Goal: Transaction & Acquisition: Purchase product/service

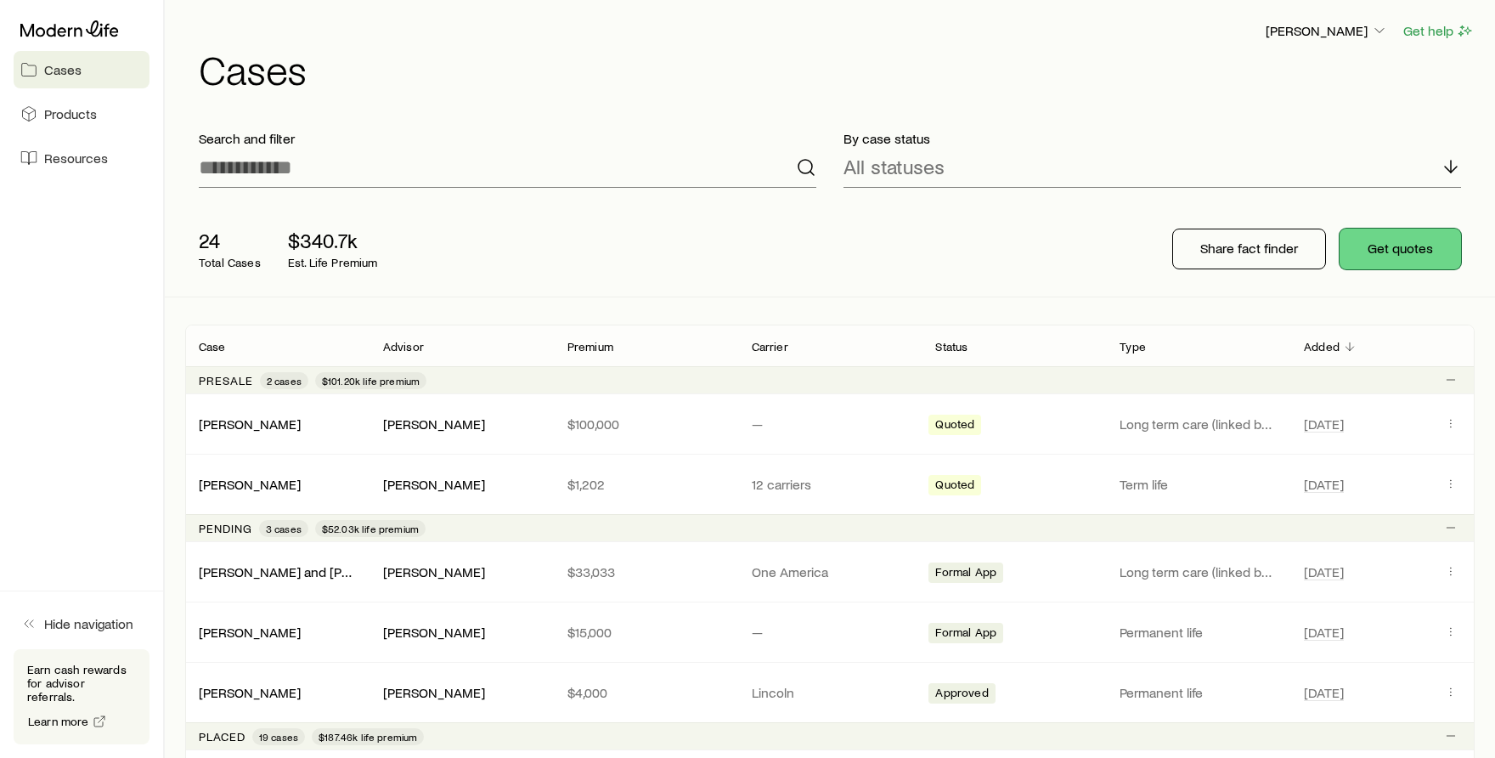
click at [1417, 254] on button "Get quotes" at bounding box center [1401, 249] width 122 height 41
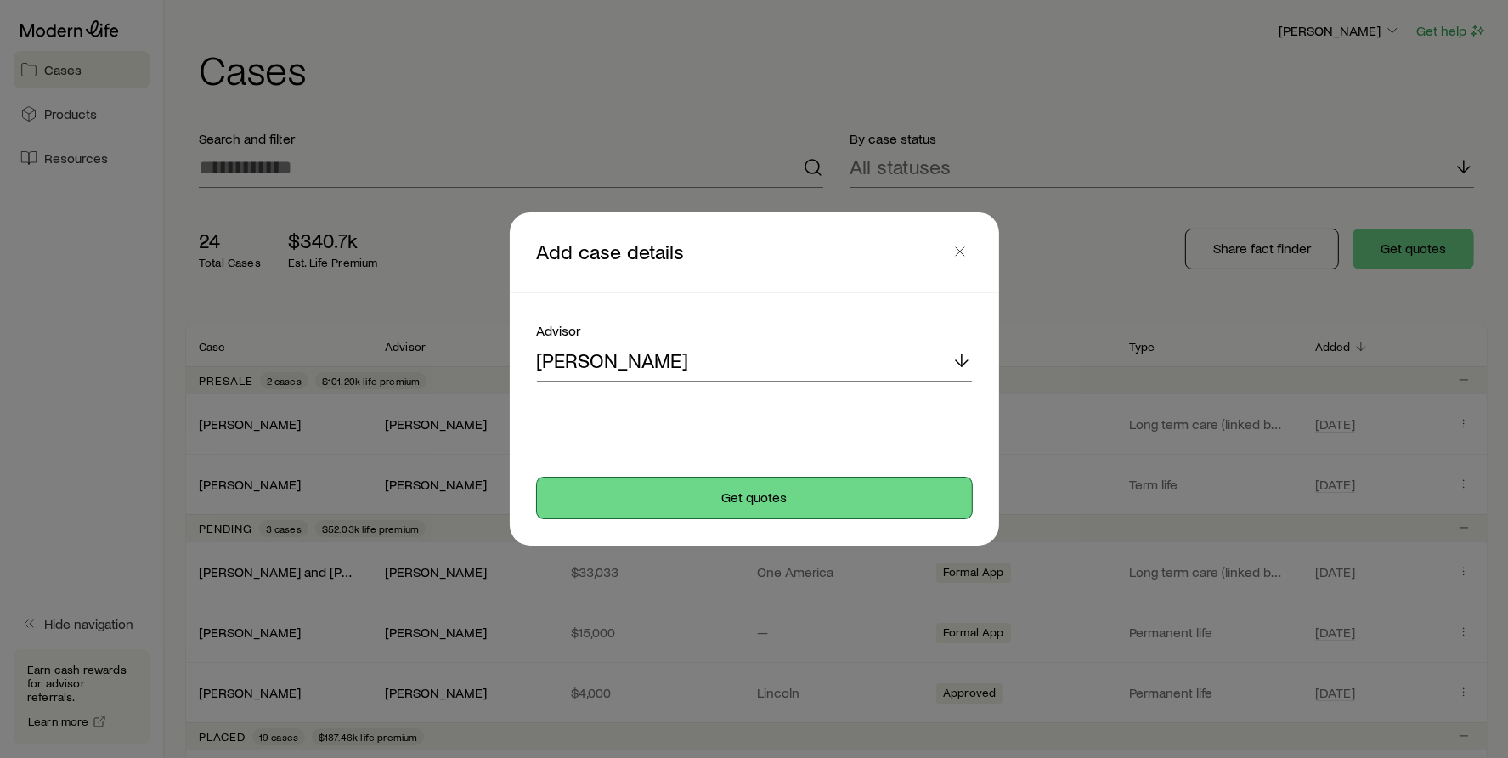
click at [723, 502] on button "Get quotes" at bounding box center [754, 498] width 435 height 41
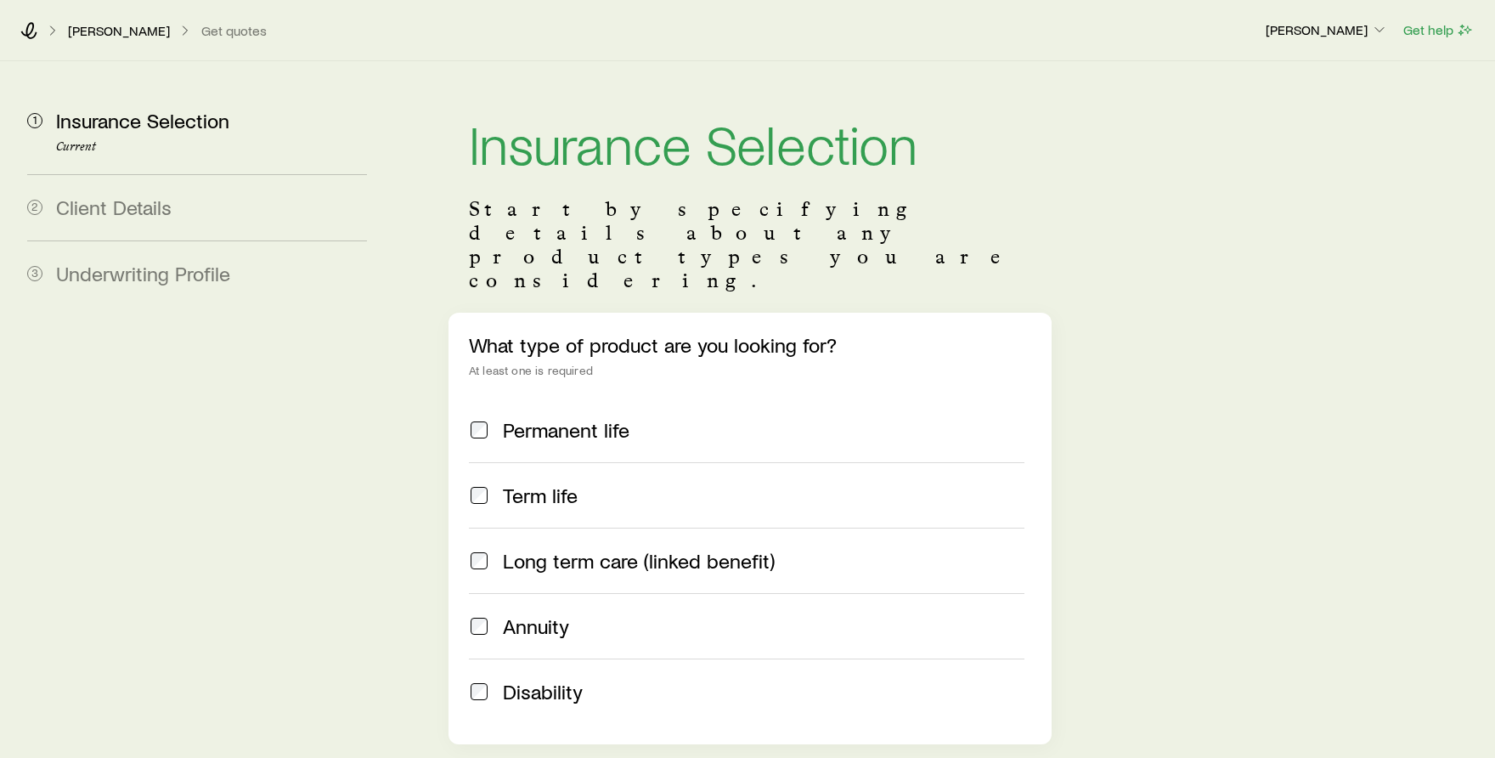
click at [554, 418] on span "Permanent life" at bounding box center [566, 430] width 127 height 24
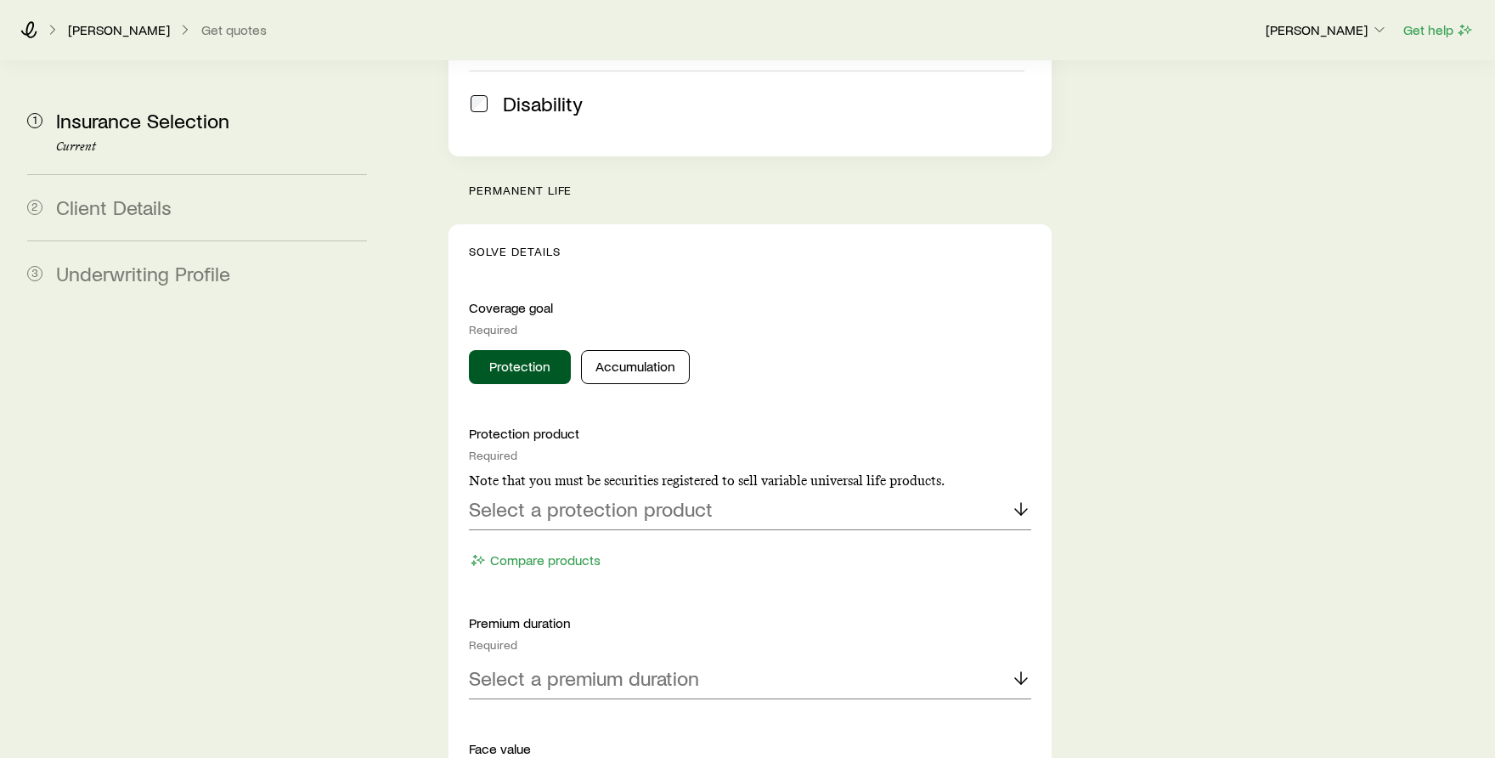
scroll to position [595, 0]
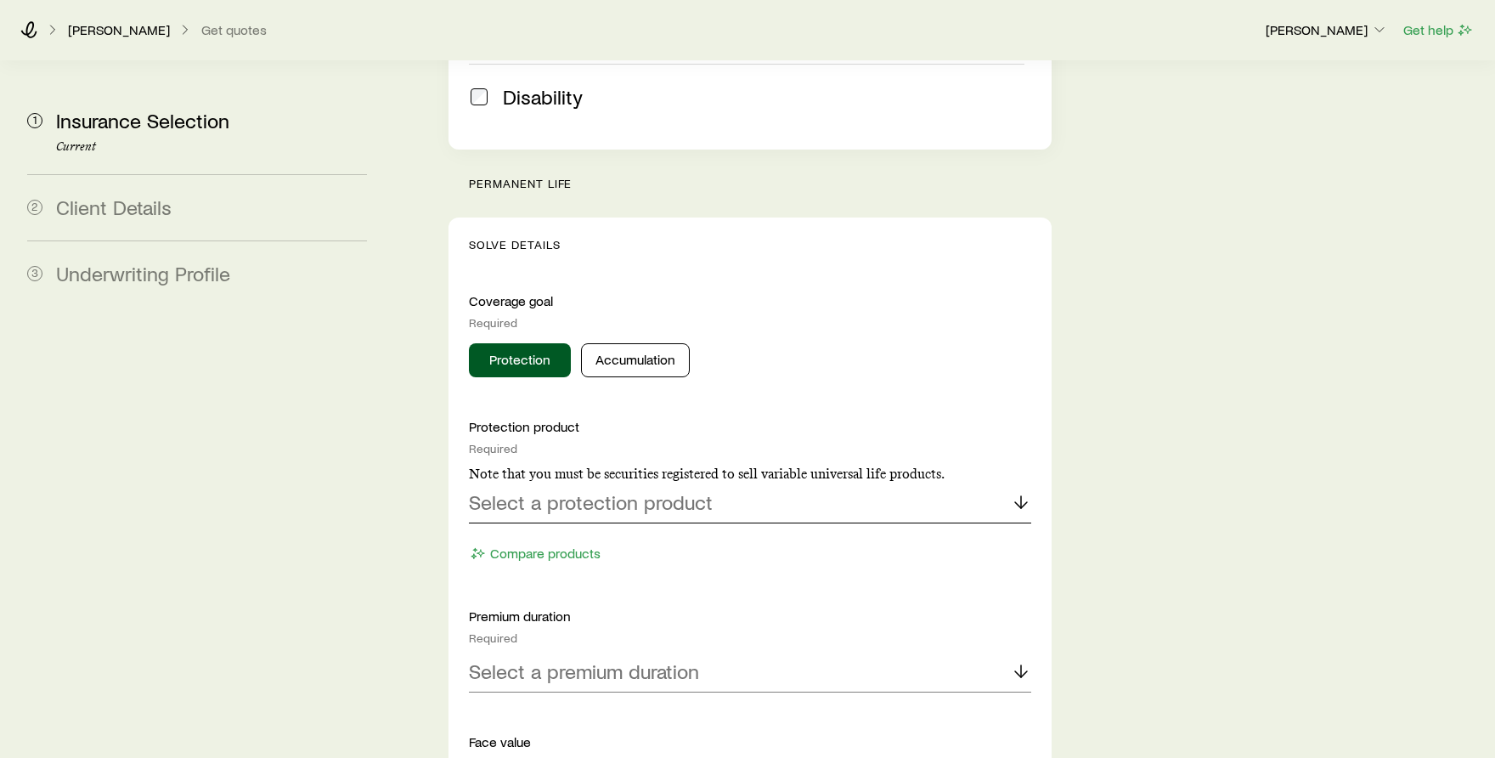
click at [1016, 492] on icon at bounding box center [1021, 502] width 20 height 20
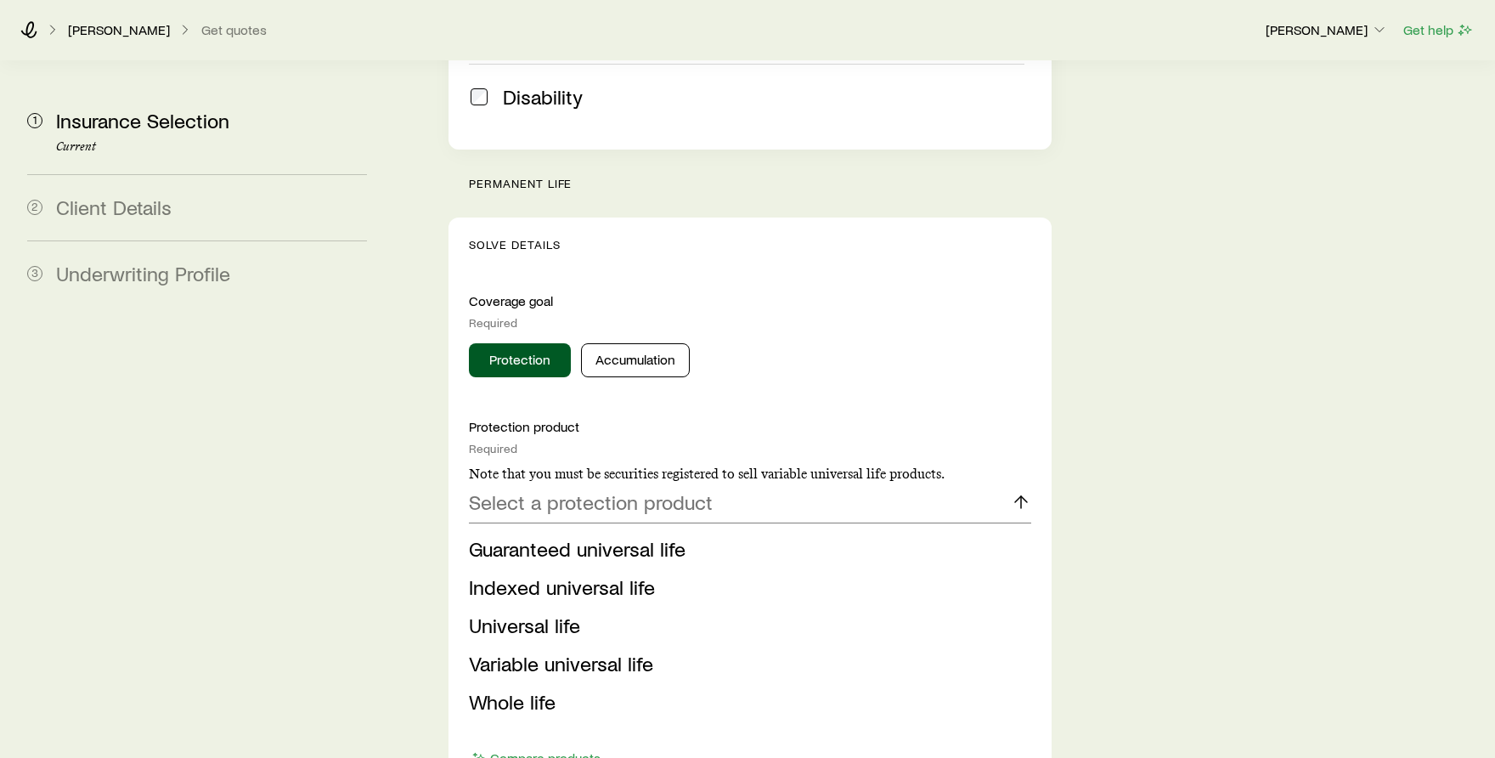
click at [527, 689] on span "Whole life" at bounding box center [512, 701] width 87 height 25
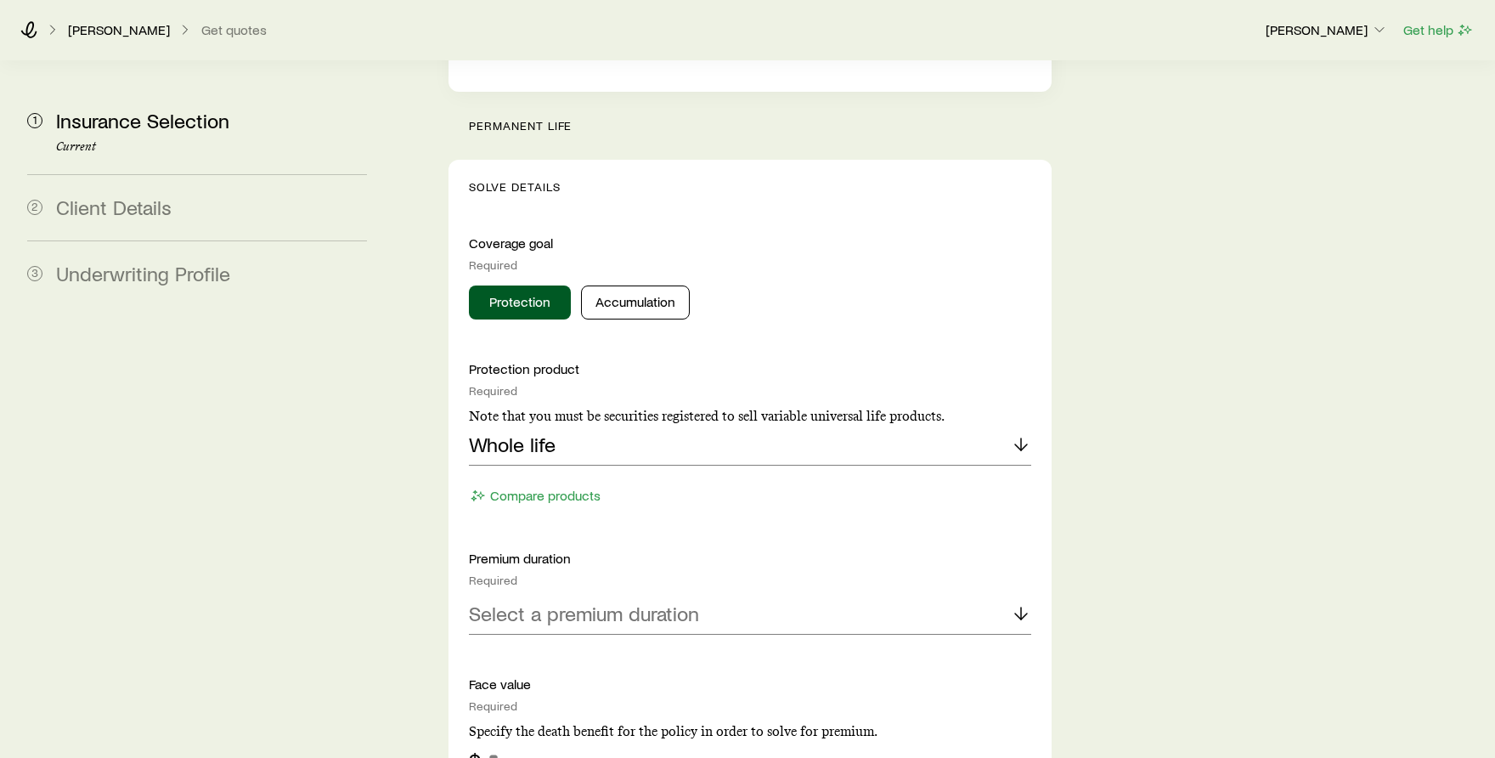
scroll to position [850, 0]
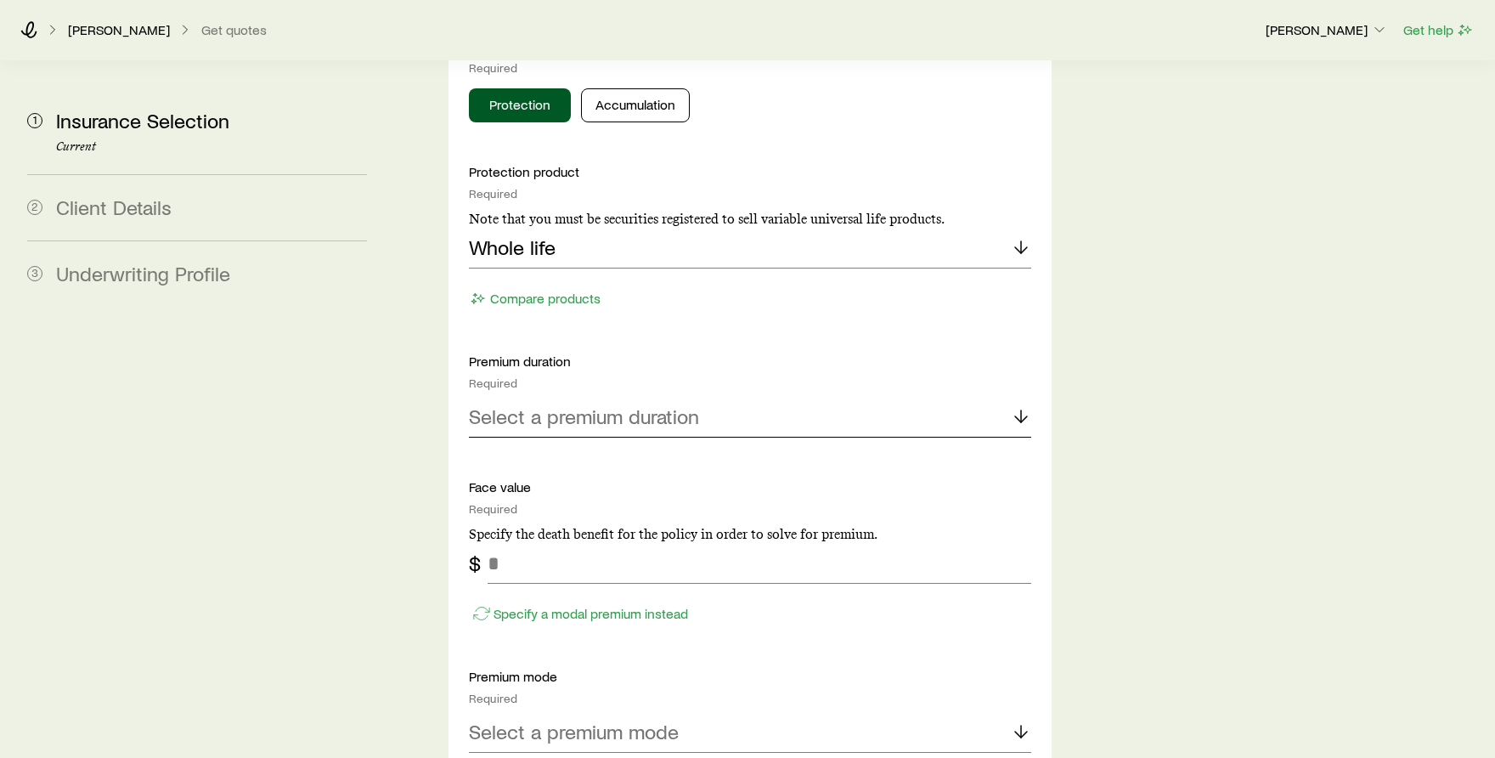
click at [731, 397] on div "Select a premium duration" at bounding box center [750, 417] width 562 height 41
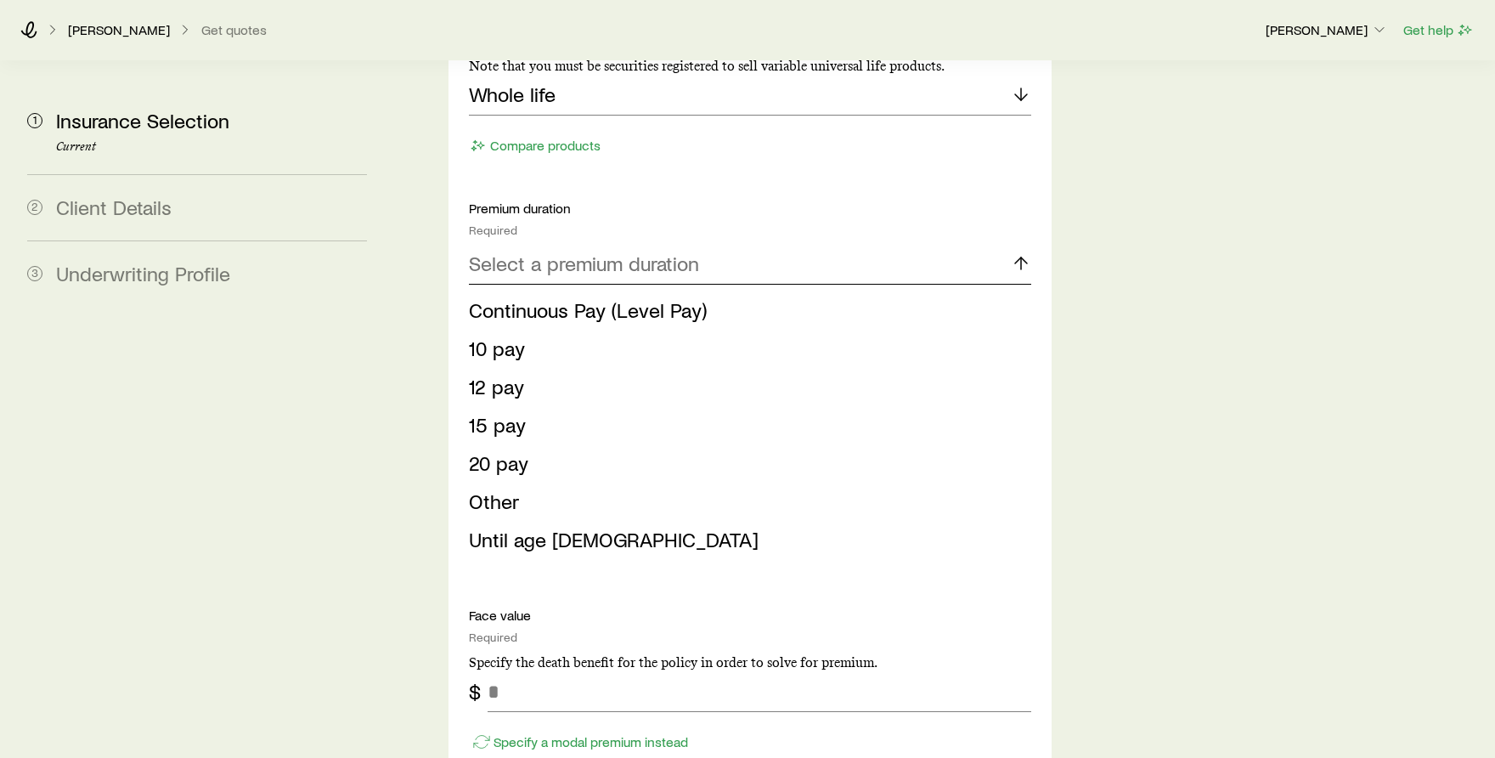
scroll to position [1020, 0]
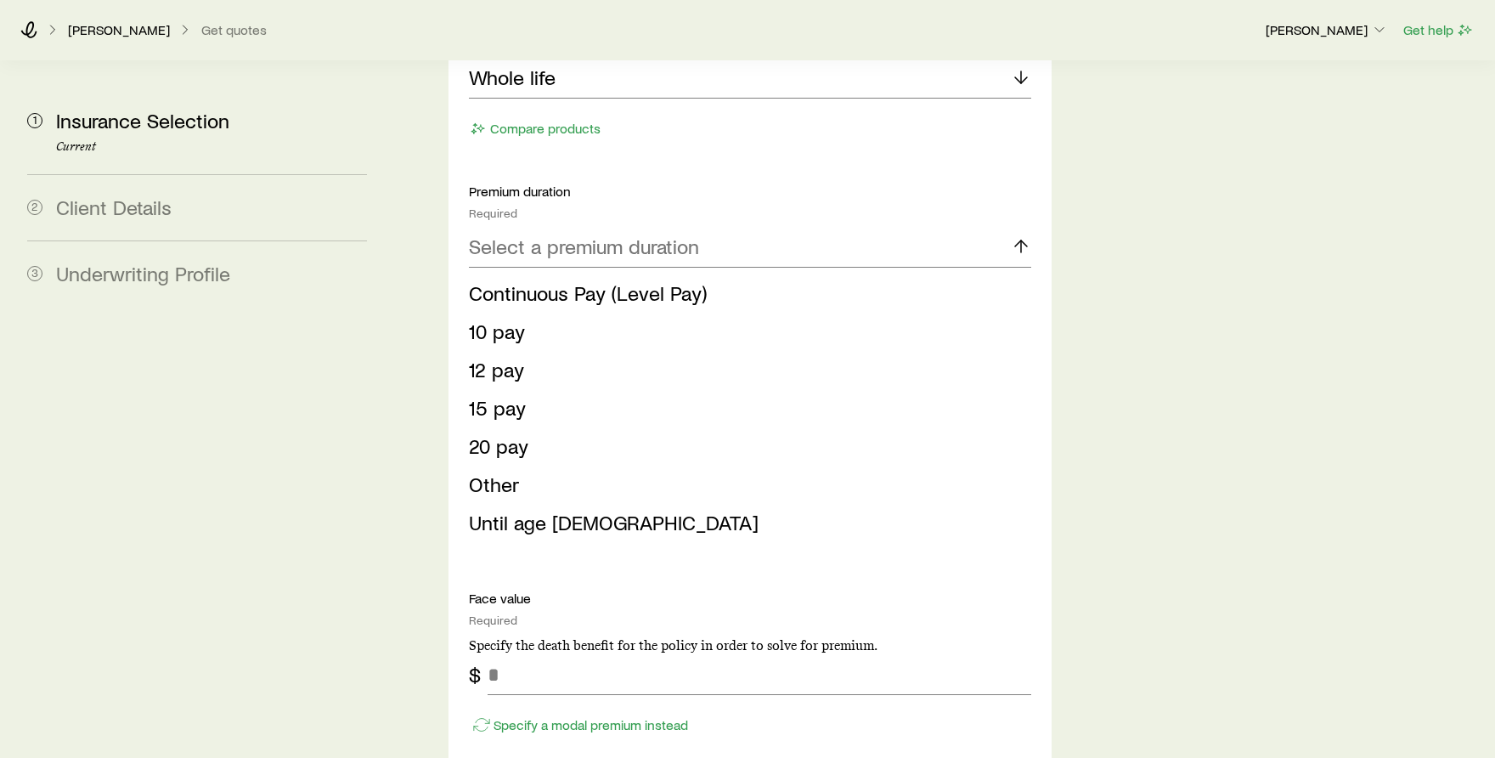
click at [577, 280] on span "Continuous Pay (Level Pay)" at bounding box center [588, 292] width 238 height 25
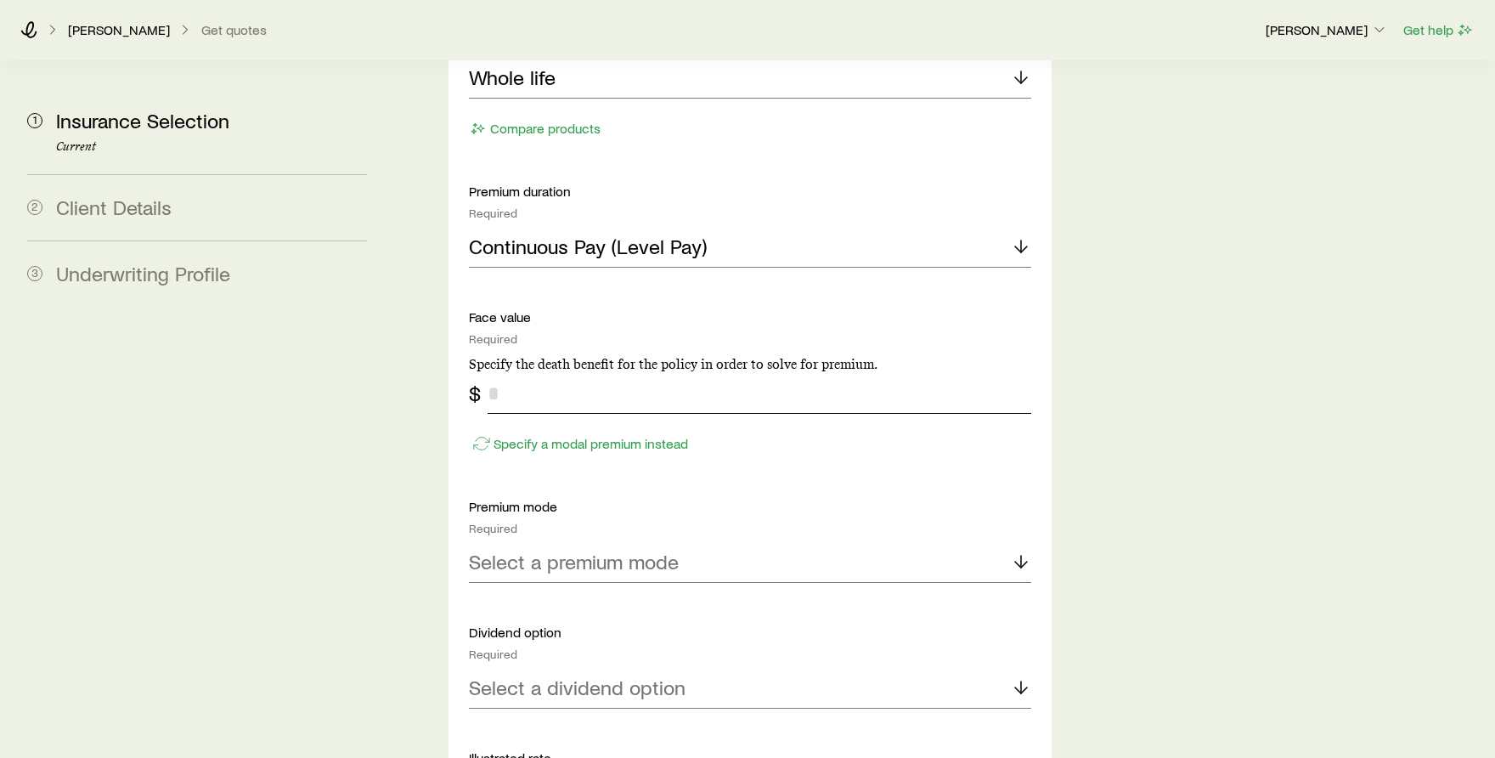
click at [572, 373] on input "tel" at bounding box center [760, 393] width 544 height 41
type input "*********"
click at [1273, 410] on div "Insurance Selection Start by specifying details about any product types you are…" at bounding box center [941, 351] width 1081 height 2619
click at [1007, 542] on div "Select a premium mode" at bounding box center [750, 562] width 562 height 41
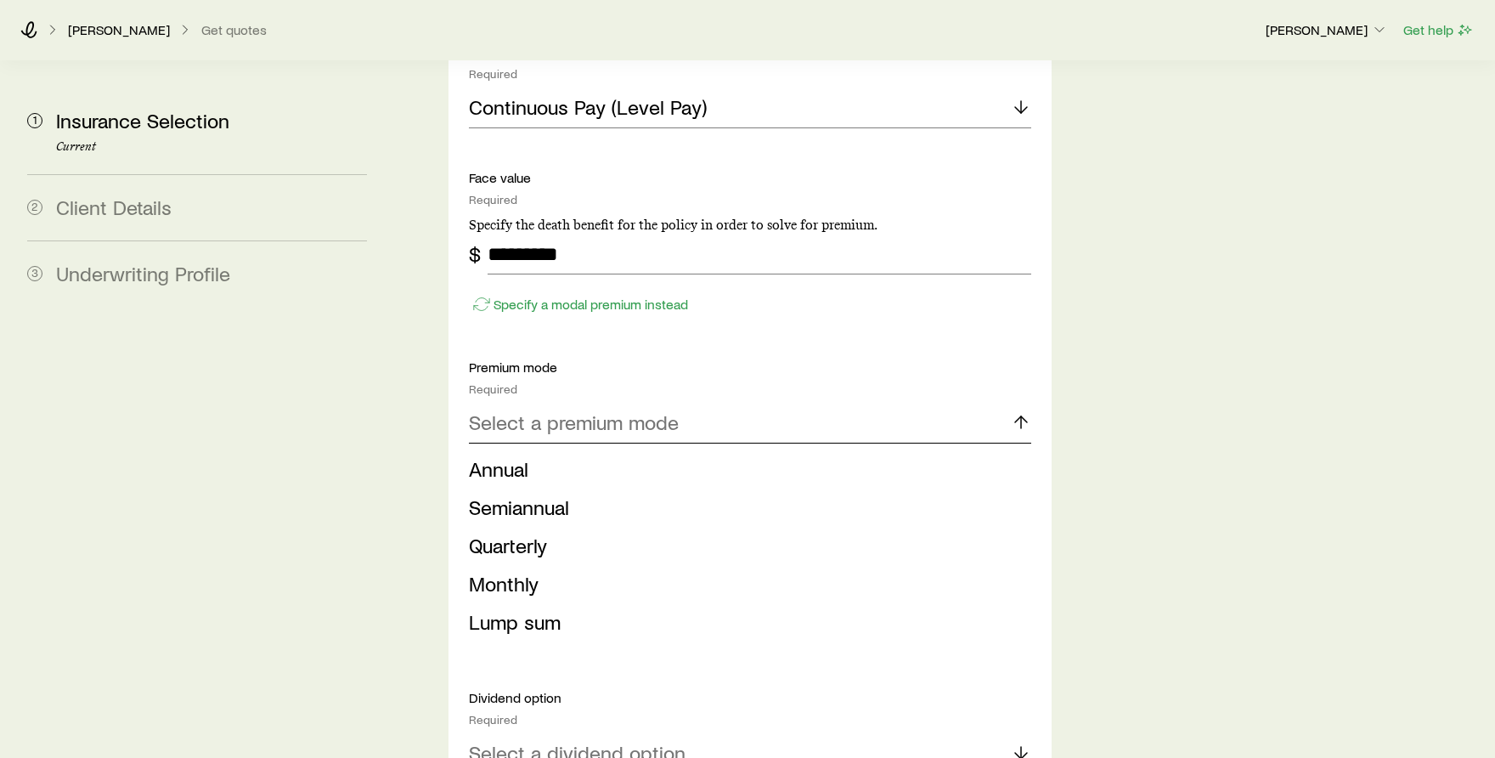
scroll to position [1190, 0]
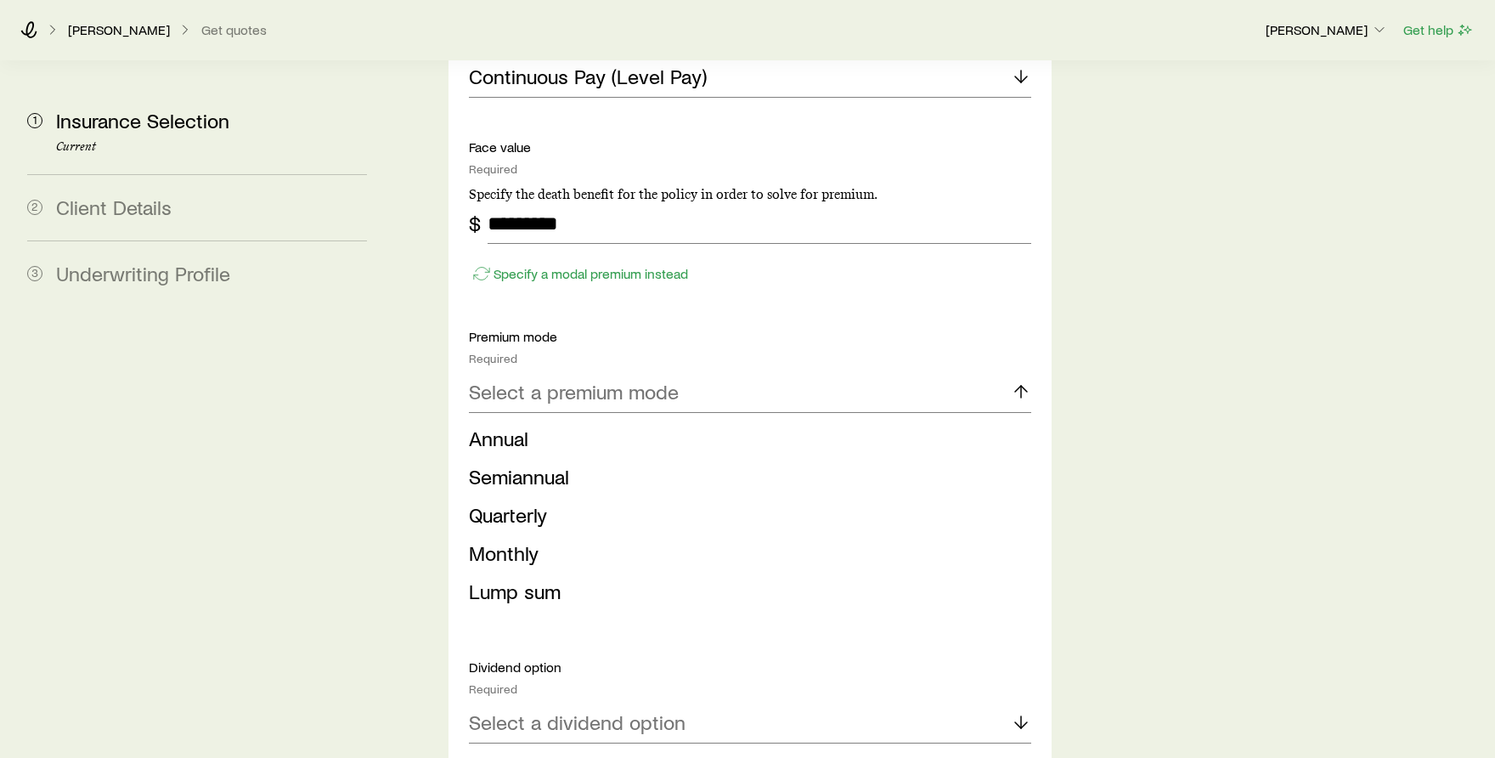
click at [517, 540] on span "Monthly" at bounding box center [504, 552] width 70 height 25
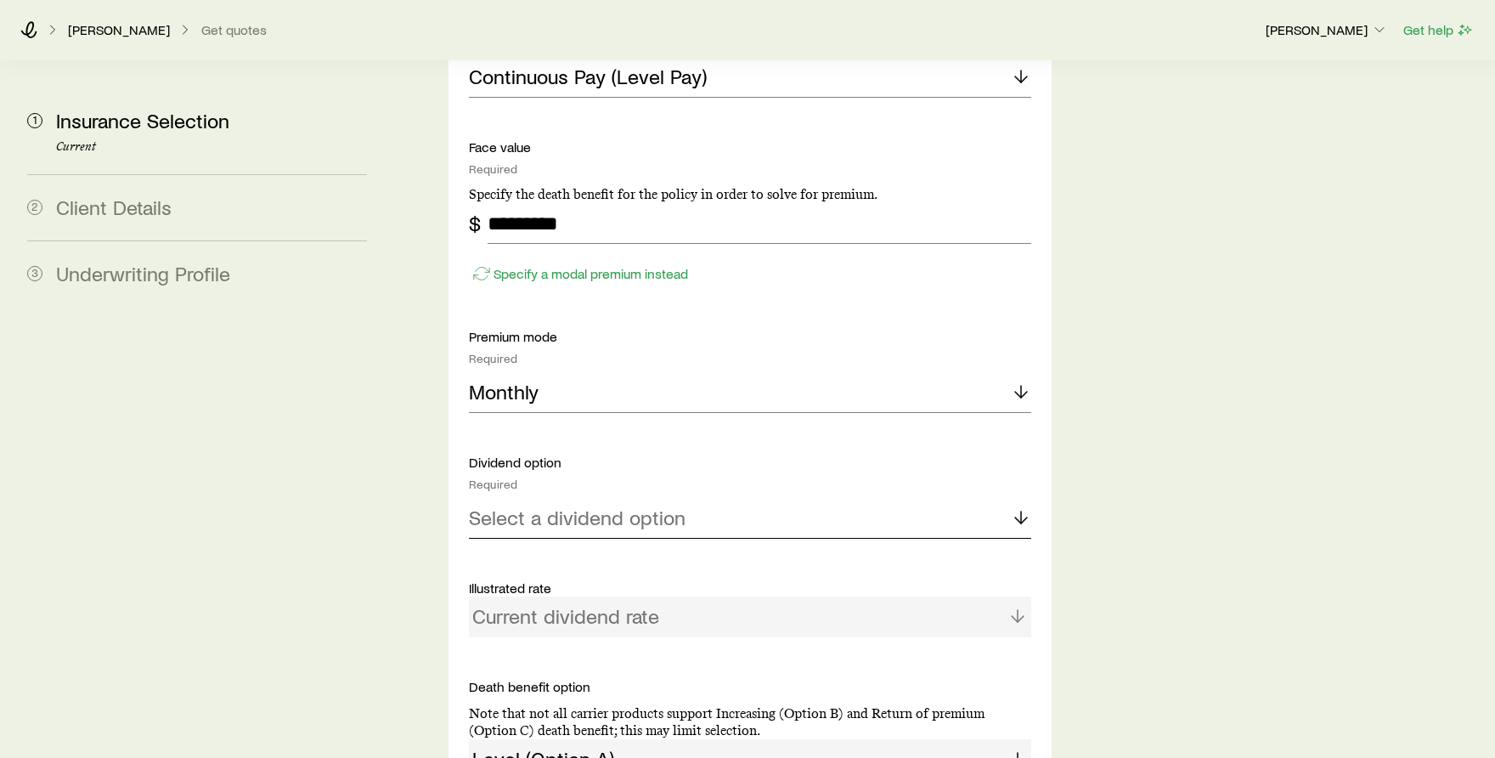
click at [851, 498] on div "Select a dividend option" at bounding box center [750, 518] width 562 height 41
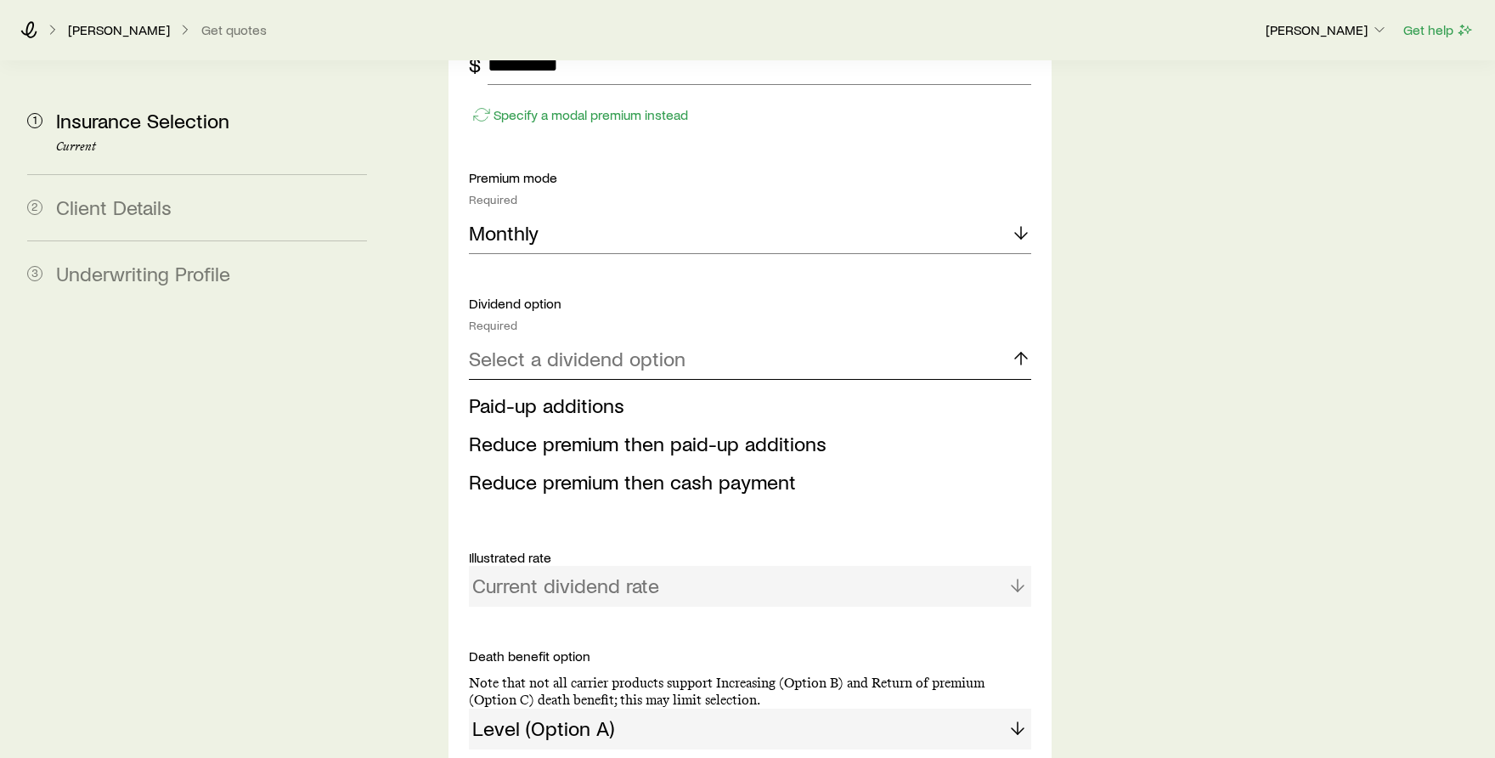
scroll to position [1359, 0]
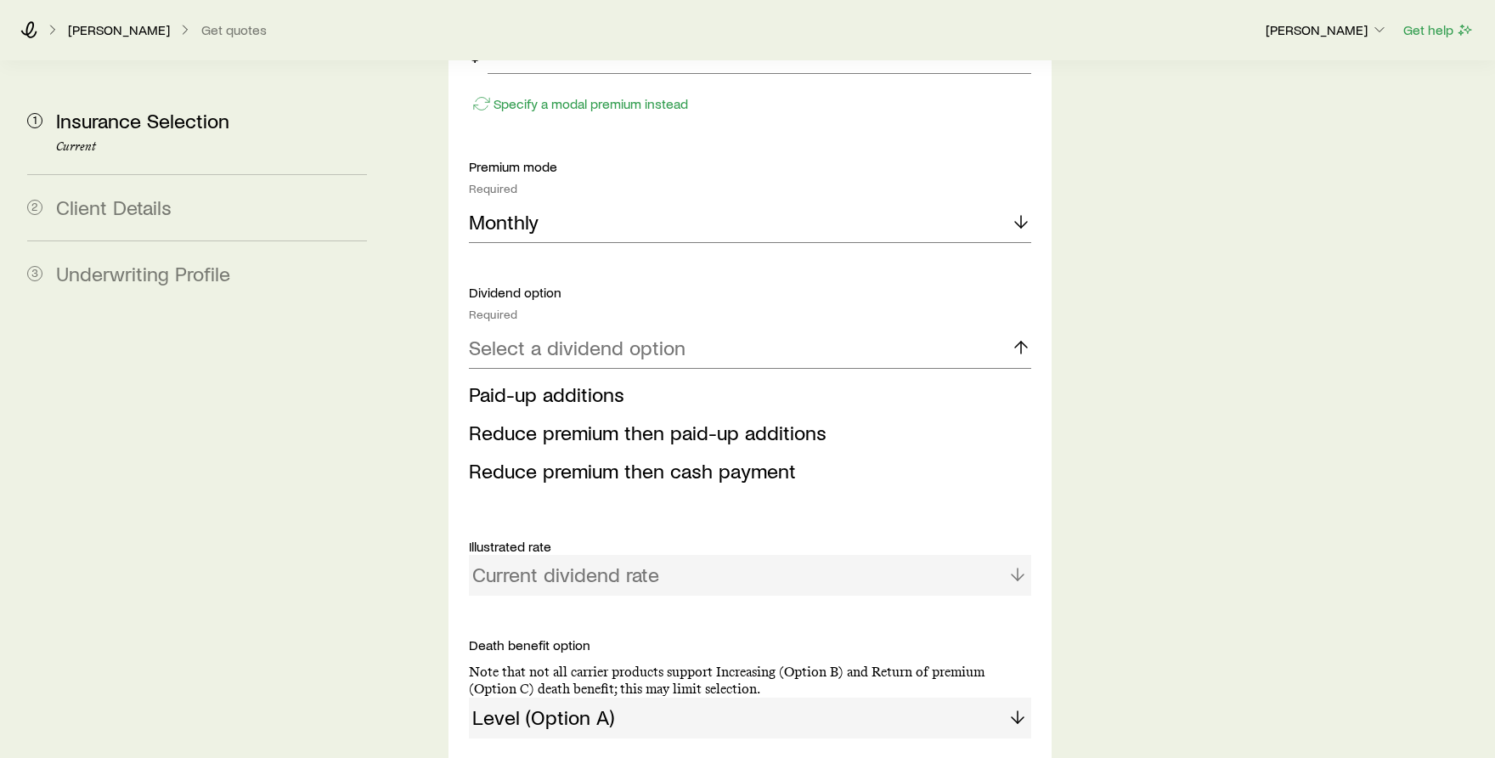
click at [659, 458] on span "Reduce premium then cash payment" at bounding box center [632, 470] width 327 height 25
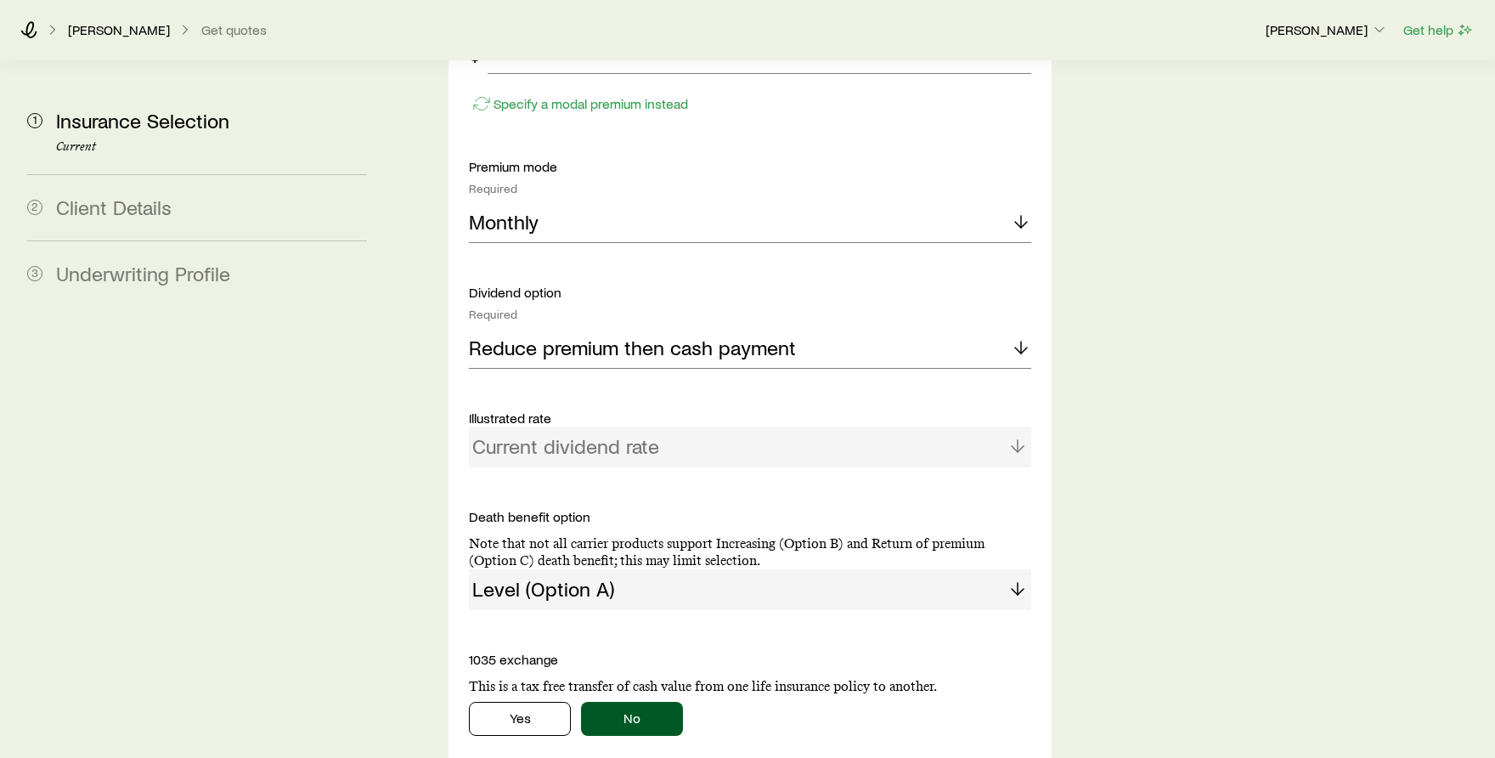
click at [1028, 427] on div "Current dividend rate" at bounding box center [750, 447] width 562 height 41
click at [1013, 427] on div "Current dividend rate" at bounding box center [750, 447] width 562 height 41
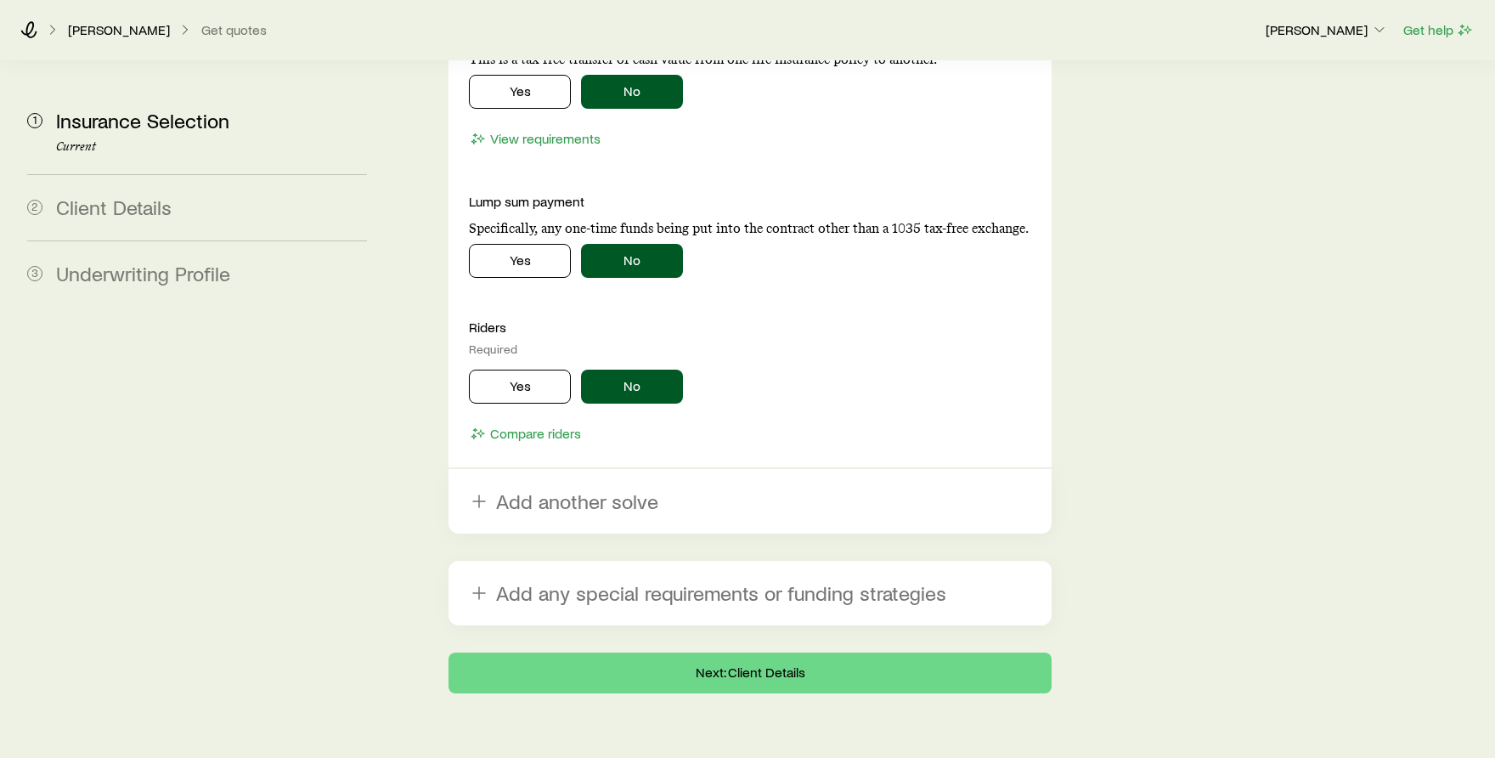
scroll to position [1987, 0]
click at [772, 652] on button "Next: Client Details" at bounding box center [750, 672] width 603 height 41
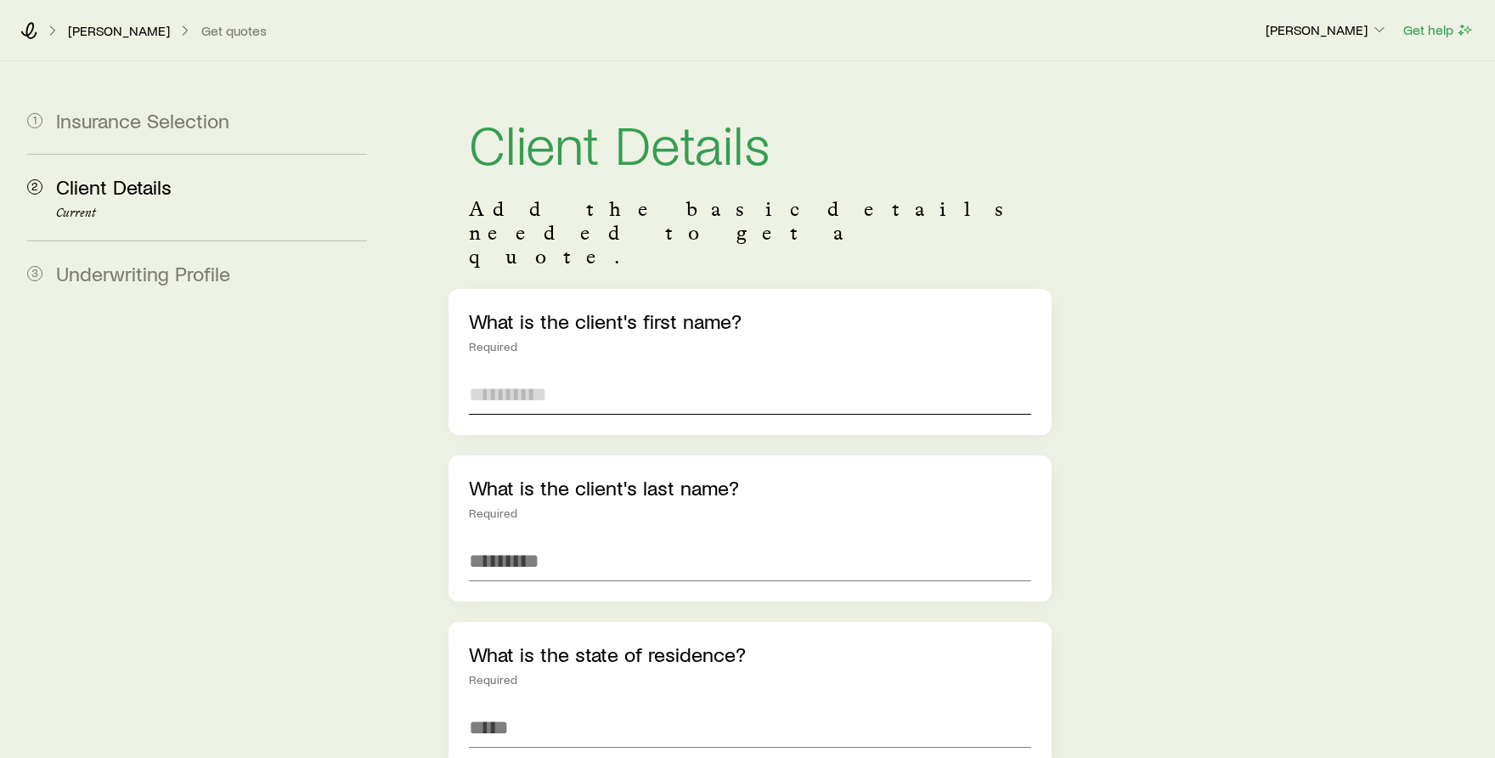
click at [615, 374] on input "text" at bounding box center [750, 394] width 562 height 41
type input "*********"
type input "*"
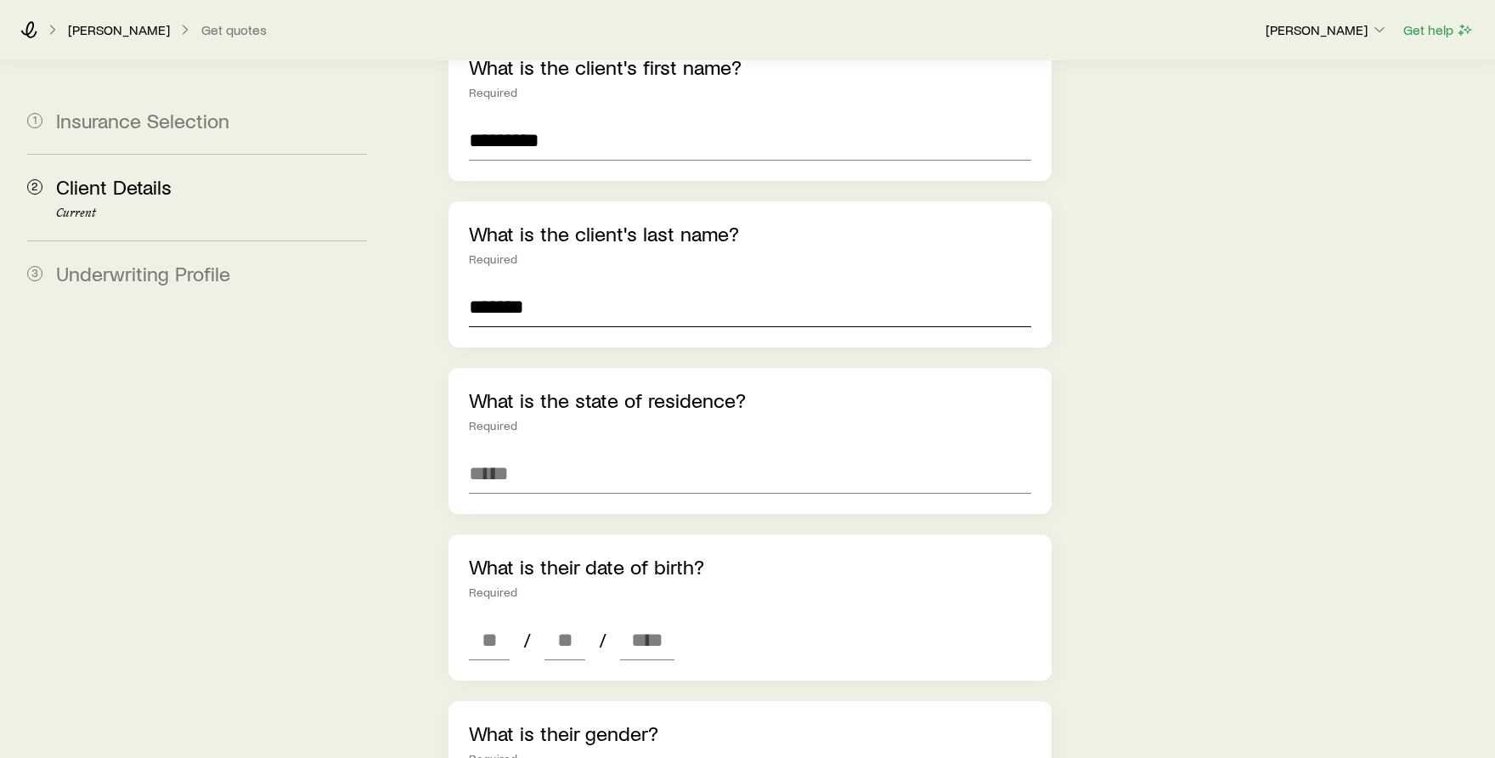
scroll to position [255, 0]
type input "*******"
click at [546, 452] on input at bounding box center [750, 472] width 562 height 41
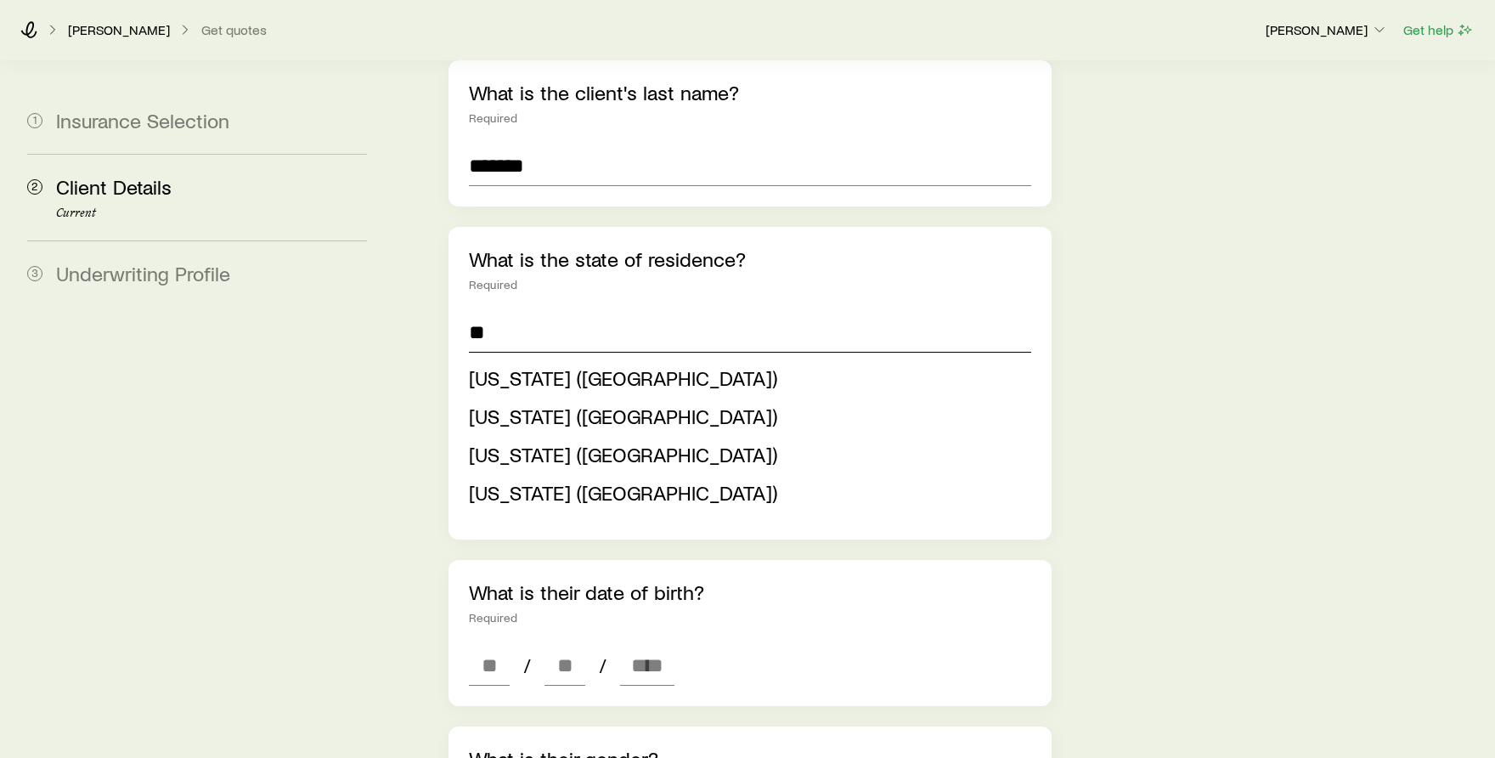
scroll to position [425, 0]
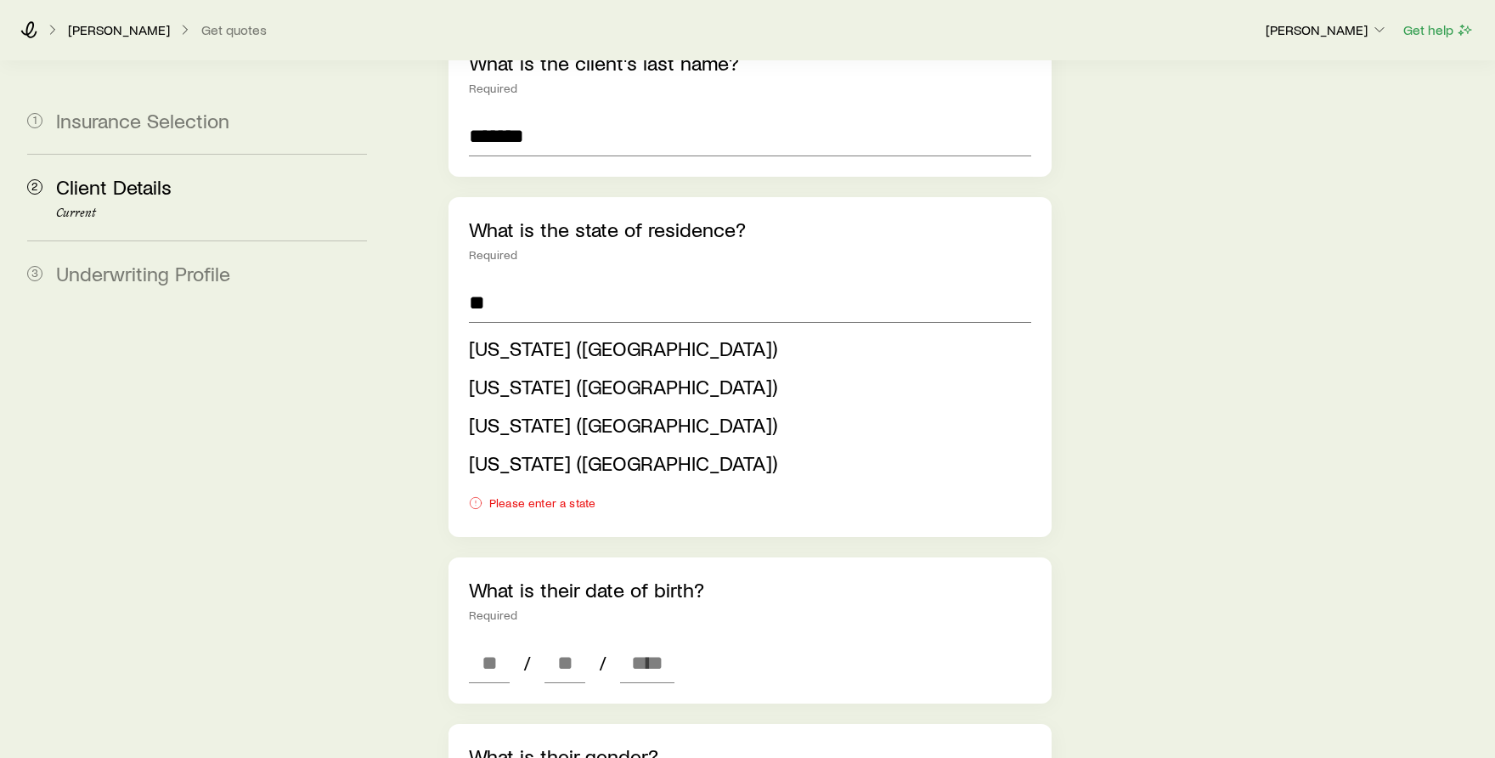
click at [551, 450] on span "[US_STATE] ([GEOGRAPHIC_DATA])" at bounding box center [623, 462] width 308 height 25
type input "**********"
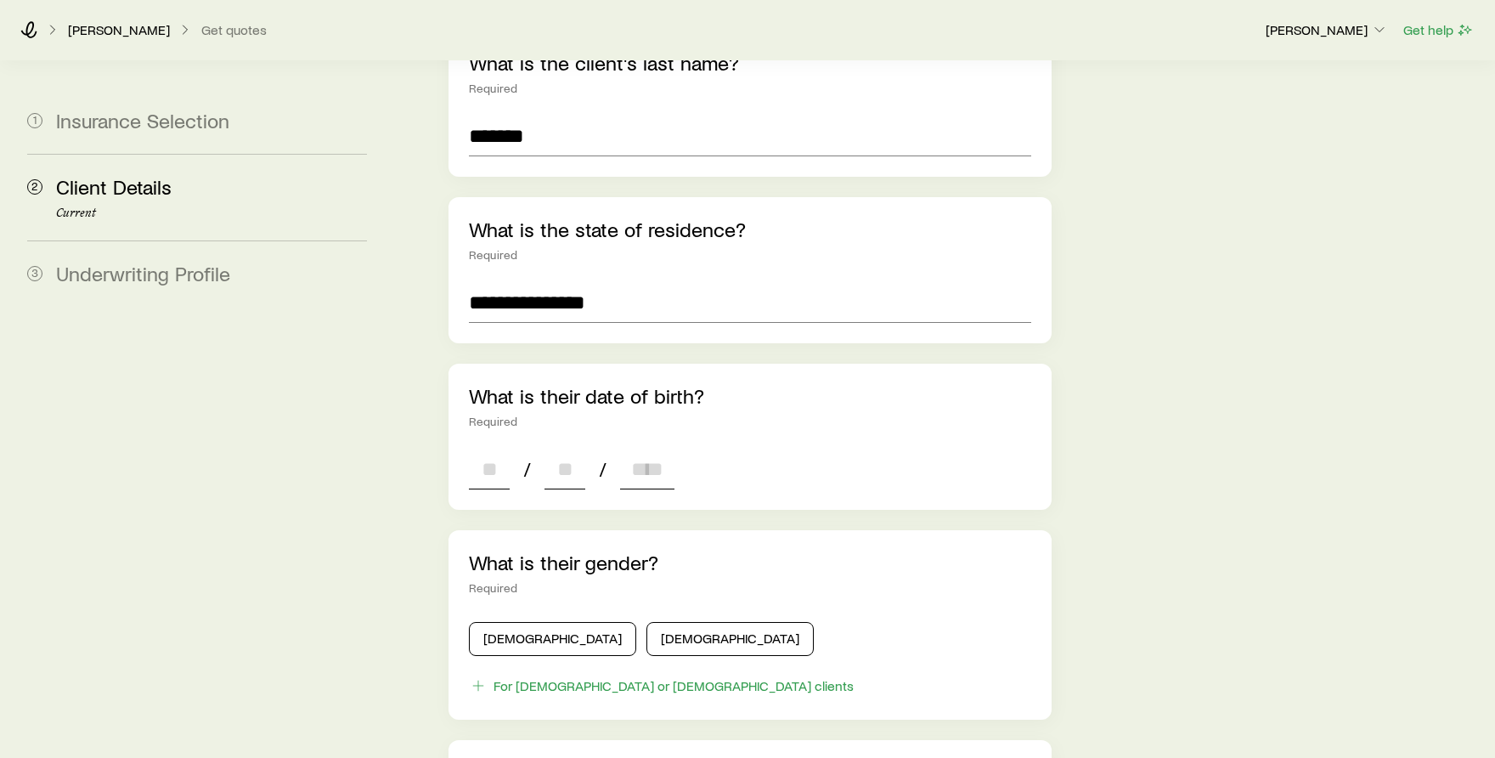
click at [479, 449] on input at bounding box center [489, 469] width 41 height 41
type input "**"
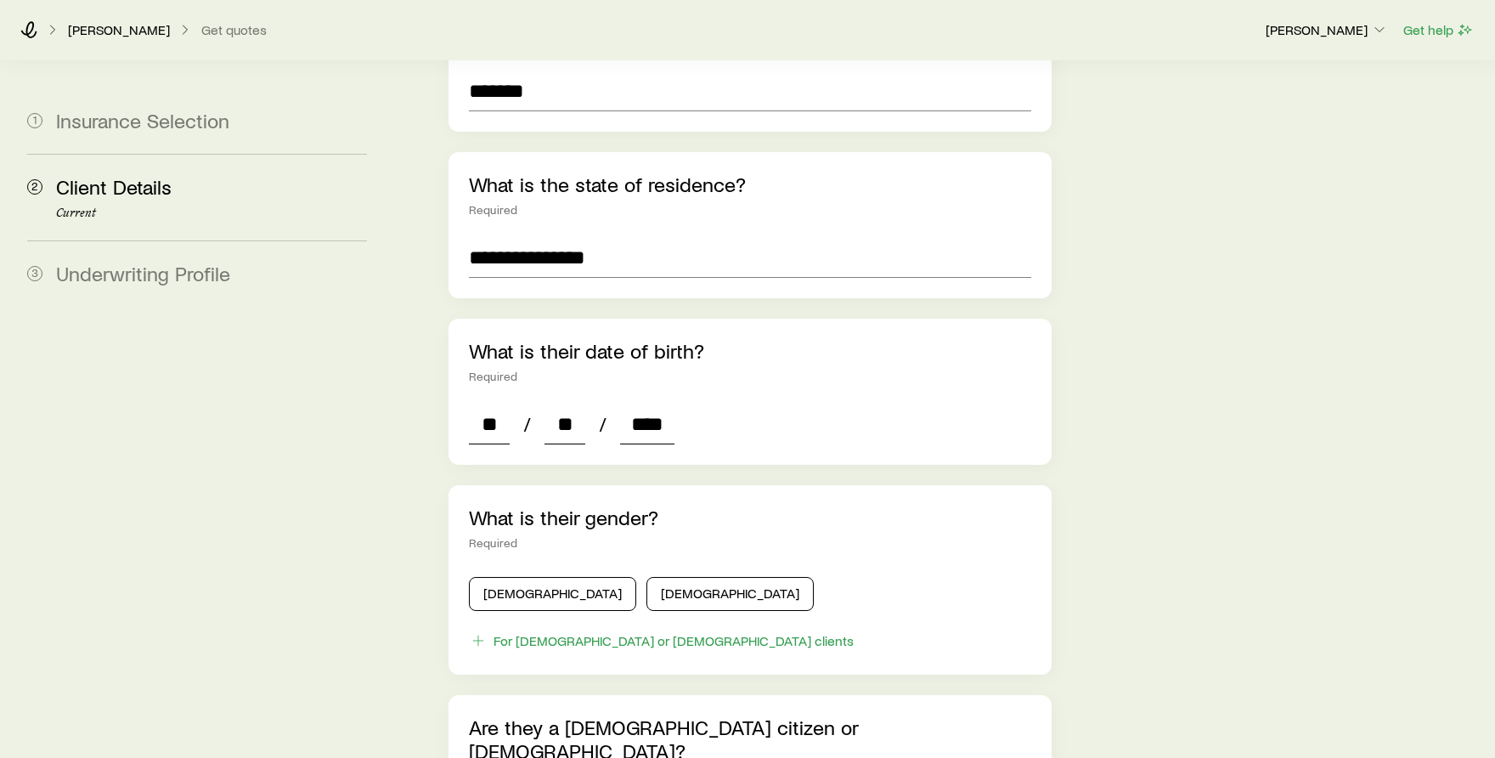
scroll to position [595, 0]
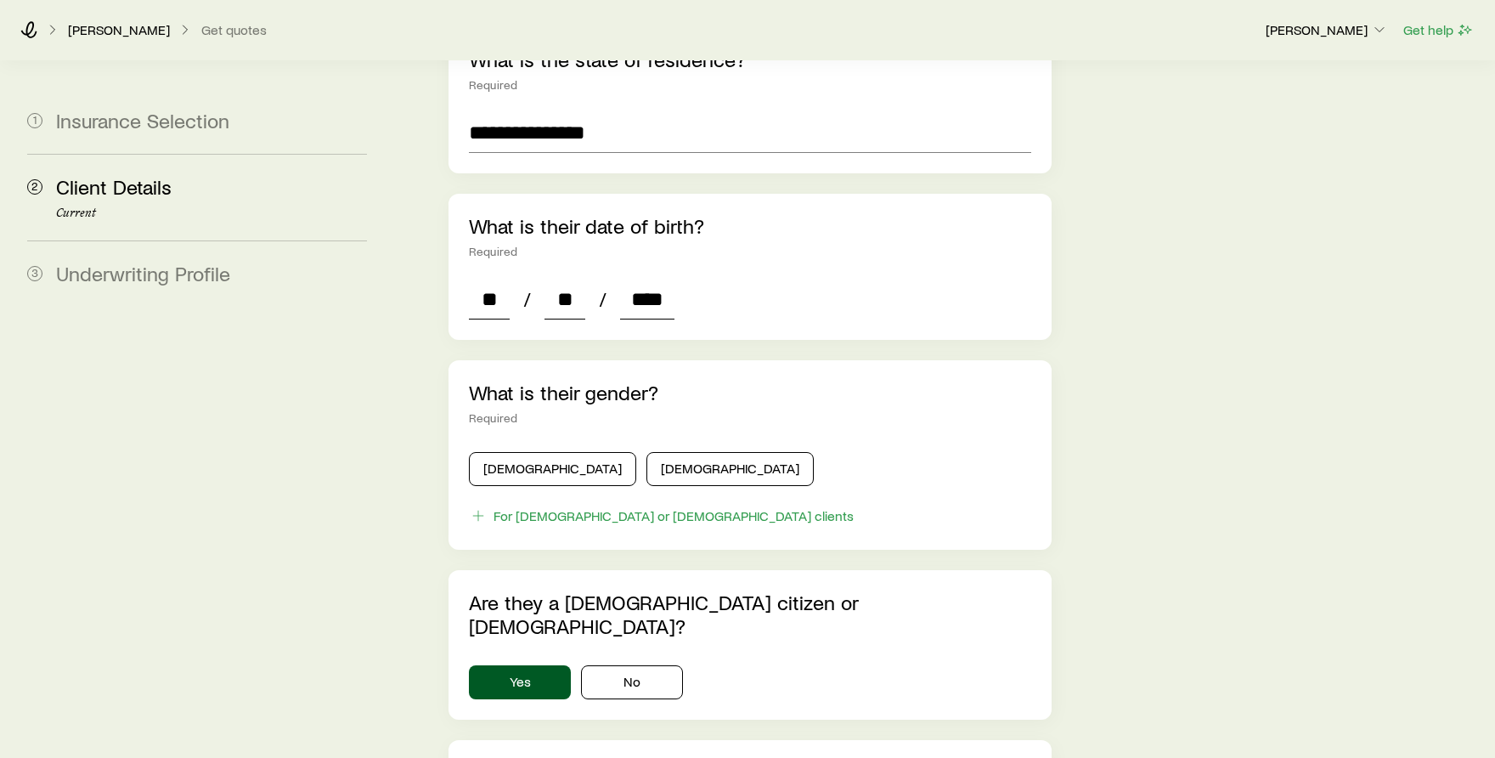
type input "****"
click at [647, 452] on button "[DEMOGRAPHIC_DATA]" at bounding box center [730, 469] width 167 height 34
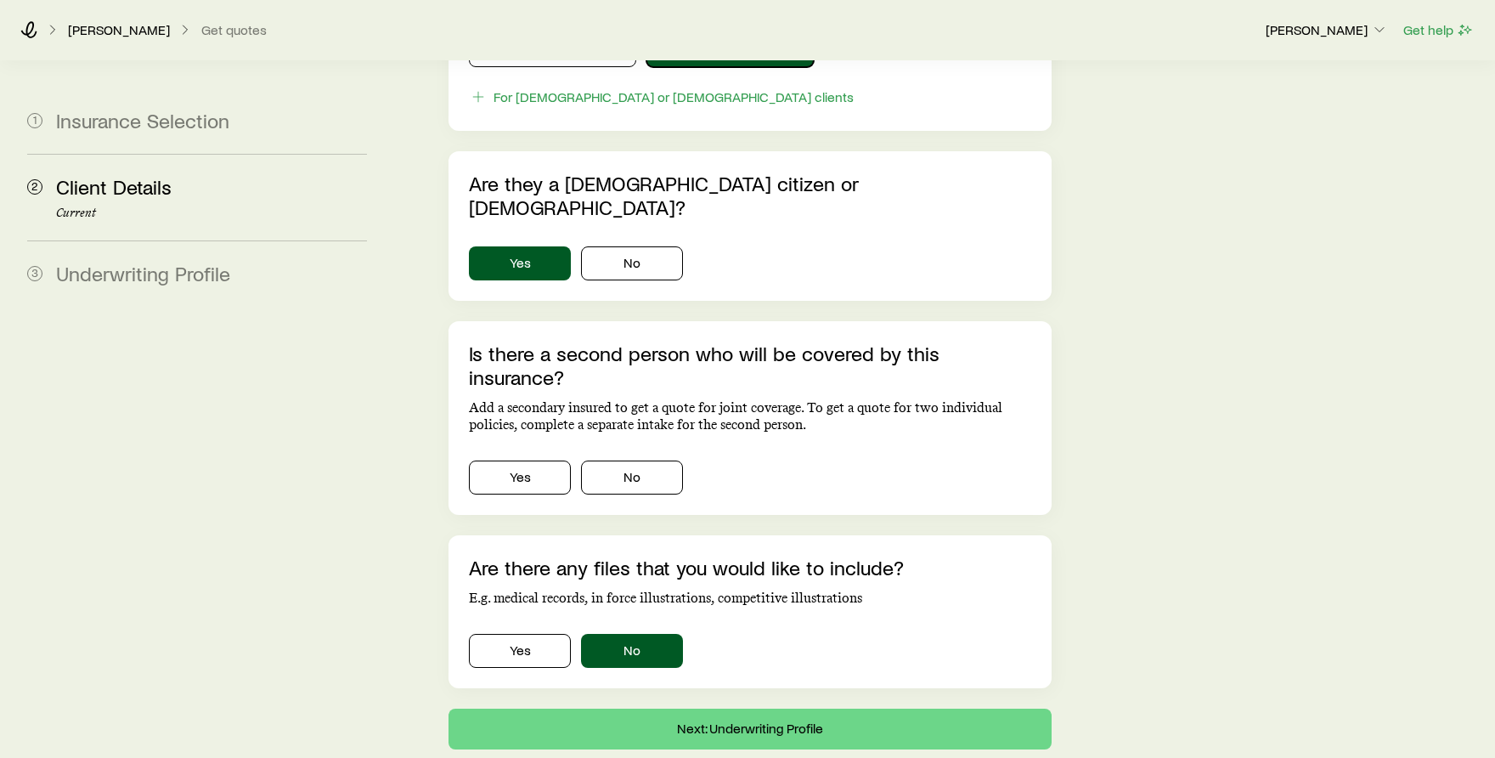
scroll to position [1020, 0]
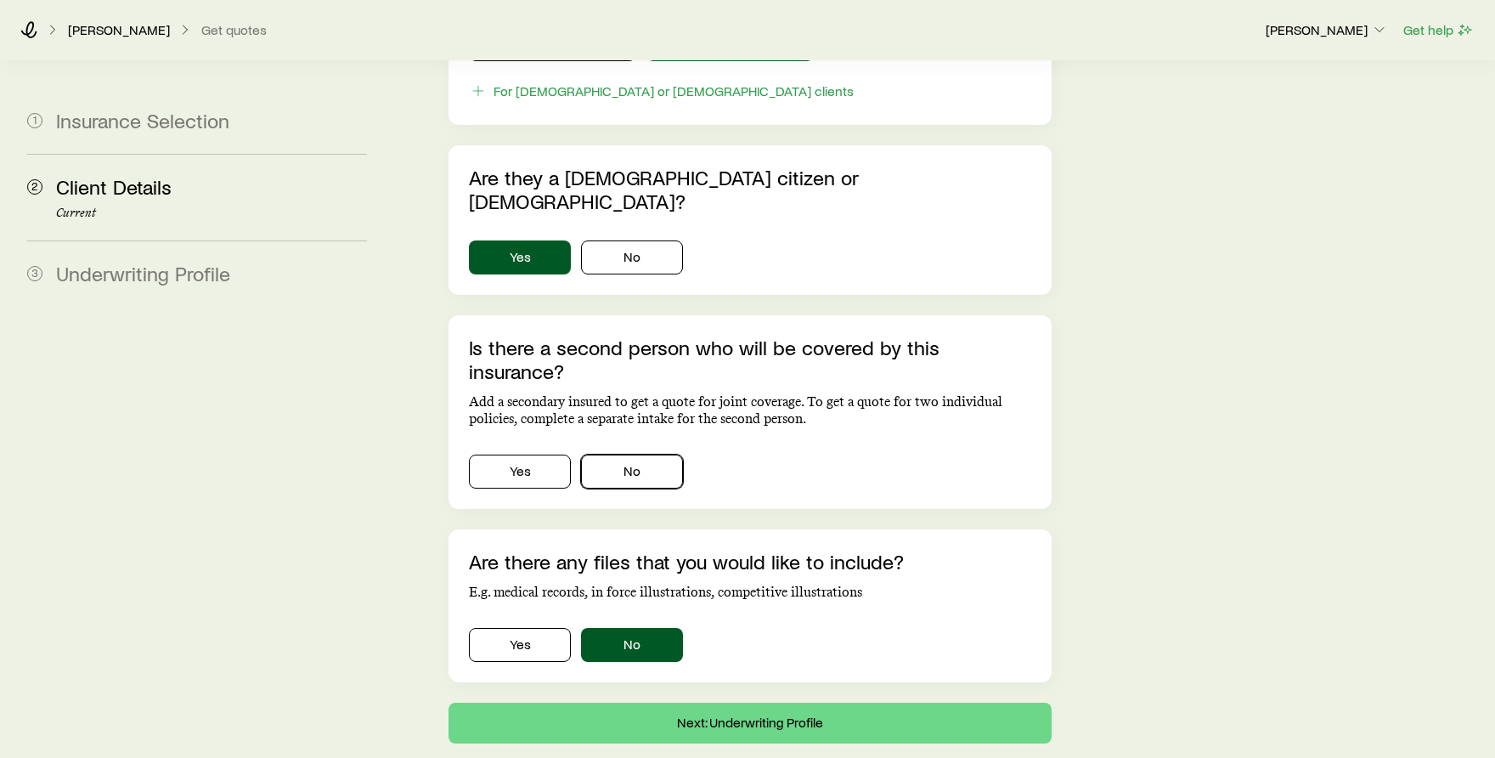
click at [632, 455] on button "No" at bounding box center [632, 472] width 102 height 34
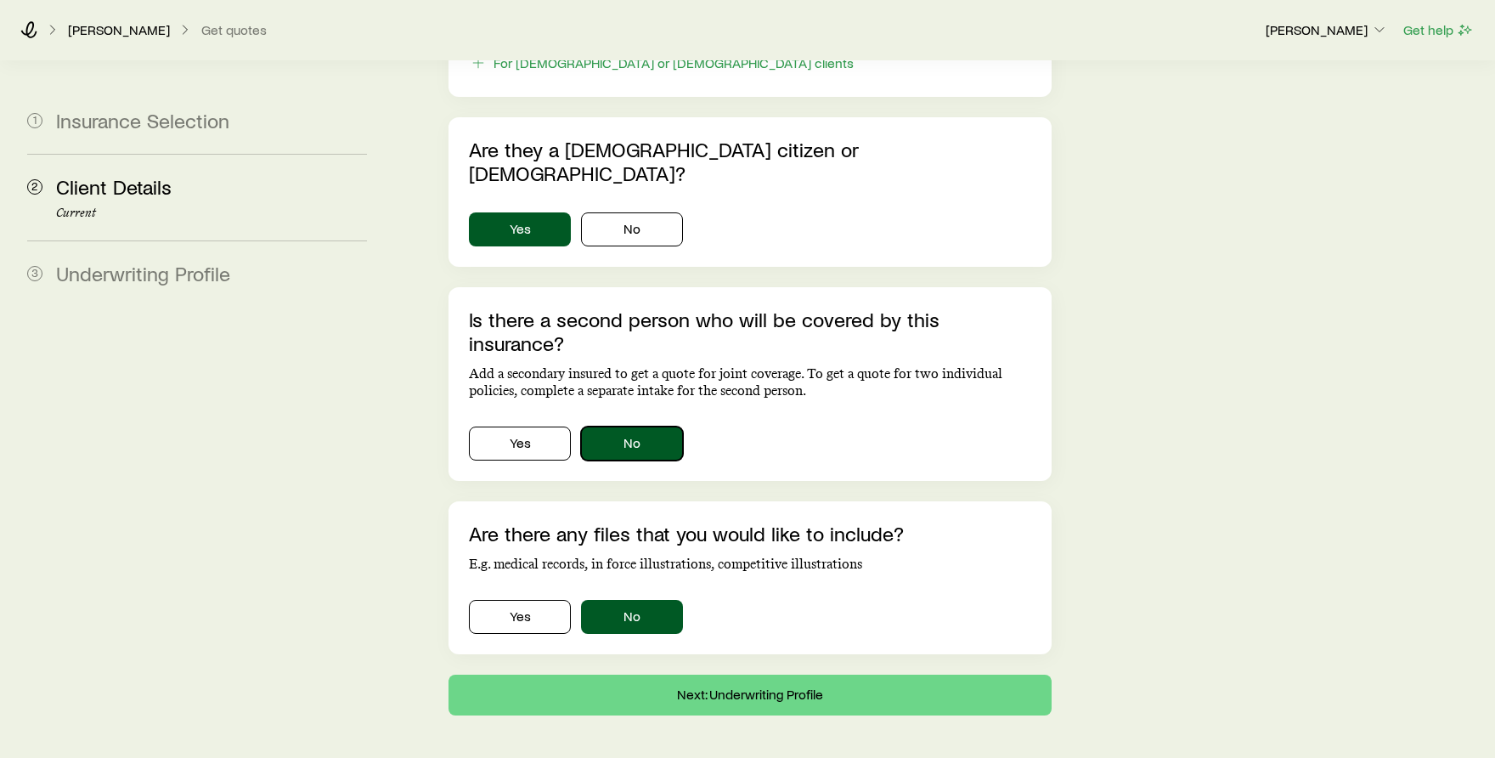
scroll to position [1049, 0]
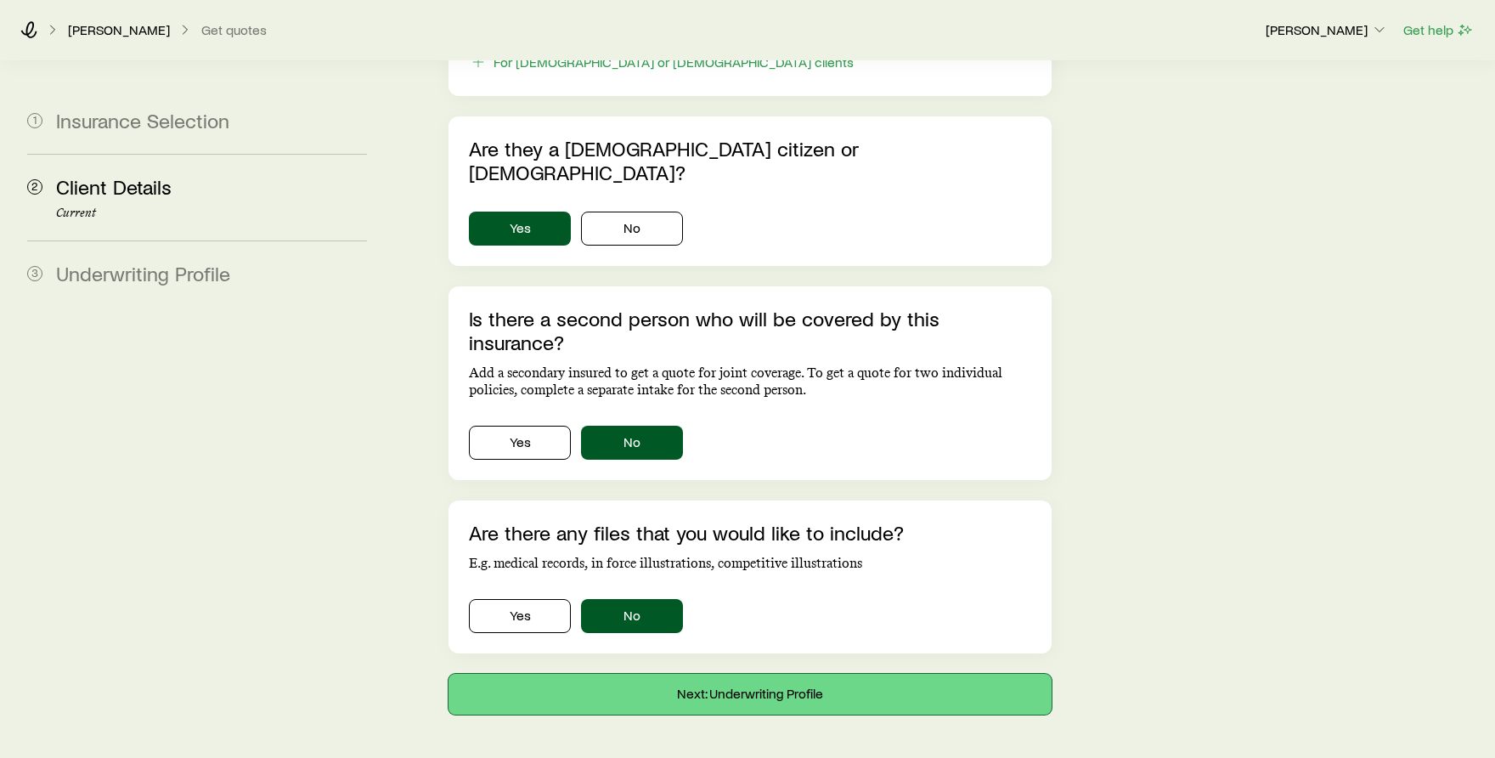
click at [784, 674] on button "Next: Underwriting Profile" at bounding box center [750, 694] width 603 height 41
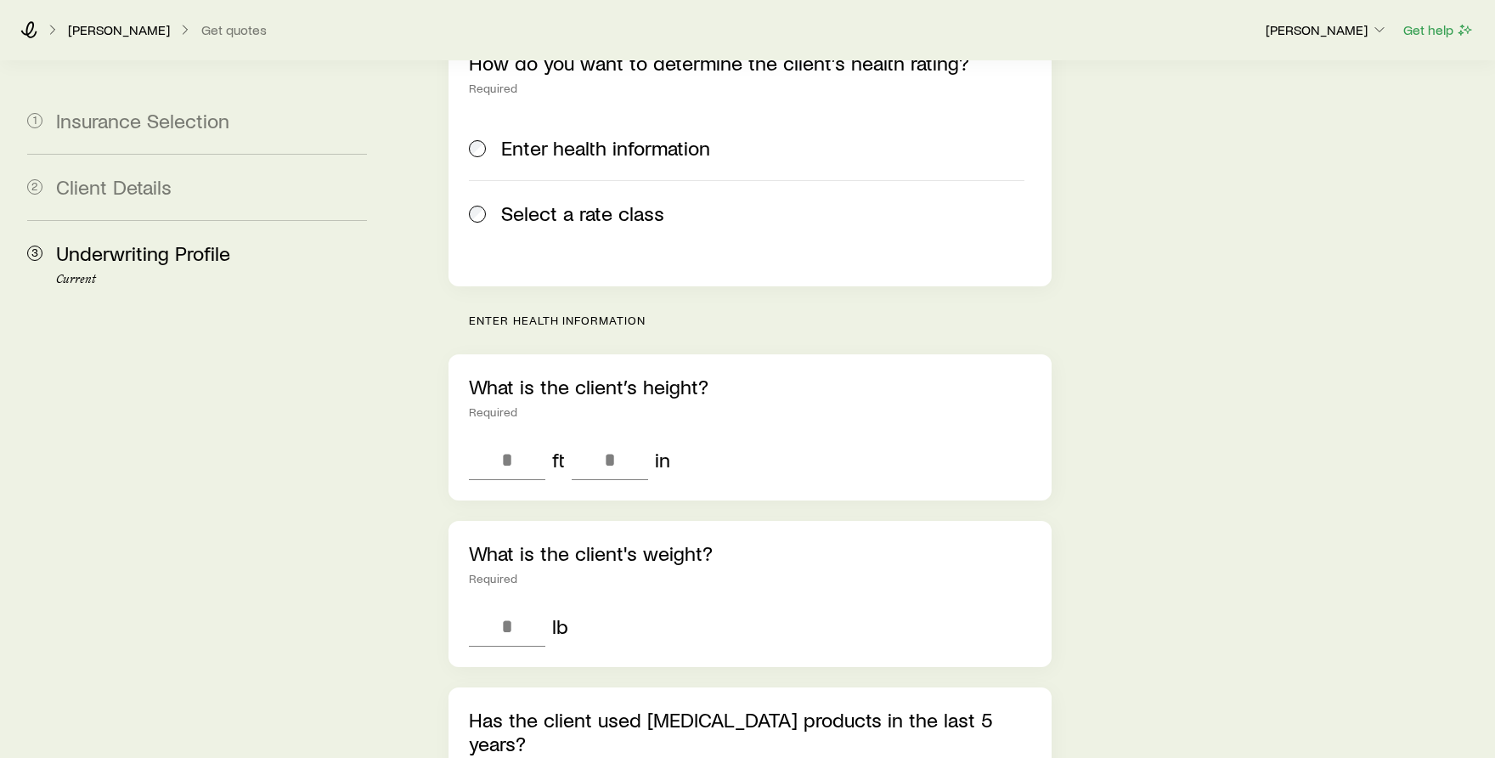
scroll to position [340, 0]
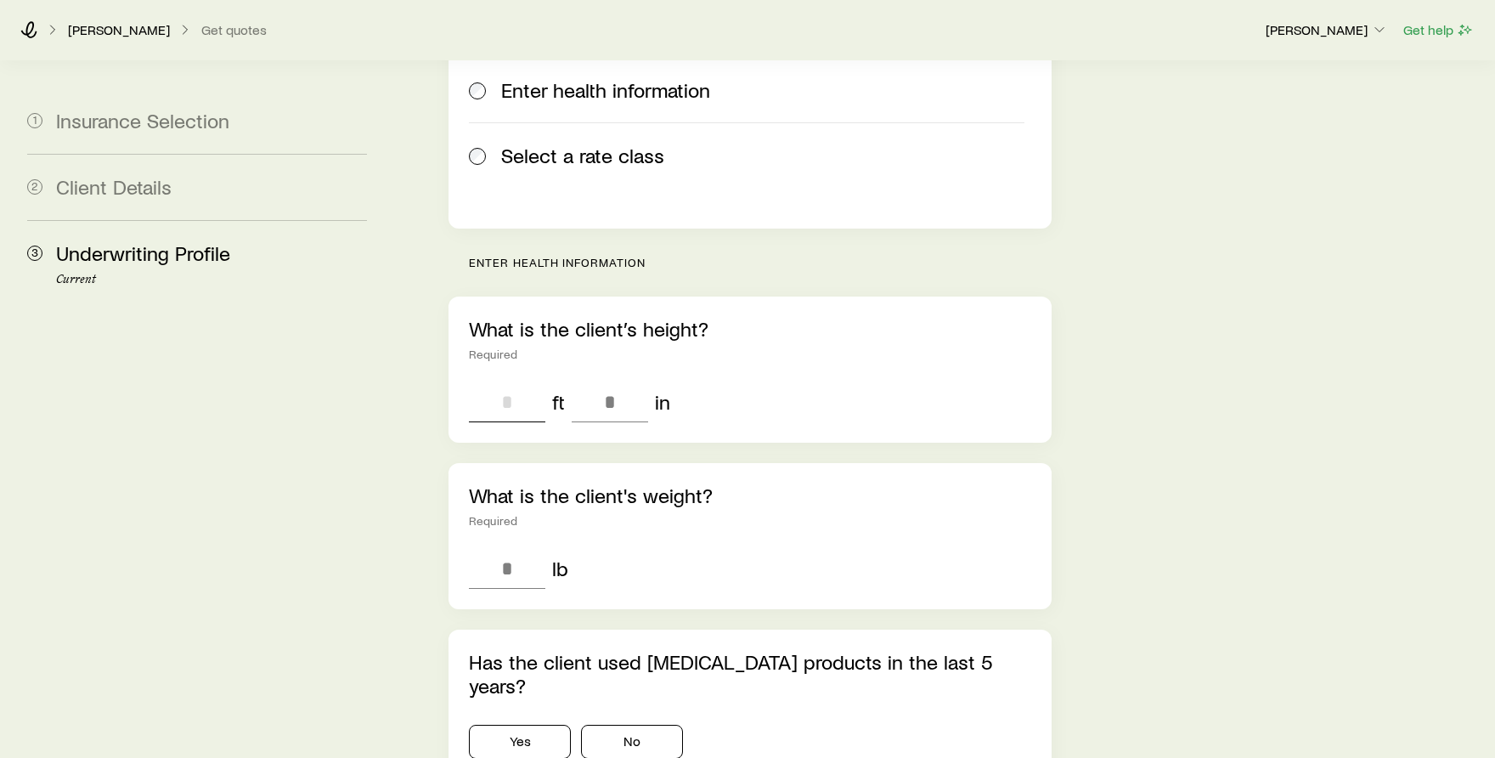
click at [515, 382] on input "tel" at bounding box center [507, 402] width 76 height 41
type input "*"
click at [602, 382] on input "tel" at bounding box center [610, 402] width 76 height 41
type input "*"
click at [726, 382] on div "* ft * in" at bounding box center [750, 402] width 562 height 41
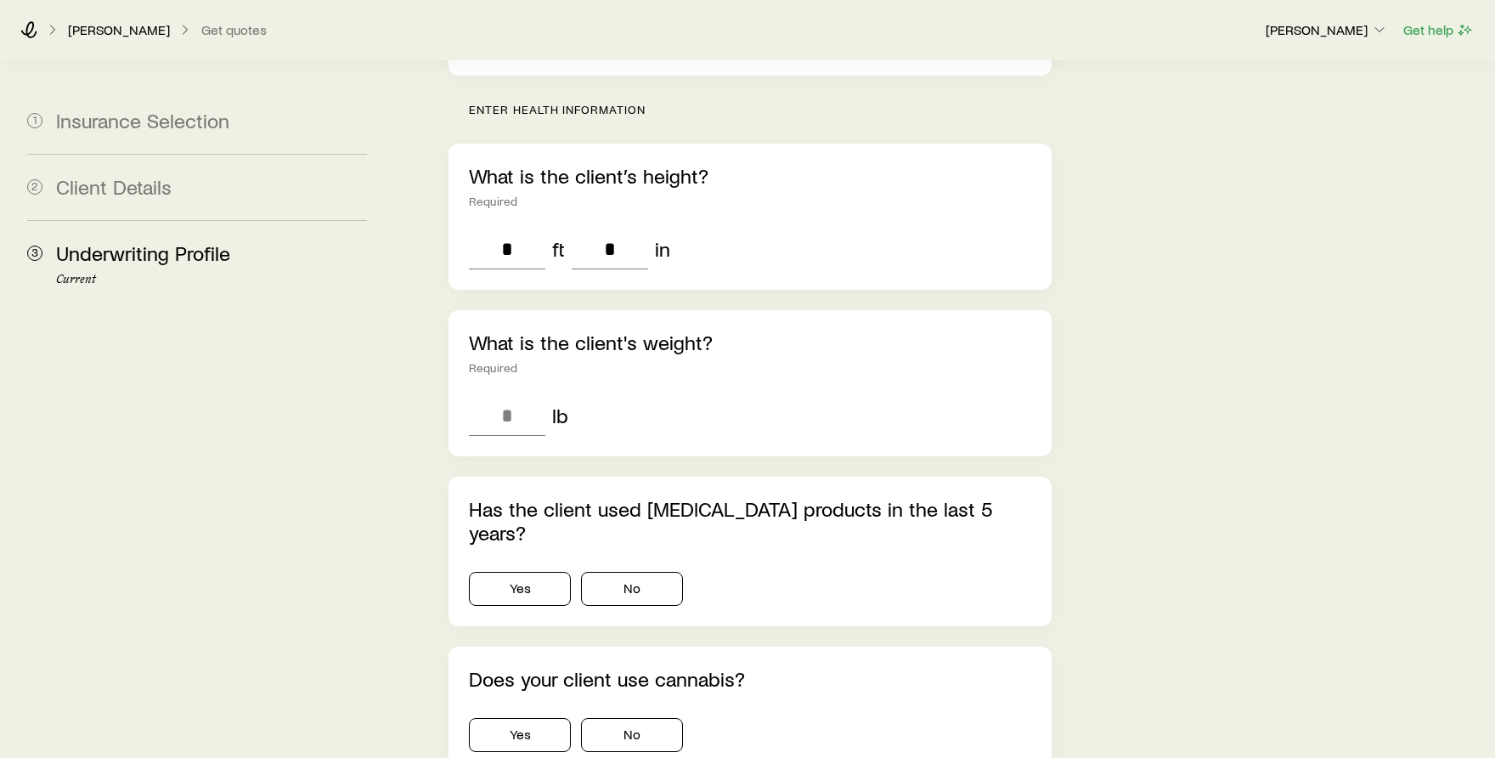
scroll to position [510, 0]
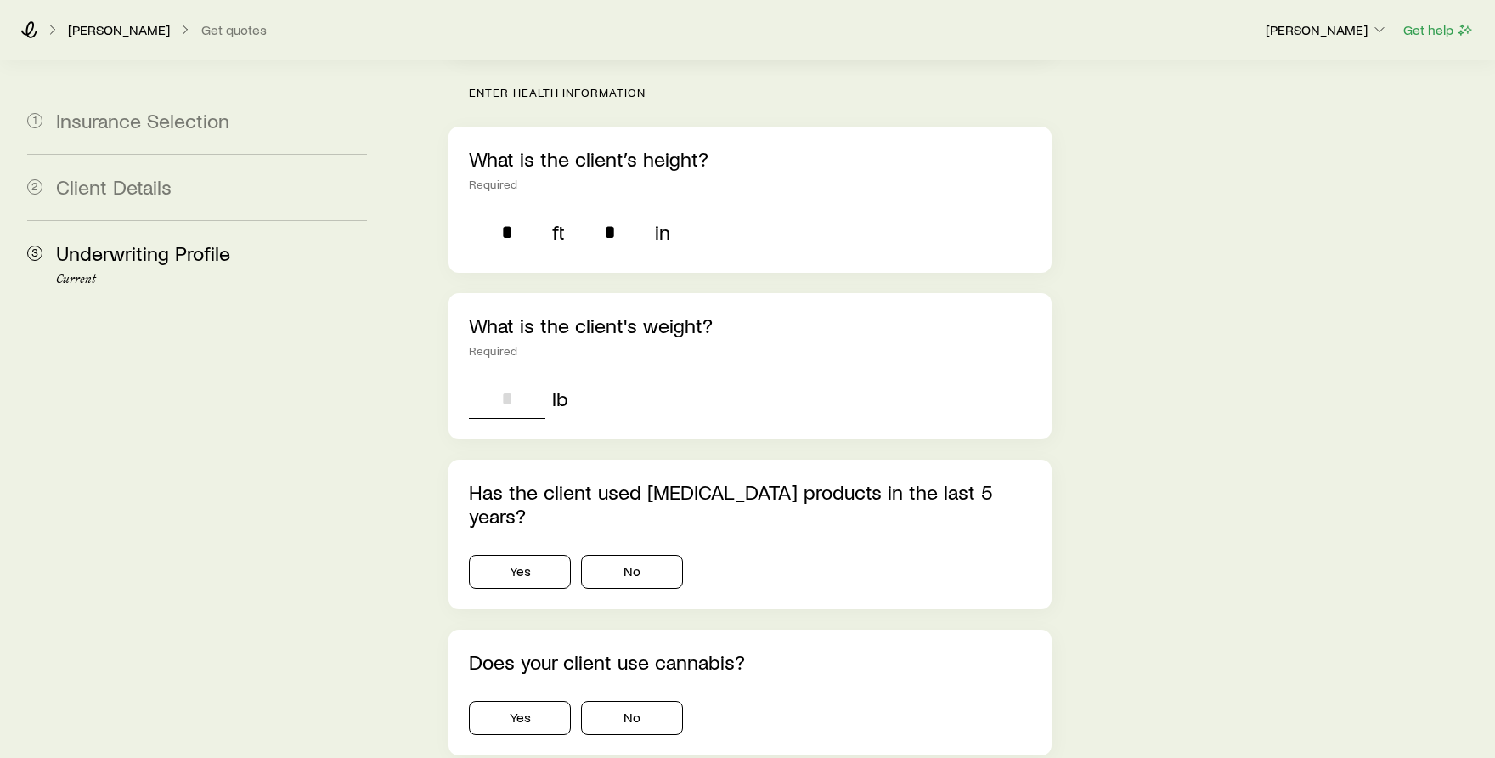
click at [496, 378] on input "tel" at bounding box center [507, 398] width 76 height 41
type input "***"
click at [911, 387] on div "What is the client's weight? Required *** lb" at bounding box center [750, 366] width 603 height 146
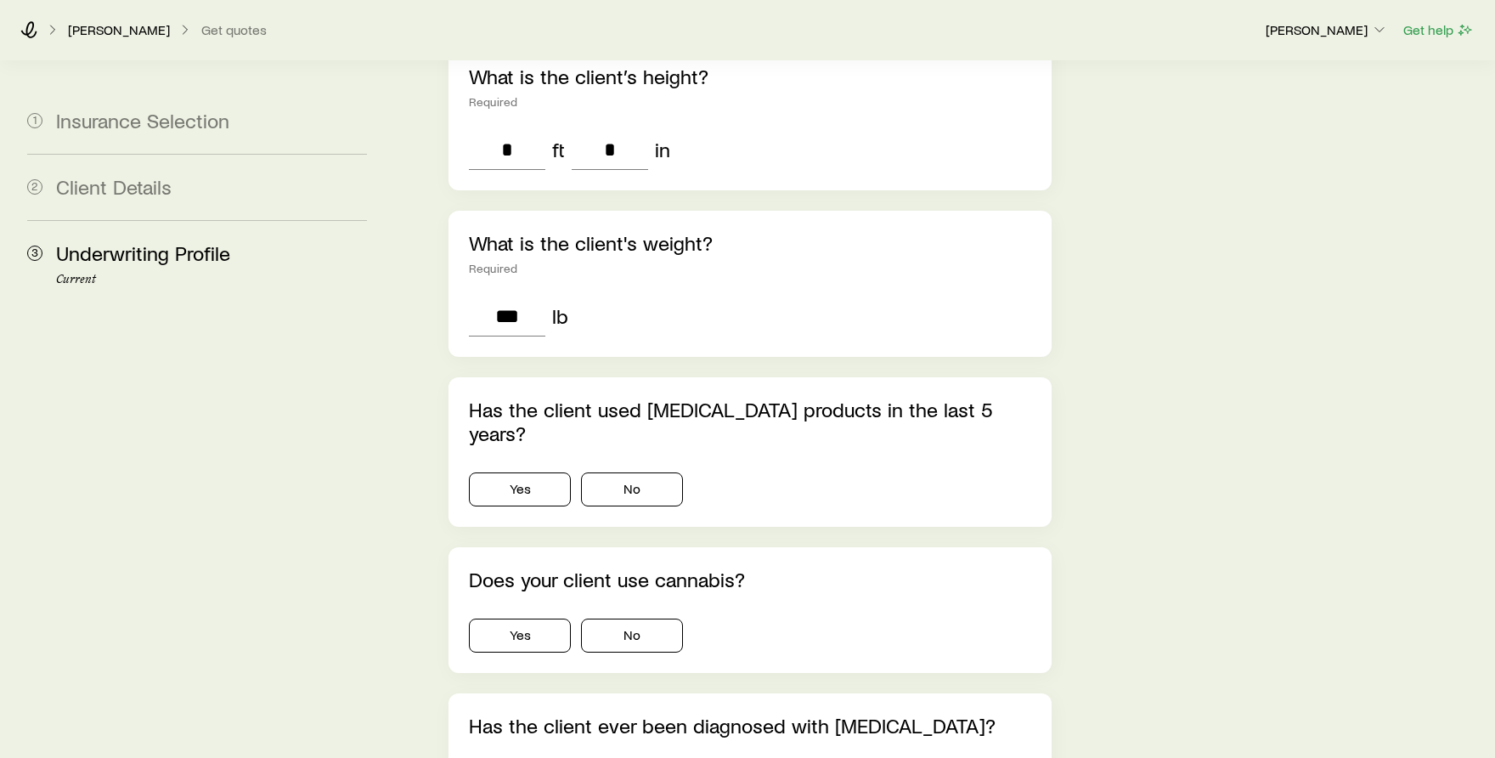
scroll to position [595, 0]
click at [646, 470] on button "No" at bounding box center [632, 487] width 102 height 34
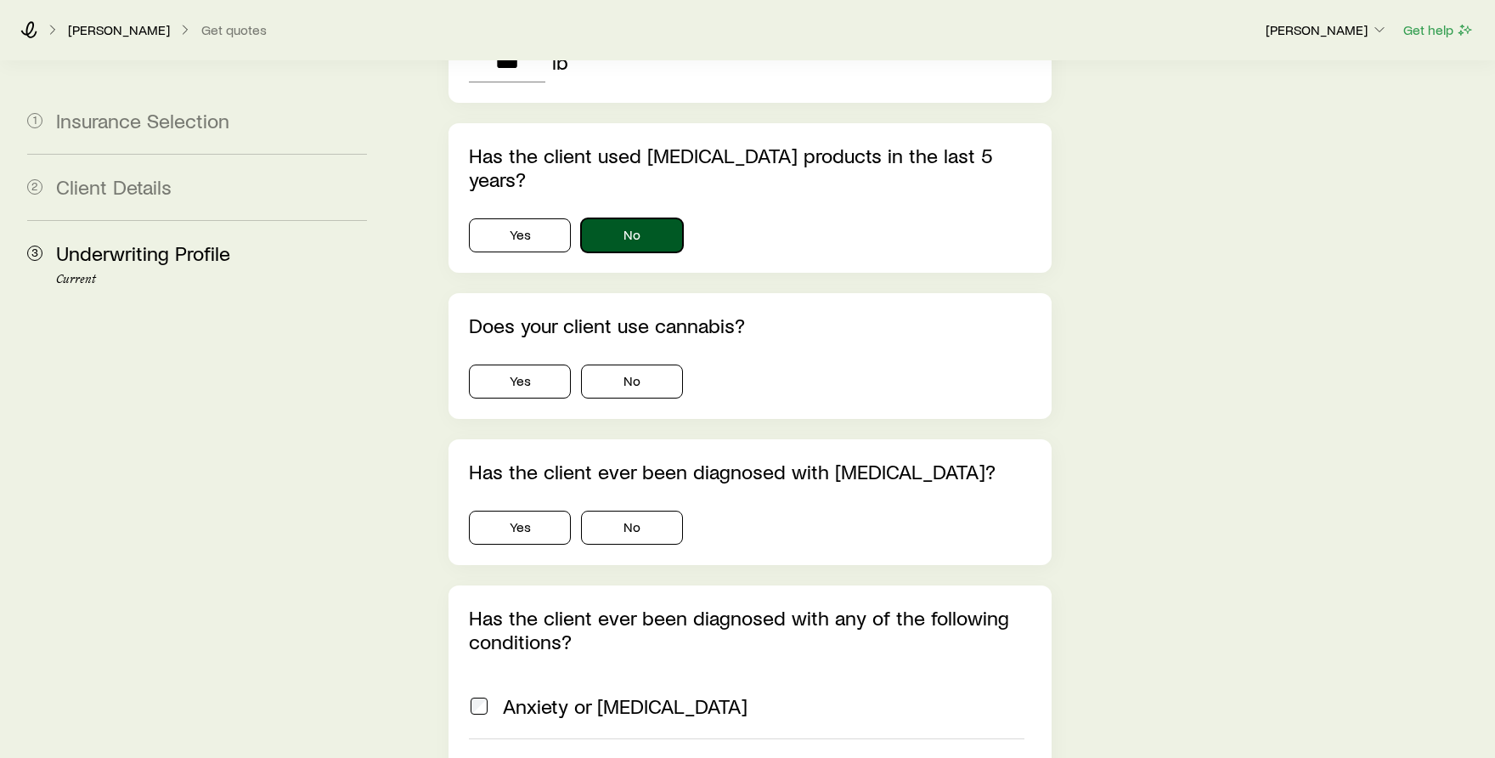
scroll to position [850, 0]
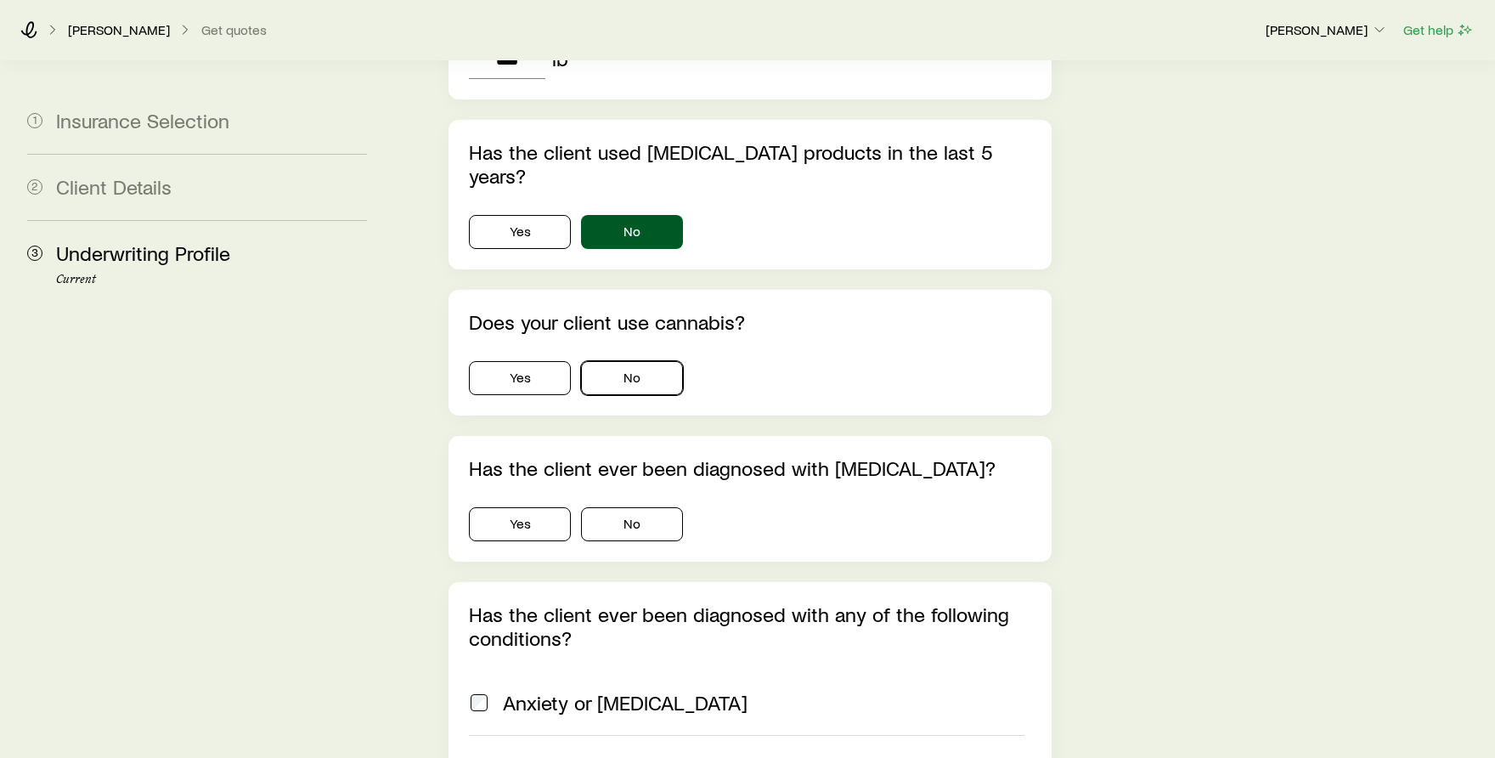
click at [642, 361] on button "No" at bounding box center [632, 378] width 102 height 34
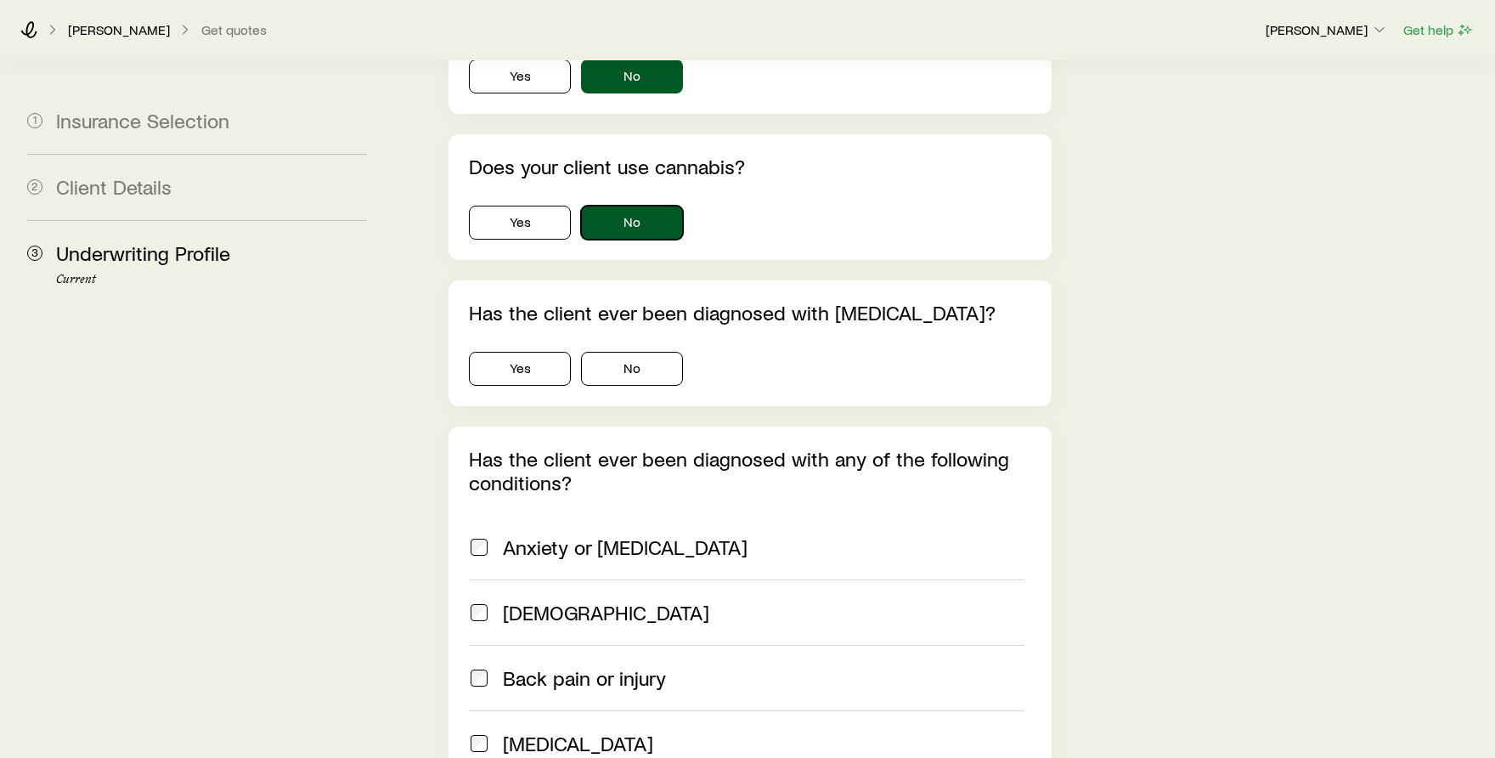
scroll to position [1020, 0]
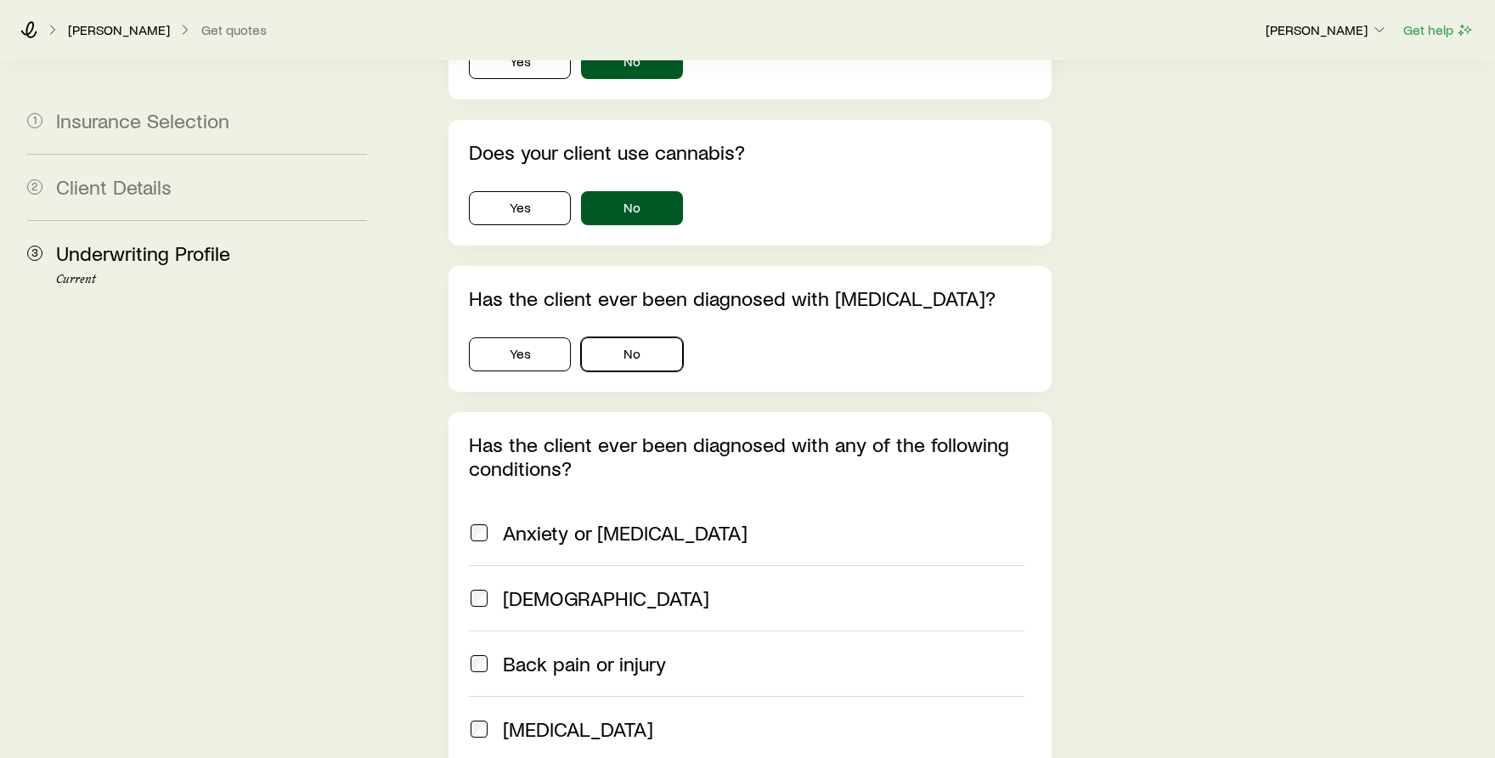
click at [639, 337] on button "No" at bounding box center [632, 354] width 102 height 34
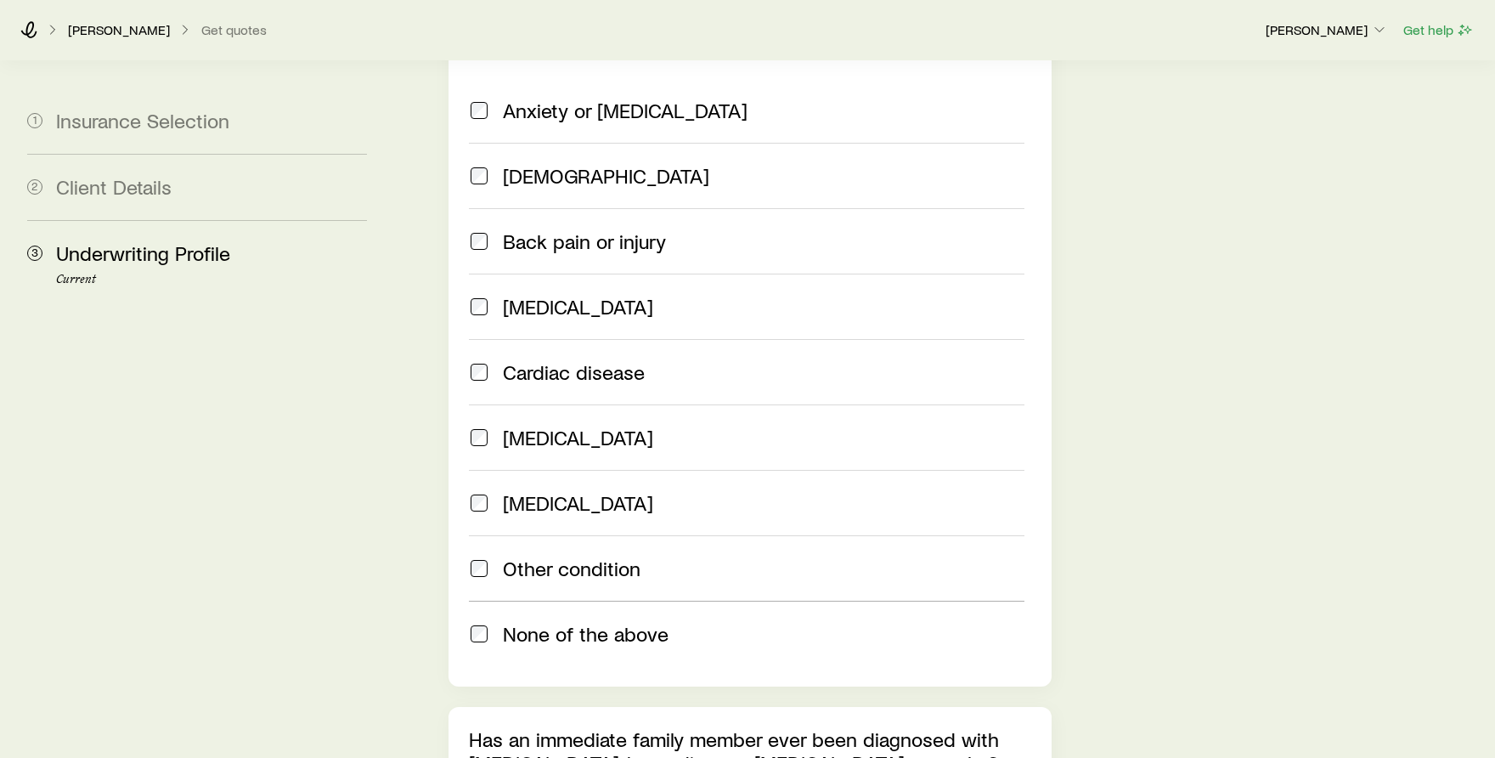
scroll to position [1444, 0]
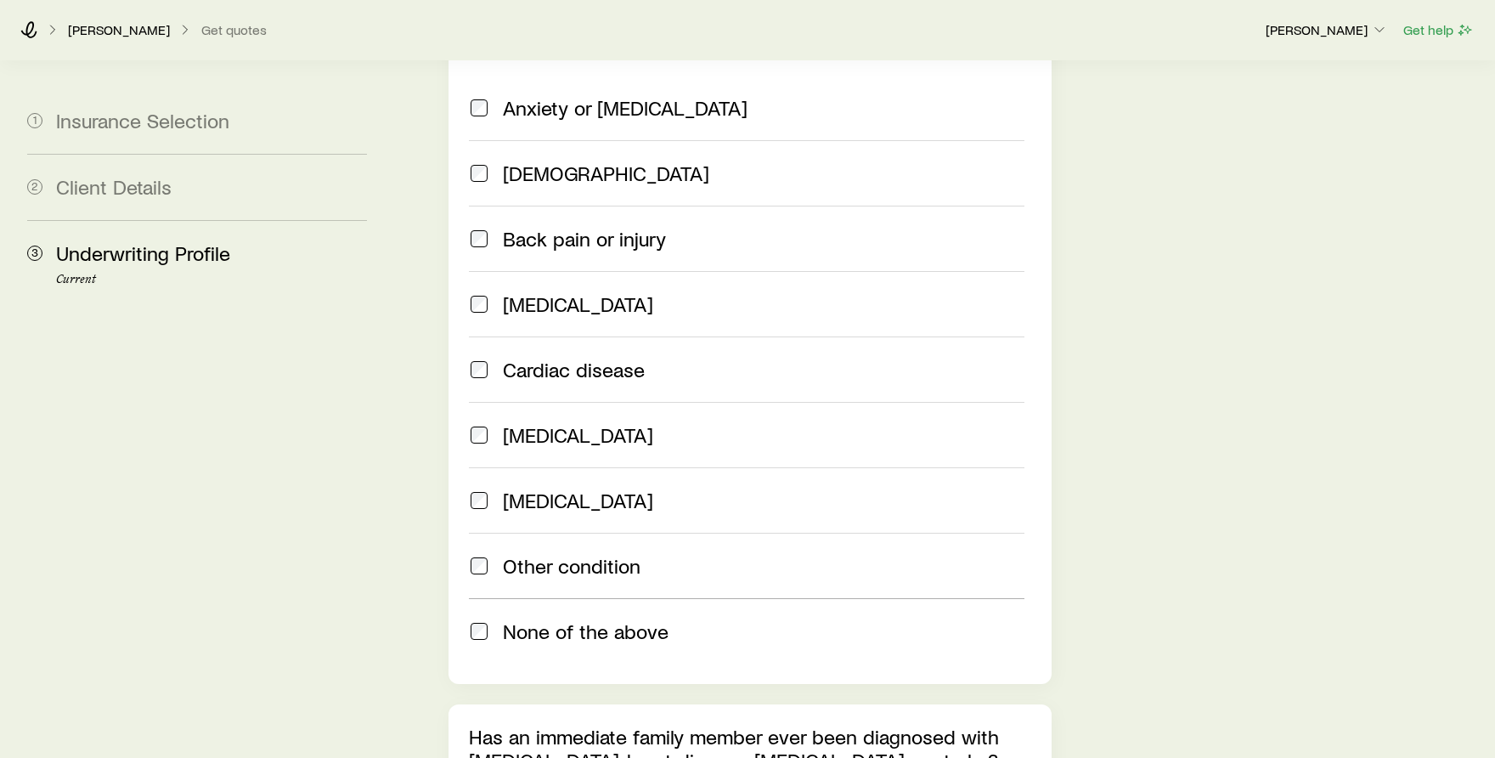
click at [602, 619] on span "None of the above" at bounding box center [586, 631] width 166 height 24
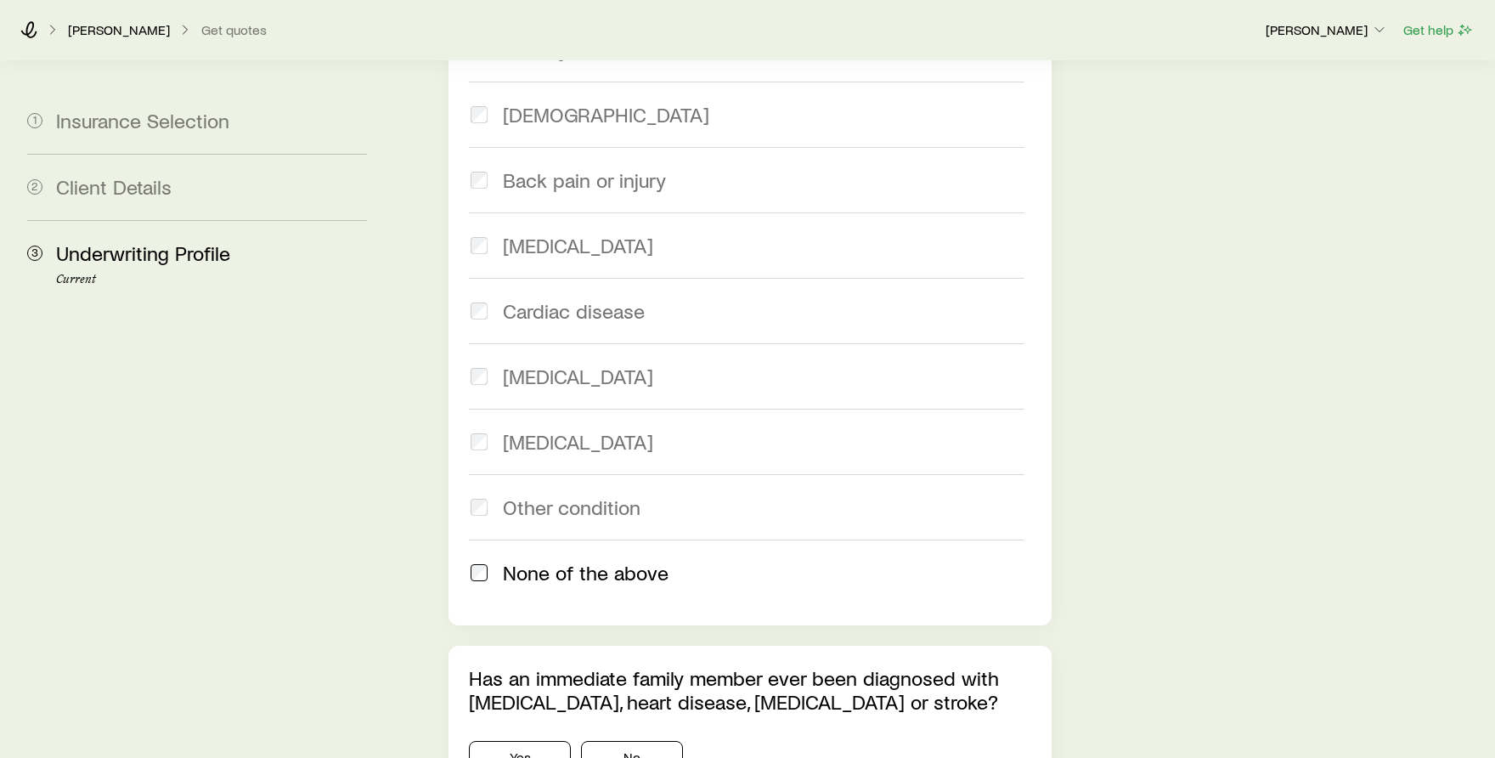
scroll to position [1699, 0]
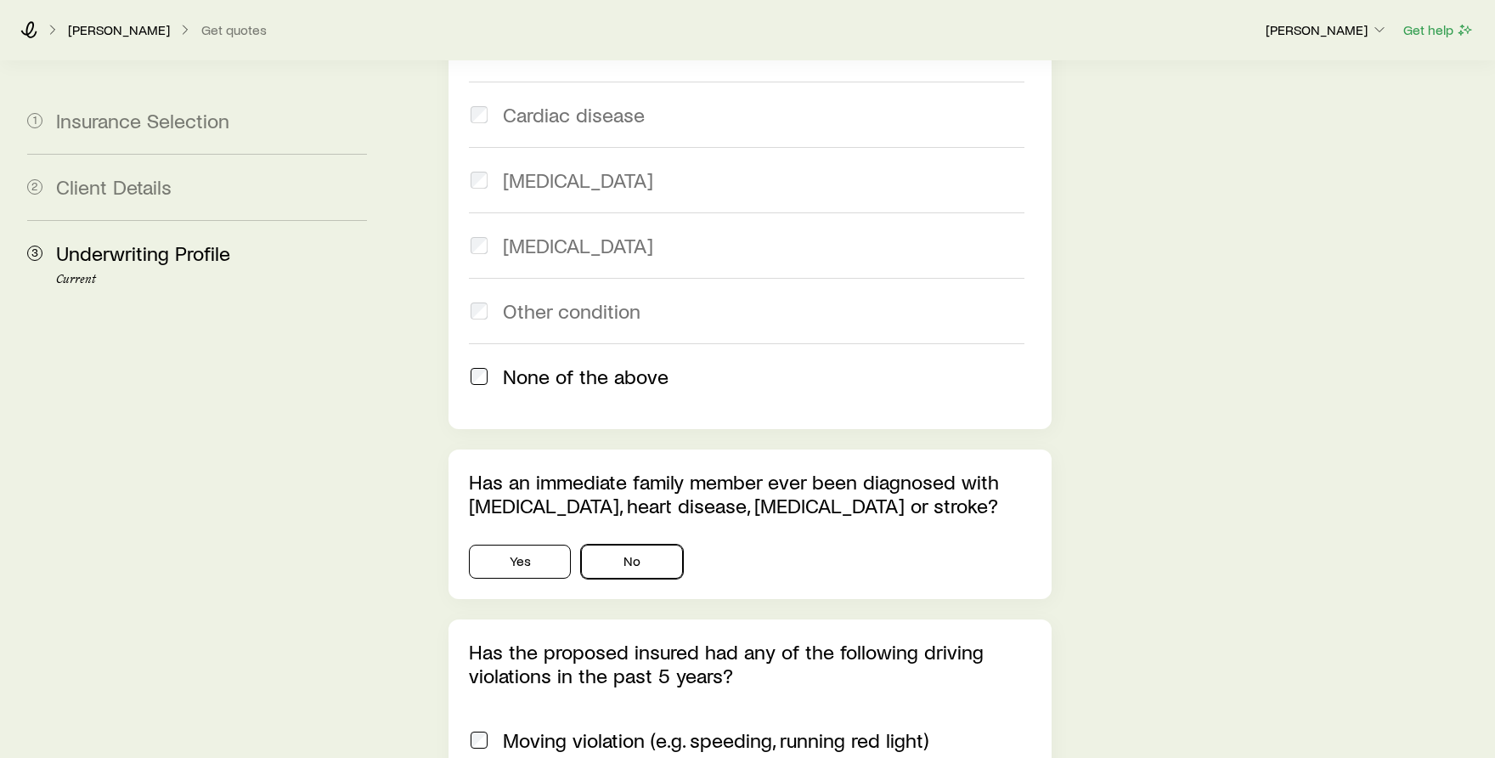
click at [630, 545] on button "No" at bounding box center [632, 562] width 102 height 34
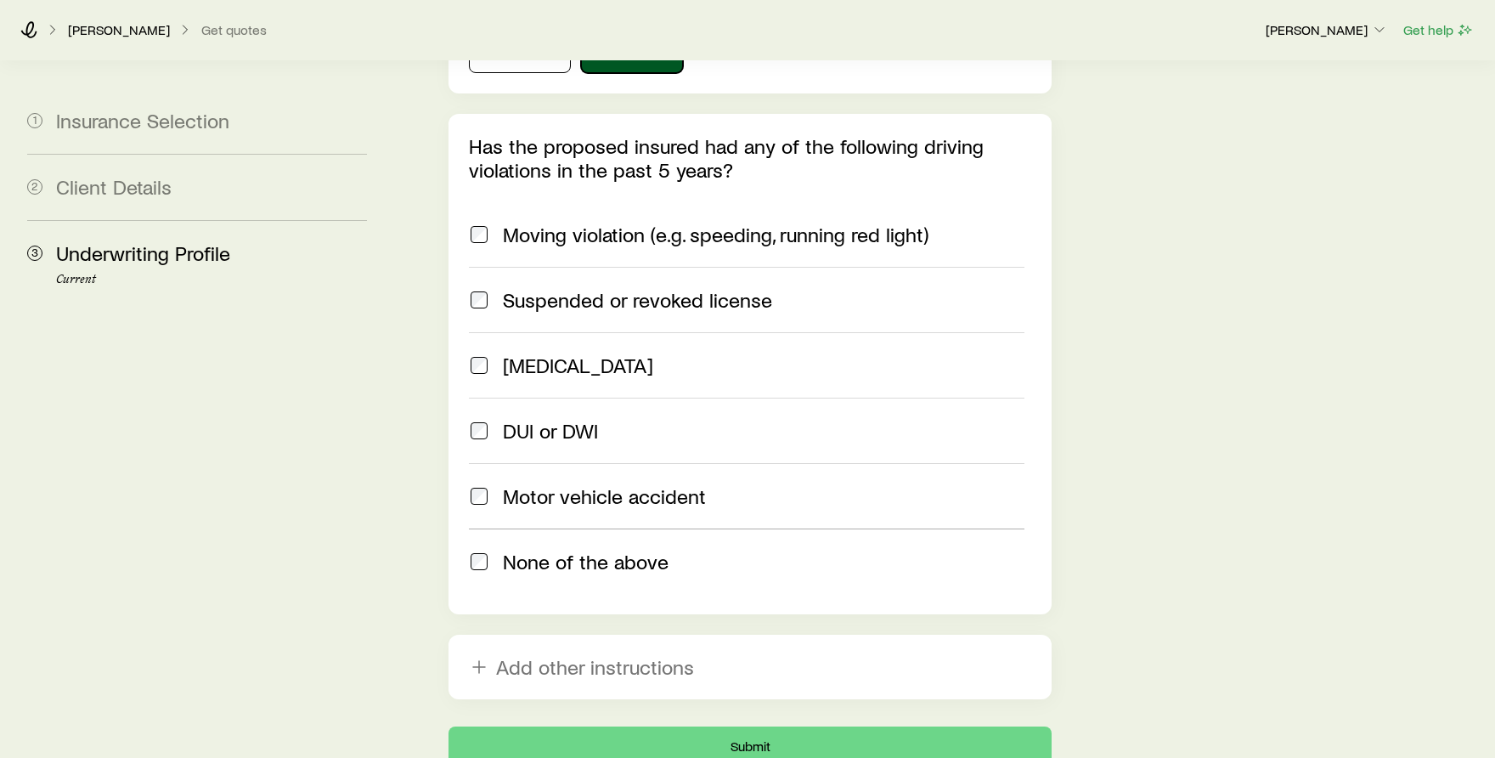
scroll to position [2209, 0]
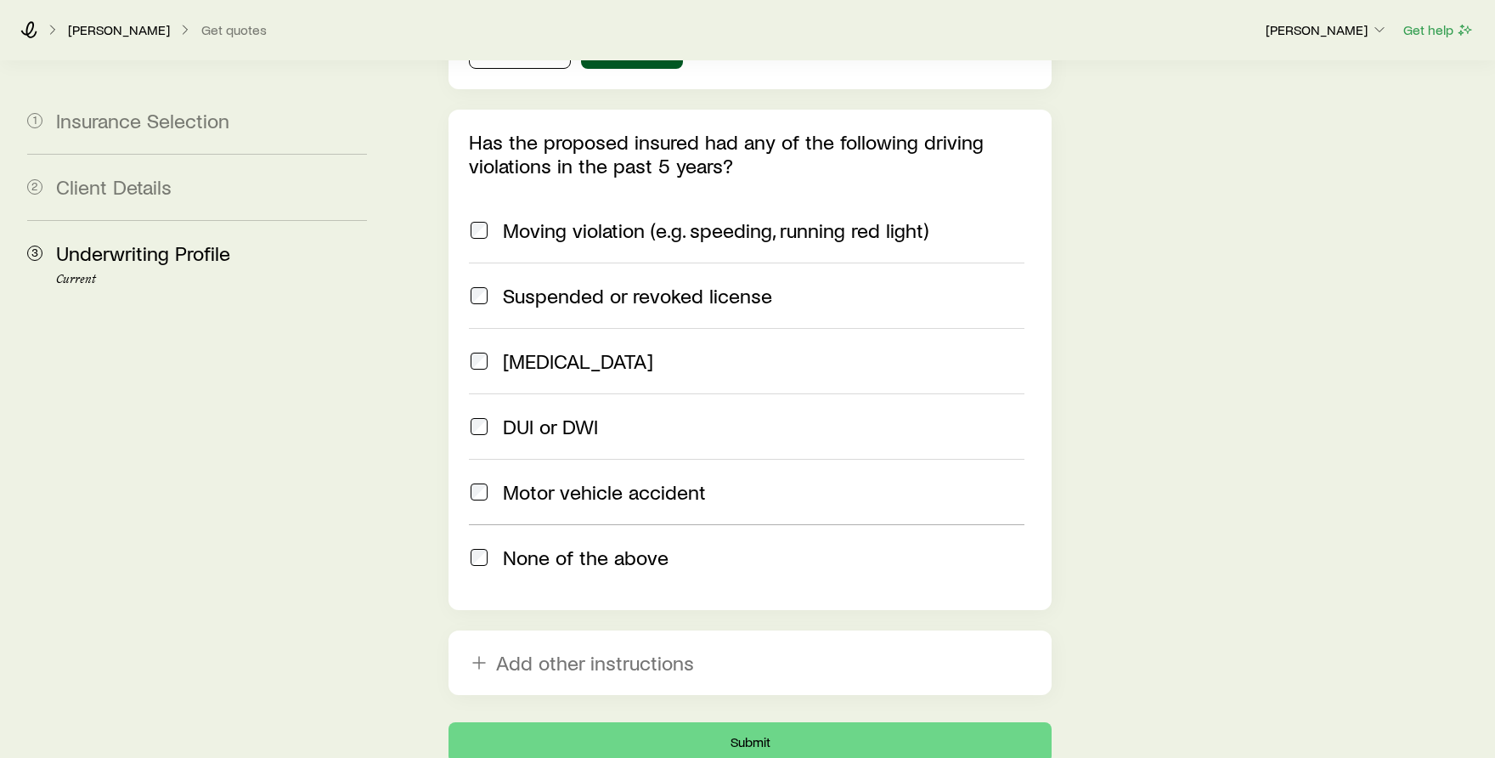
click at [585, 524] on label "None of the above" at bounding box center [747, 556] width 556 height 65
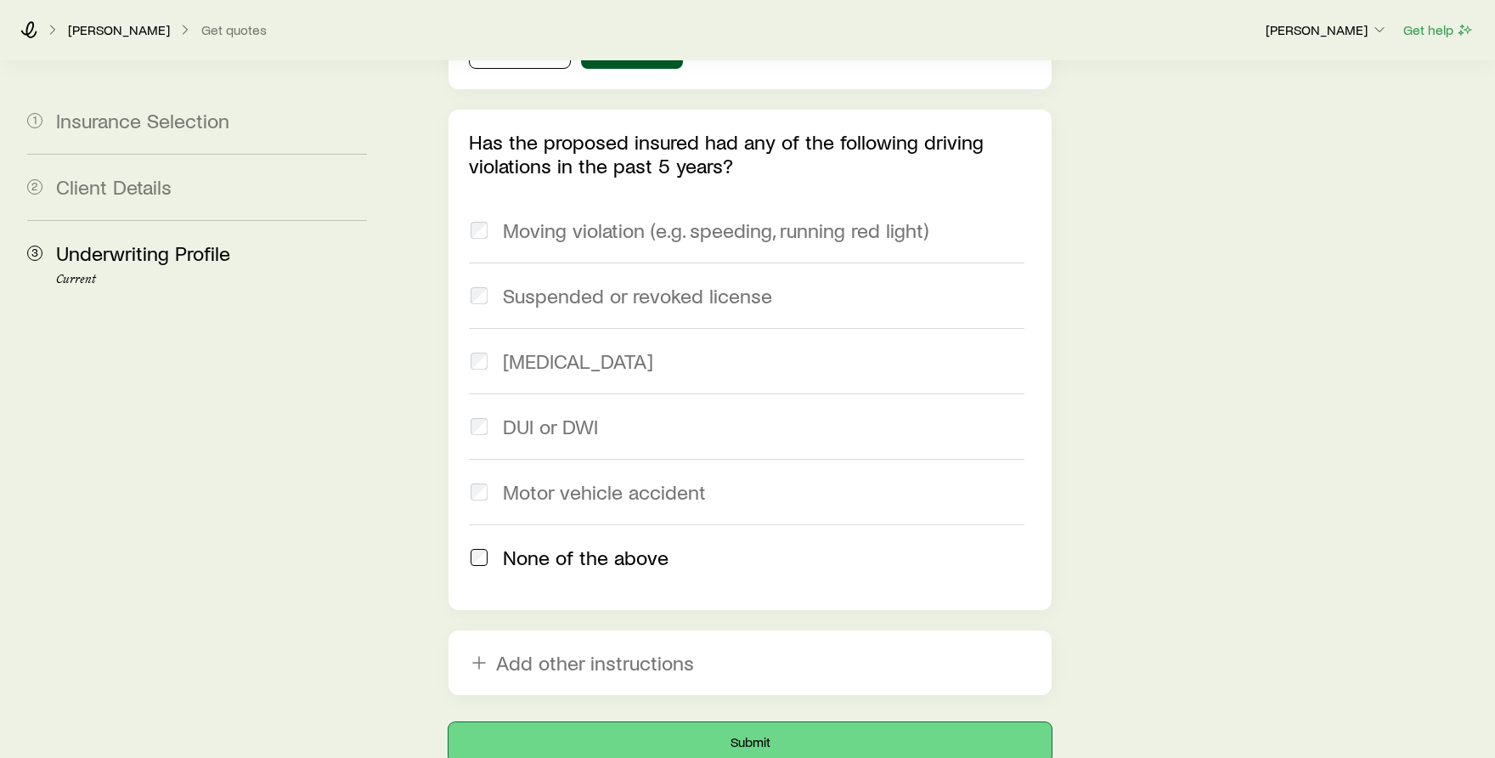
click at [800, 722] on button "Submit" at bounding box center [750, 742] width 603 height 41
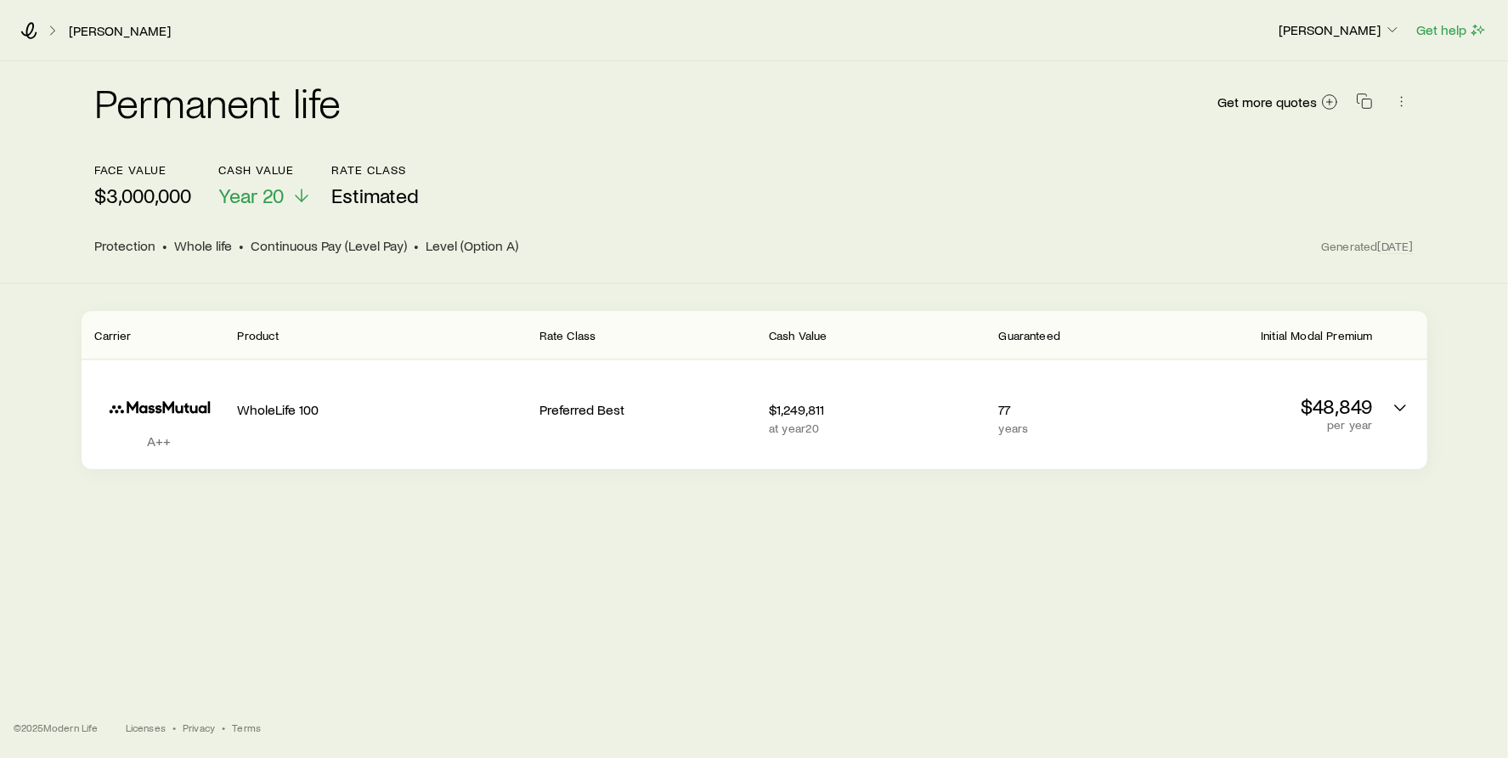
click at [302, 197] on line at bounding box center [302, 195] width 0 height 12
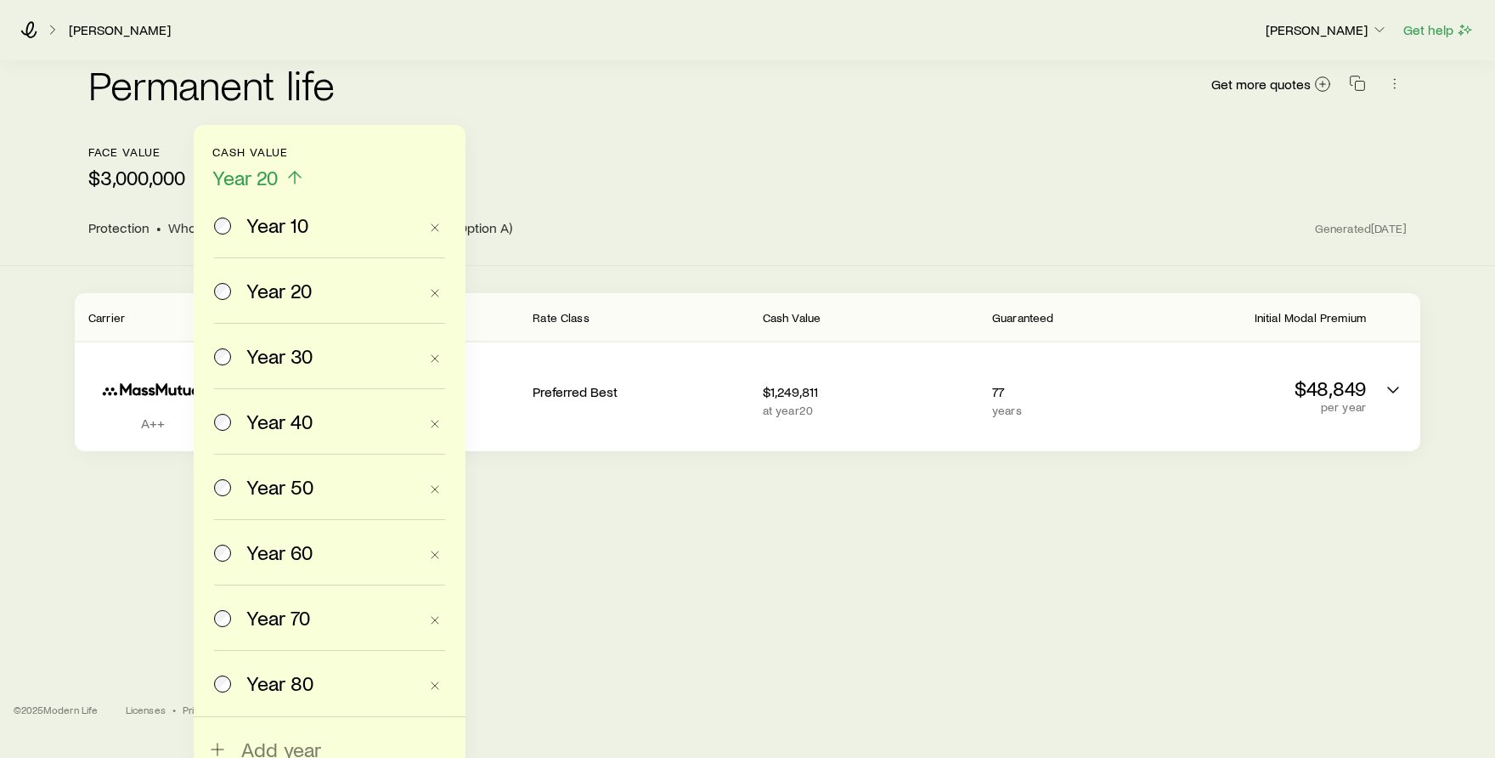
scroll to position [40, 0]
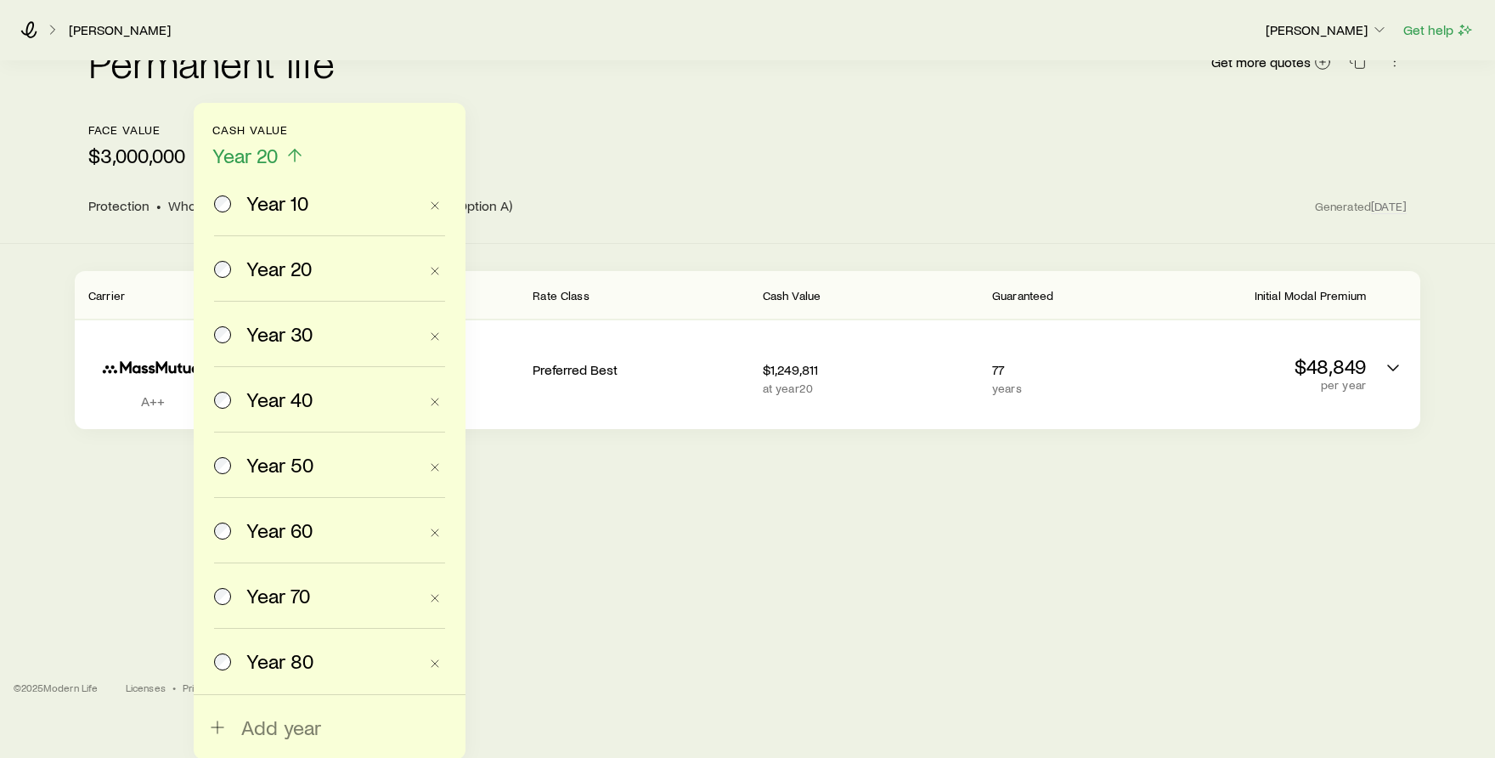
click at [282, 665] on span "Year 80" at bounding box center [279, 661] width 67 height 24
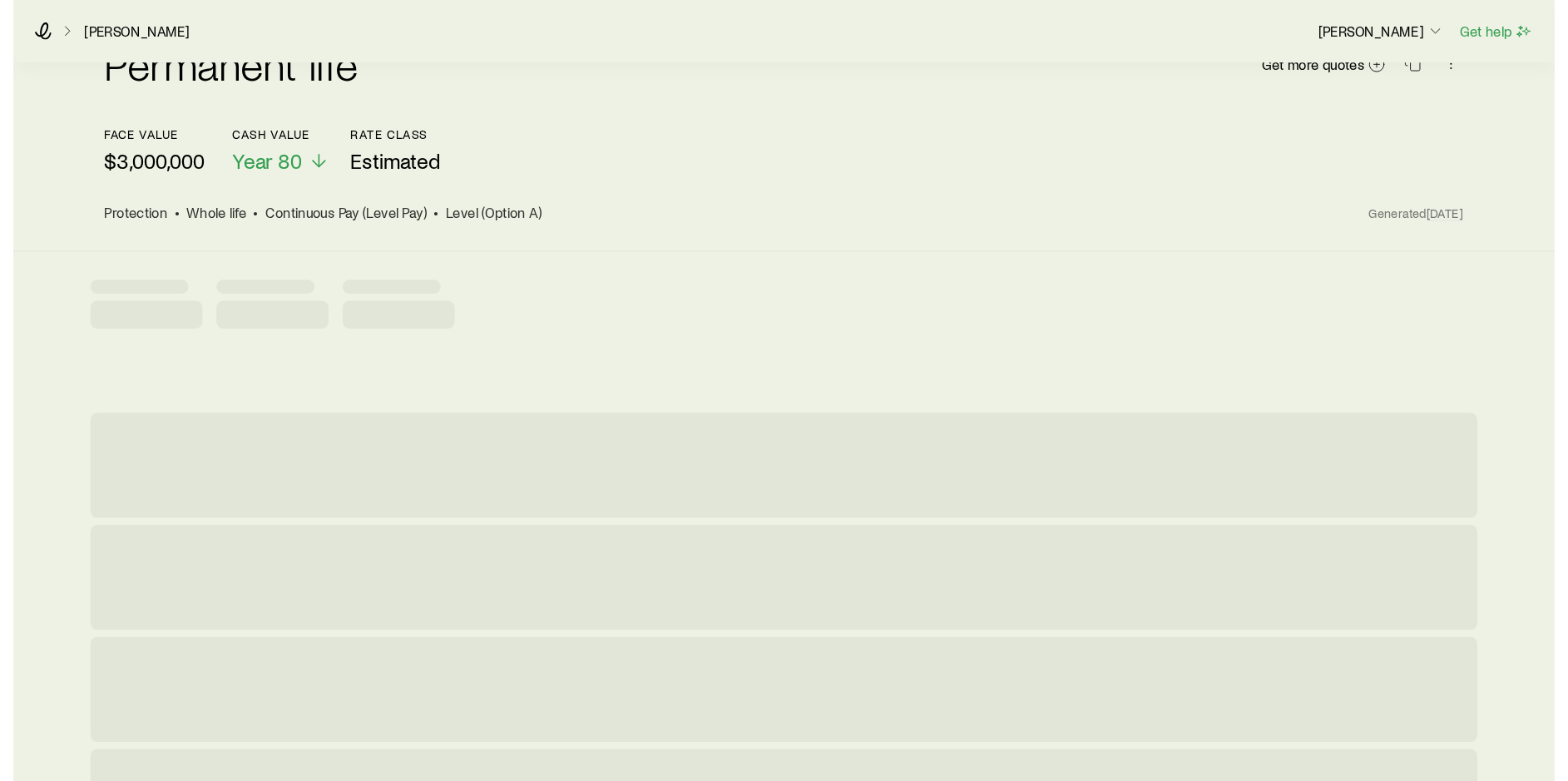
scroll to position [0, 0]
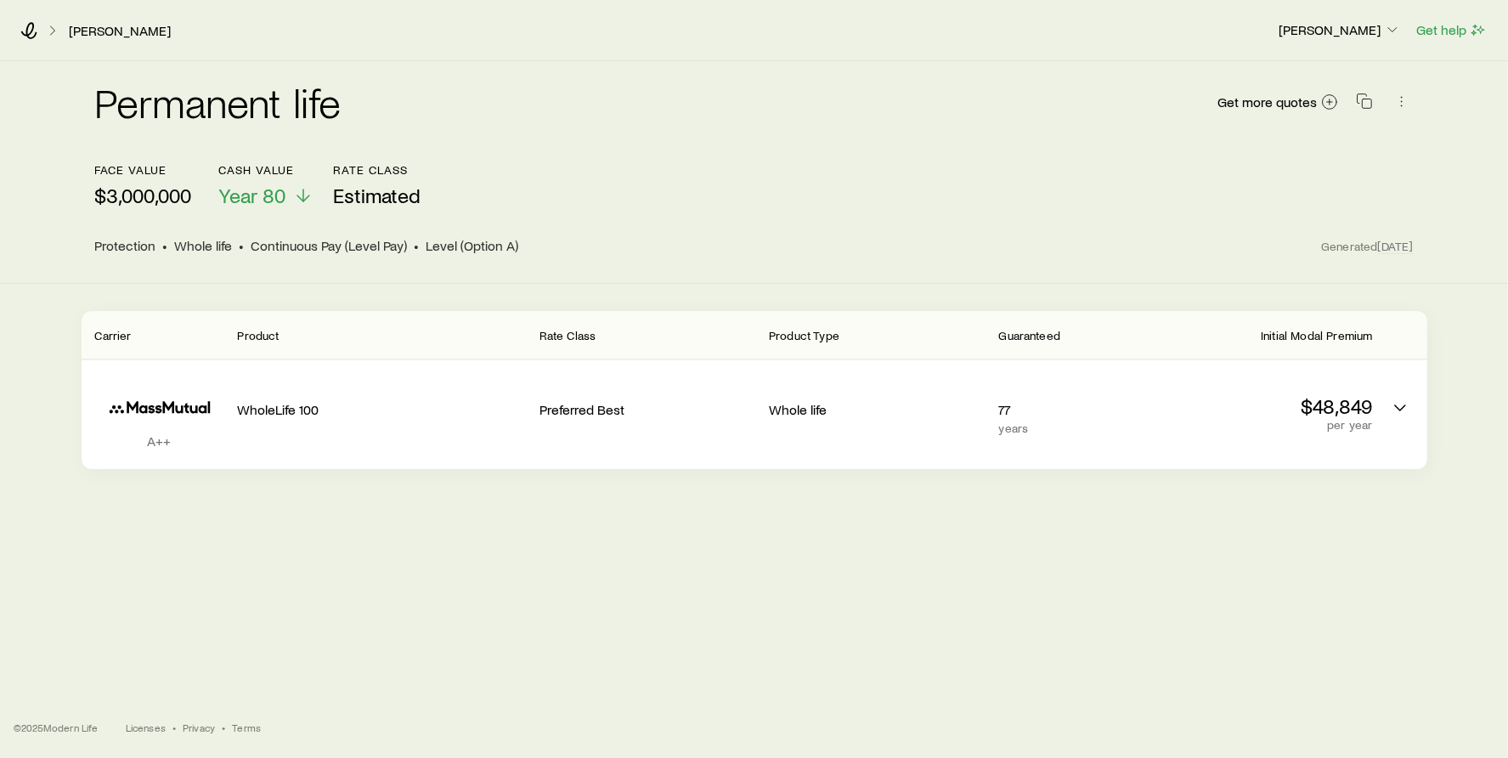
click at [1496, 755] on footer "© 2025 Modern Life Licenses • Privacy • Terms" at bounding box center [754, 727] width 1508 height 61
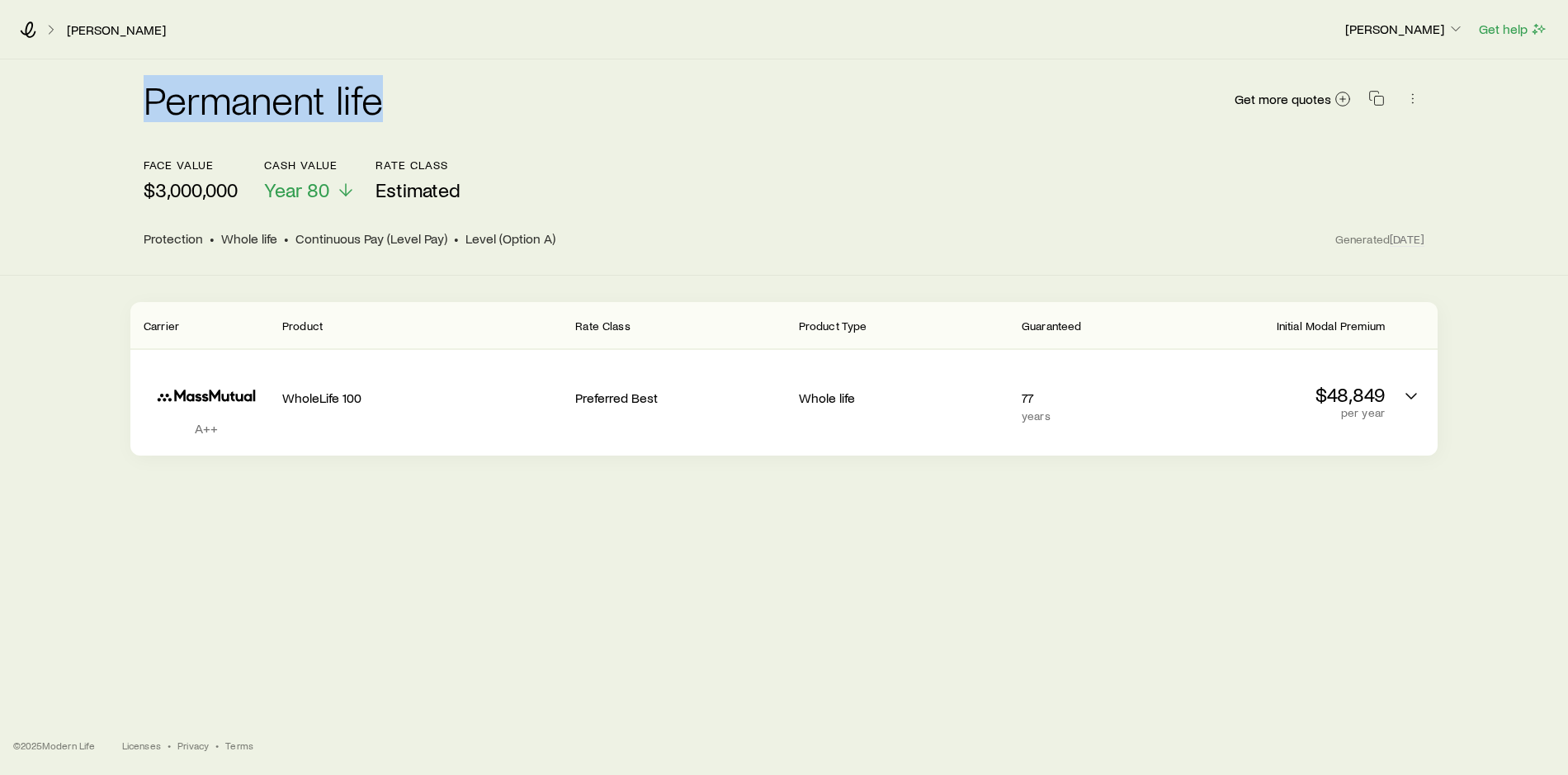
drag, startPoint x: 435, startPoint y: 105, endPoint x: 129, endPoint y: 82, distance: 306.9
click at [129, 82] on div "Permanent life Get more quotes face value $3,000,000 Cash Value Year 80 Rate Cl…" at bounding box center [784, 167] width 1568 height 217
click at [611, 107] on div "Permanent life Get more quotes" at bounding box center [784, 109] width 1281 height 59
drag, startPoint x: 343, startPoint y: 398, endPoint x: 398, endPoint y: 310, distance: 103.8
click at [343, 398] on p "WholeLife 100" at bounding box center [423, 397] width 280 height 17
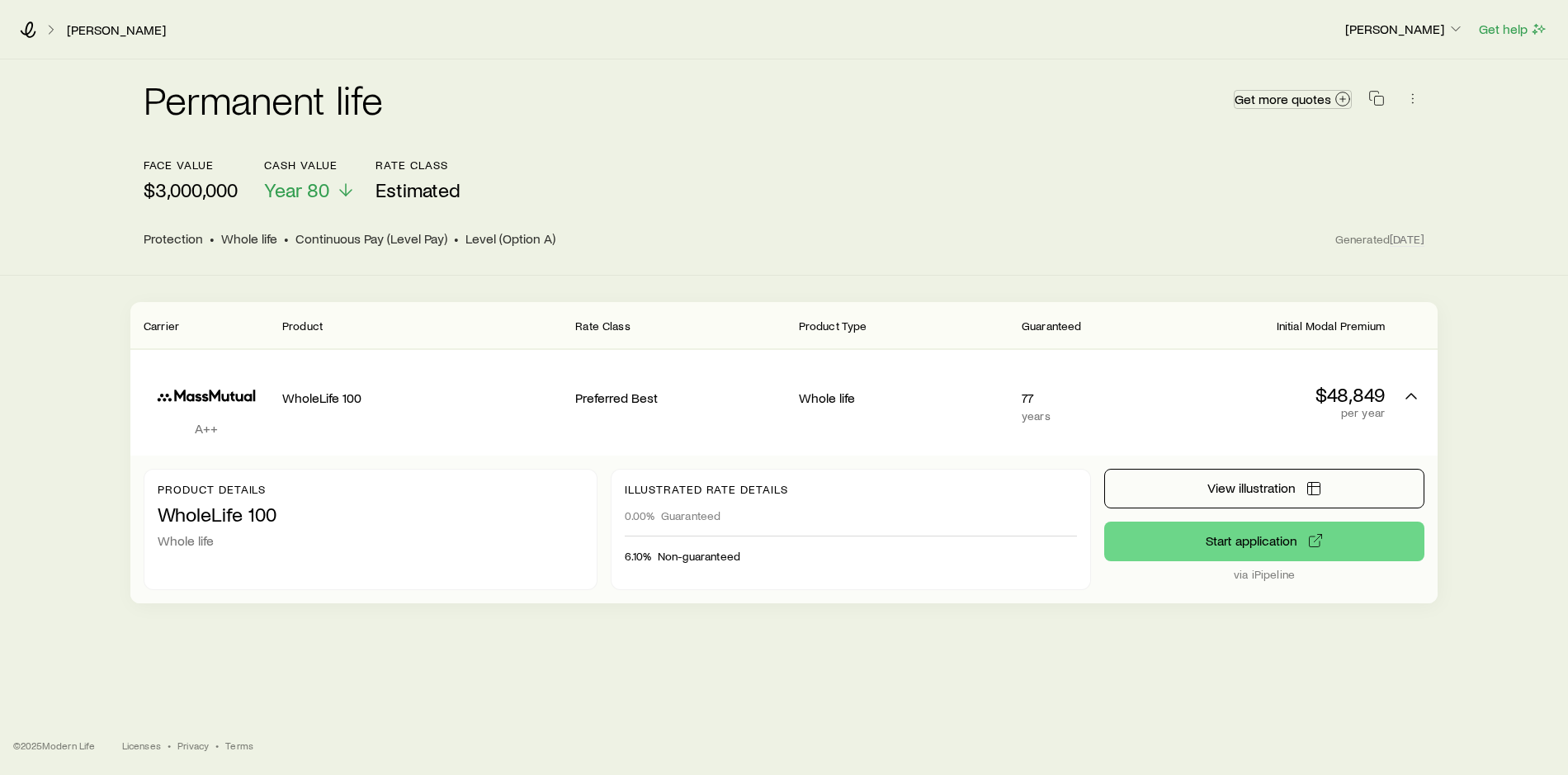
click at [1296, 100] on span "Get more quotes" at bounding box center [1282, 99] width 96 height 14
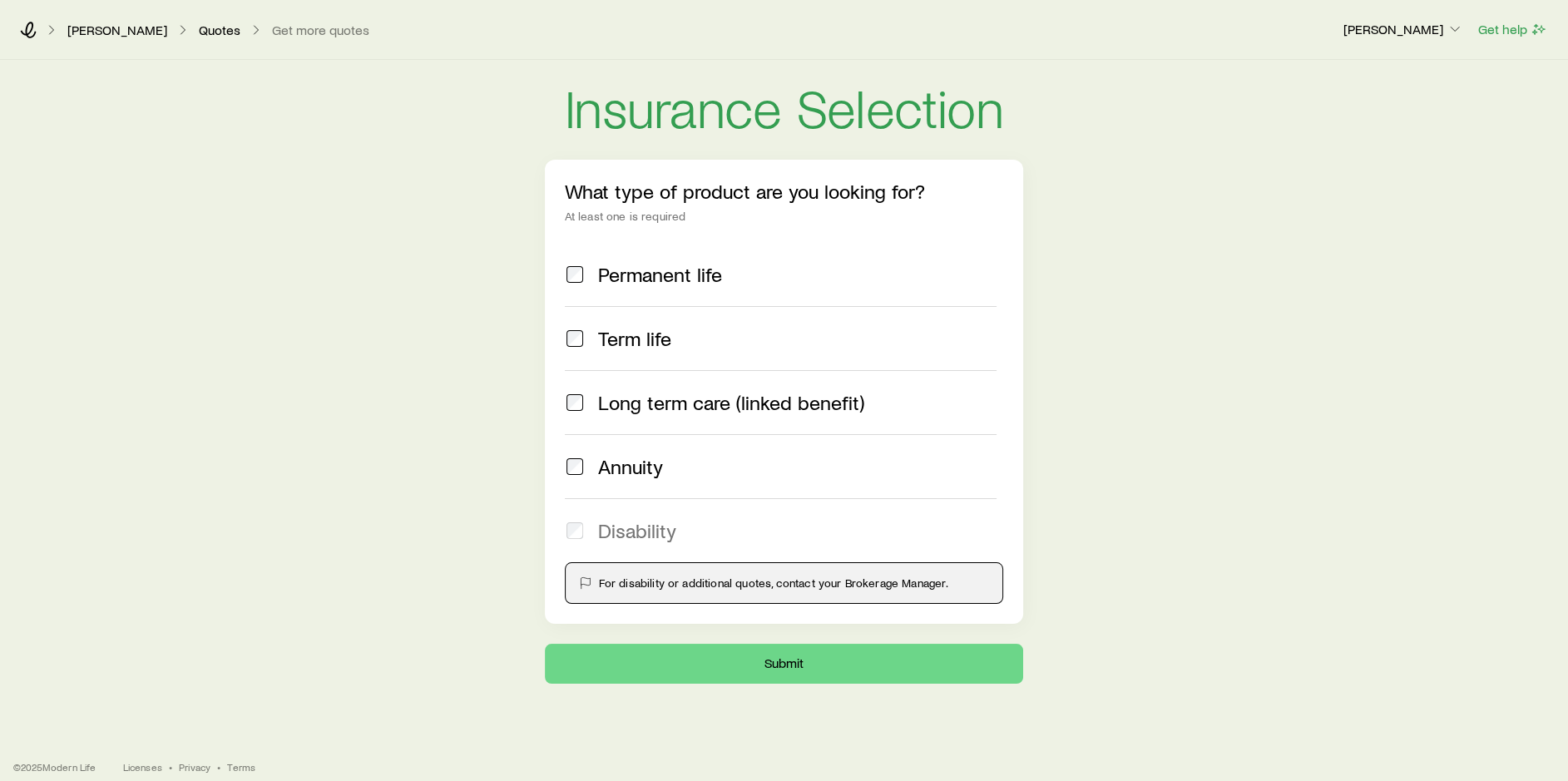
click at [668, 272] on span "Permanent life" at bounding box center [660, 275] width 124 height 23
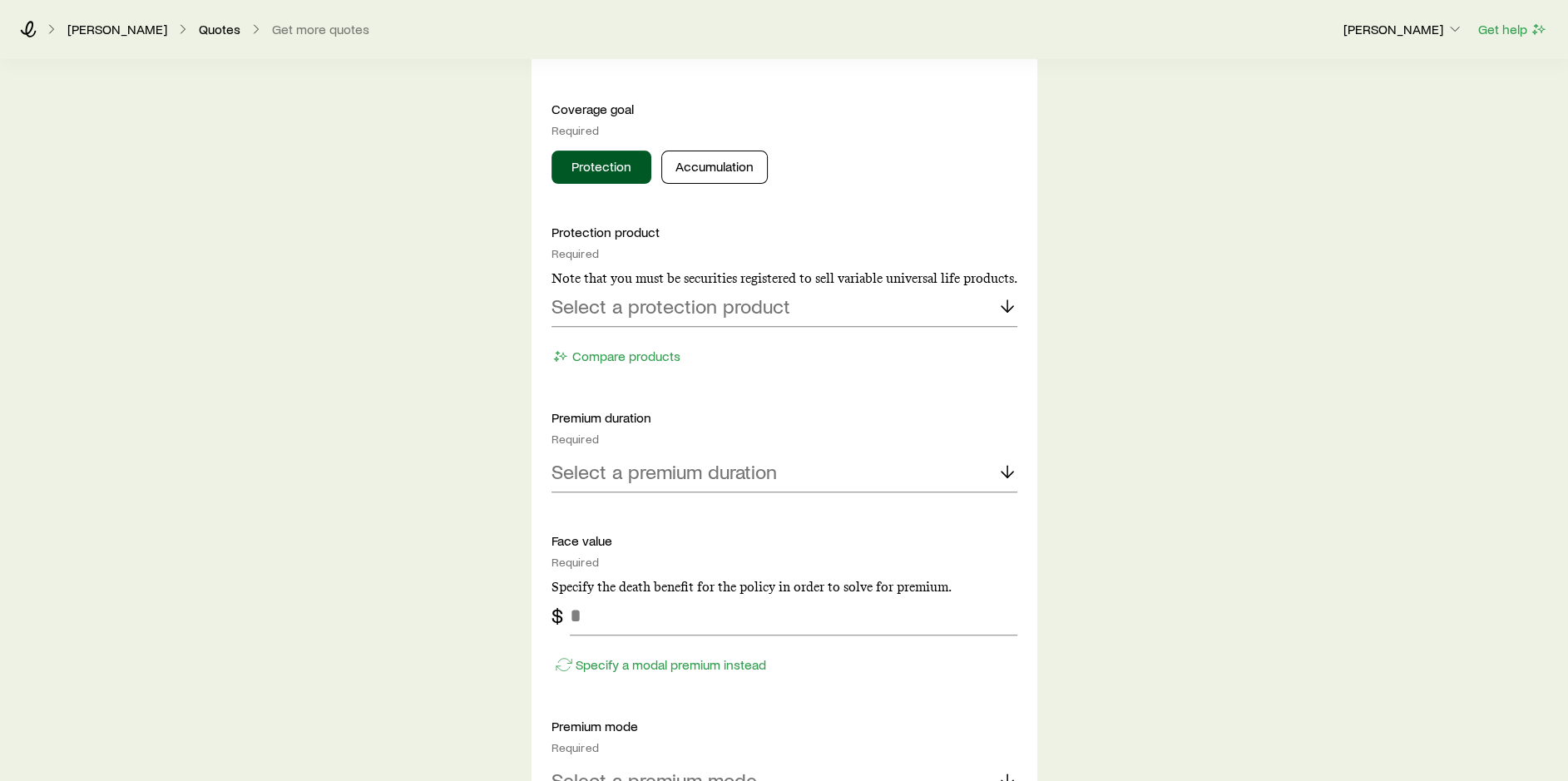
scroll to position [666, 0]
click at [1007, 301] on icon at bounding box center [1007, 303] width 20 height 20
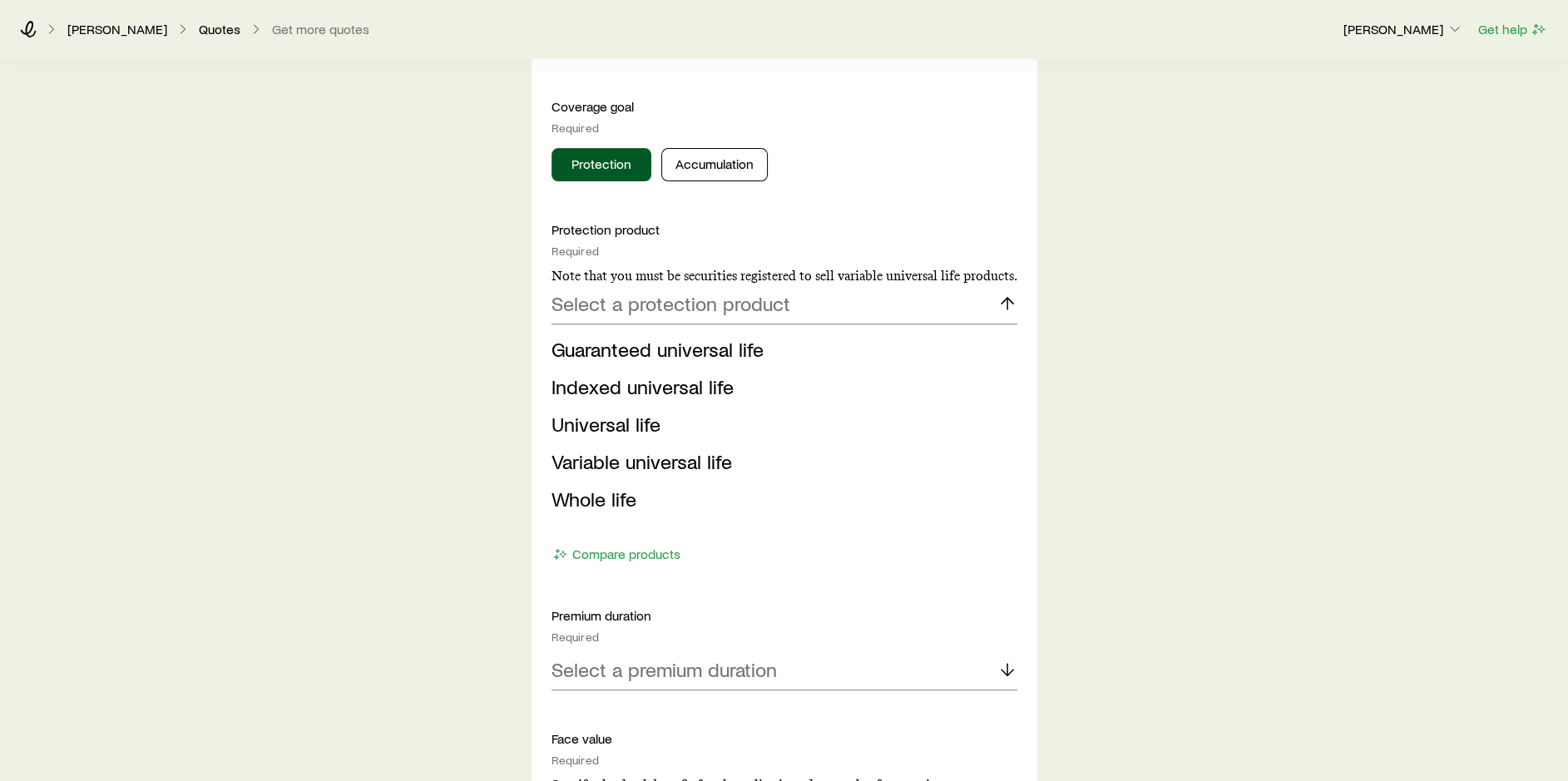
click at [691, 385] on span "Indexed universal life" at bounding box center [642, 386] width 182 height 24
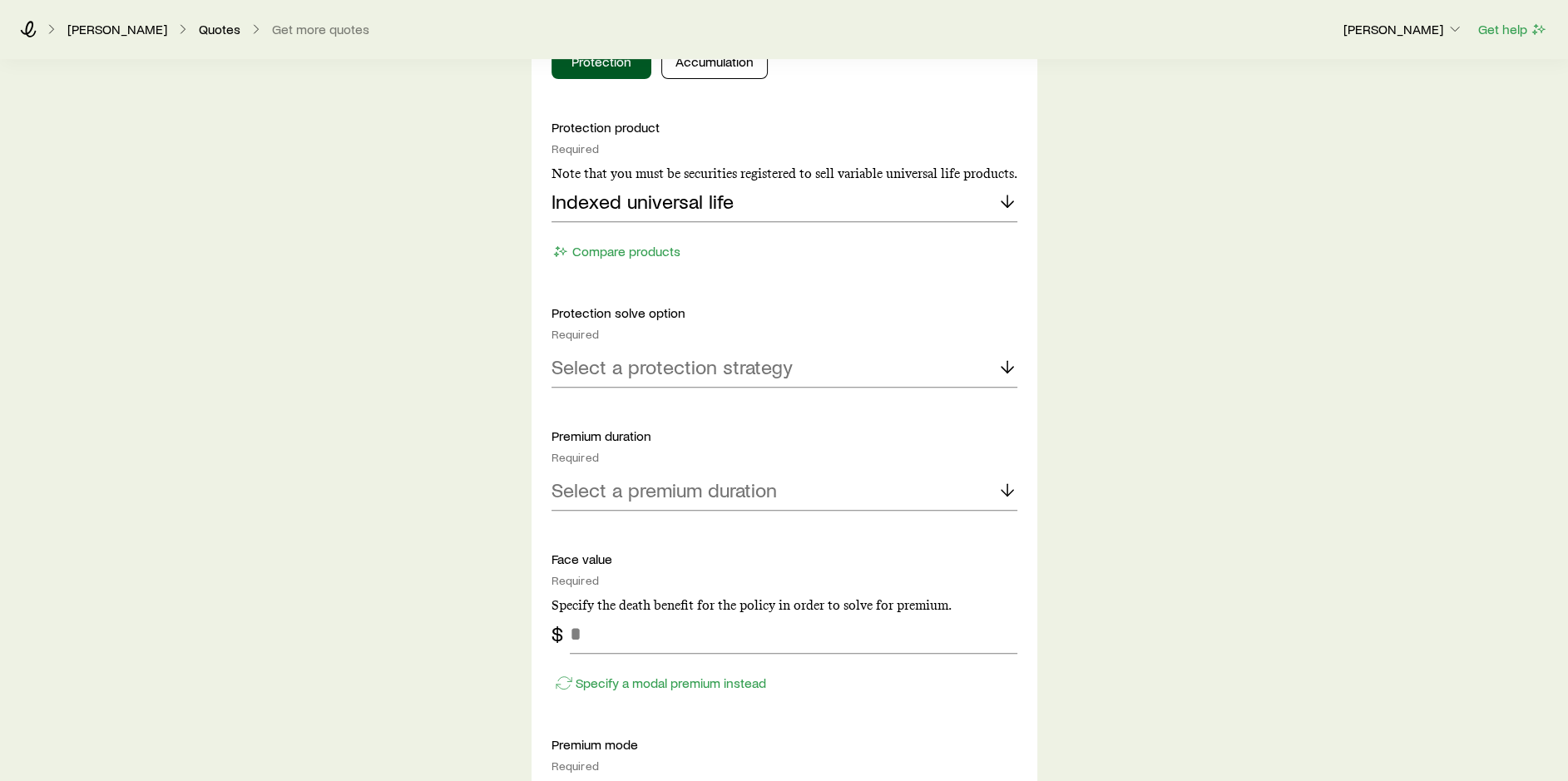
scroll to position [832, 0]
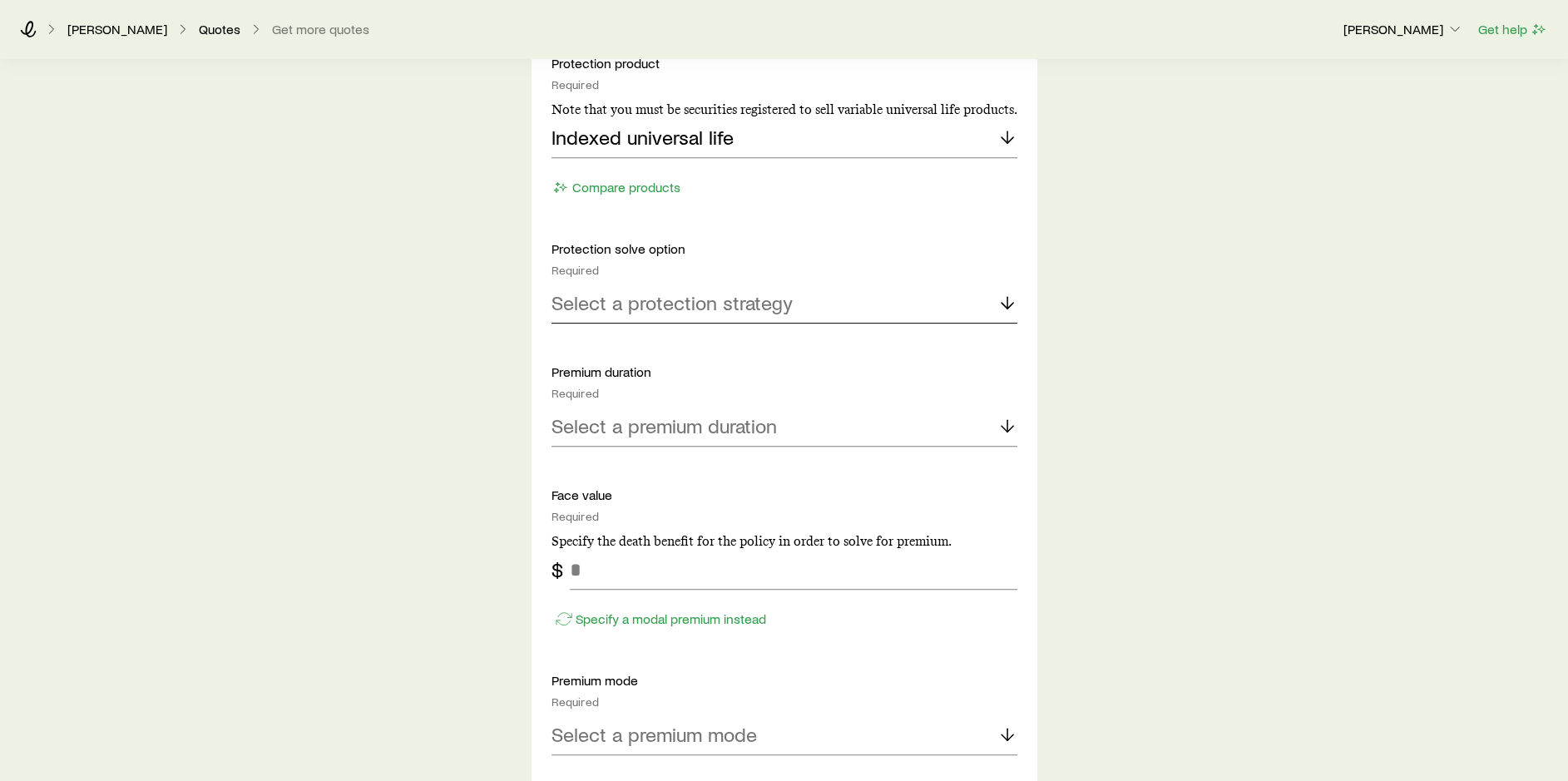
click at [751, 296] on p "Select a protection strategy" at bounding box center [671, 302] width 241 height 23
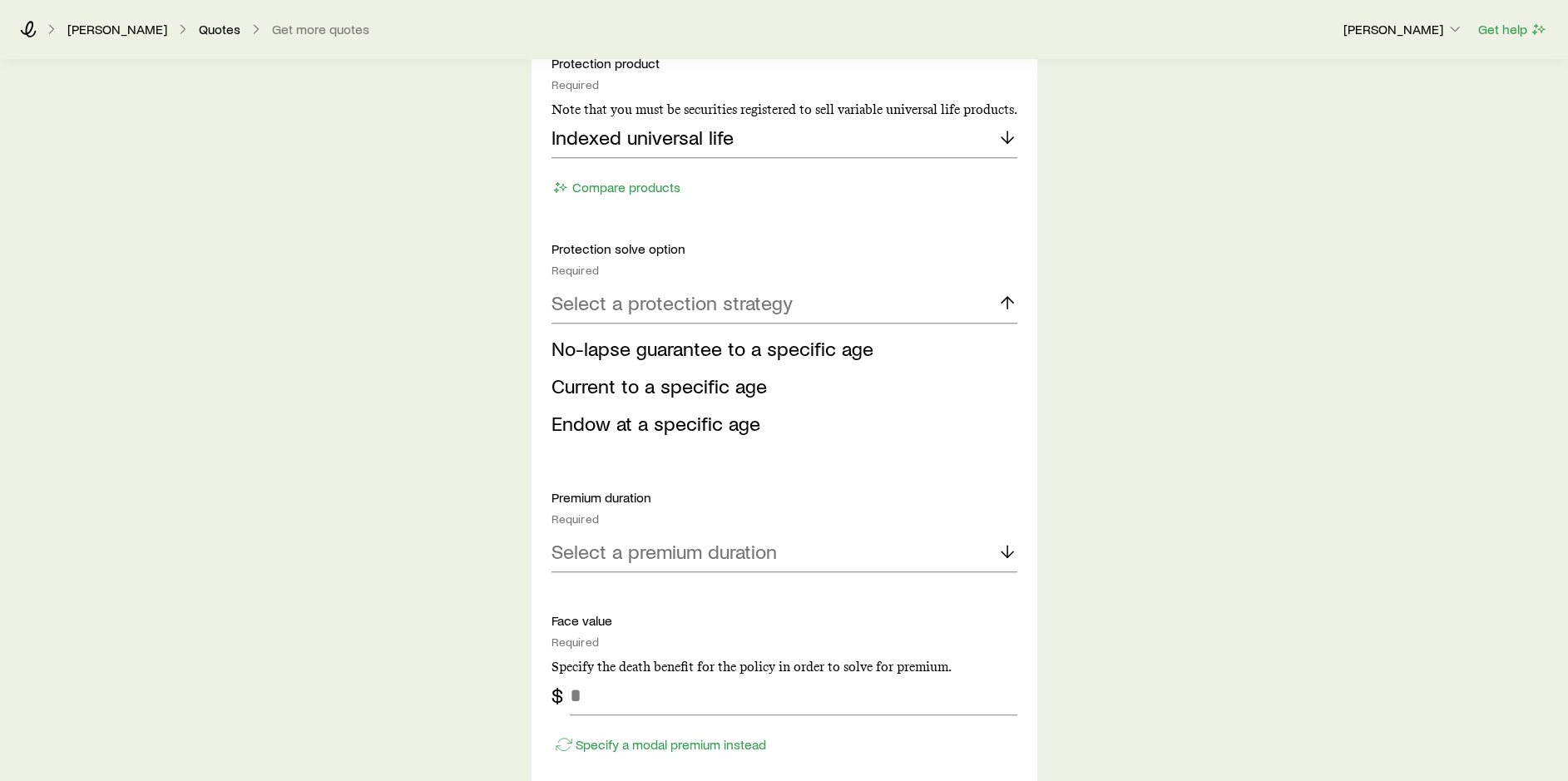
click at [785, 345] on span "No-lapse guarantee to a specific age" at bounding box center [712, 347] width 322 height 24
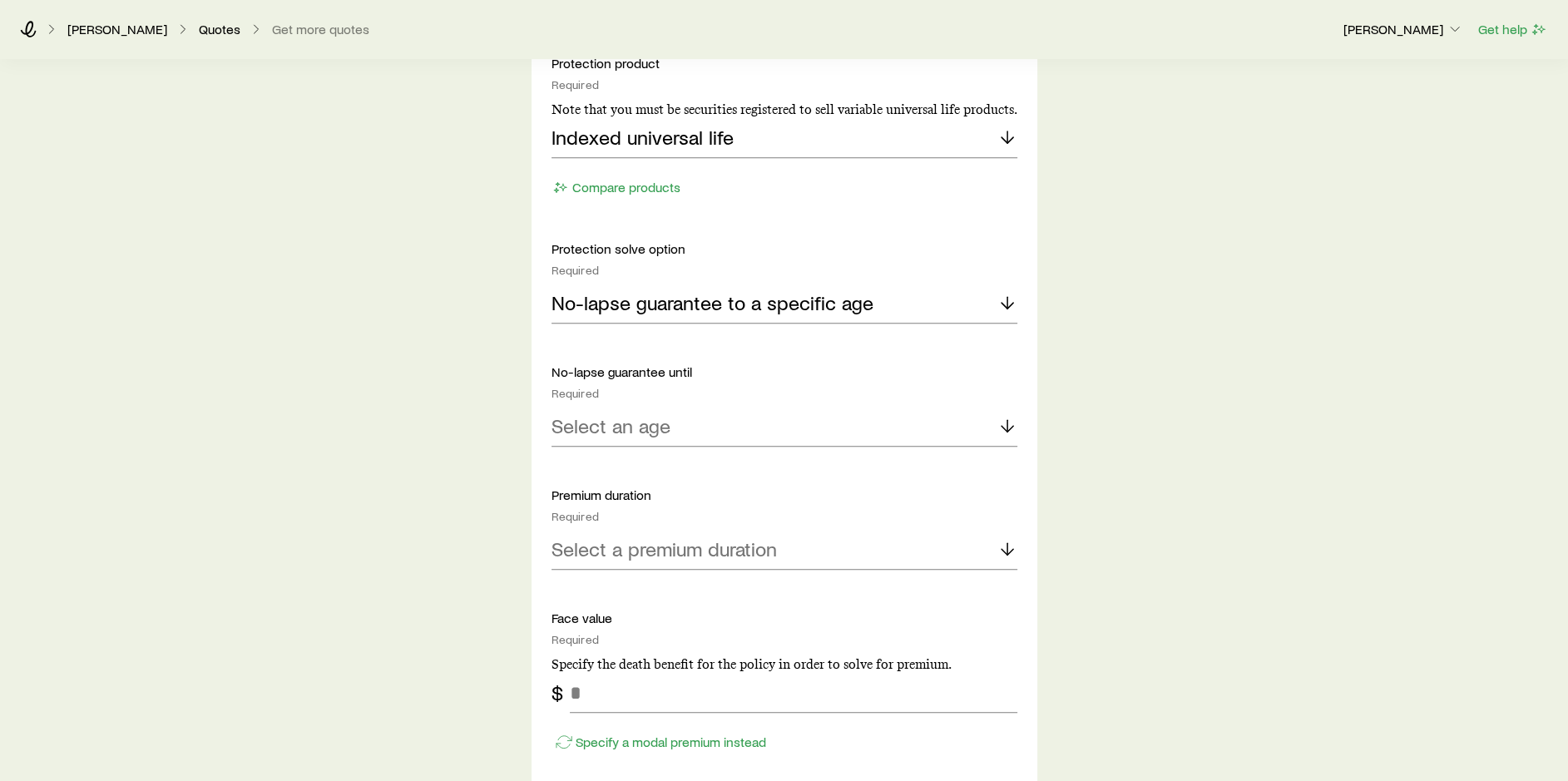
click at [916, 402] on div "No-lapse guarantee until Required Select an age" at bounding box center [784, 404] width 466 height 83
click at [925, 411] on div "Select an age" at bounding box center [784, 426] width 466 height 40
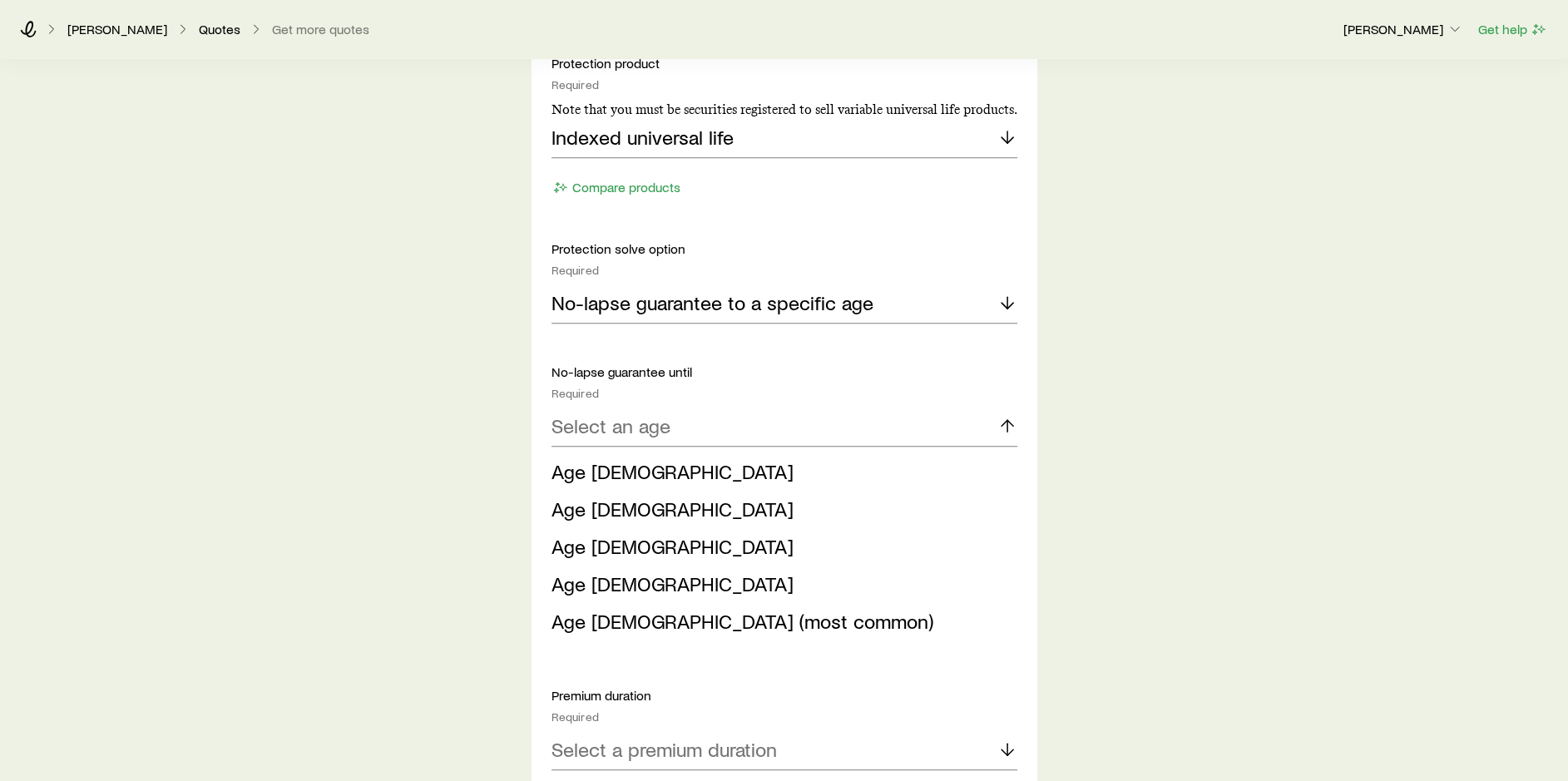
click at [652, 583] on li "Age [DEMOGRAPHIC_DATA]" at bounding box center [779, 584] width 456 height 37
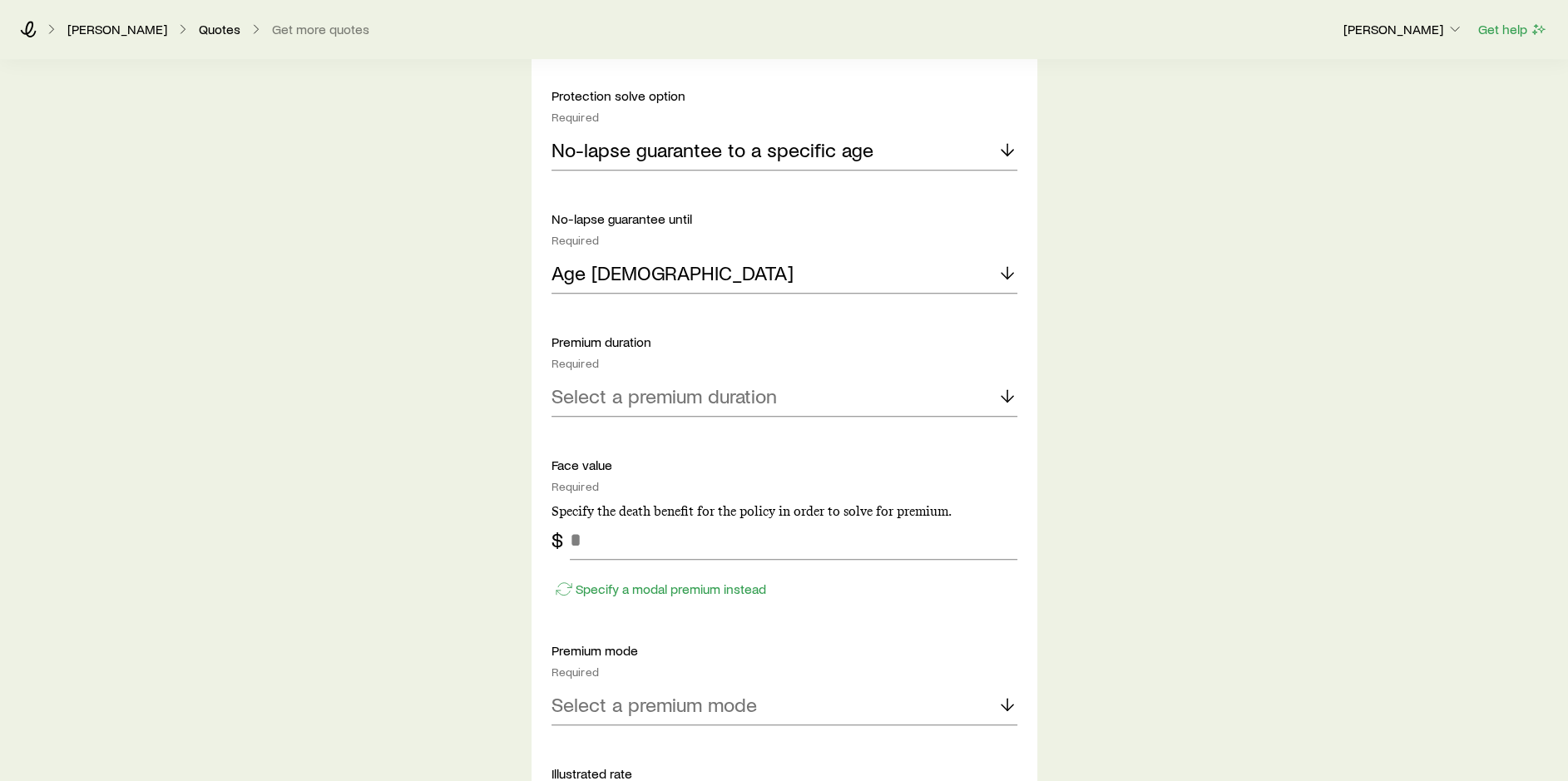
scroll to position [998, 0]
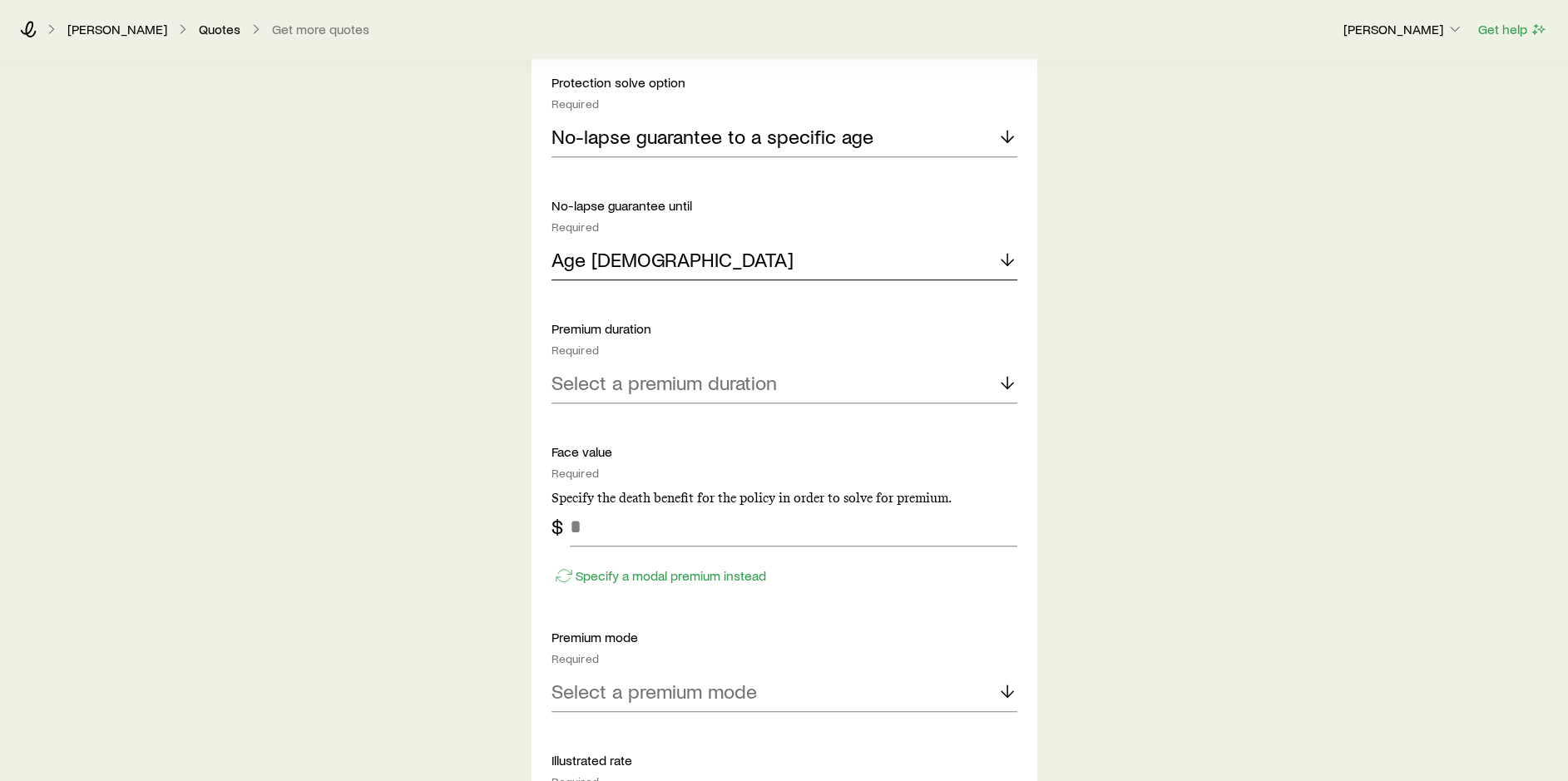
click at [841, 247] on div "Age [DEMOGRAPHIC_DATA]" at bounding box center [784, 260] width 466 height 40
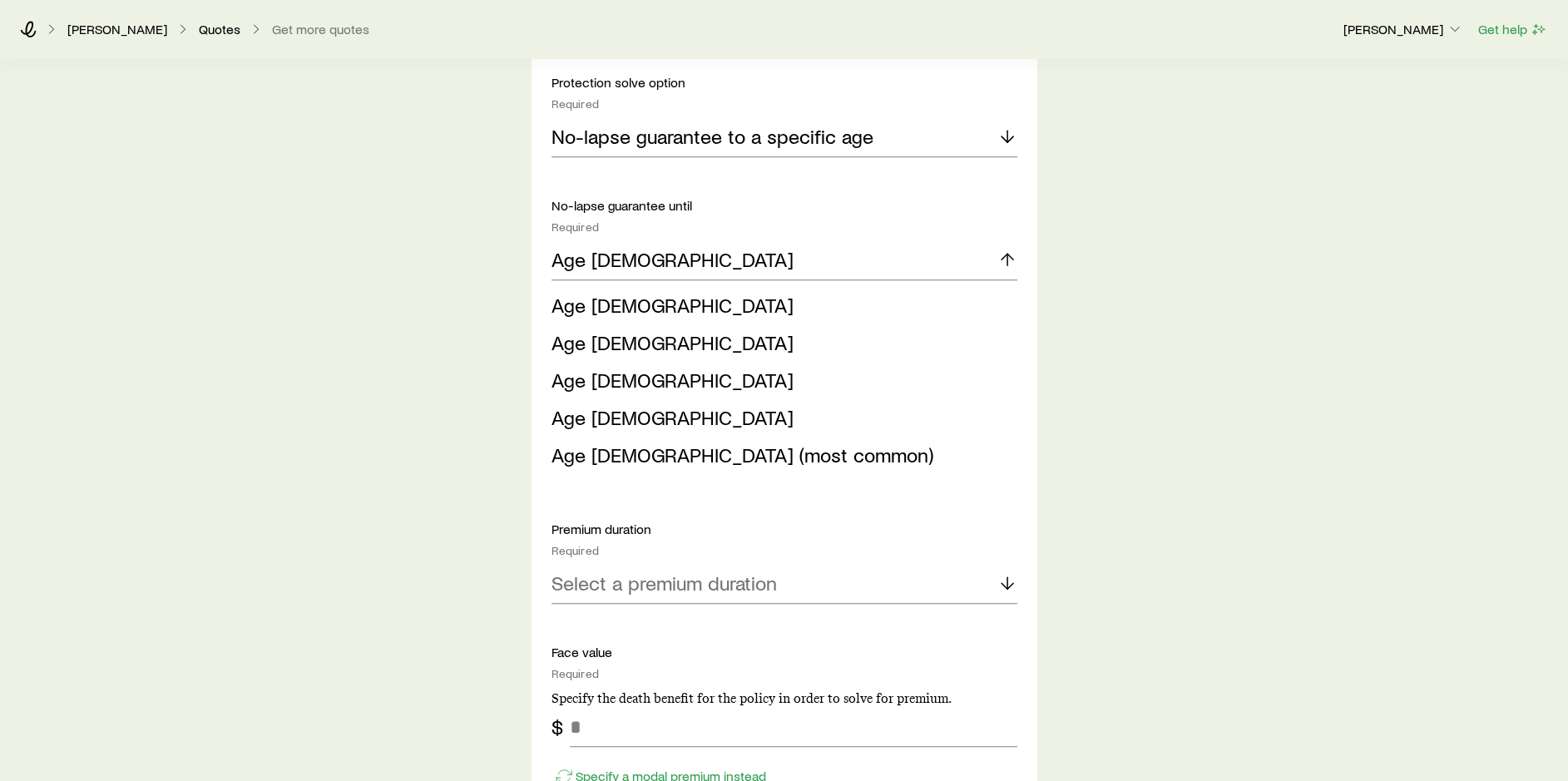
click at [585, 371] on span "Age [DEMOGRAPHIC_DATA]" at bounding box center [671, 380] width 242 height 24
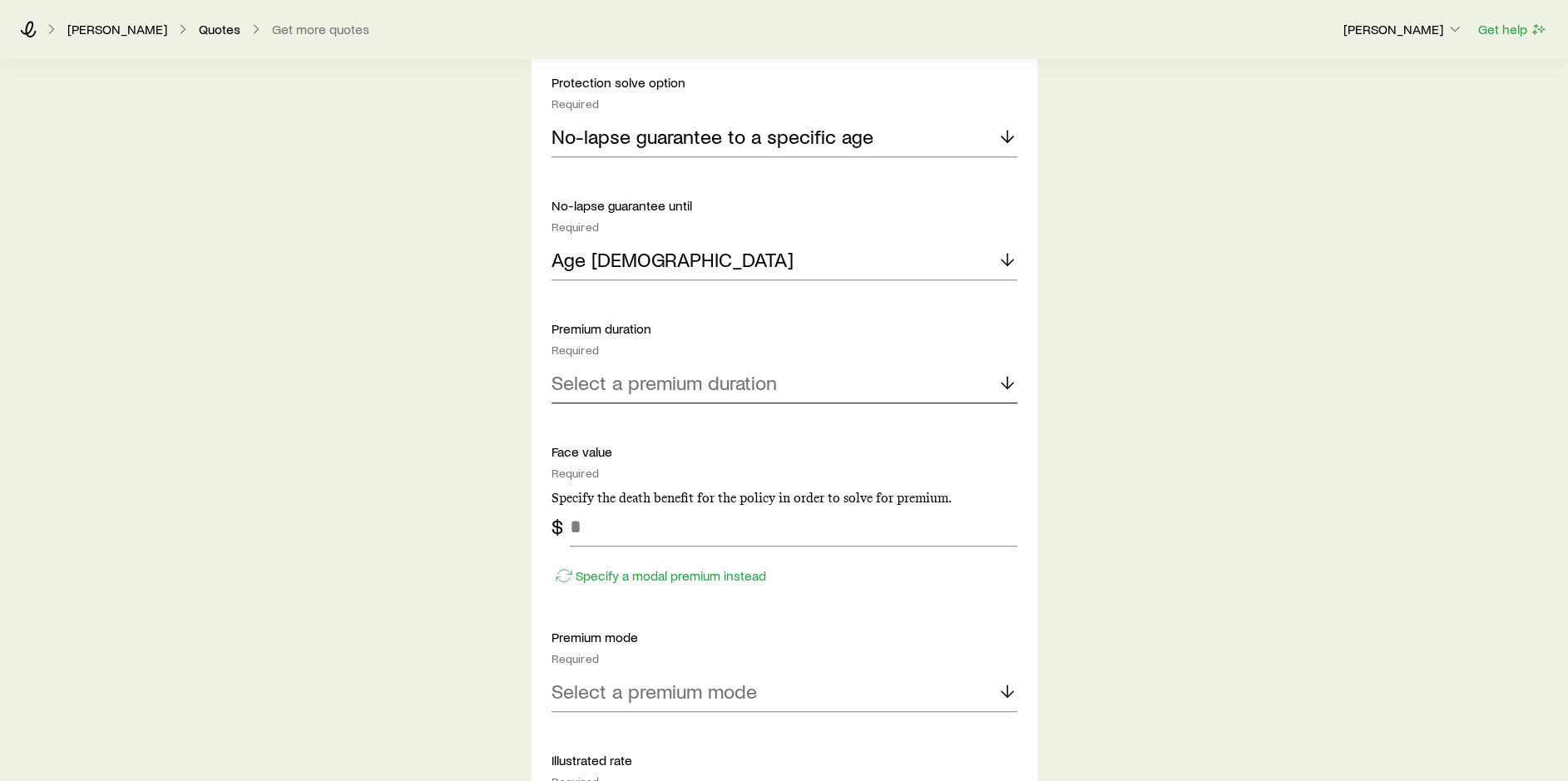
click at [709, 381] on p "Select a premium duration" at bounding box center [664, 383] width 225 height 23
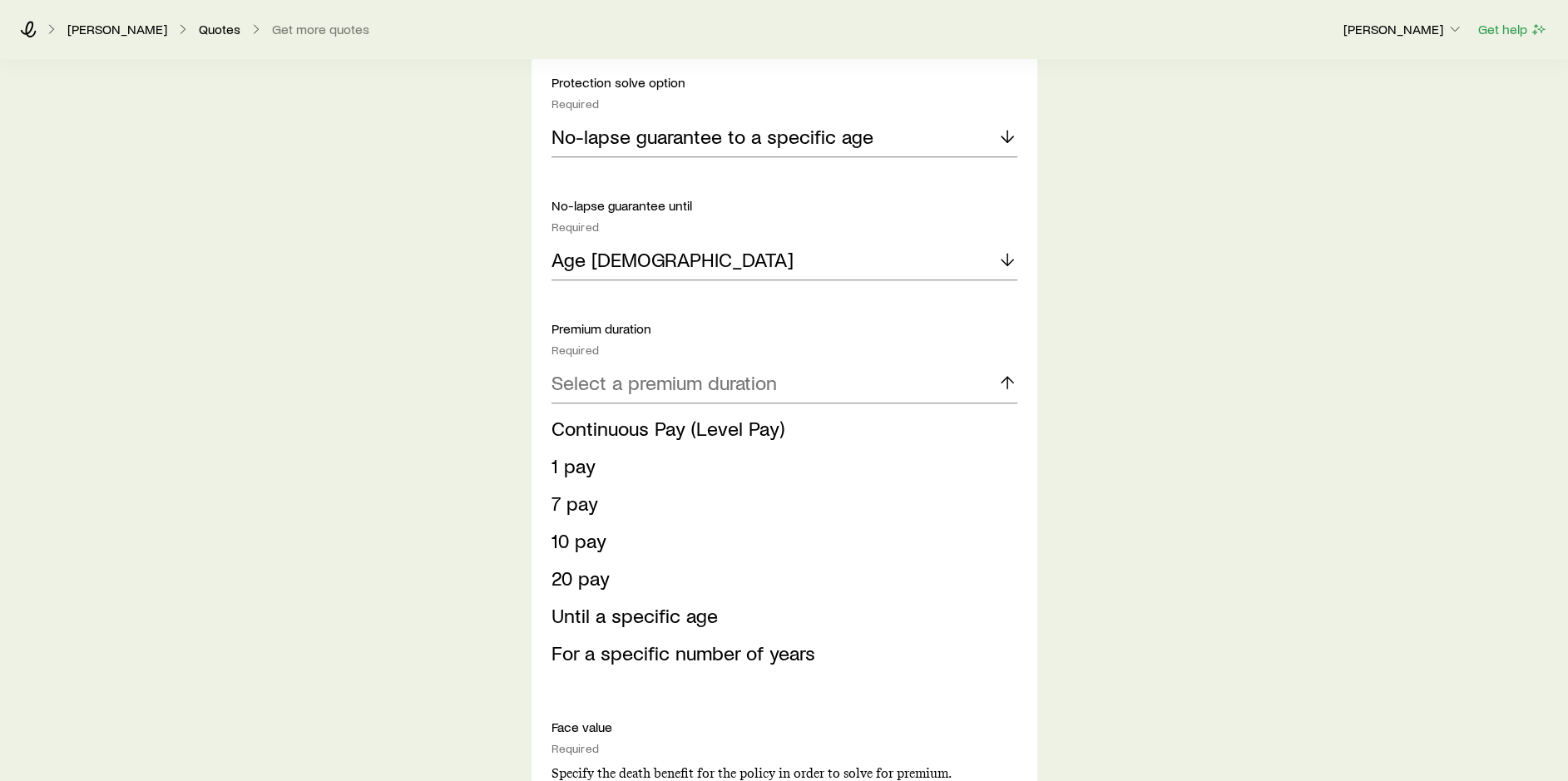
click at [616, 439] on li "Continuous Pay (Level Pay)" at bounding box center [779, 429] width 456 height 37
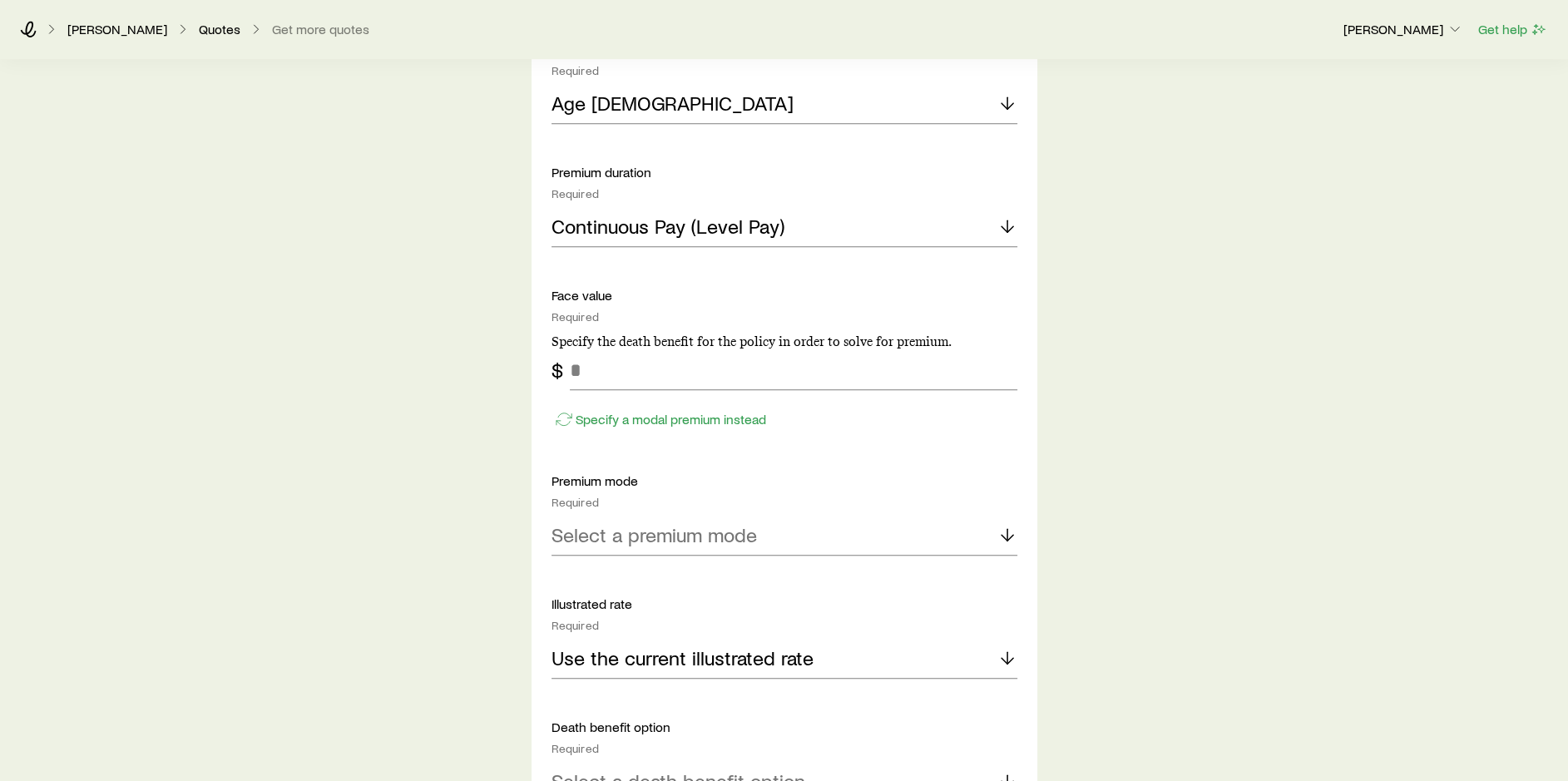
scroll to position [1165, 0]
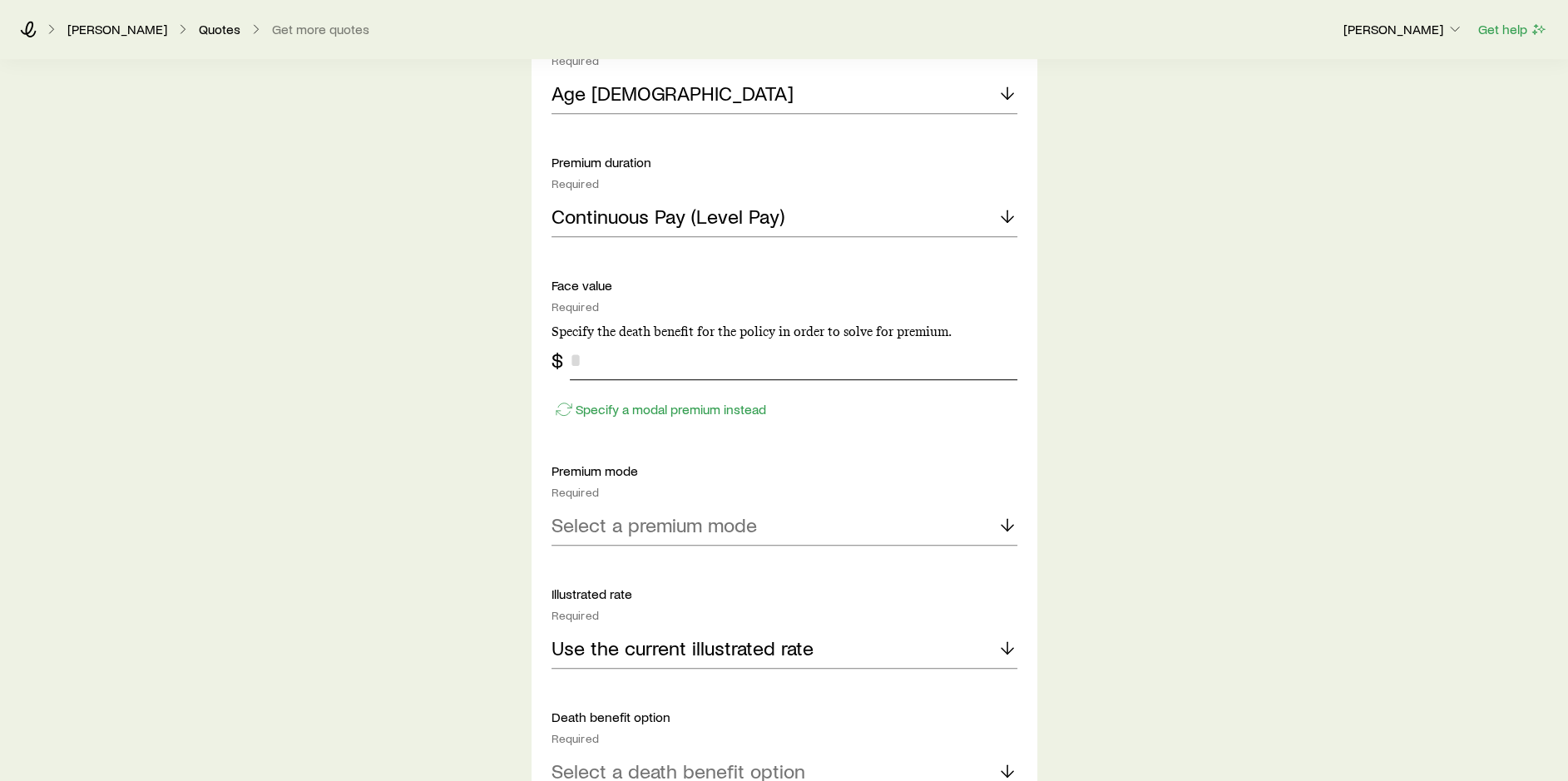
click at [592, 344] on input "tel" at bounding box center [793, 360] width 447 height 40
click at [1008, 365] on input "*********" at bounding box center [793, 360] width 447 height 40
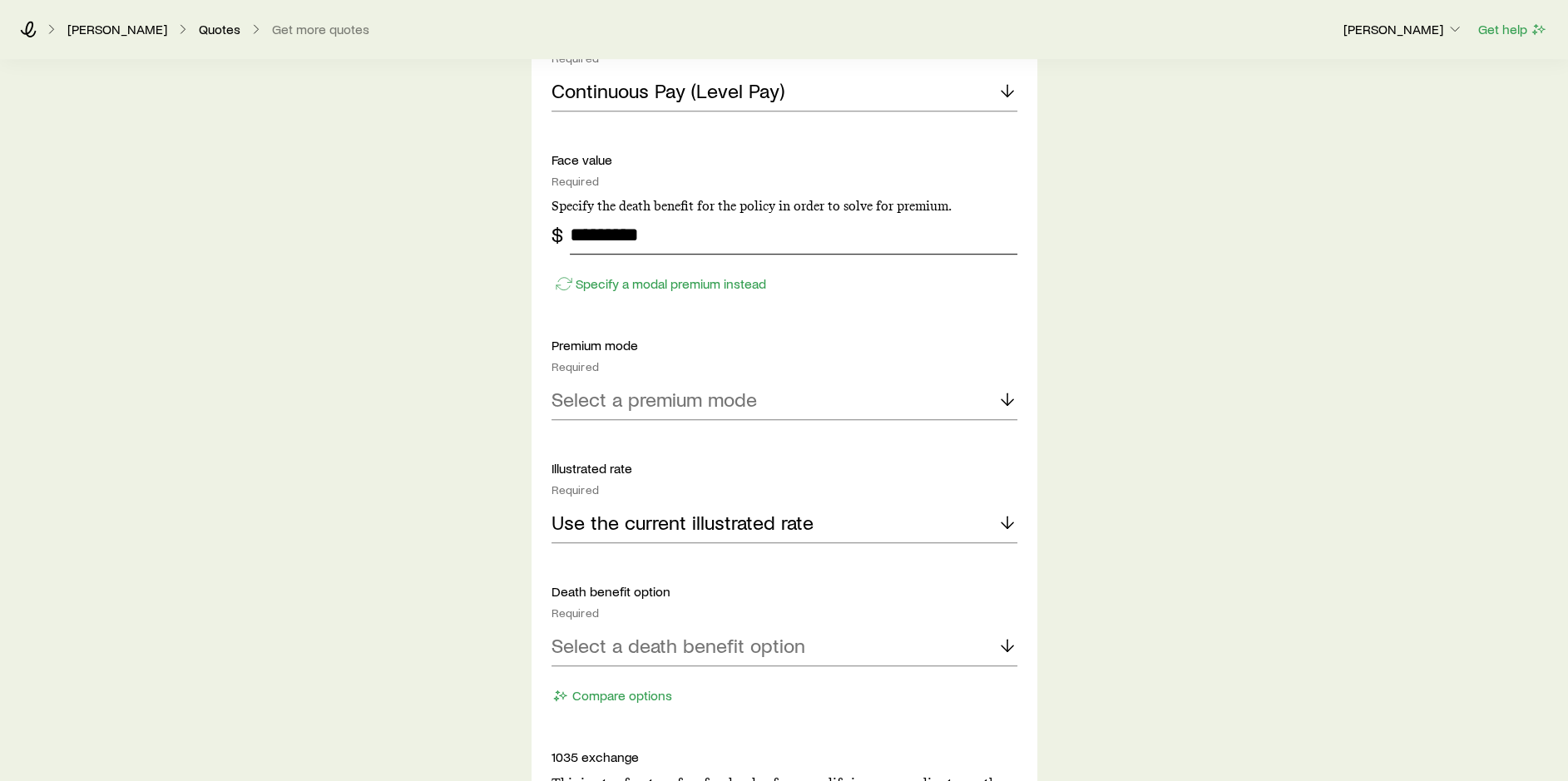
scroll to position [1330, 0]
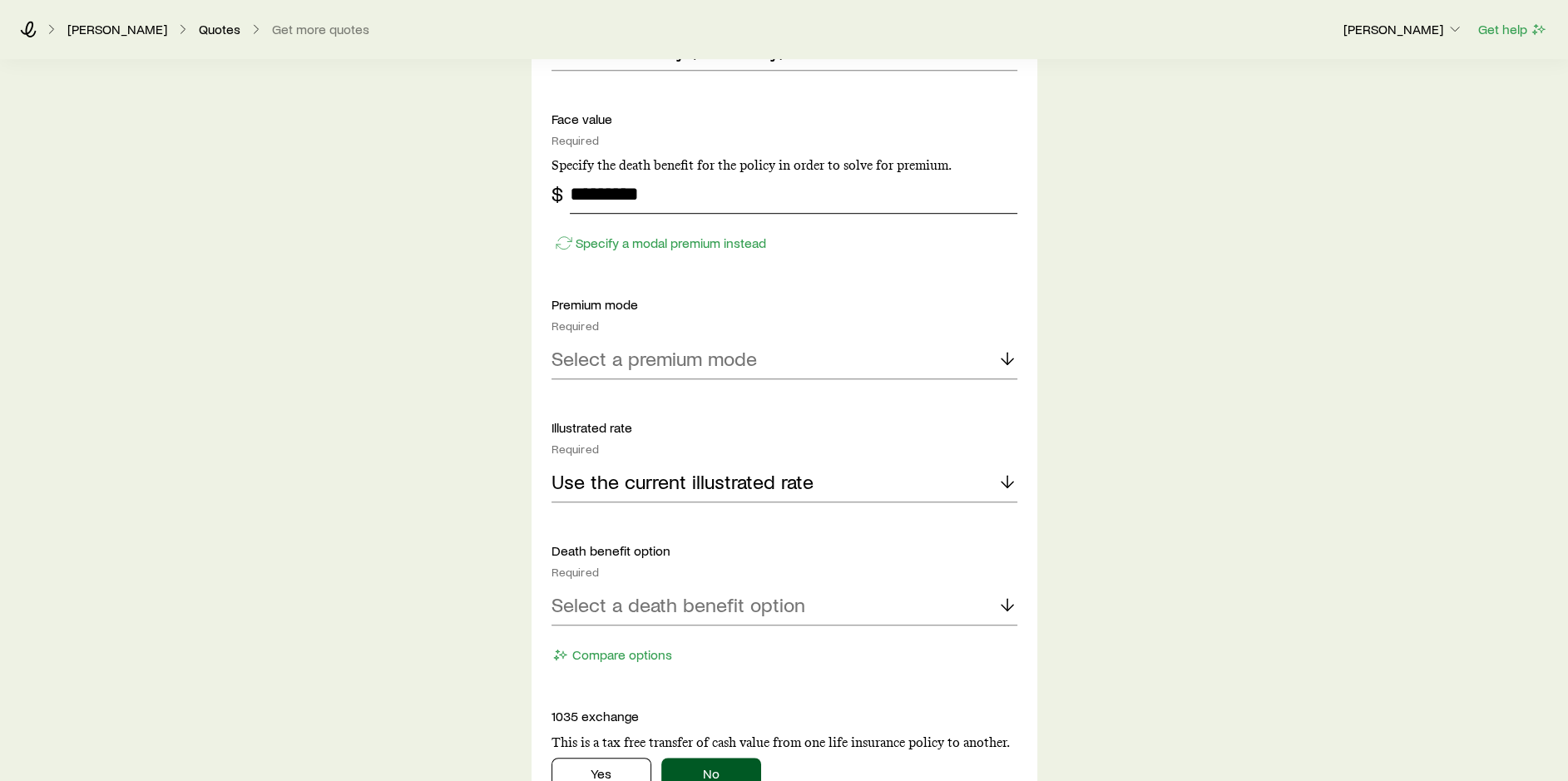
type input "*********"
click at [874, 372] on div "Select a premium mode" at bounding box center [784, 359] width 466 height 40
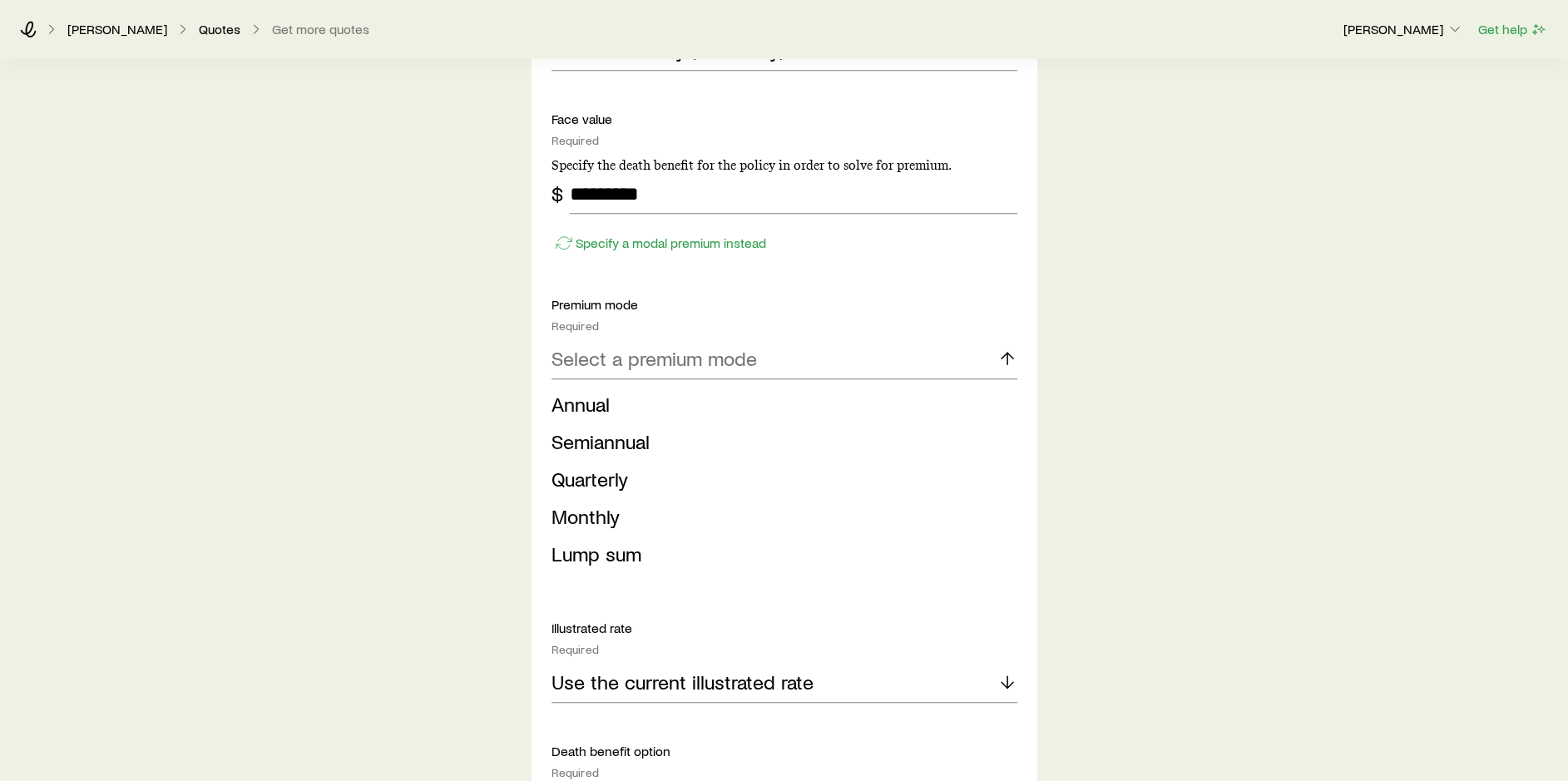
click at [612, 508] on span "Monthly" at bounding box center [585, 516] width 69 height 24
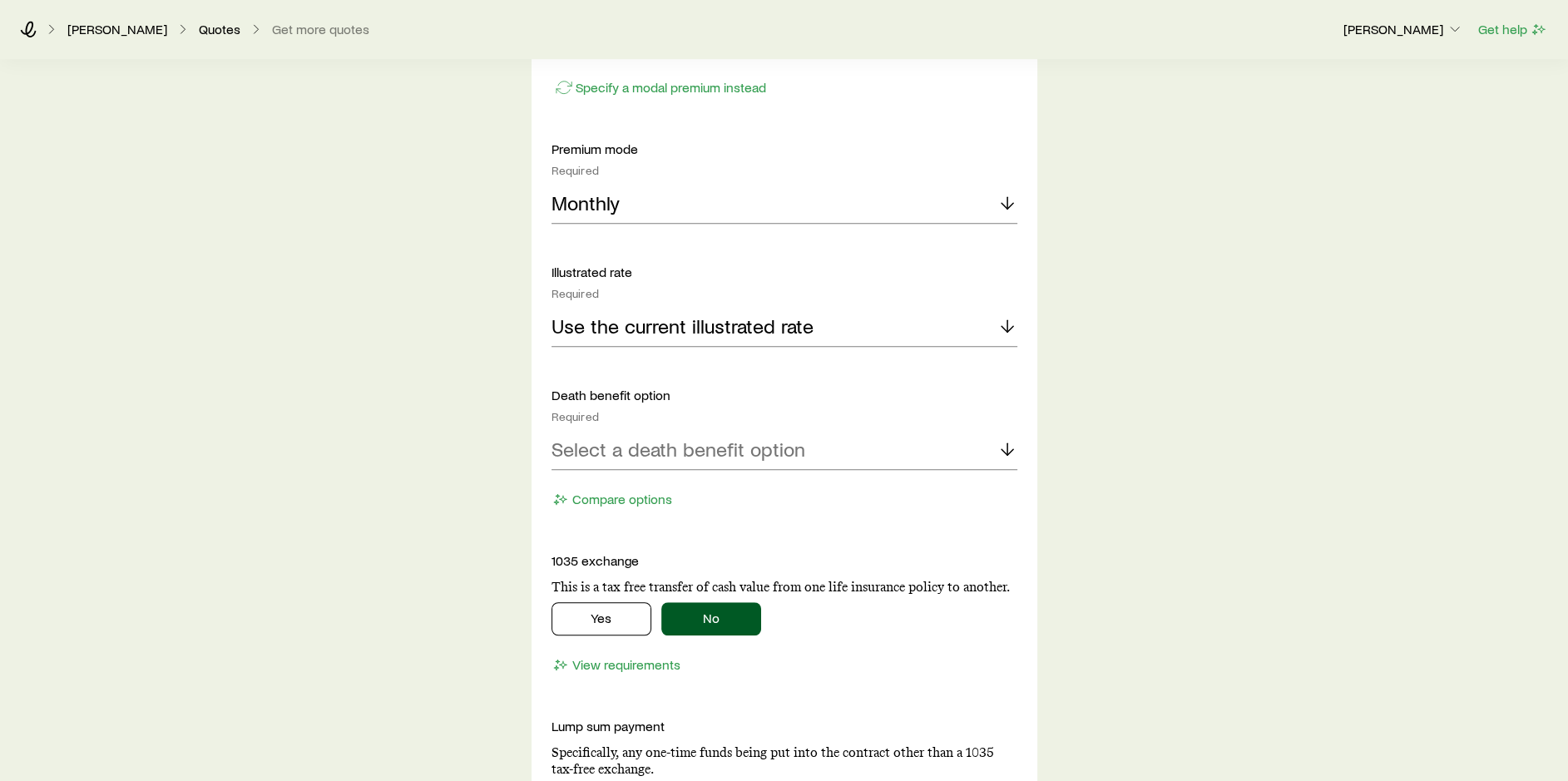
scroll to position [1496, 0]
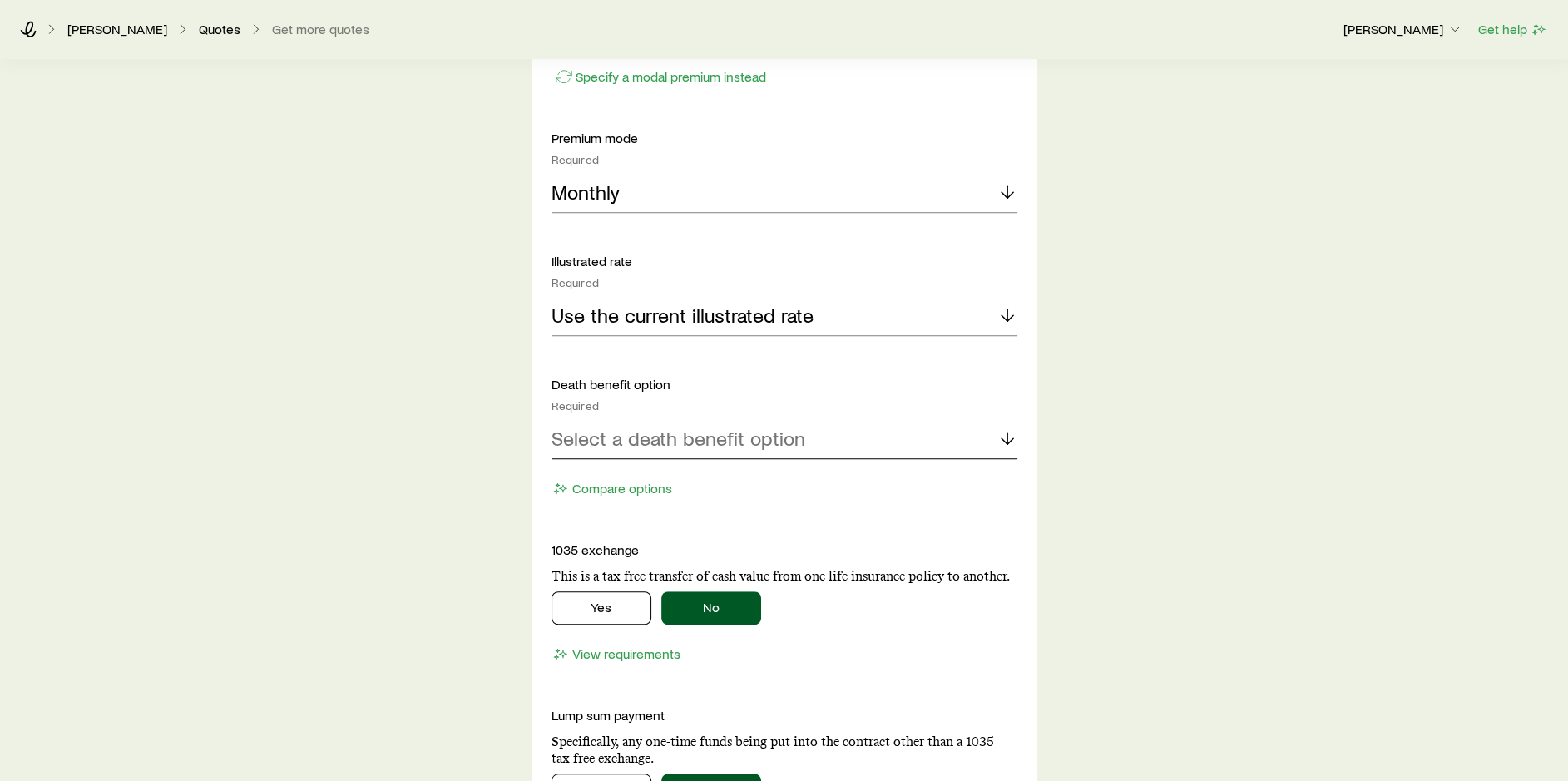
click at [877, 436] on div "Select a death benefit option" at bounding box center [784, 438] width 466 height 40
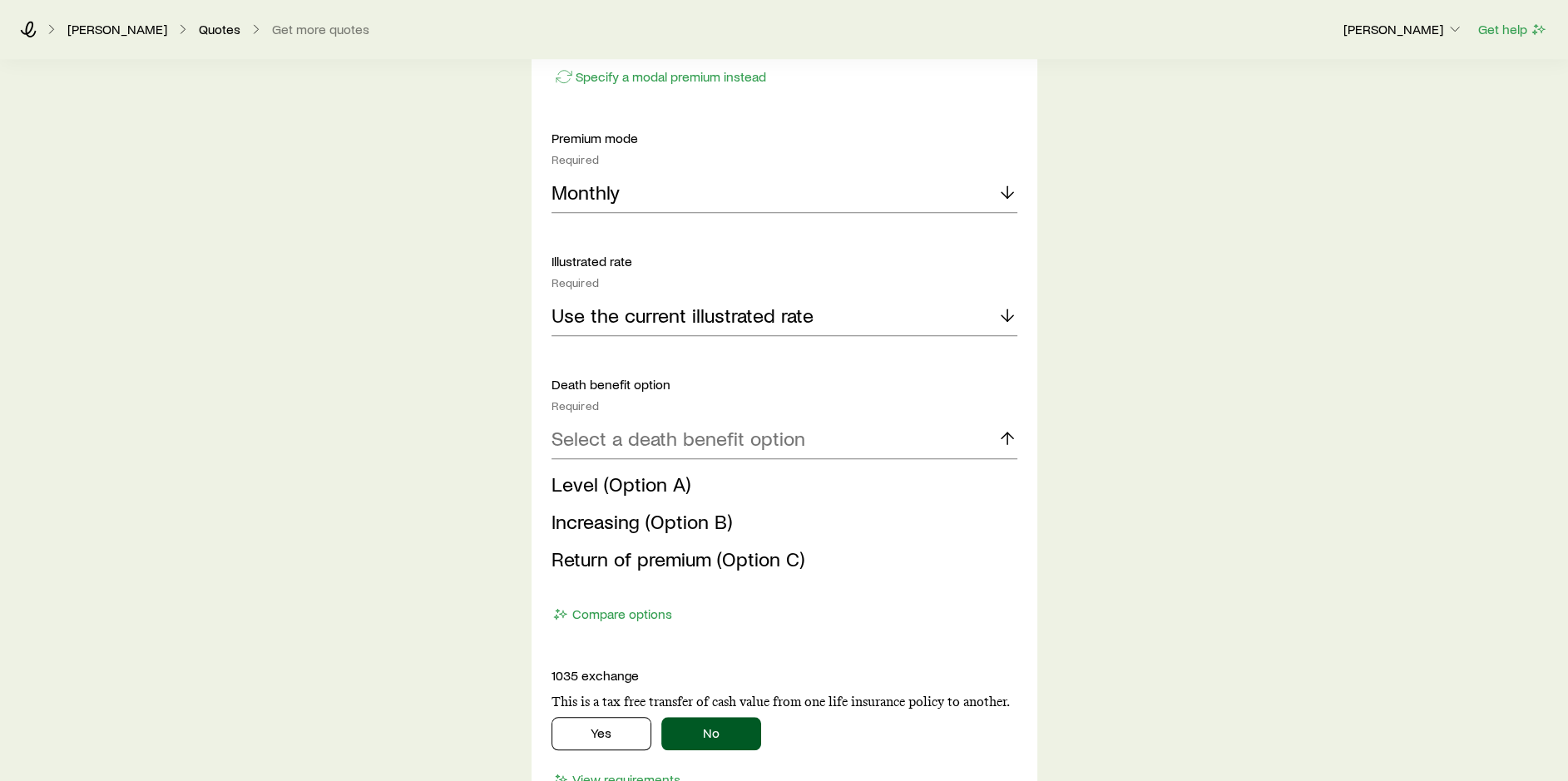
click at [618, 484] on span "Level (Option A)" at bounding box center [621, 483] width 139 height 24
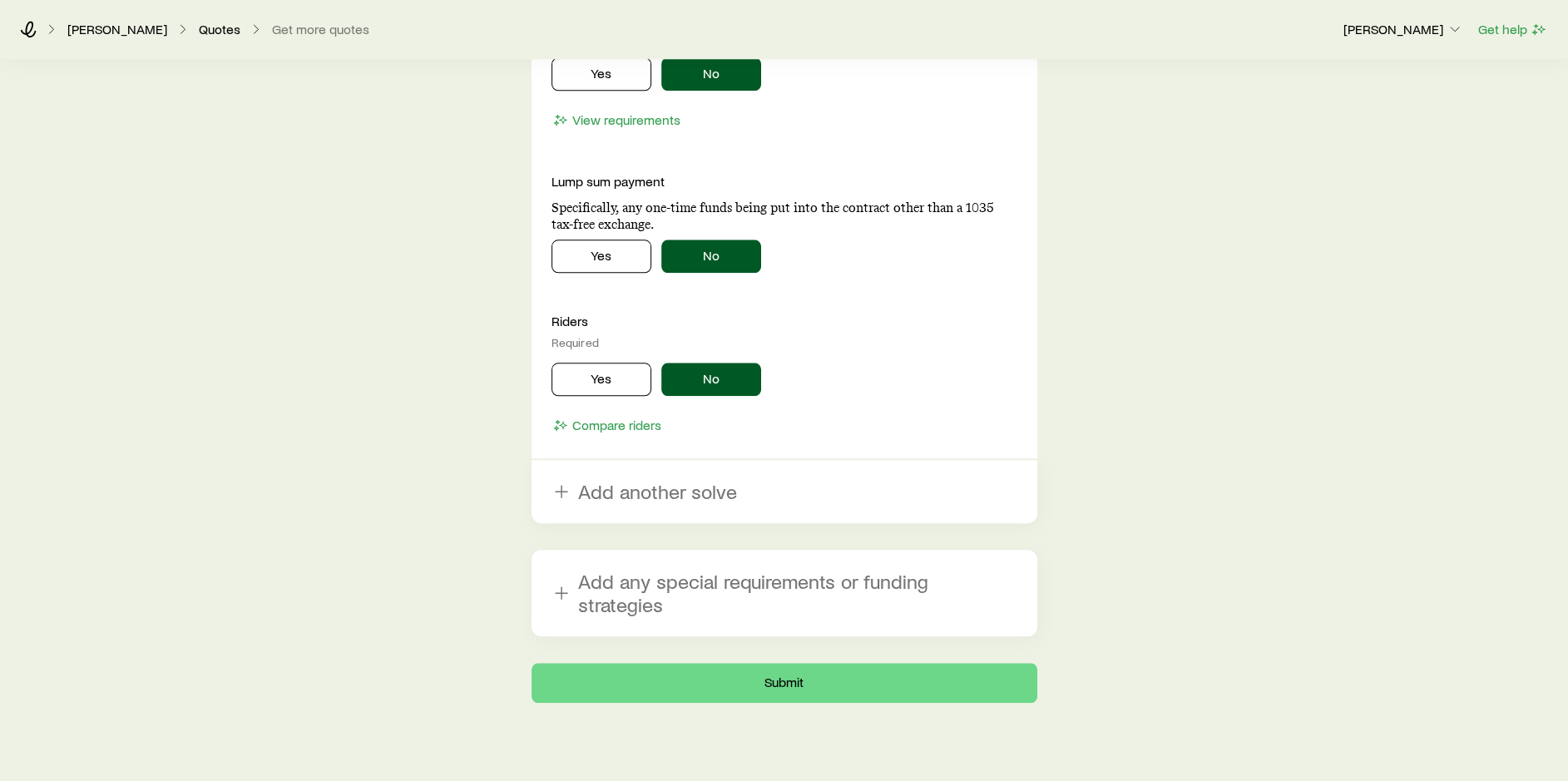
scroll to position [2039, 0]
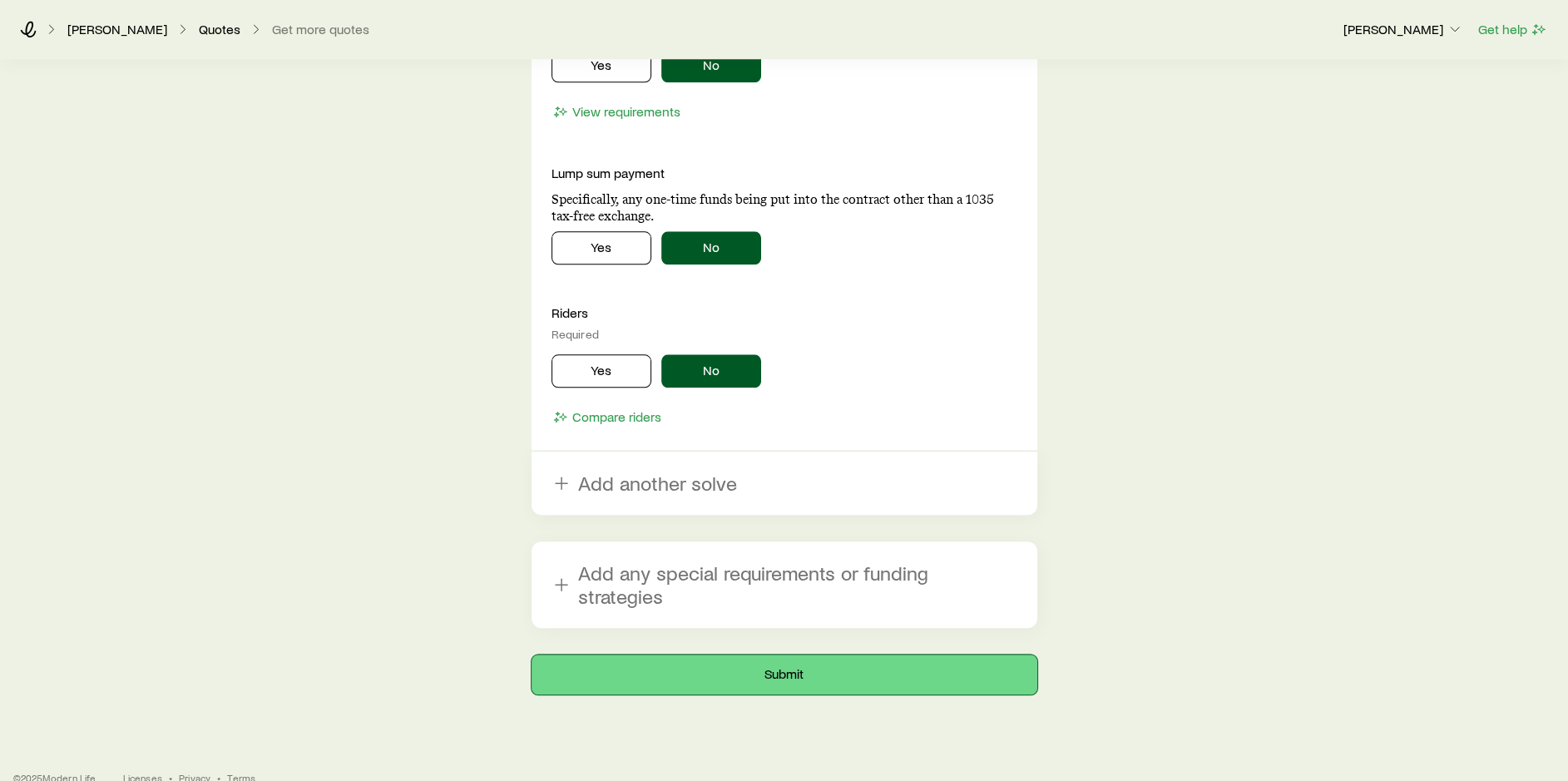
click at [769, 655] on button "Submit" at bounding box center [784, 674] width 506 height 40
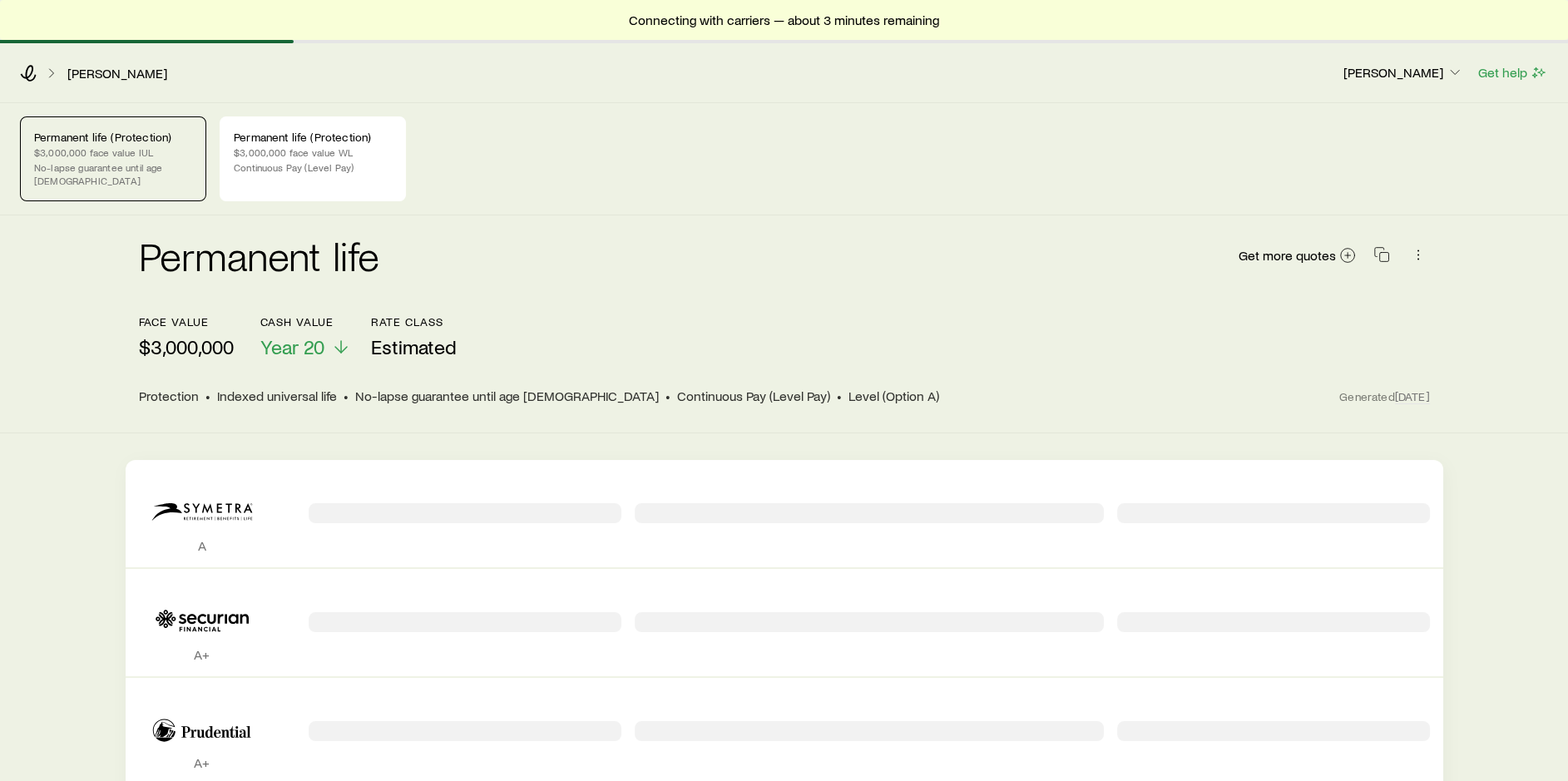
click at [16, 73] on div "[PERSON_NAME] [PERSON_NAME] Get help" at bounding box center [784, 72] width 1568 height 60
click at [31, 73] on icon at bounding box center [27, 72] width 17 height 17
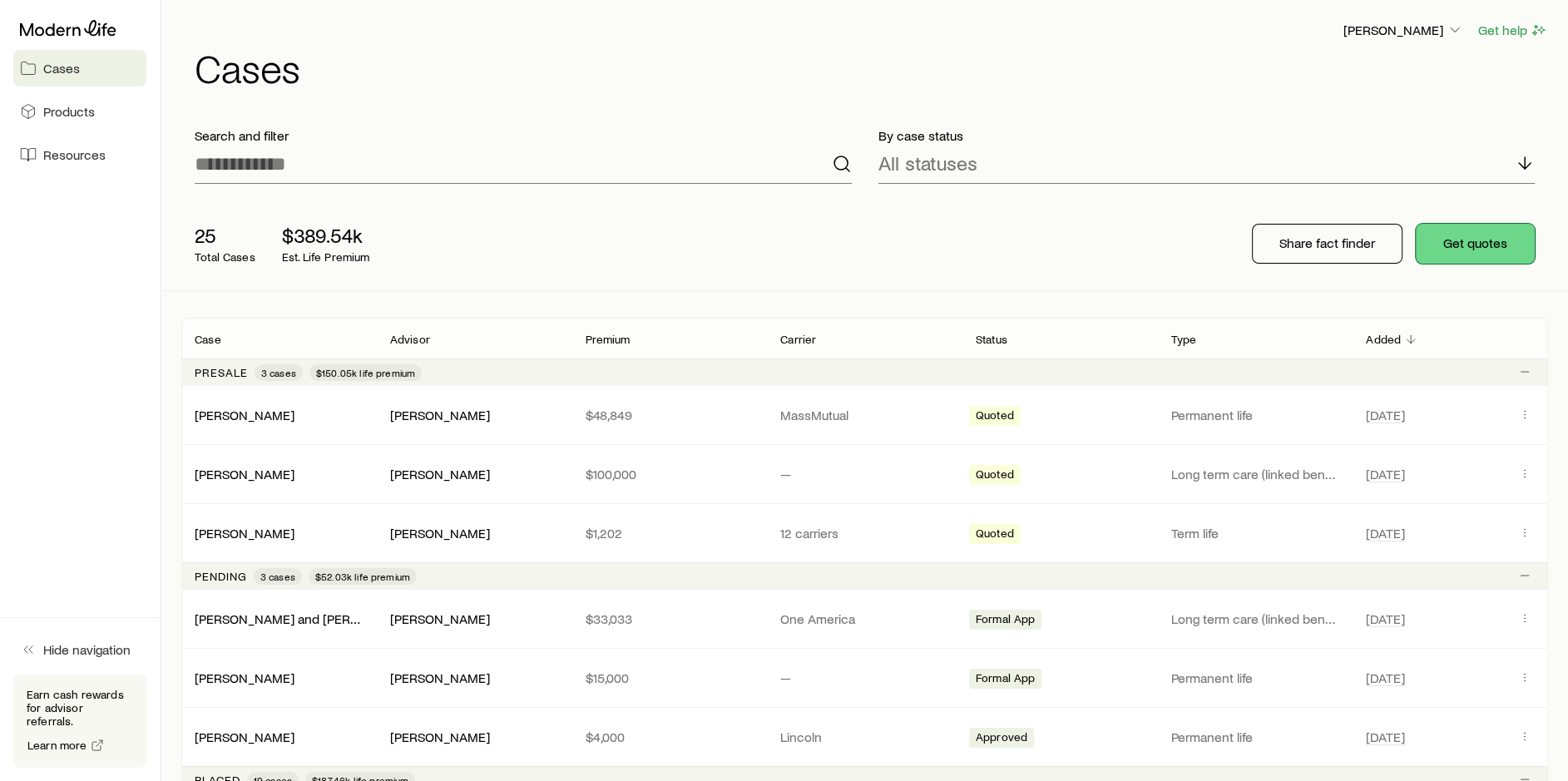
click at [1475, 243] on button "Get quotes" at bounding box center [1475, 244] width 119 height 40
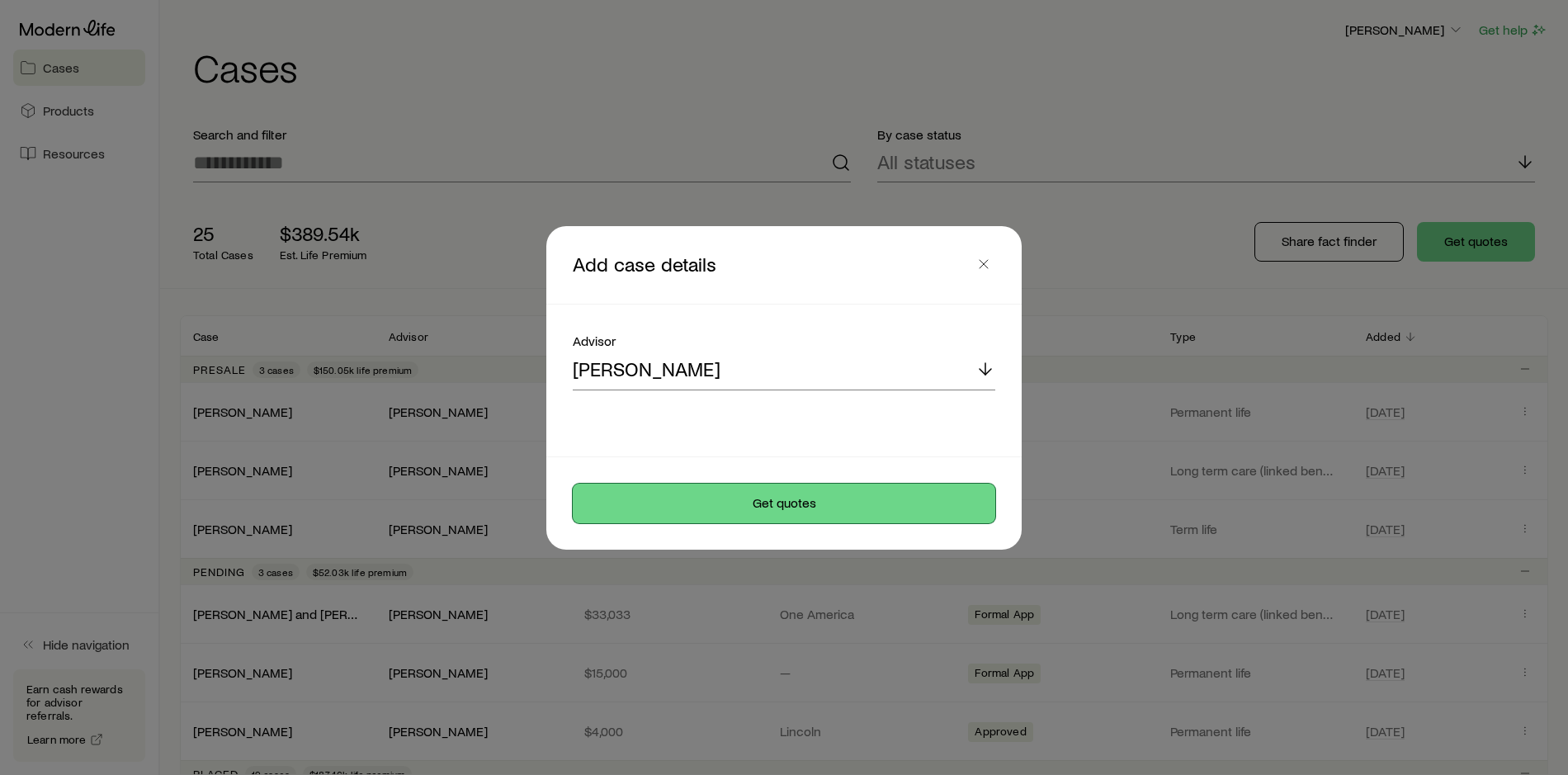
click at [832, 508] on button "Get quotes" at bounding box center [784, 503] width 423 height 40
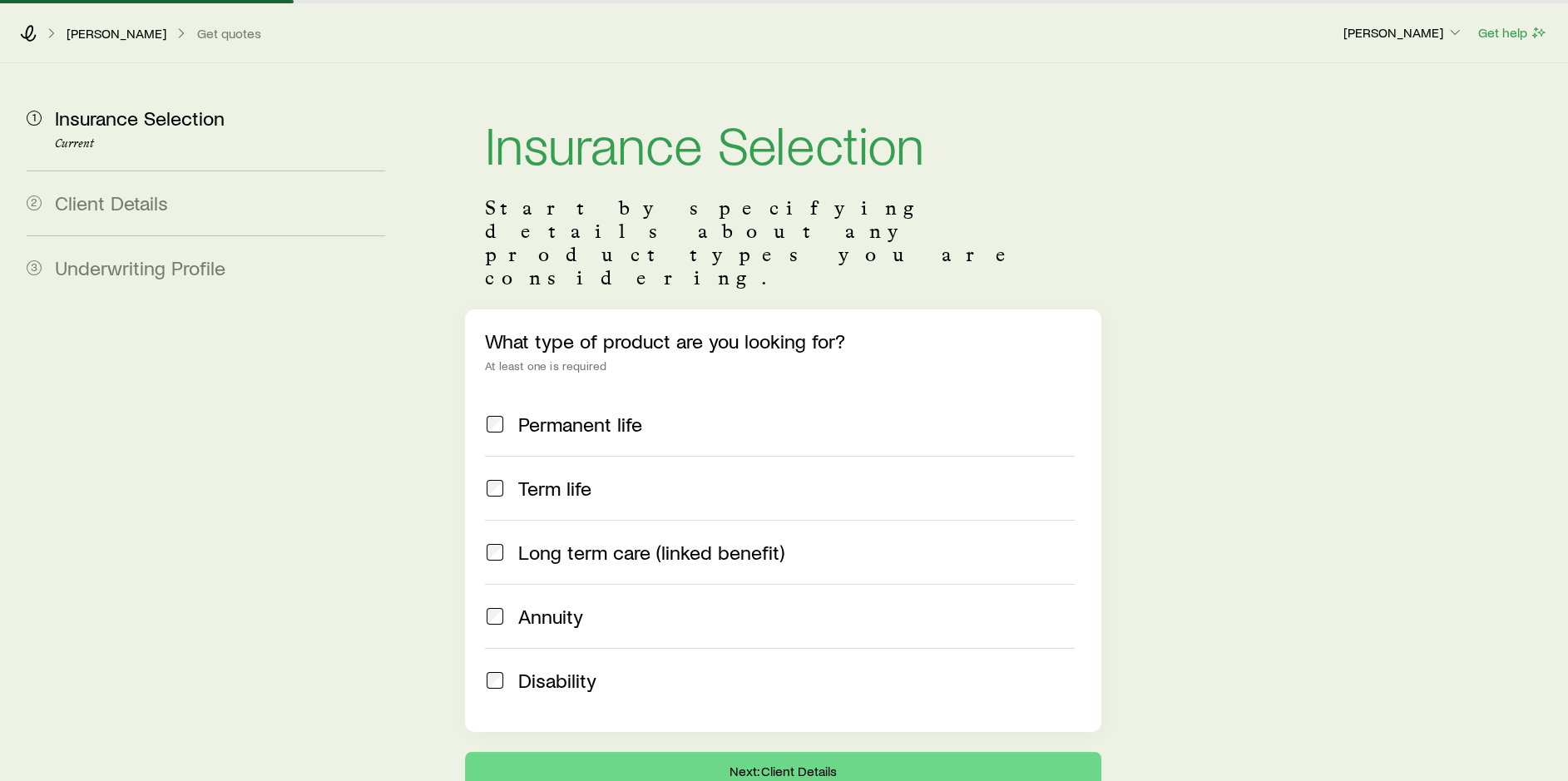
click at [623, 412] on span "Permanent life" at bounding box center [579, 424] width 124 height 23
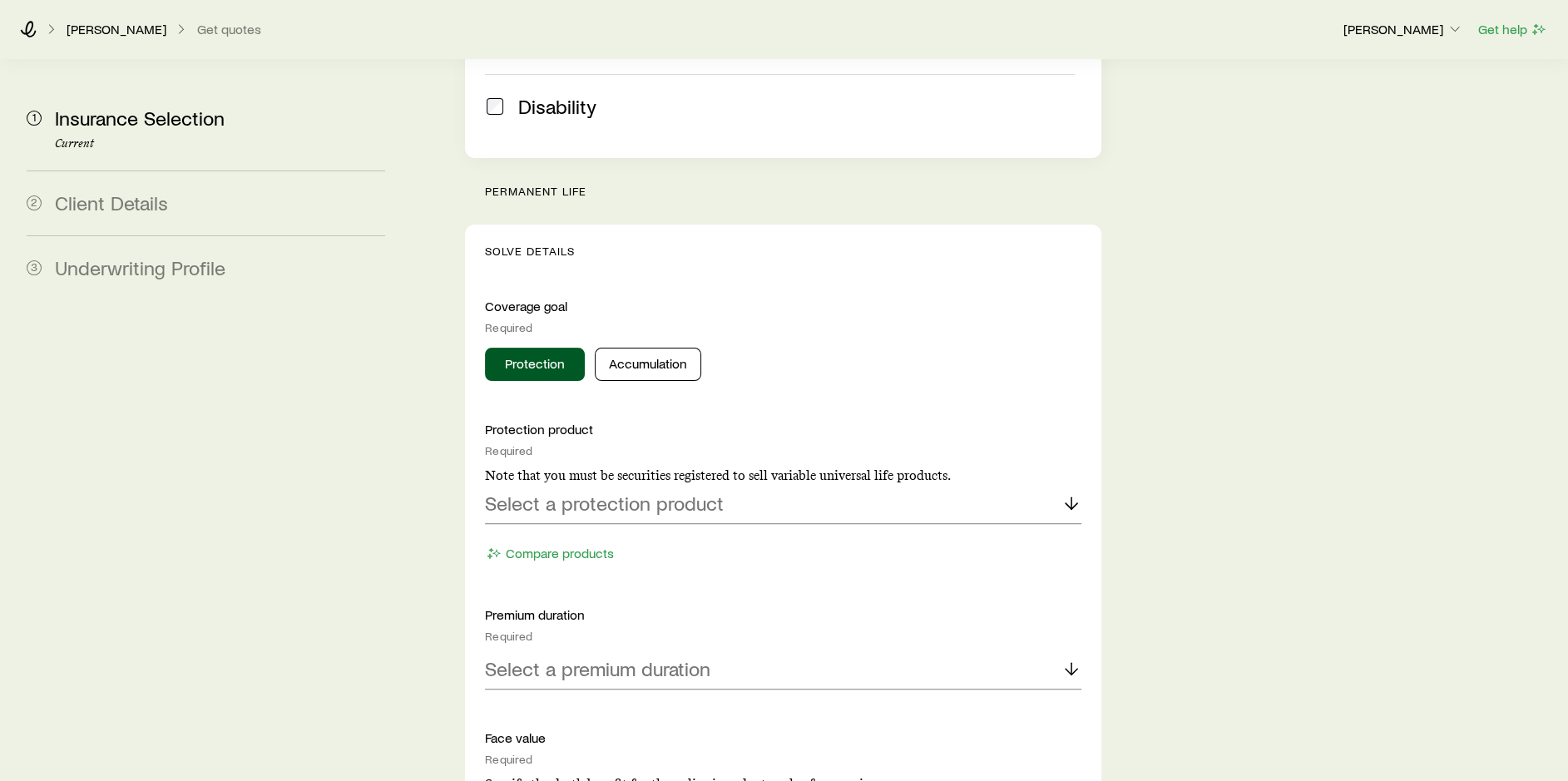
scroll to position [582, 0]
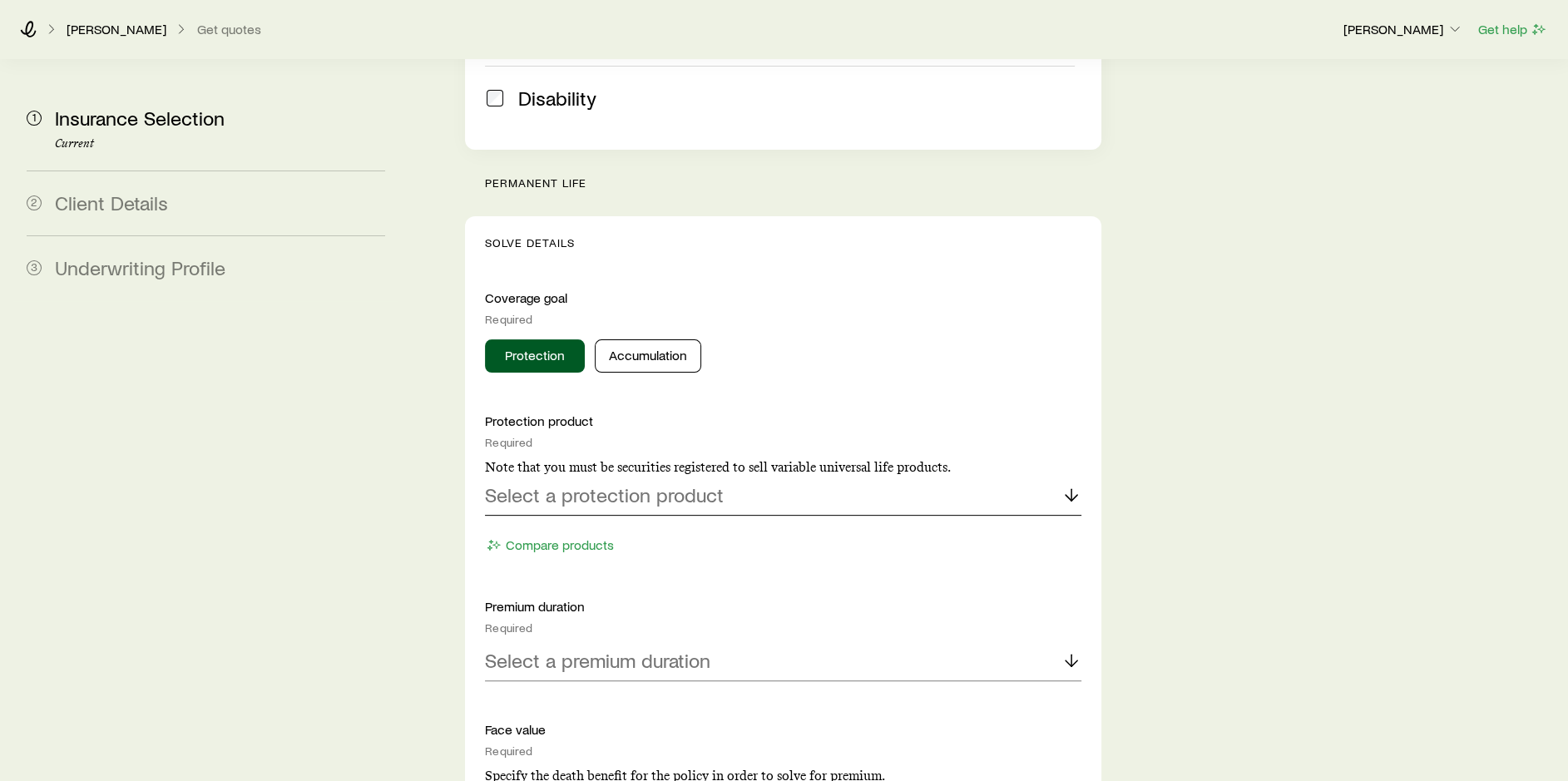
click at [732, 476] on div "Select a protection product" at bounding box center [782, 495] width 596 height 40
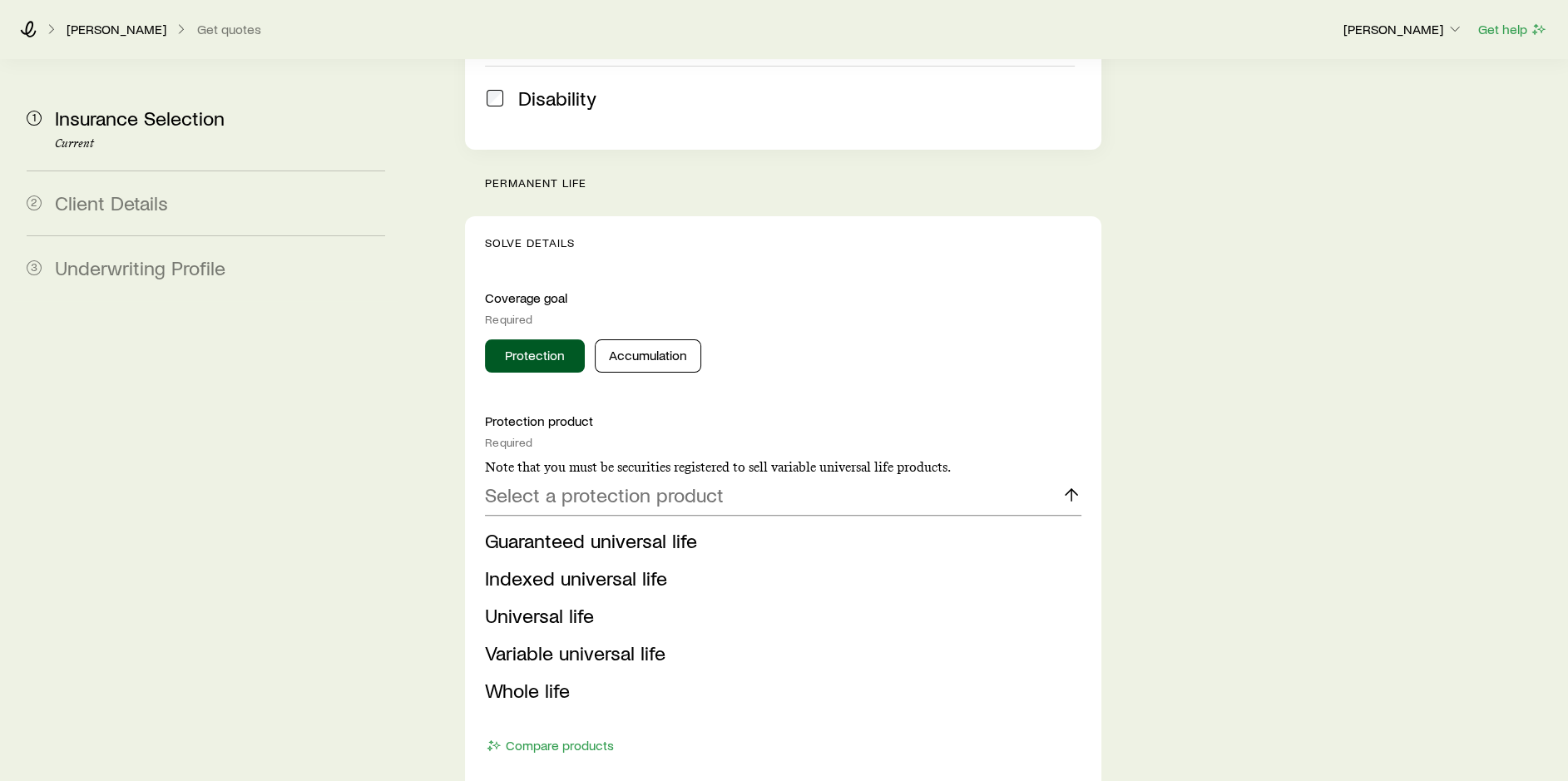
click at [620, 566] on span "Indexed universal life" at bounding box center [576, 577] width 182 height 24
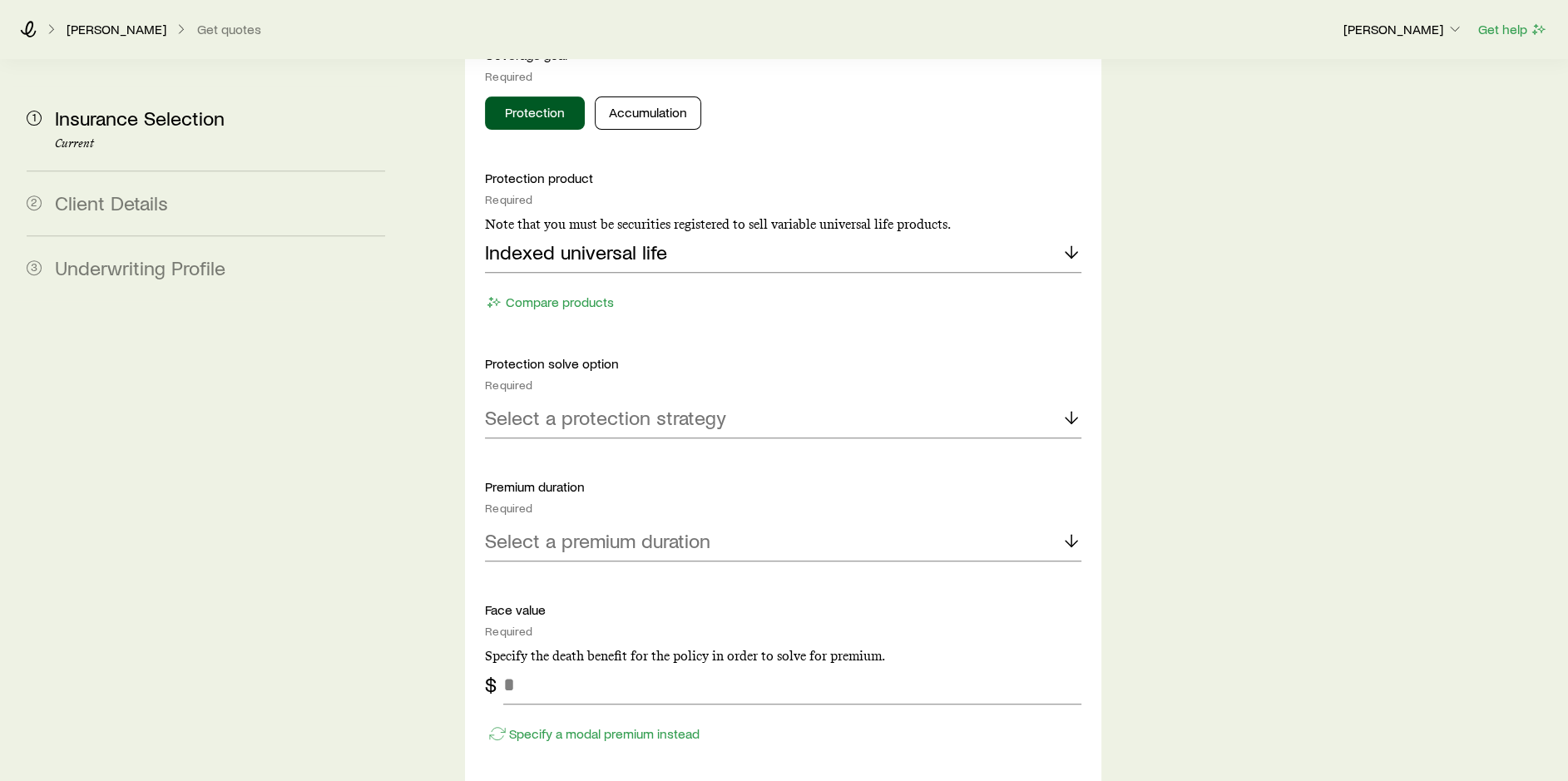
scroll to position [832, 0]
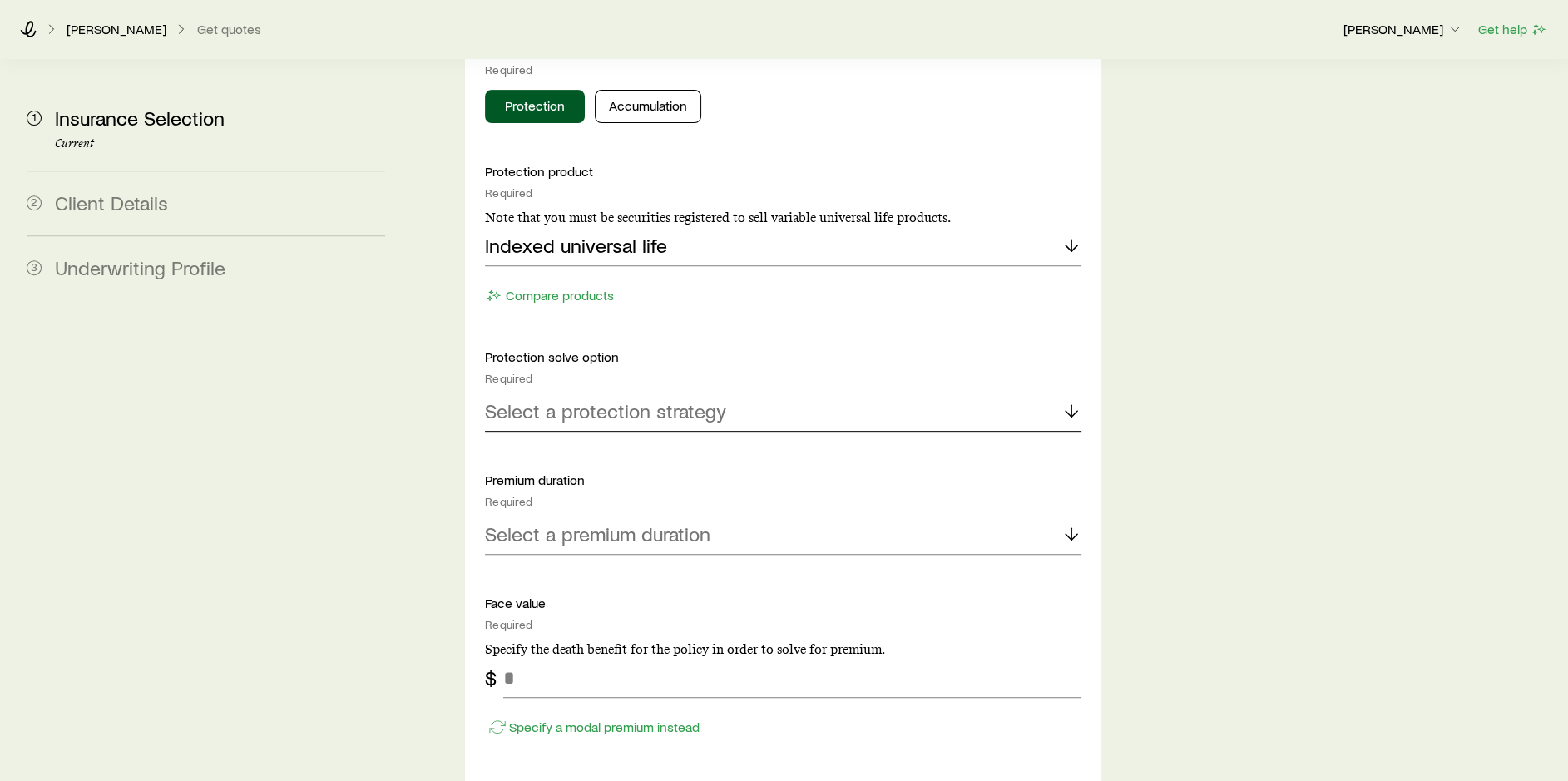
click at [689, 399] on p "Select a protection strategy" at bounding box center [605, 411] width 241 height 23
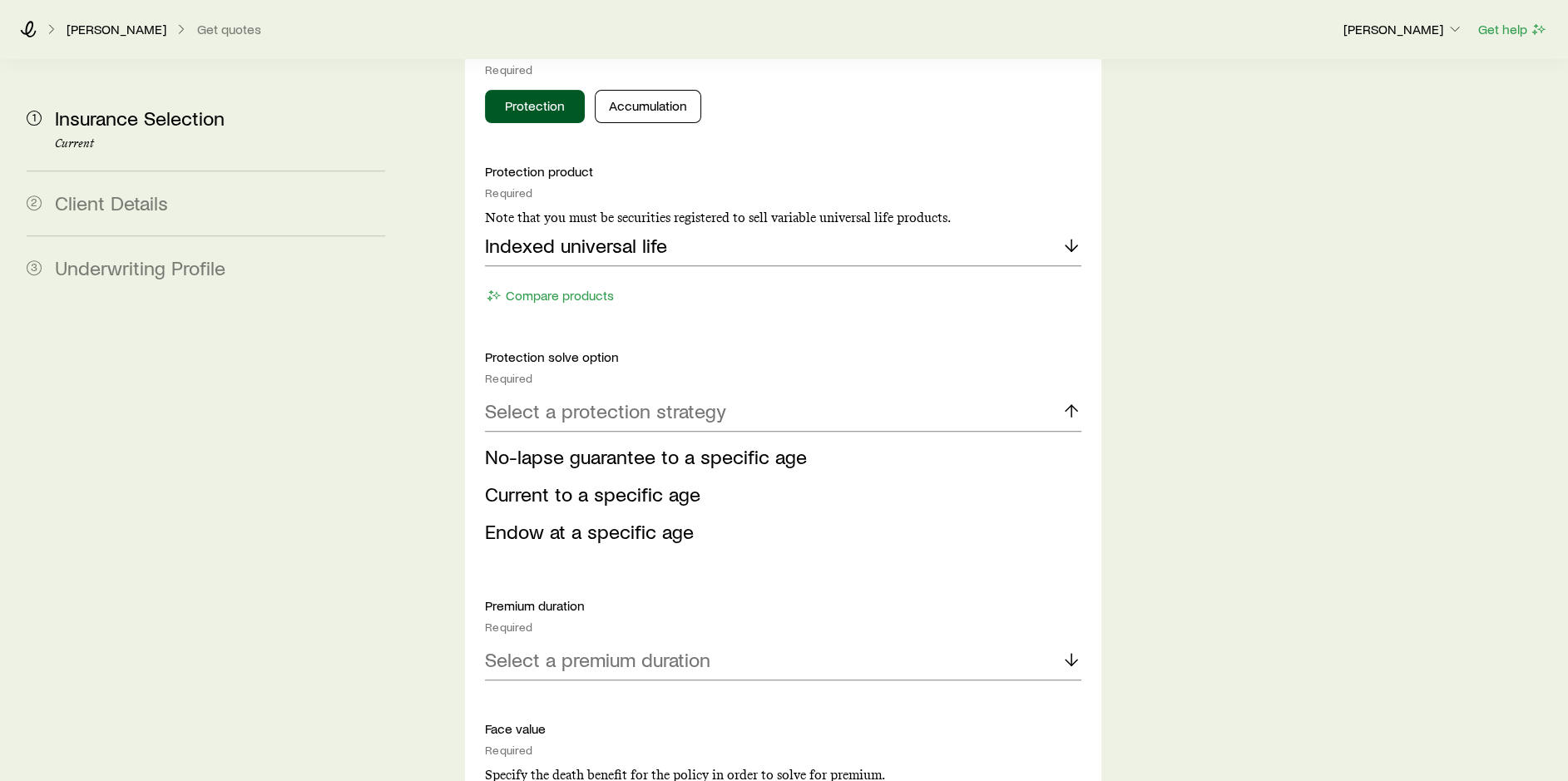
click at [702, 444] on span "No-lapse guarantee to a specific age" at bounding box center [645, 456] width 322 height 24
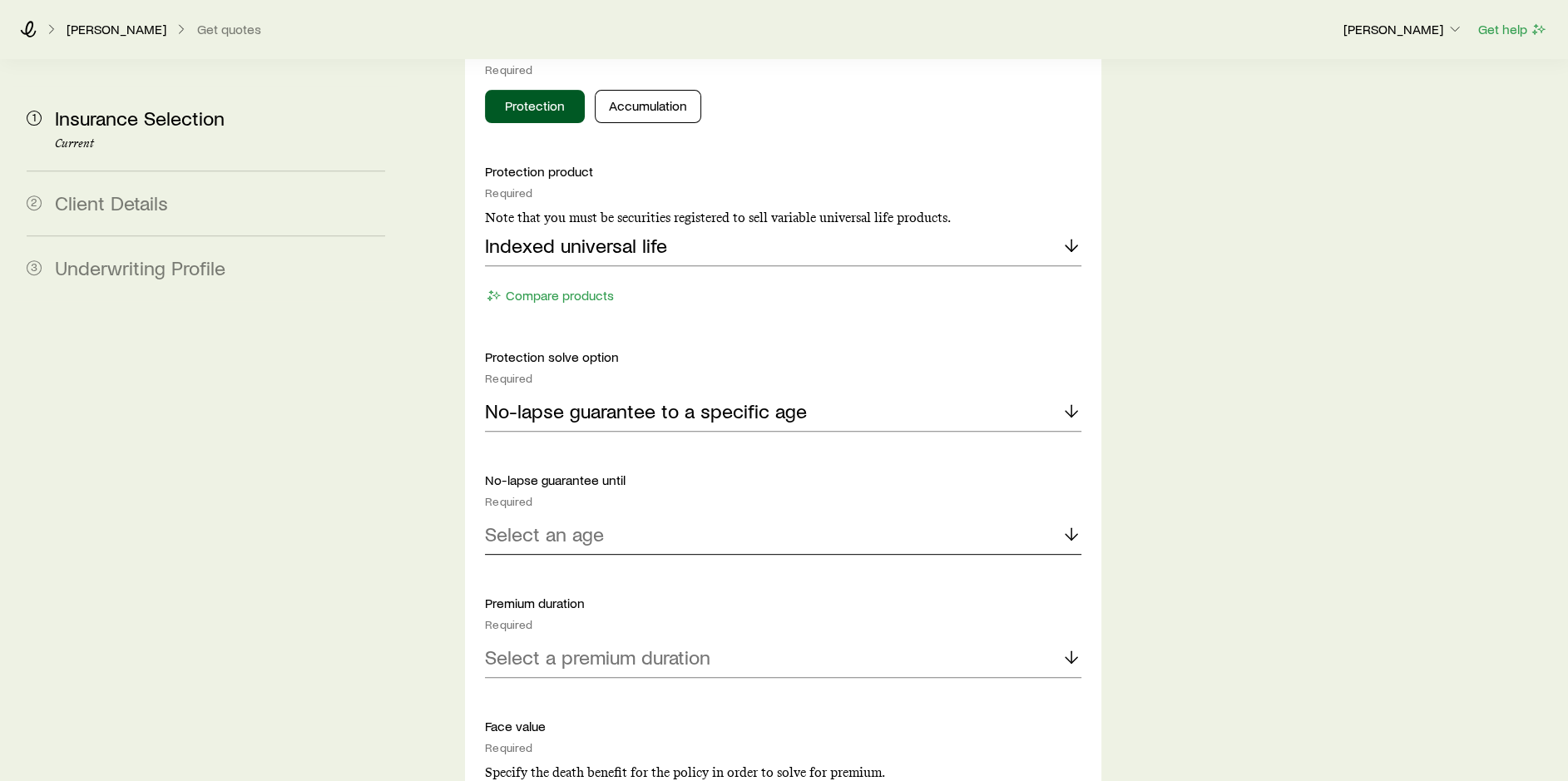
click at [637, 515] on div "Select an age" at bounding box center [782, 534] width 596 height 40
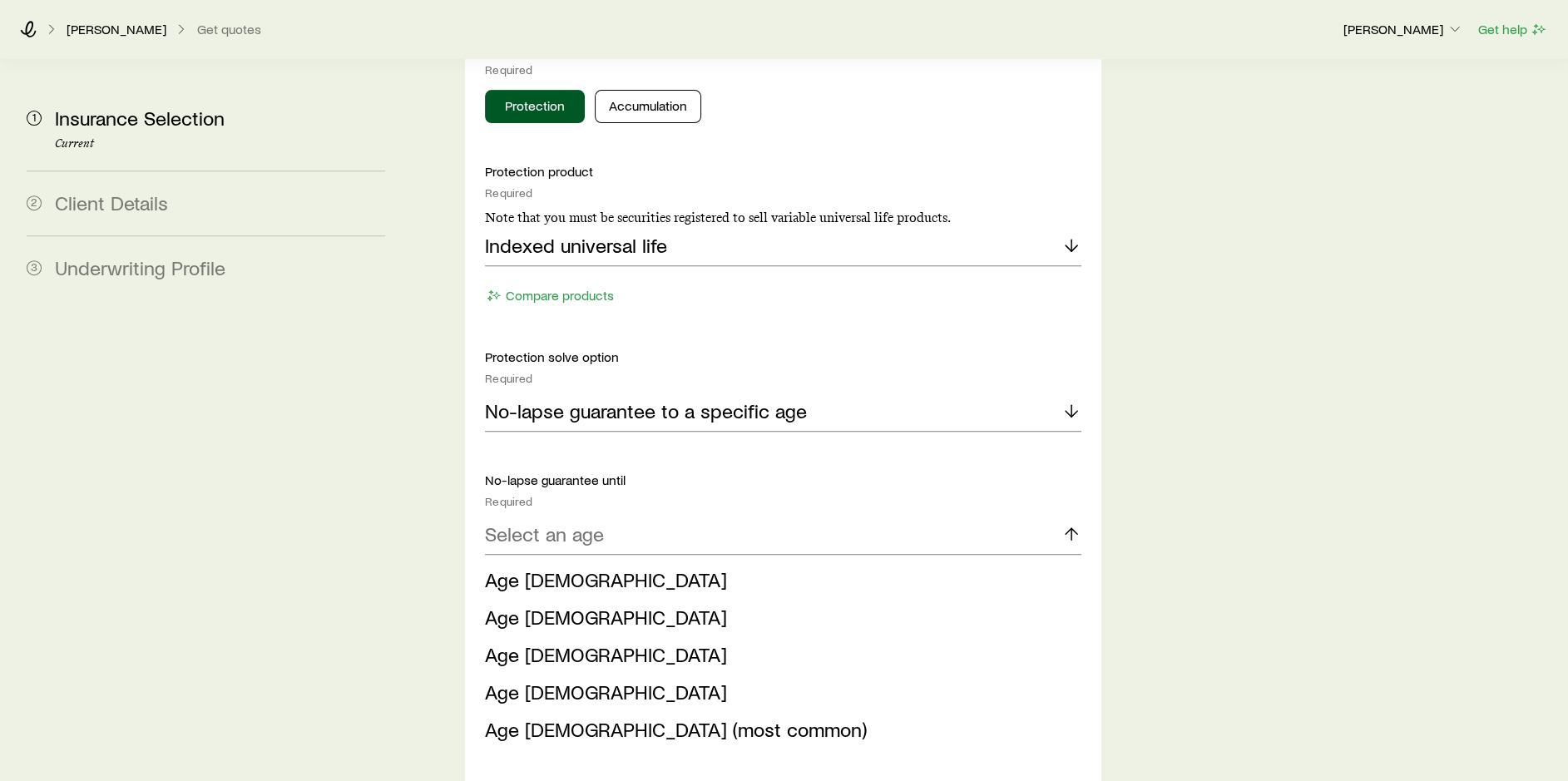
click at [537, 642] on span "Age [DEMOGRAPHIC_DATA]" at bounding box center [605, 654] width 242 height 24
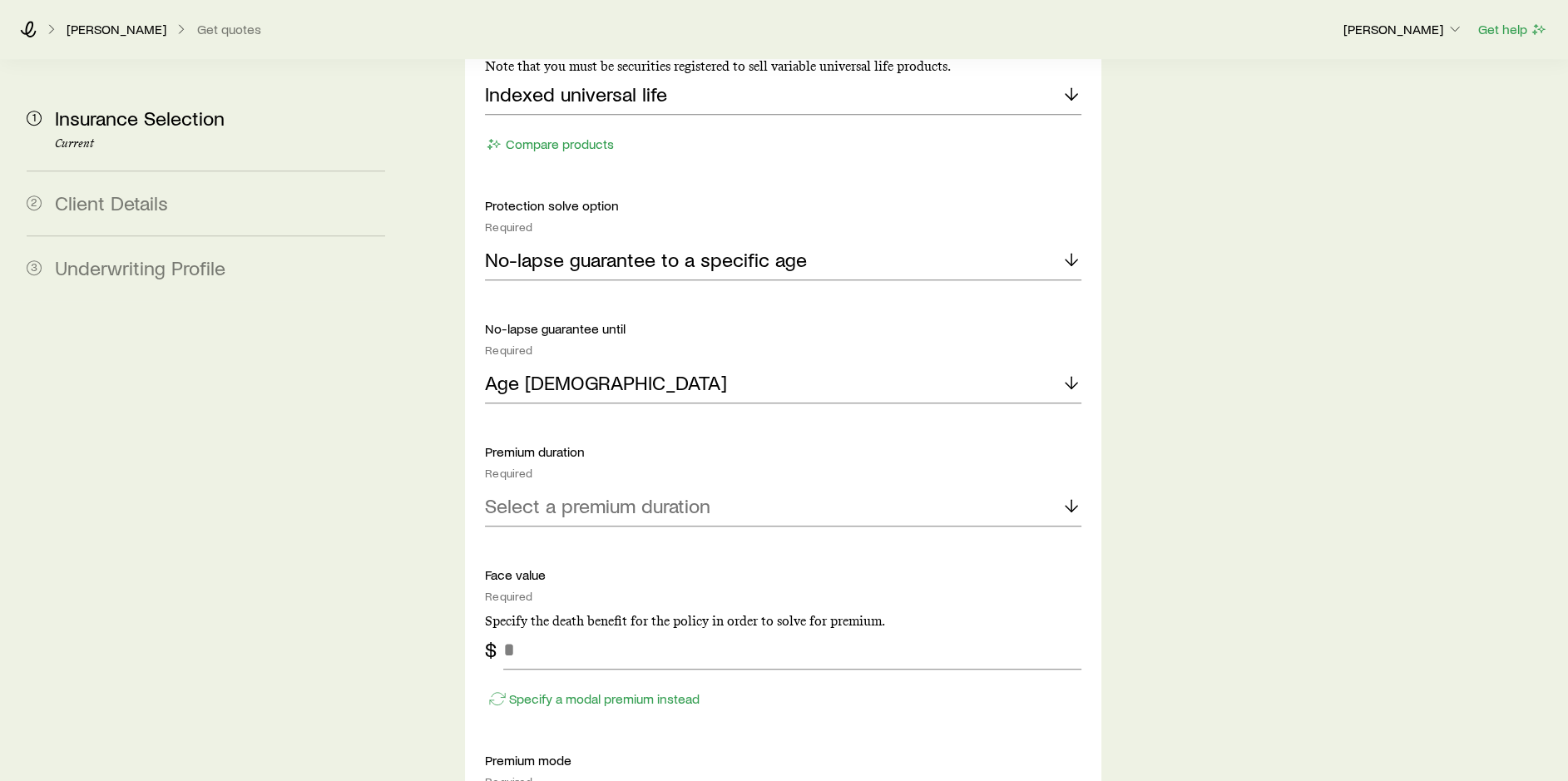
scroll to position [998, 0]
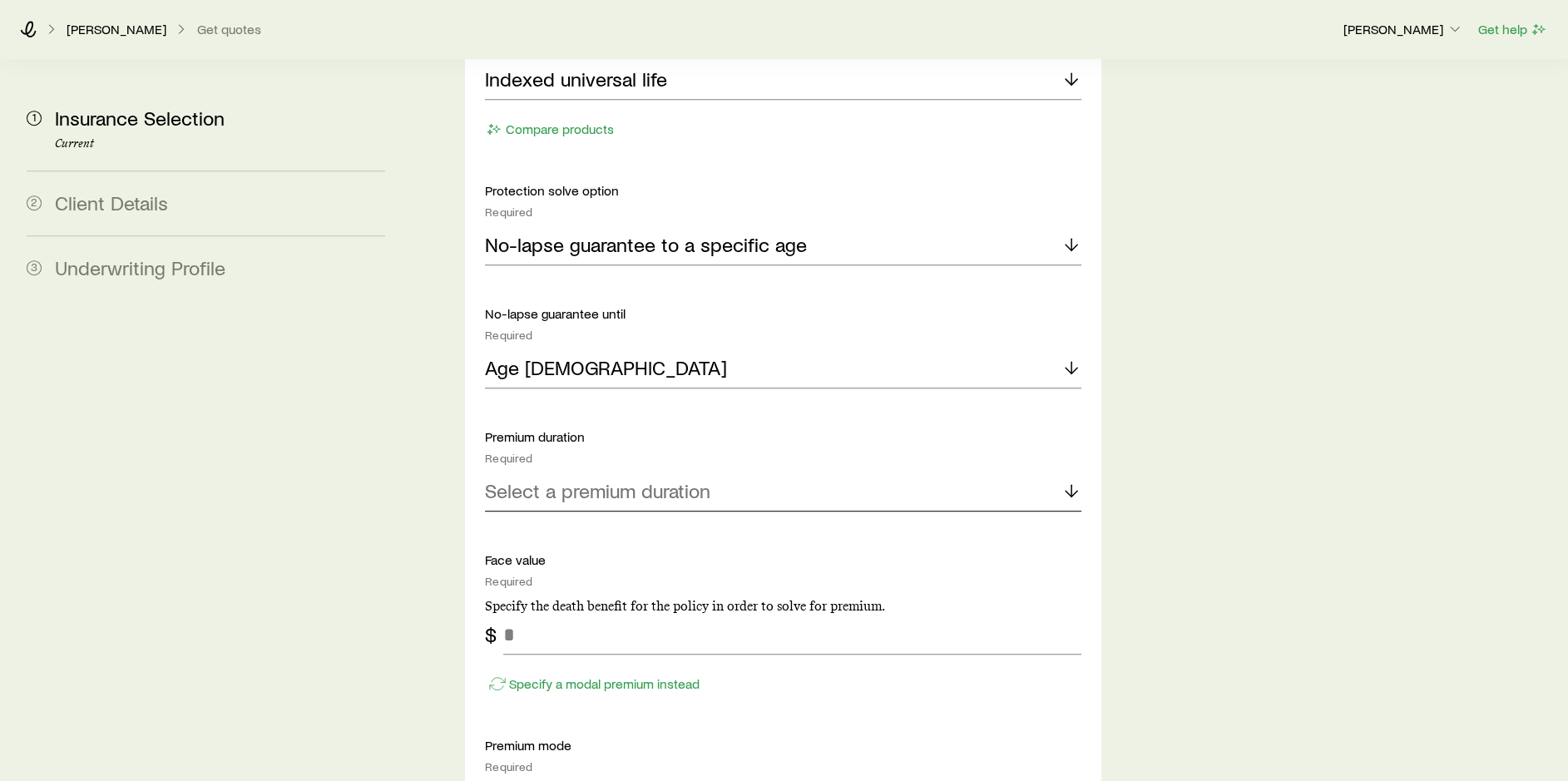
click at [648, 479] on p "Select a premium duration" at bounding box center [597, 490] width 225 height 23
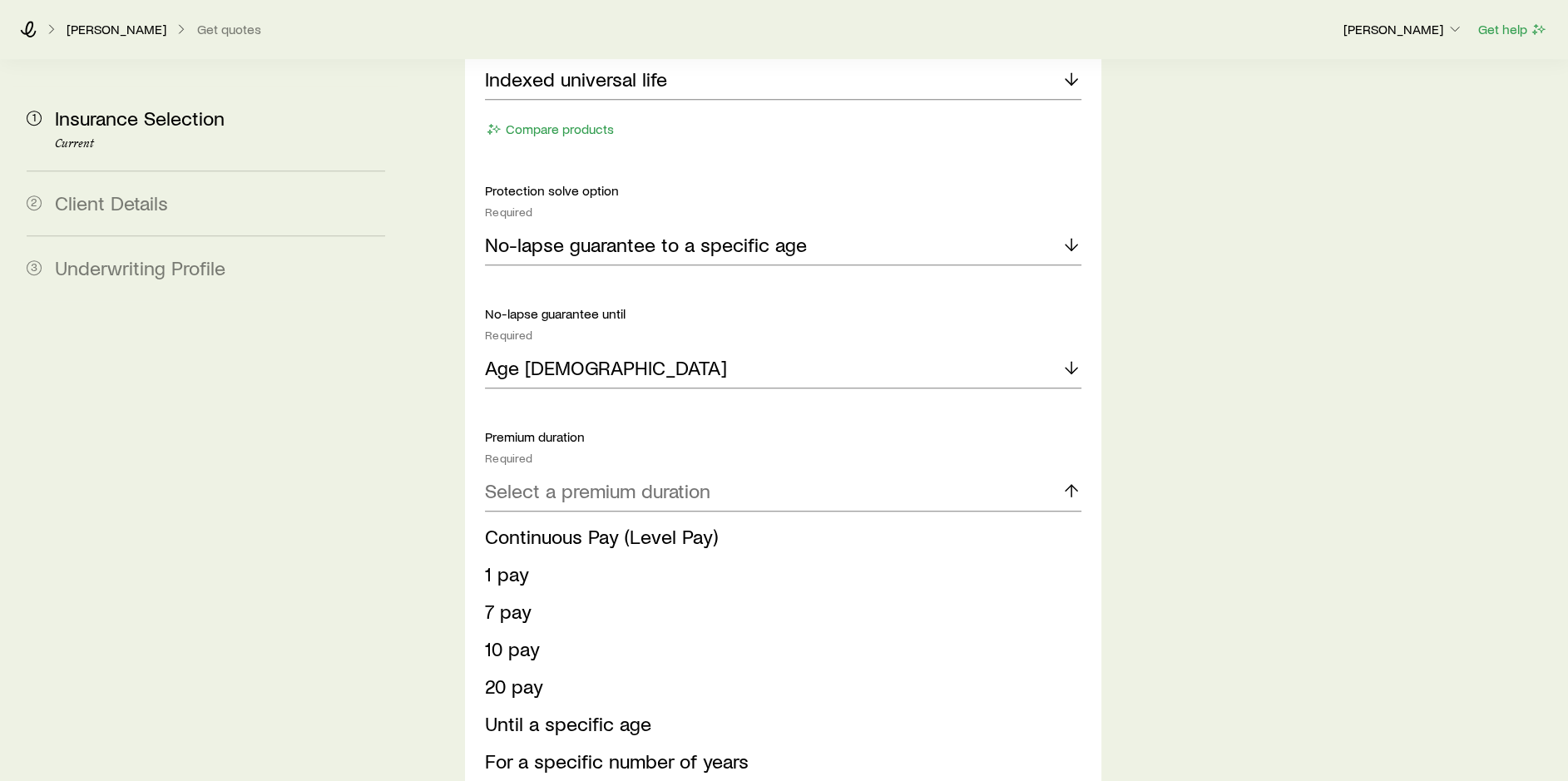
click at [617, 524] on span "Continuous Pay (Level Pay)" at bounding box center [601, 535] width 233 height 24
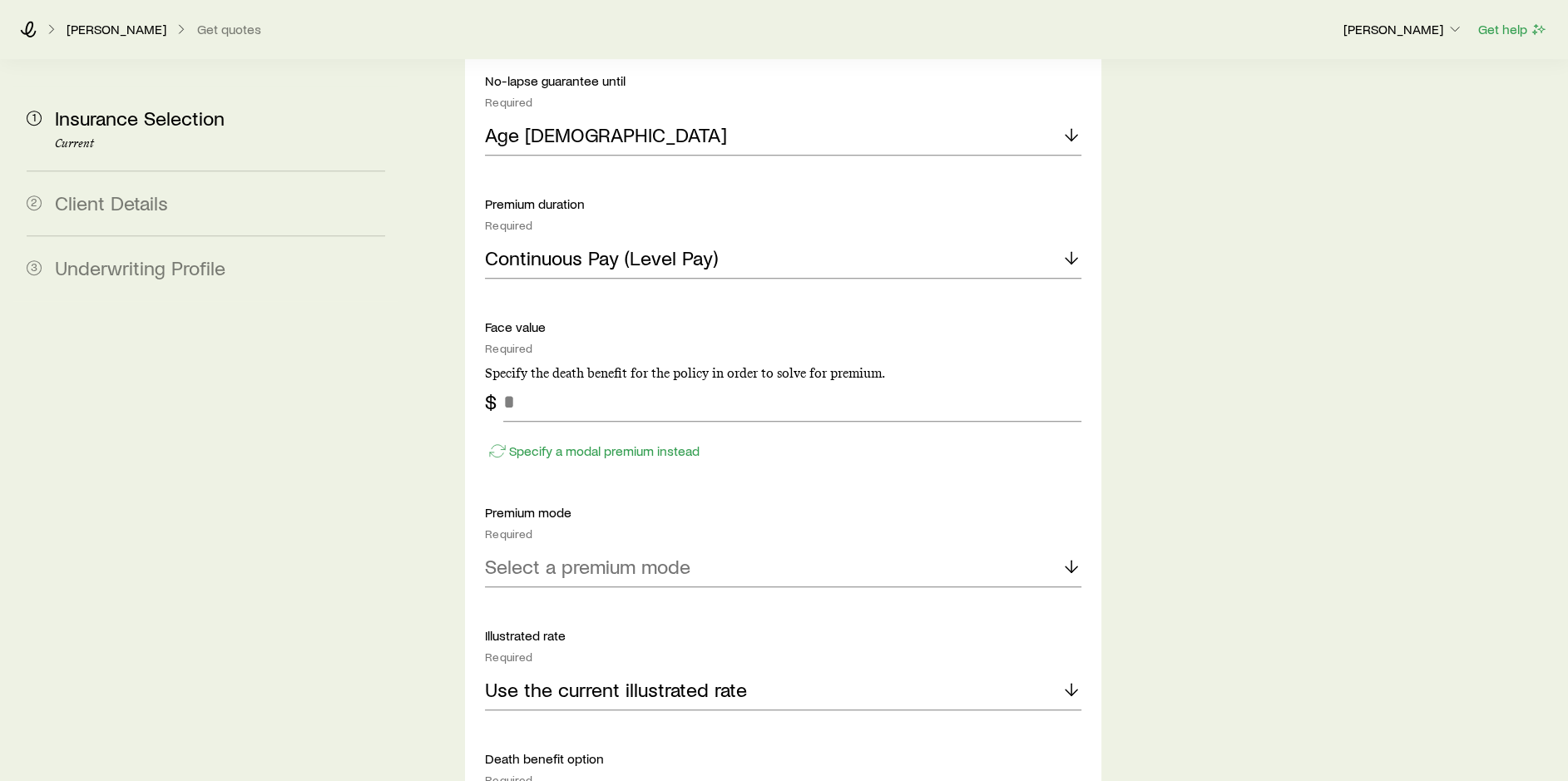
scroll to position [1248, 0]
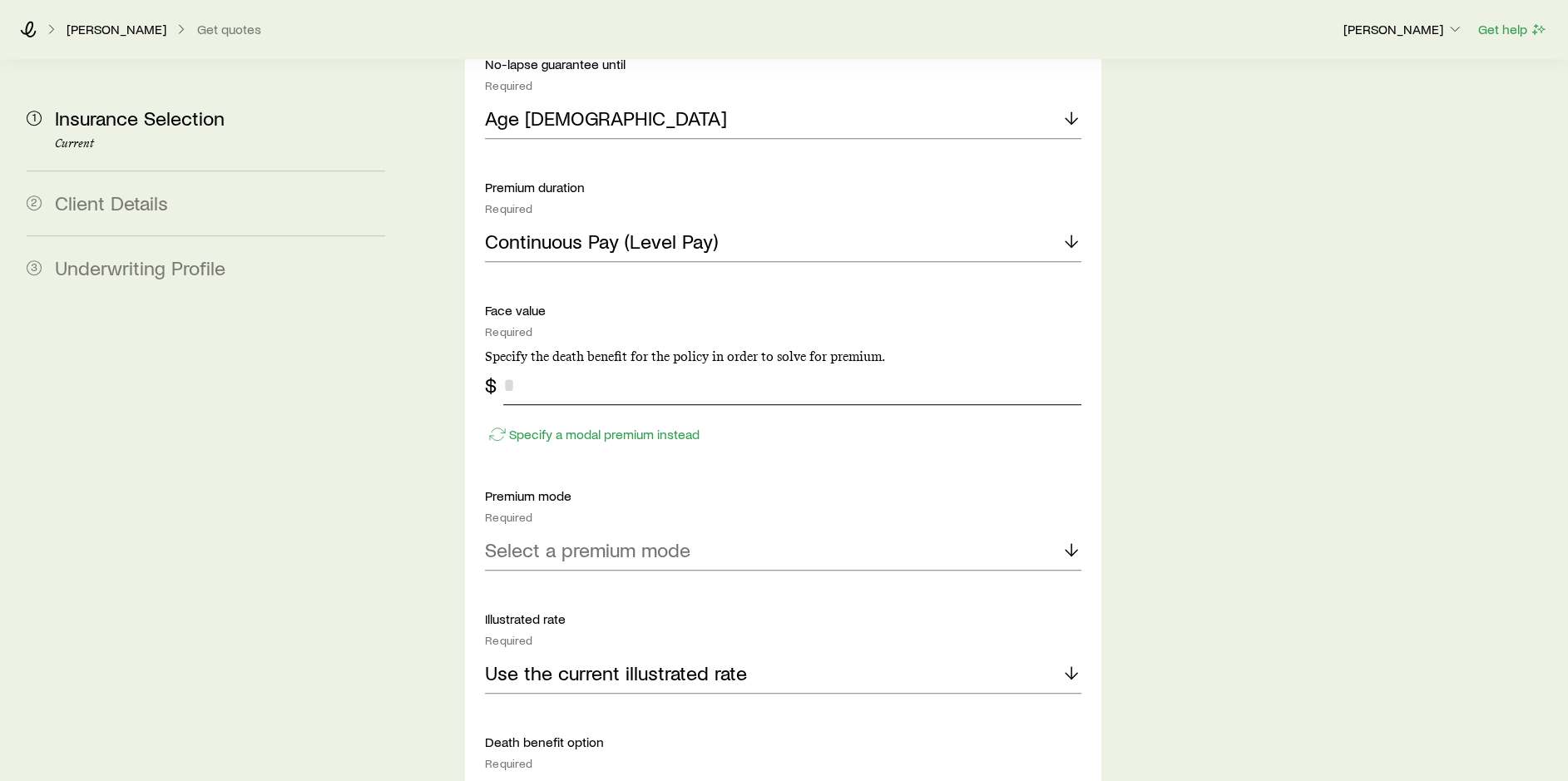
click at [634, 365] on input "tel" at bounding box center [792, 385] width 578 height 40
type input "*********"
click at [723, 530] on div "Select a premium mode" at bounding box center [782, 550] width 596 height 40
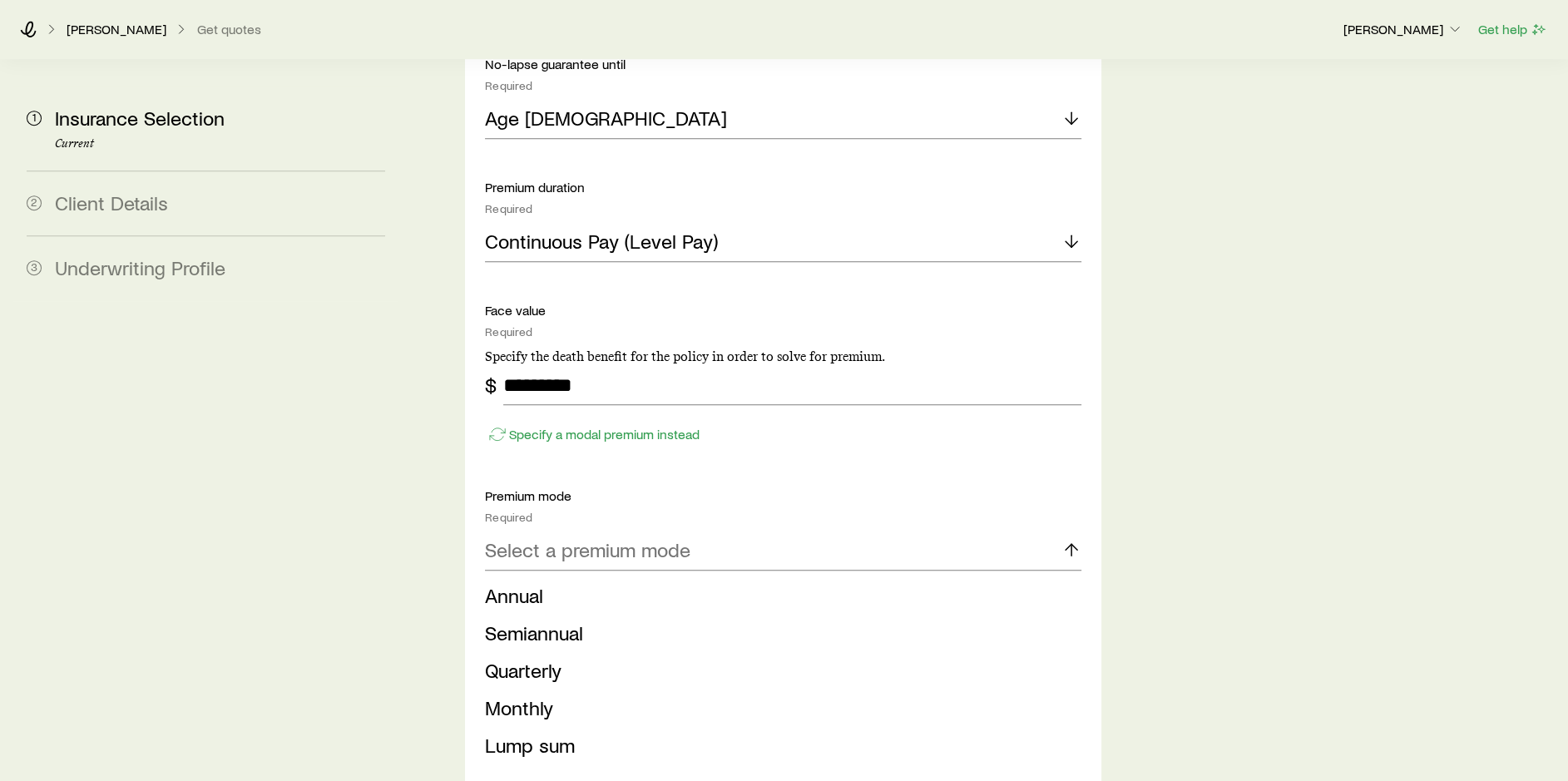
click at [562, 689] on li "Monthly" at bounding box center [777, 708] width 586 height 37
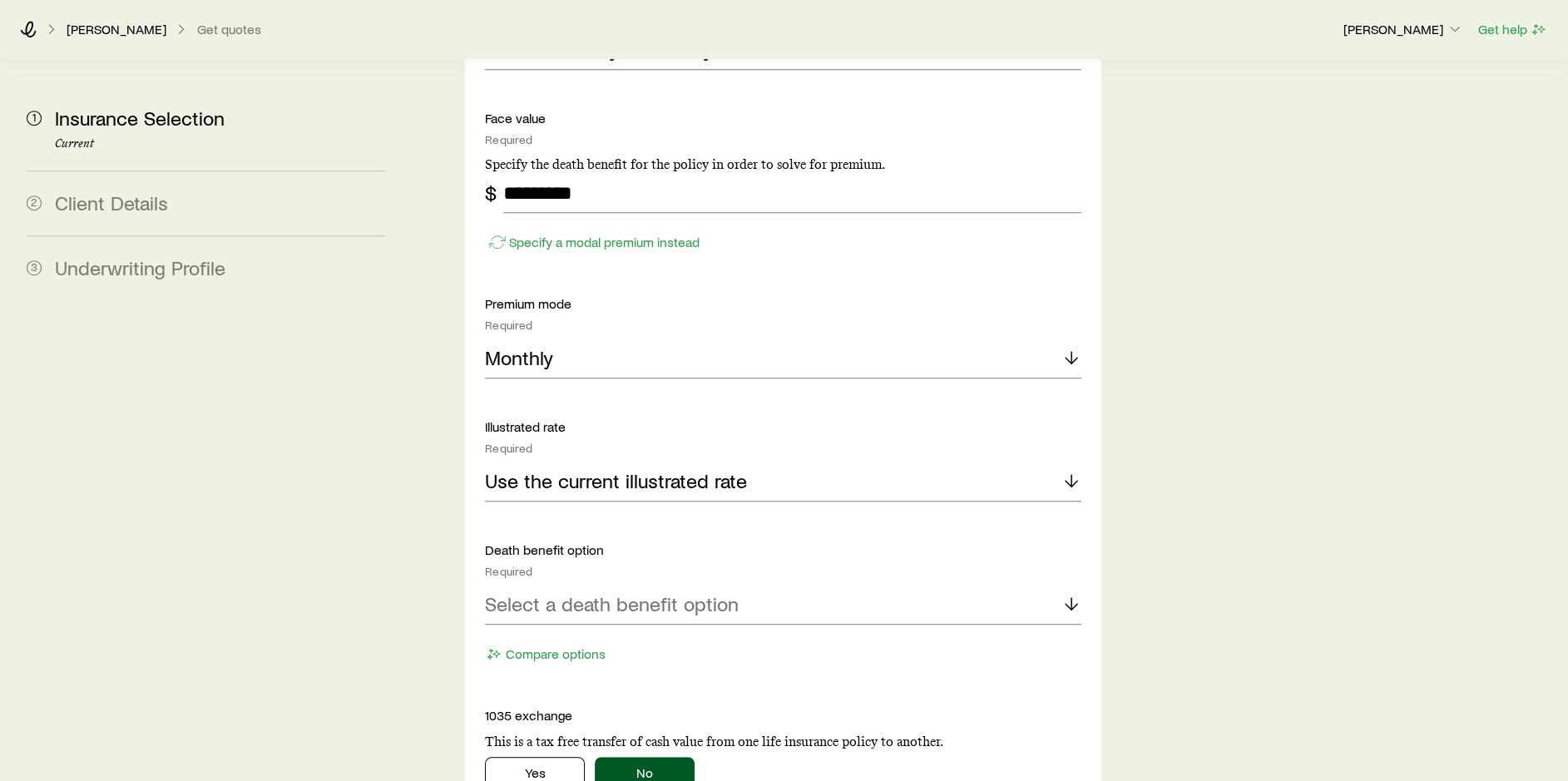
scroll to position [1496, 0]
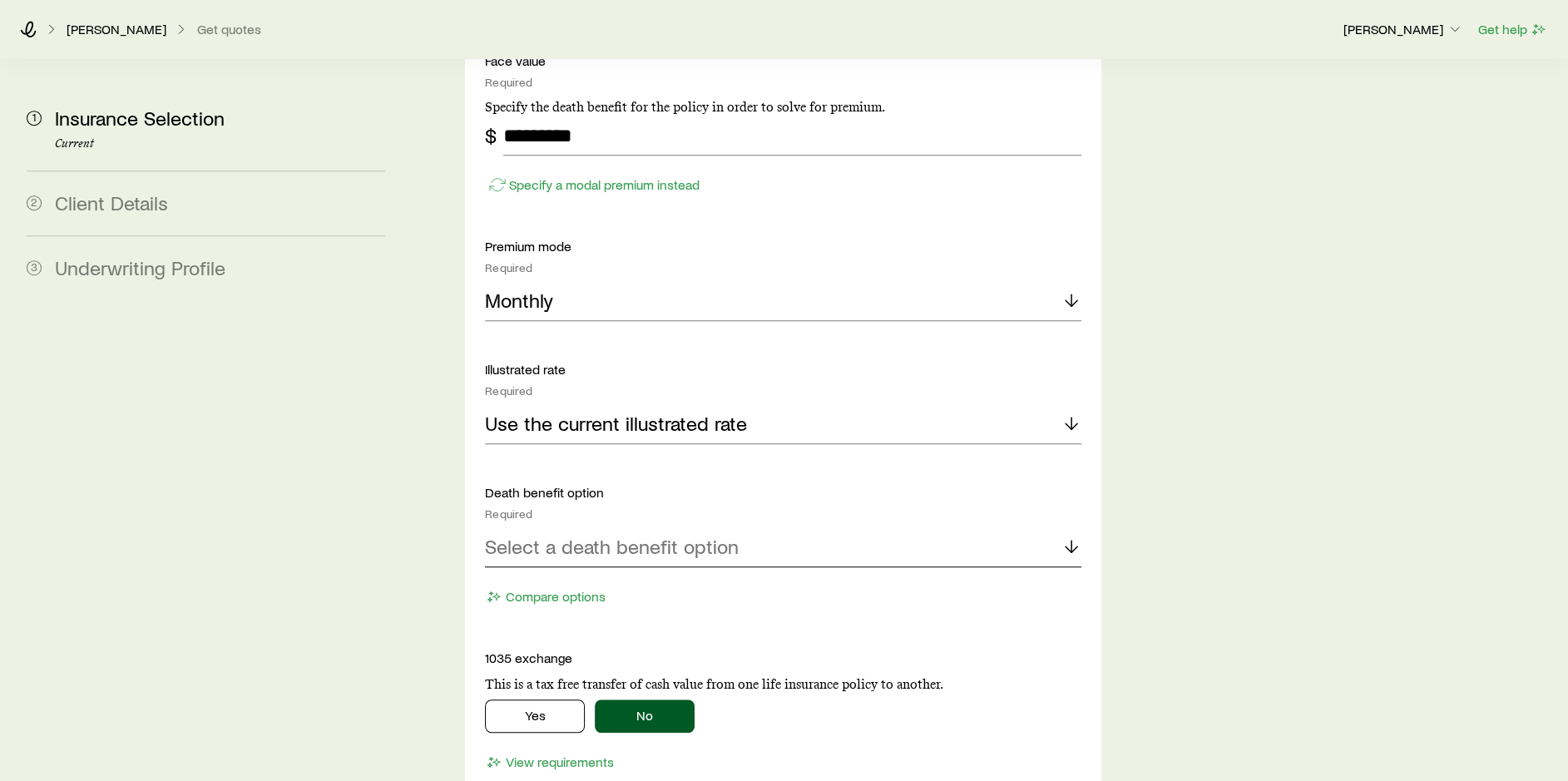
click at [764, 528] on div "Select a death benefit option" at bounding box center [782, 547] width 596 height 40
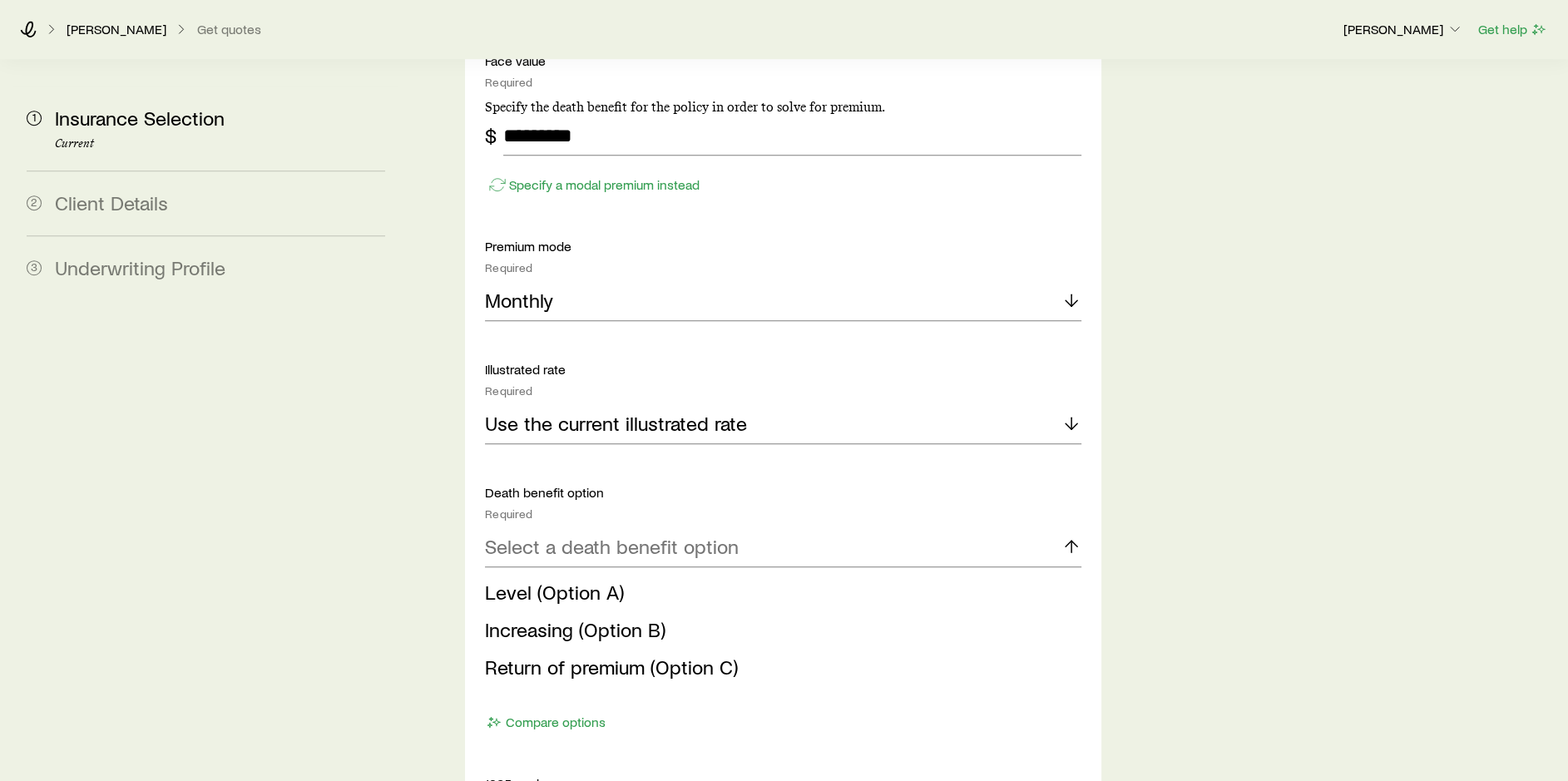
click at [608, 579] on span "Level (Option A)" at bounding box center [554, 591] width 139 height 24
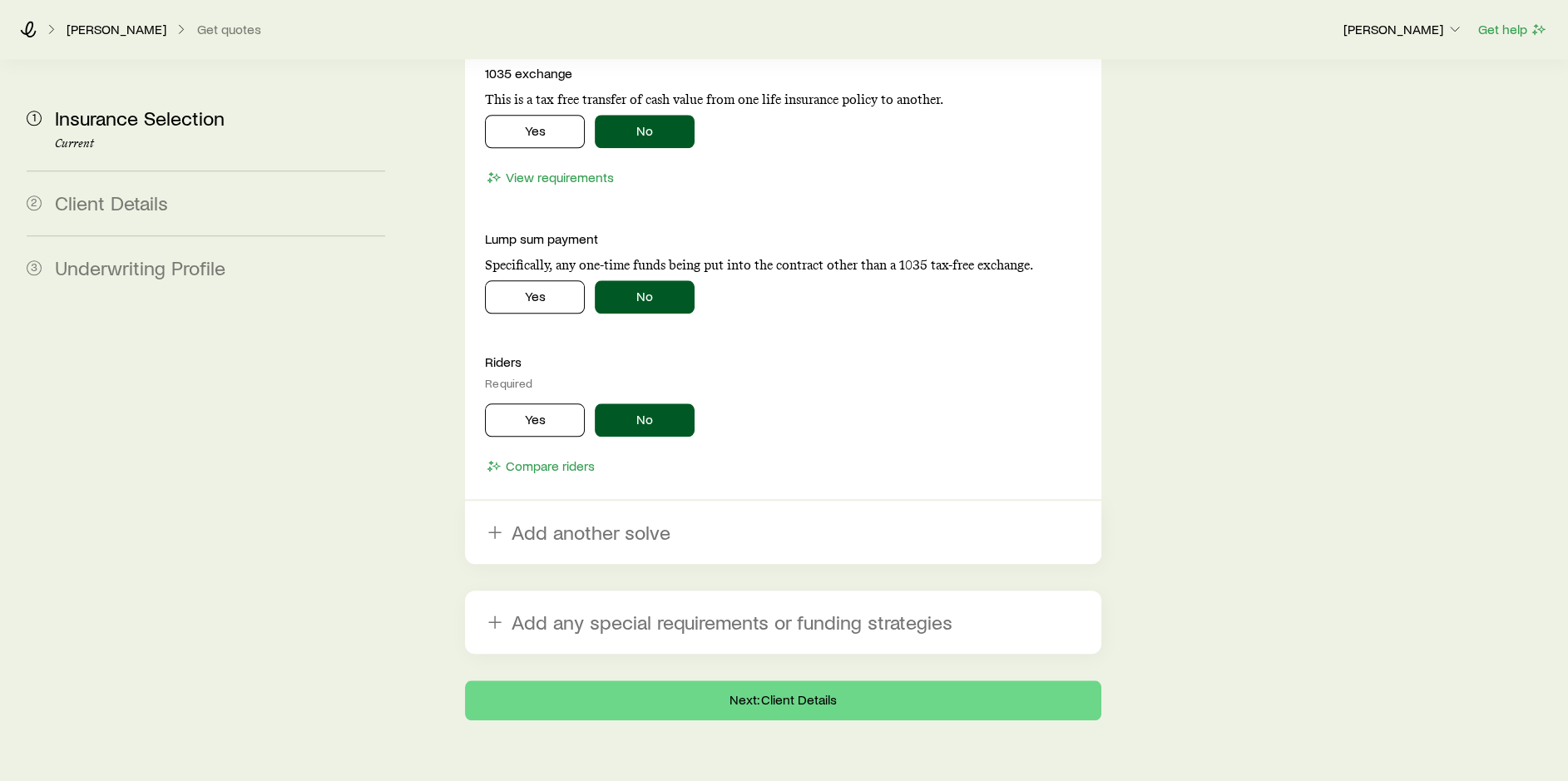
scroll to position [2084, 0]
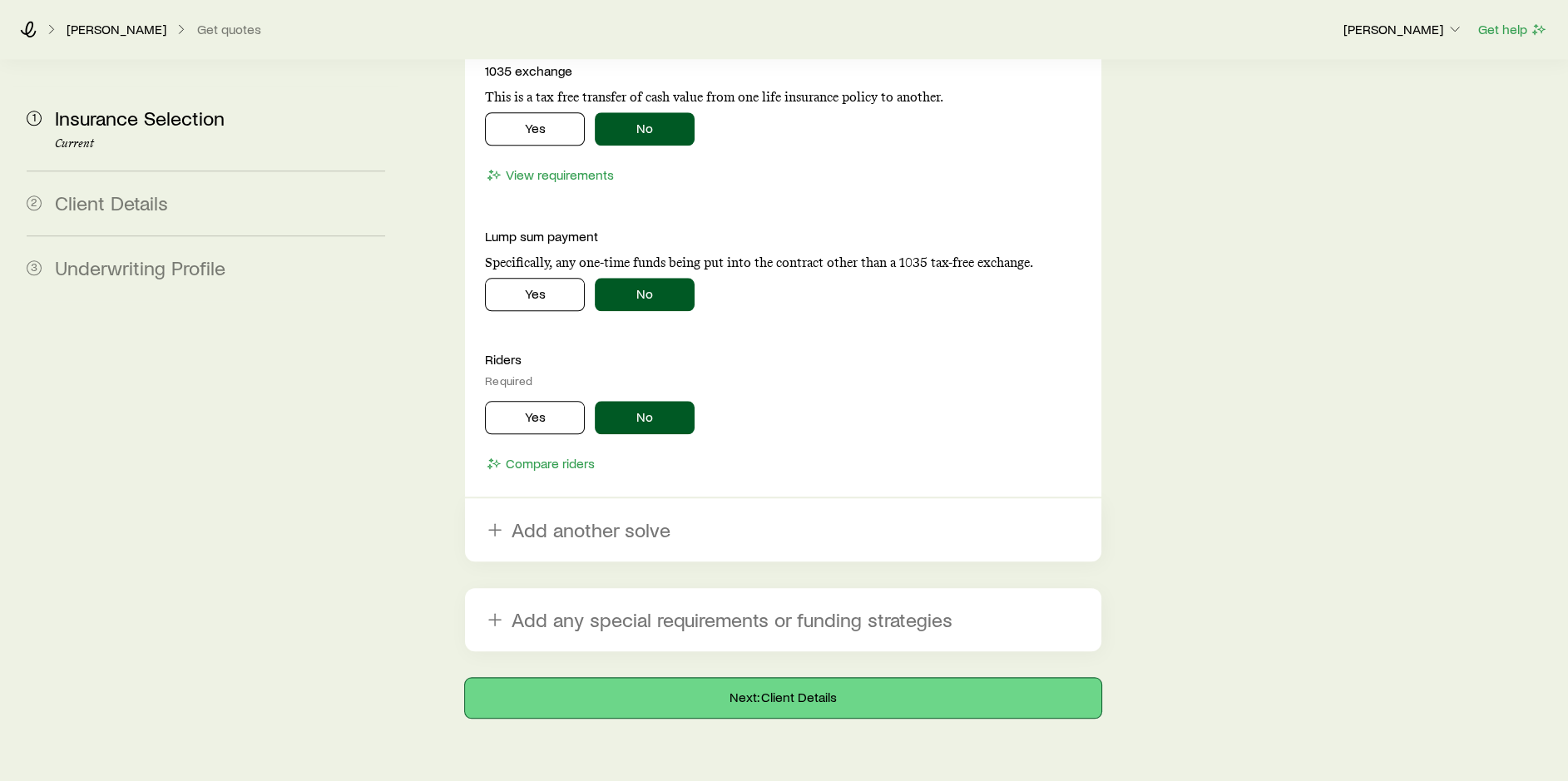
click at [813, 677] on button "Next: Client Details" at bounding box center [783, 697] width 636 height 40
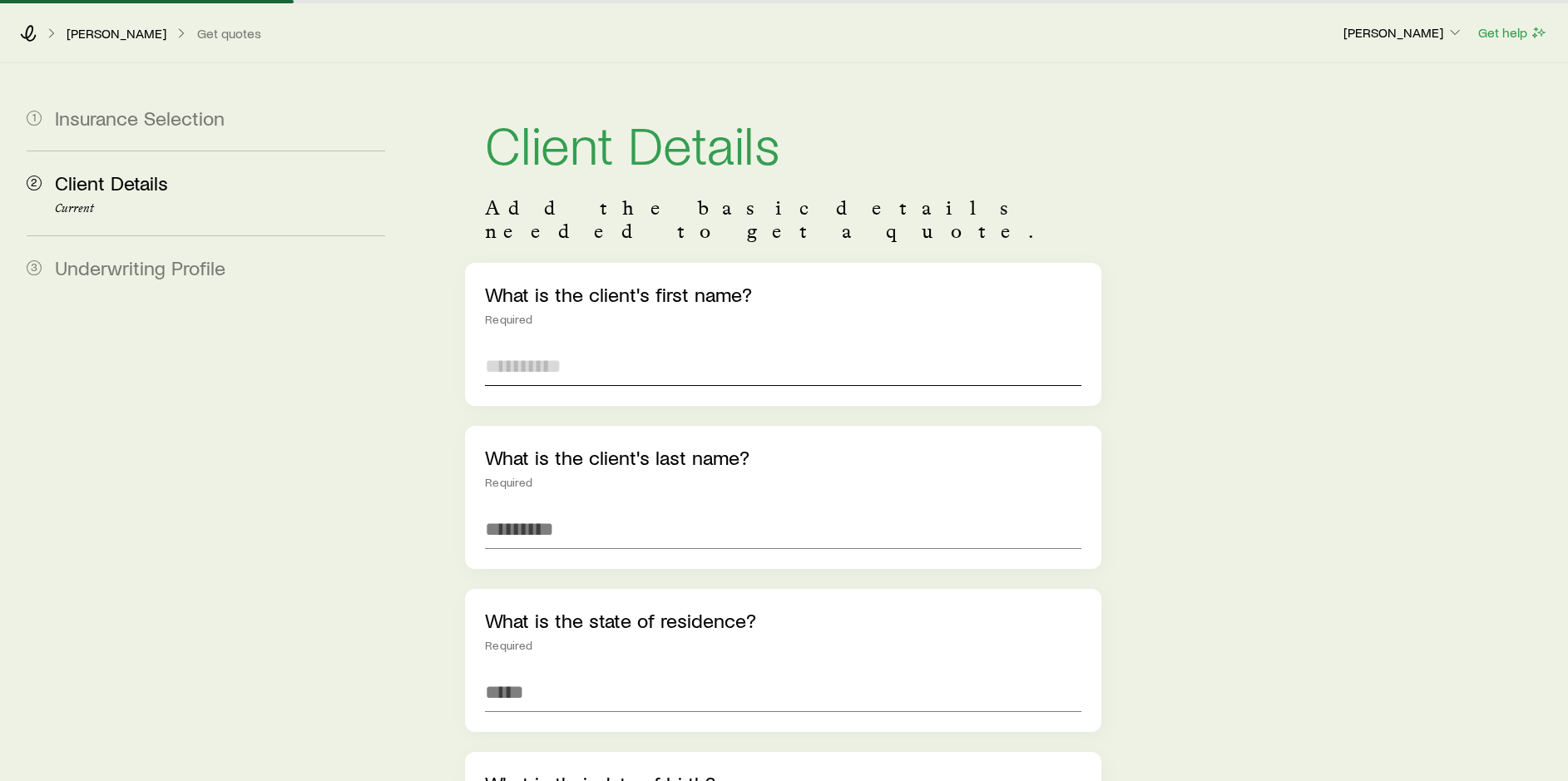
click at [562, 345] on input "text" at bounding box center [782, 365] width 596 height 40
type input "*****"
type input "*******"
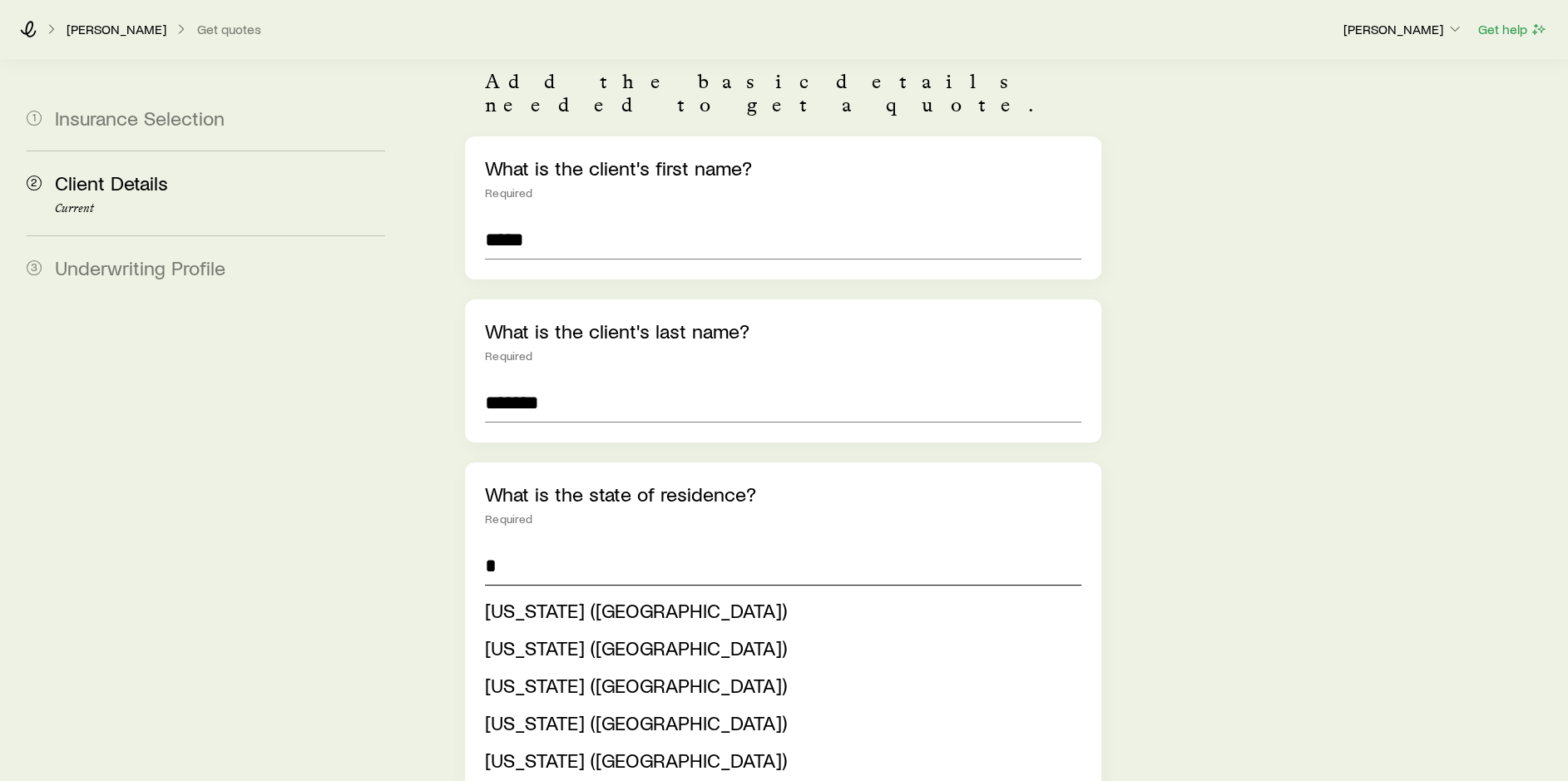
scroll to position [250, 0]
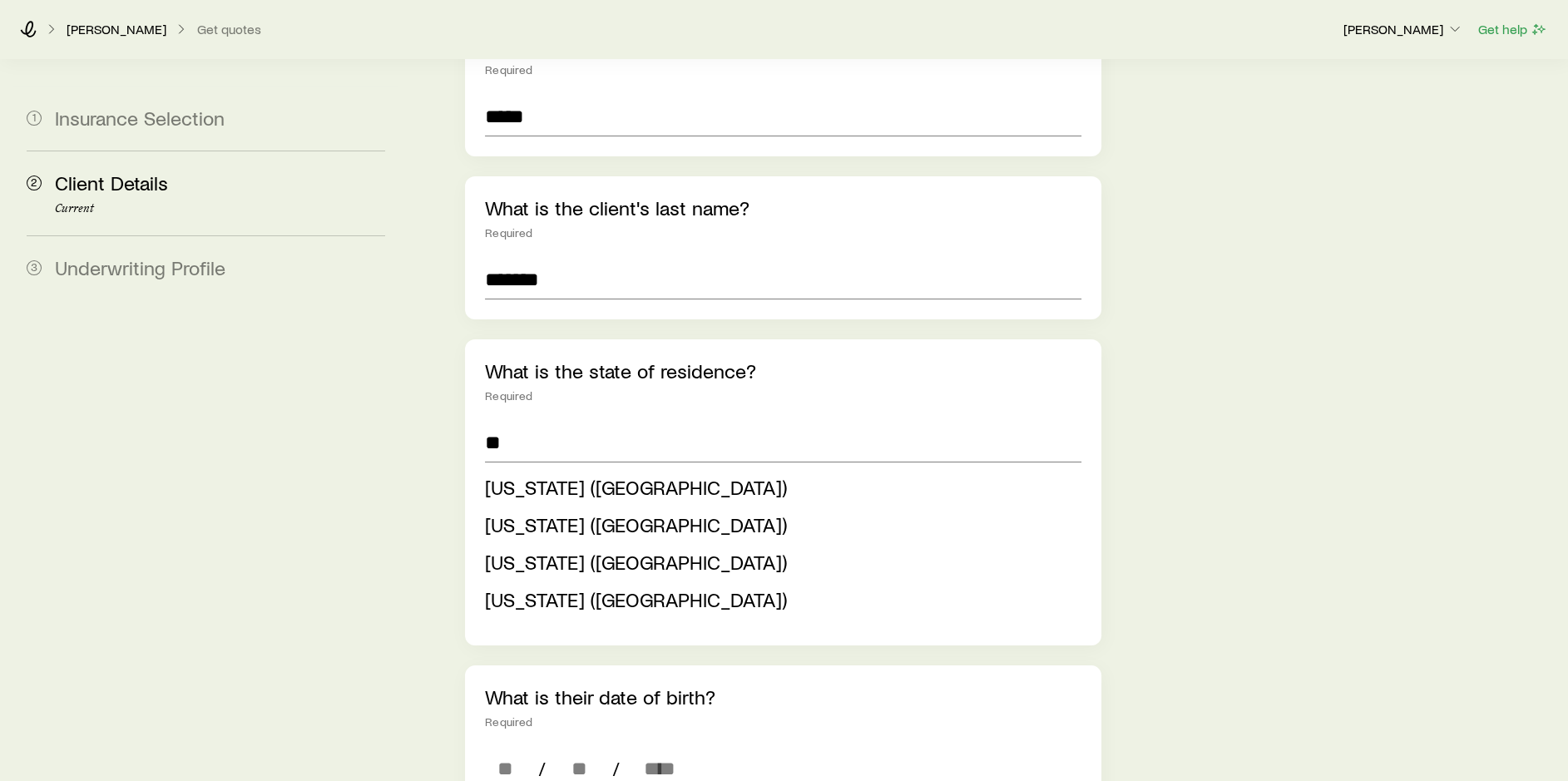
click at [554, 587] on span "[US_STATE] ([GEOGRAPHIC_DATA])" at bounding box center [635, 599] width 301 height 24
type input "**********"
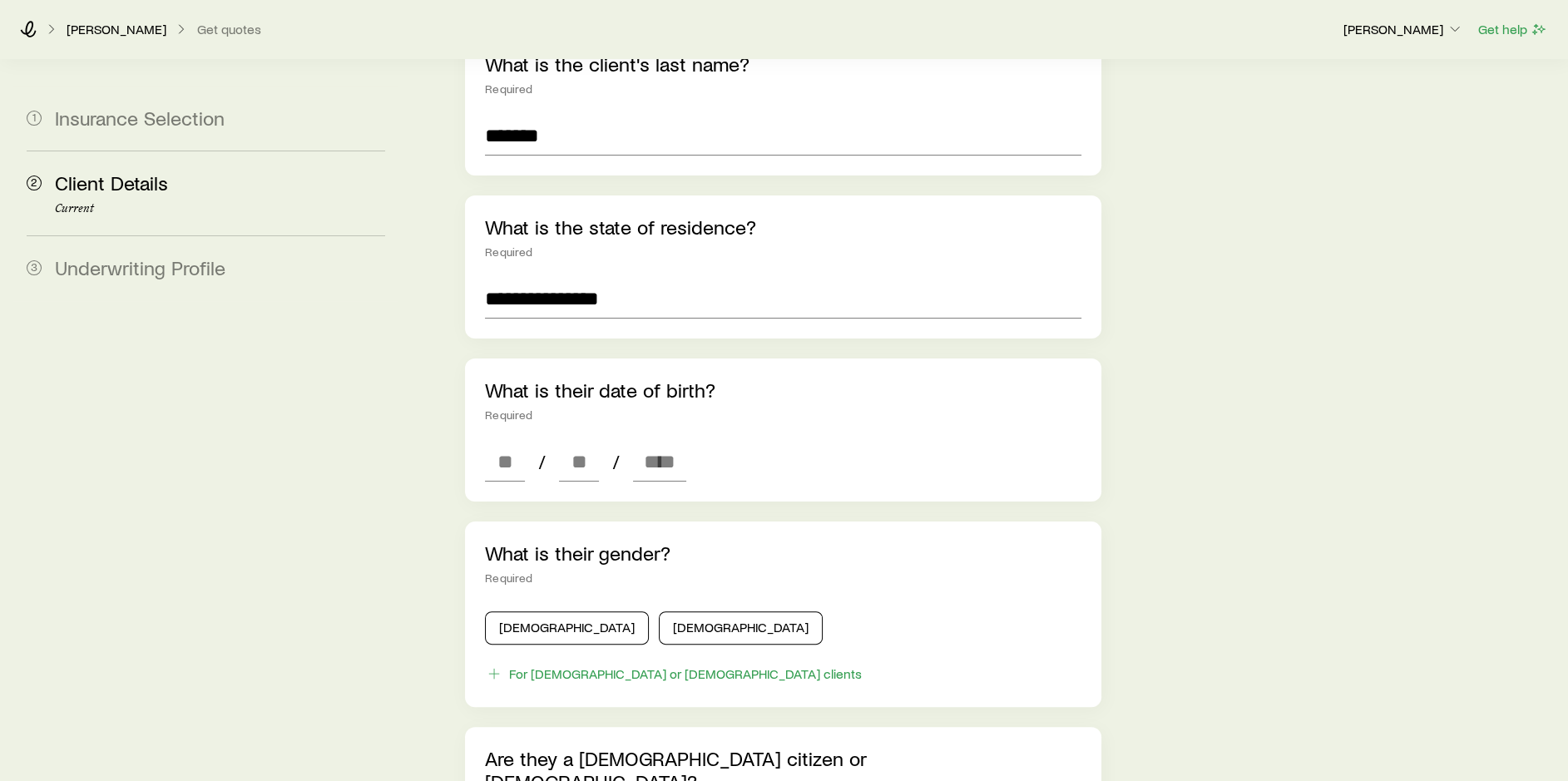
scroll to position [416, 0]
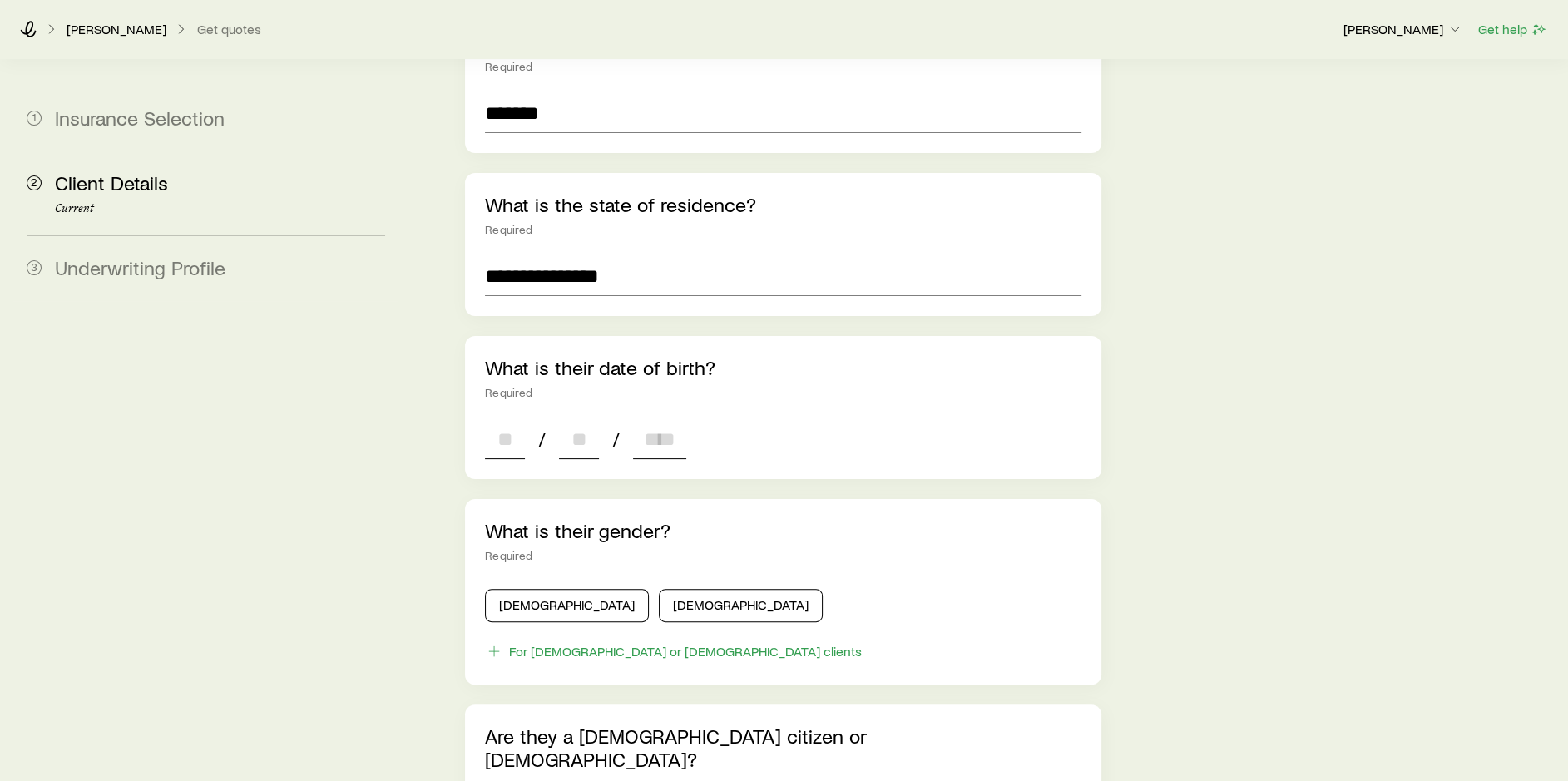
click at [501, 422] on input at bounding box center [504, 438] width 40 height 40
type input "*"
type input "**"
type input "****"
click at [667, 595] on button "[DEMOGRAPHIC_DATA]" at bounding box center [740, 606] width 163 height 33
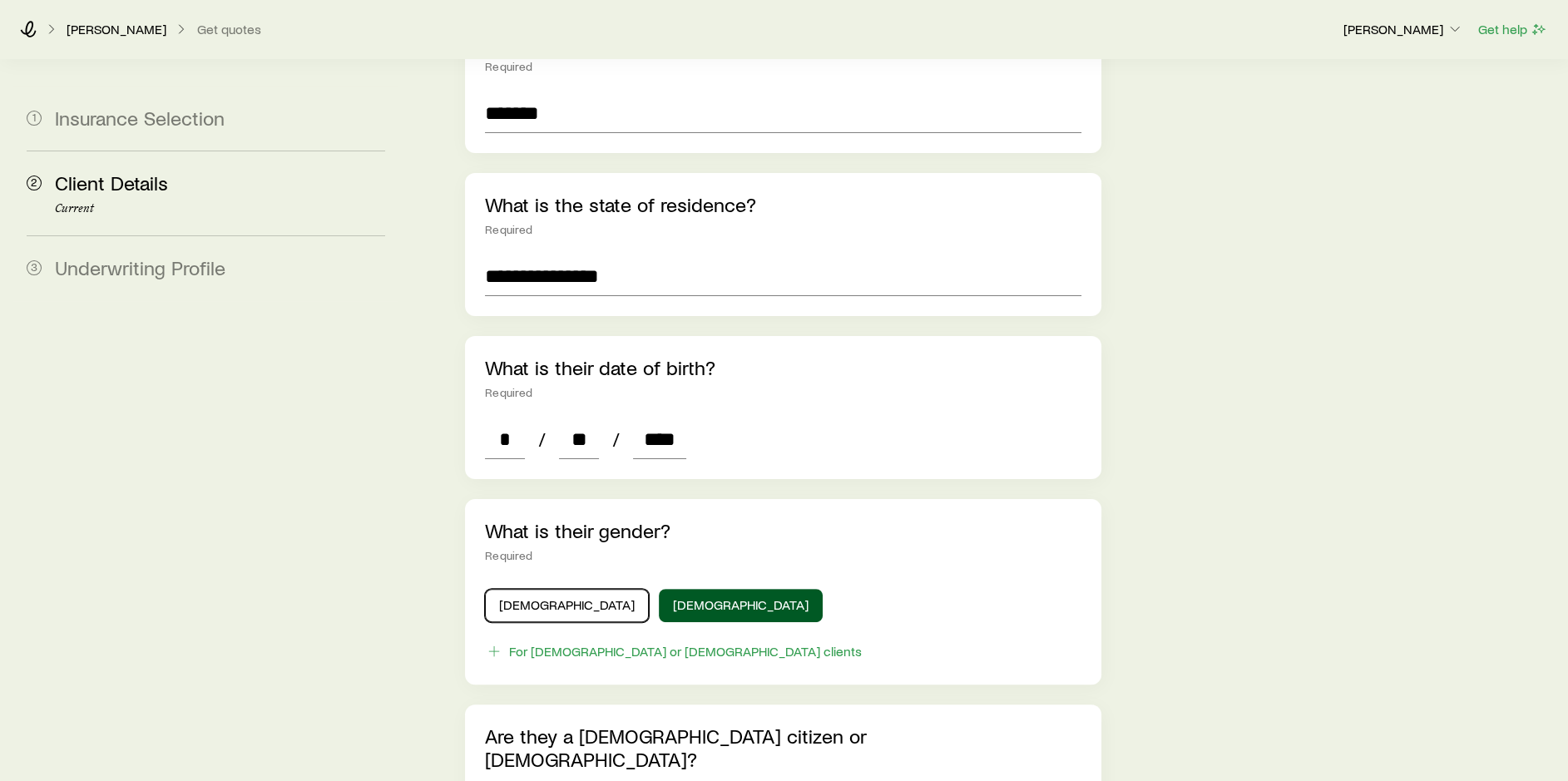
click at [537, 598] on button "[DEMOGRAPHIC_DATA]" at bounding box center [566, 606] width 163 height 33
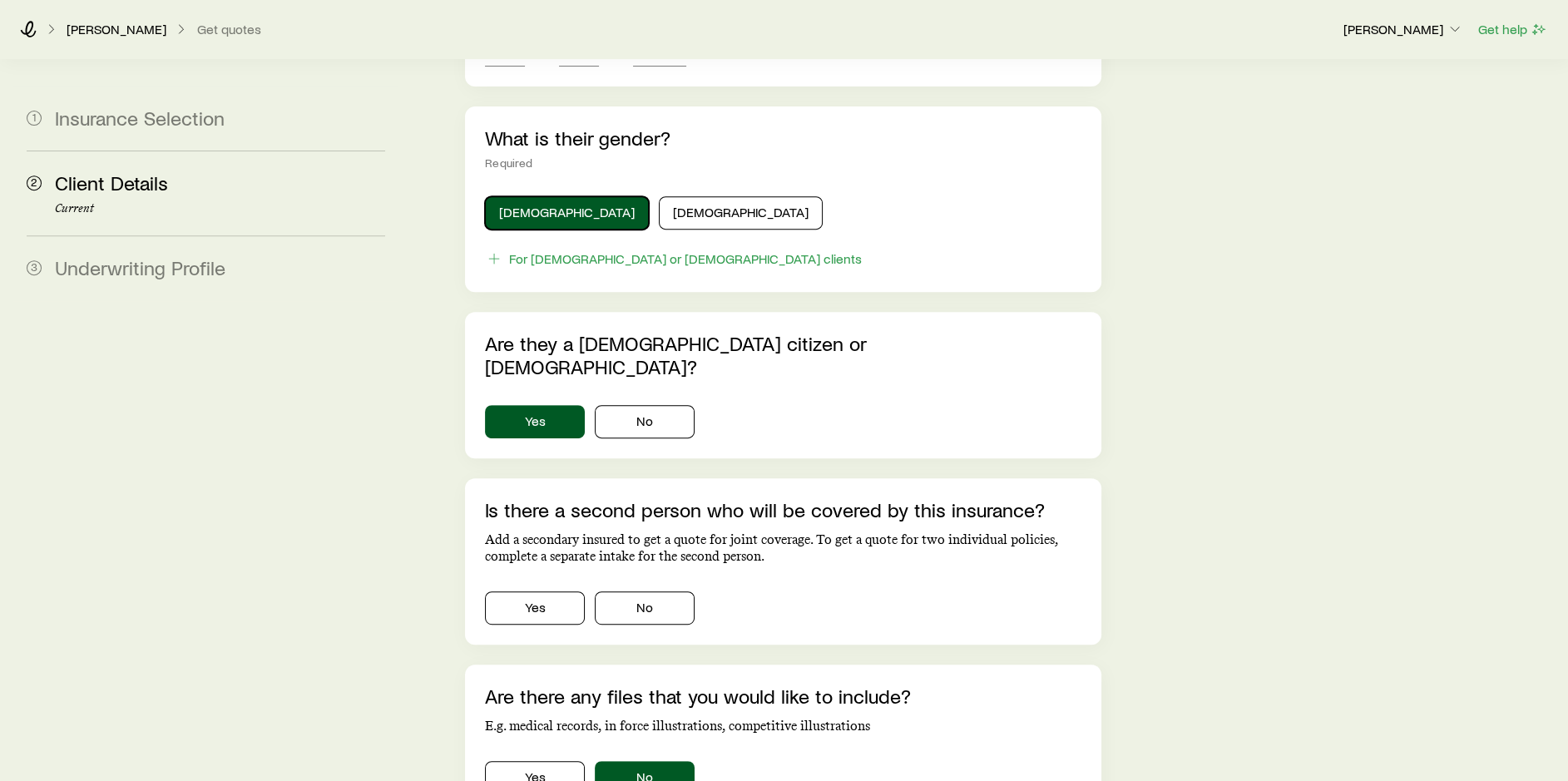
scroll to position [832, 0]
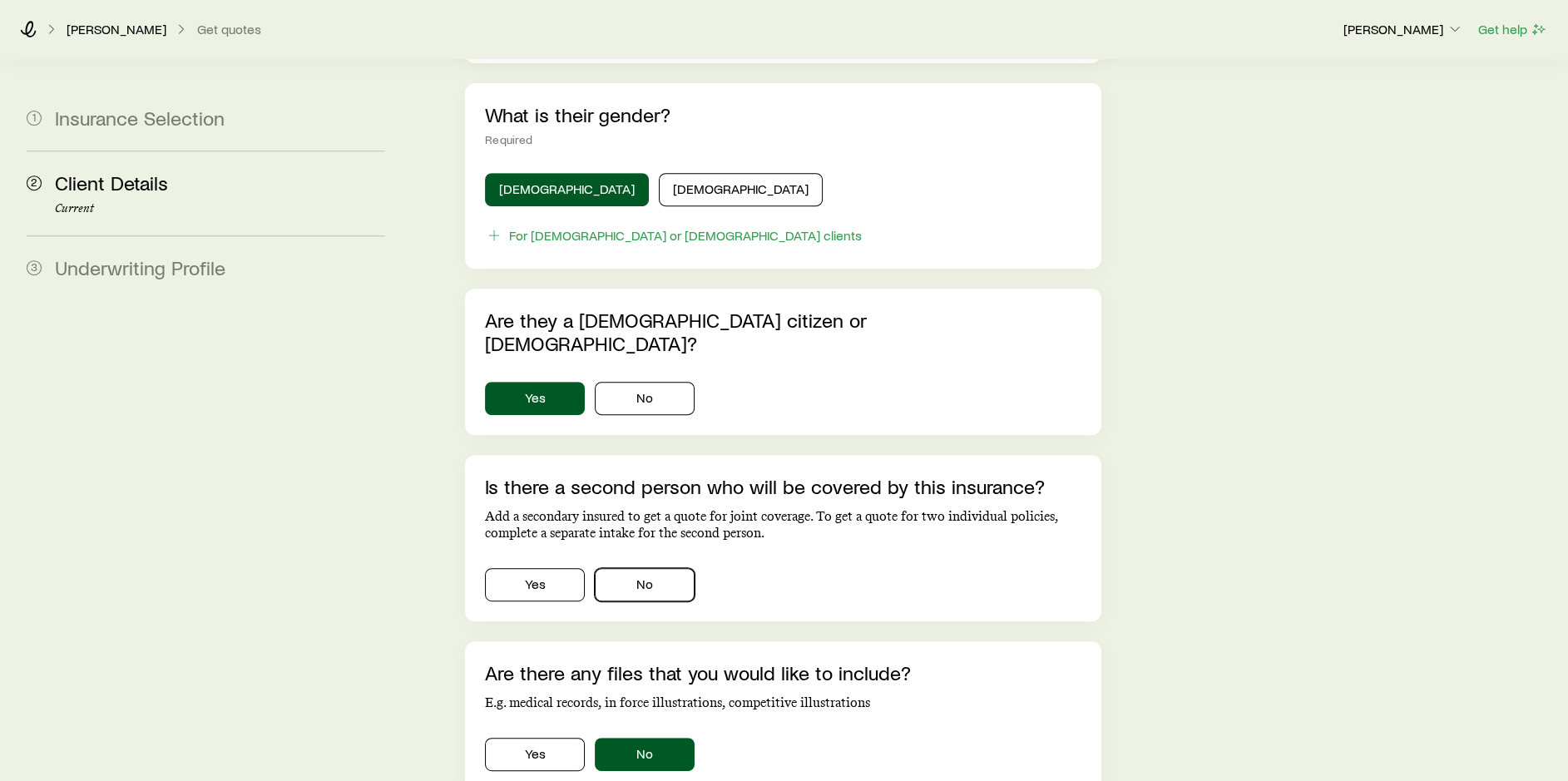
click at [636, 568] on button "No" at bounding box center [645, 584] width 100 height 33
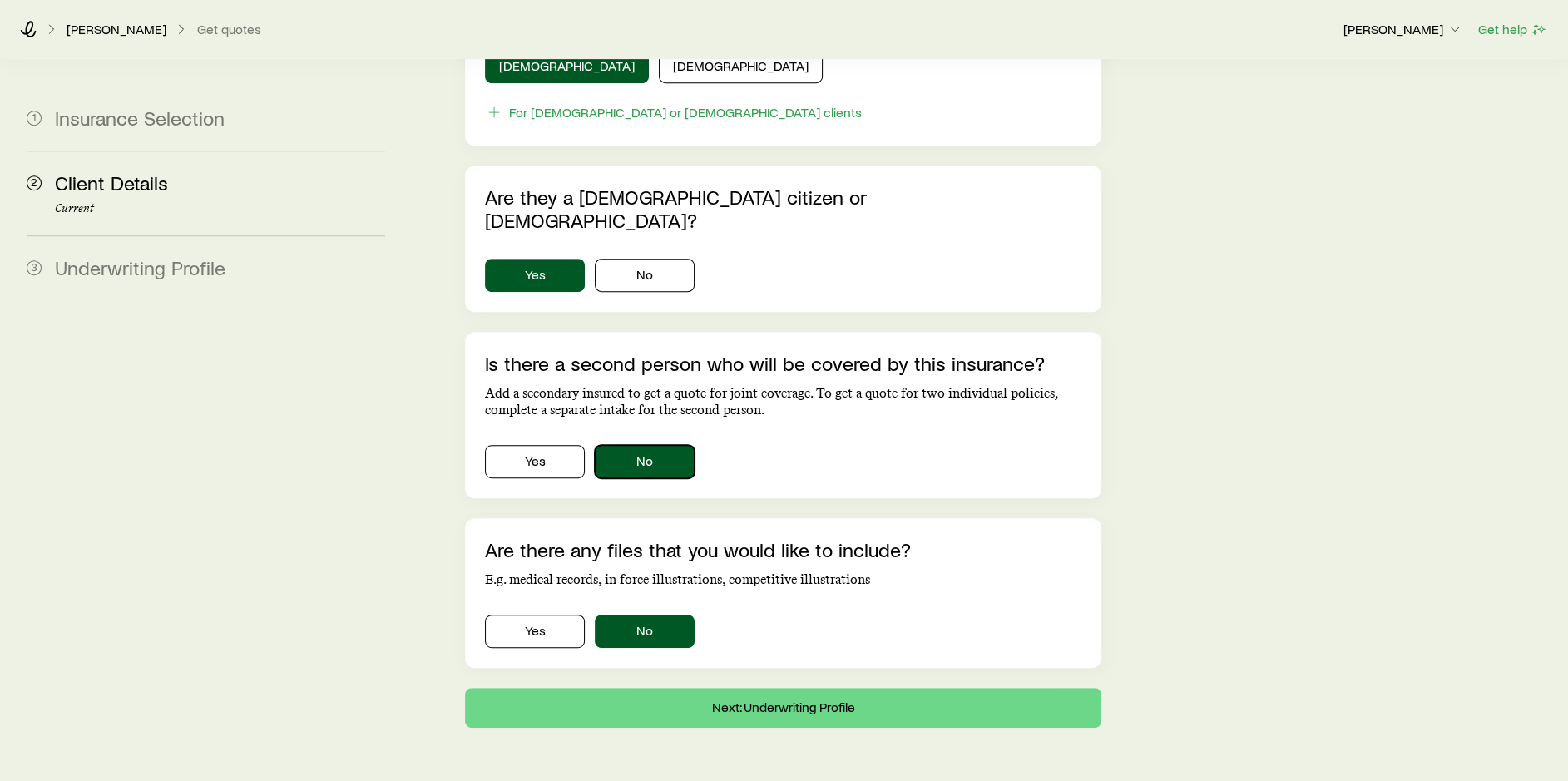
scroll to position [967, 0]
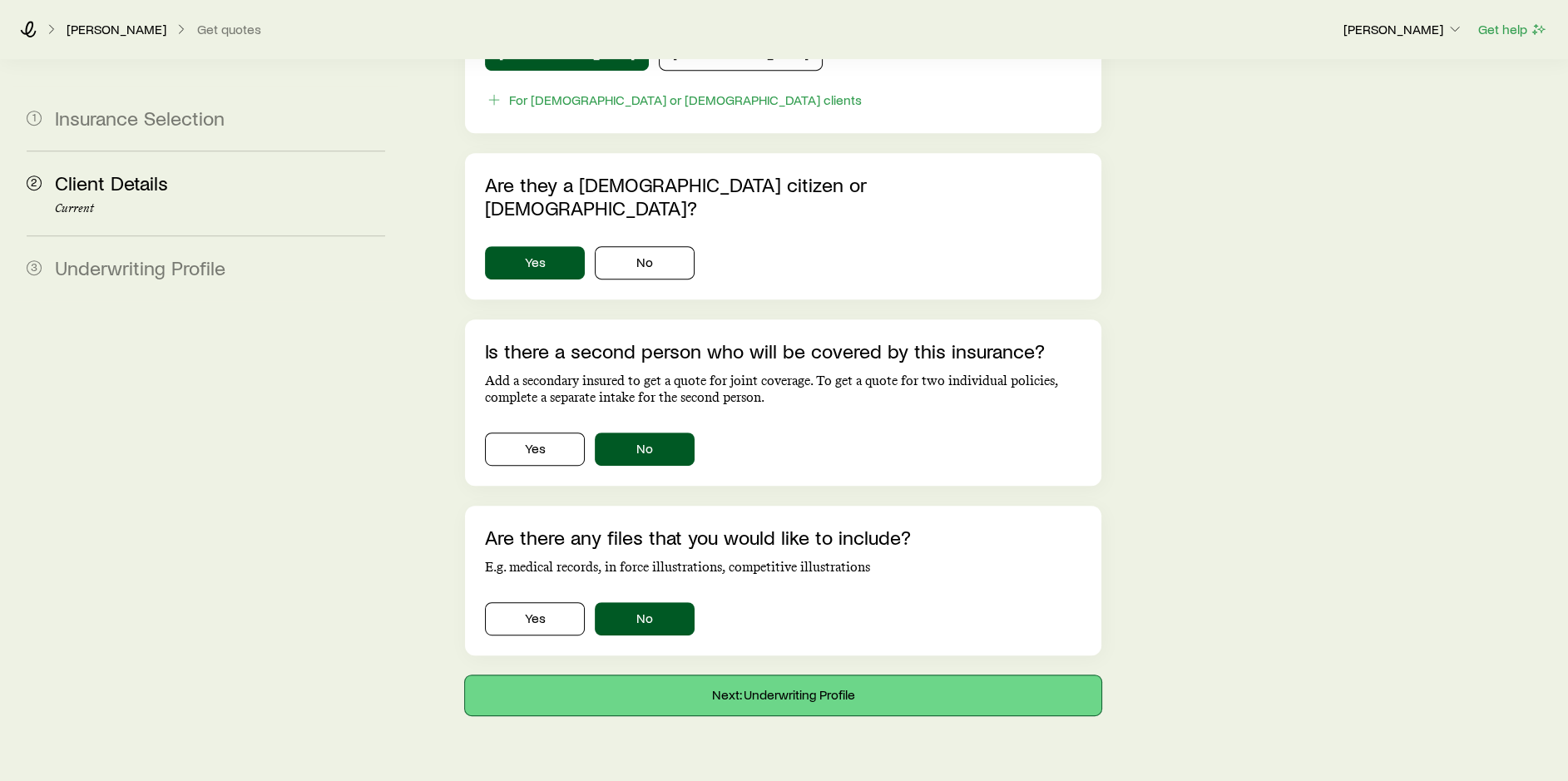
click at [807, 675] on button "Next: Underwriting Profile" at bounding box center [783, 695] width 636 height 40
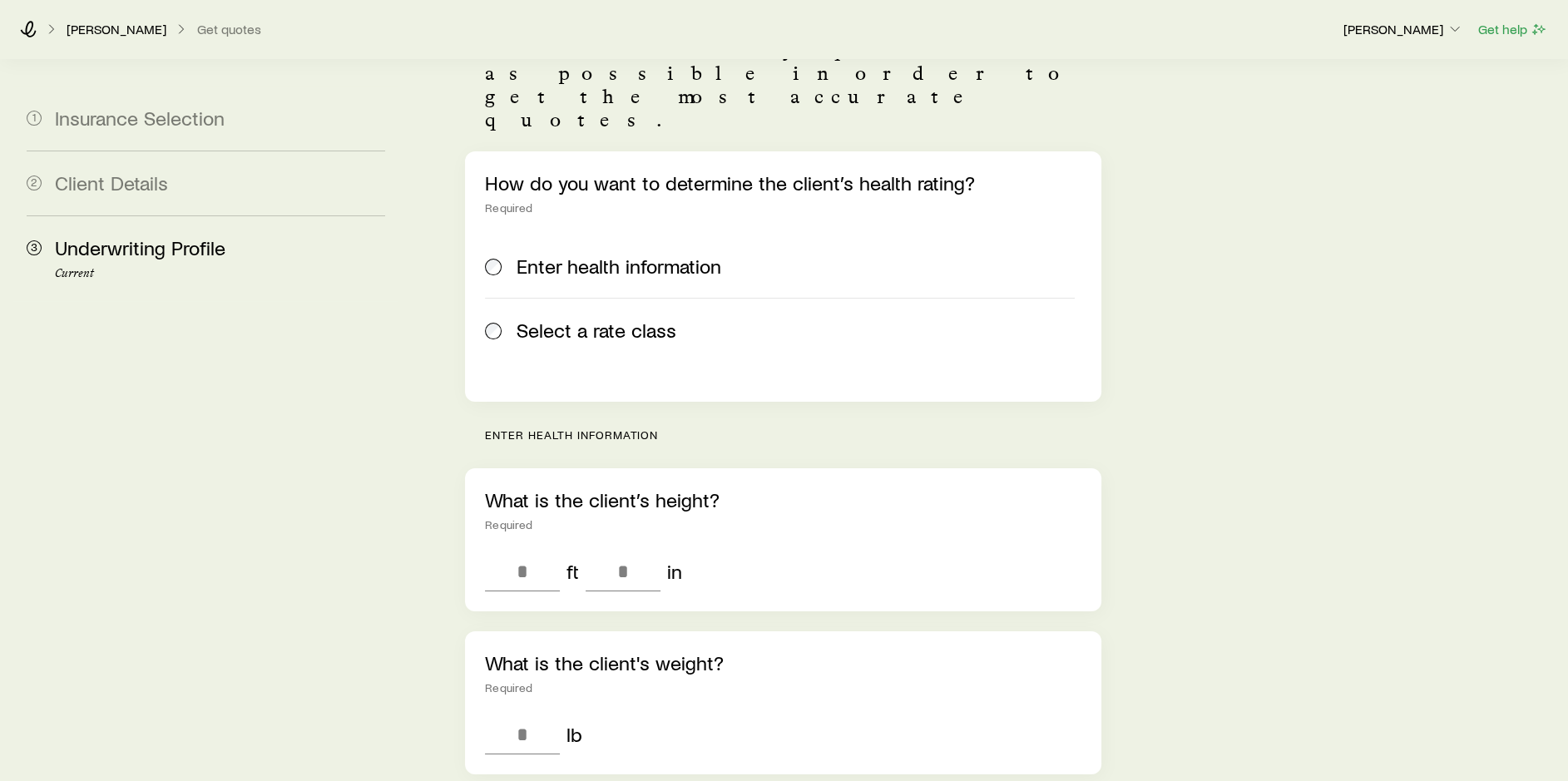
scroll to position [166, 0]
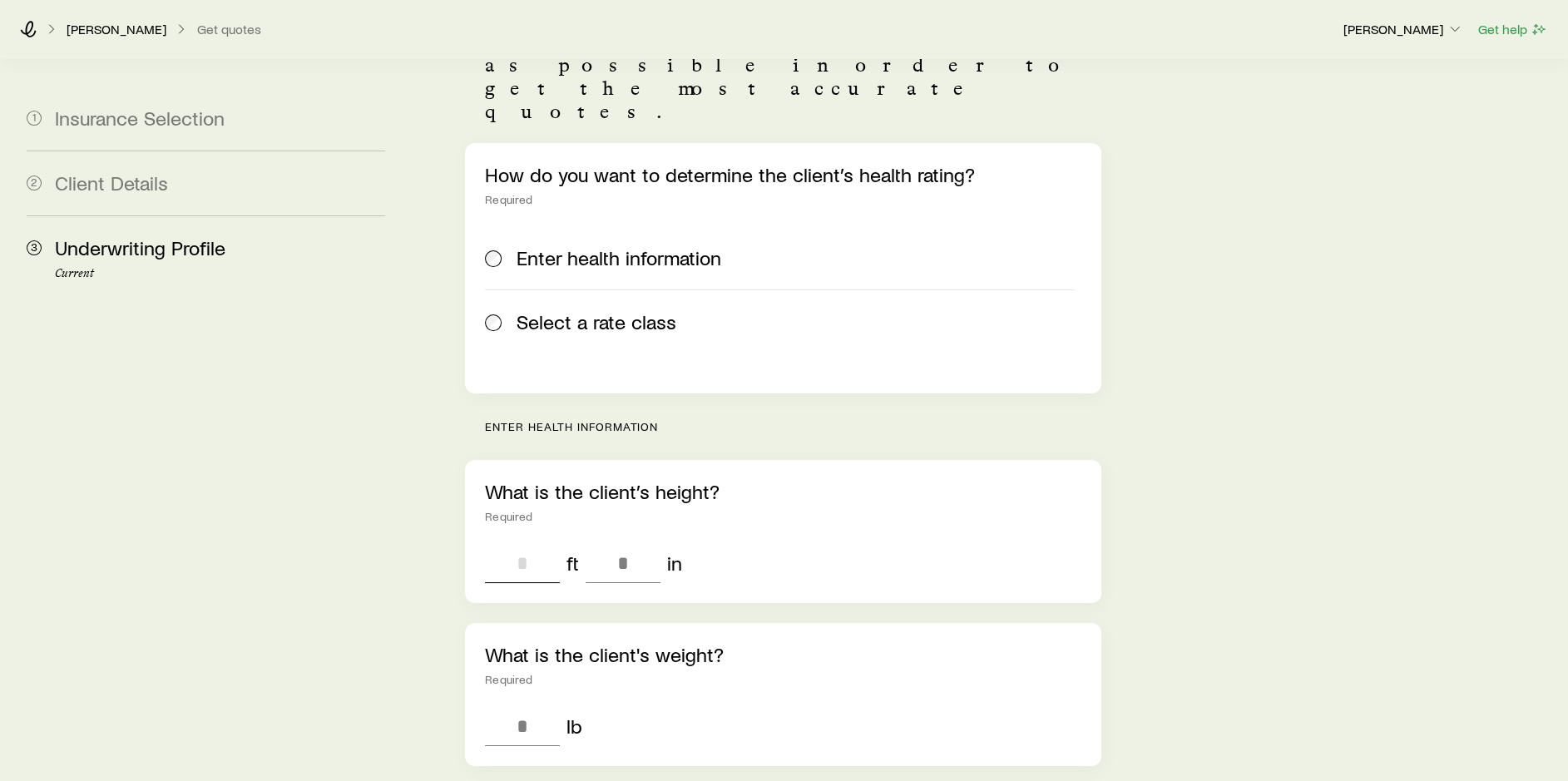
click at [532, 543] on input "tel" at bounding box center [522, 563] width 74 height 40
type input "*"
click at [617, 543] on input "tel" at bounding box center [623, 563] width 74 height 40
type input "*"
click at [527, 706] on input "tel" at bounding box center [522, 725] width 74 height 40
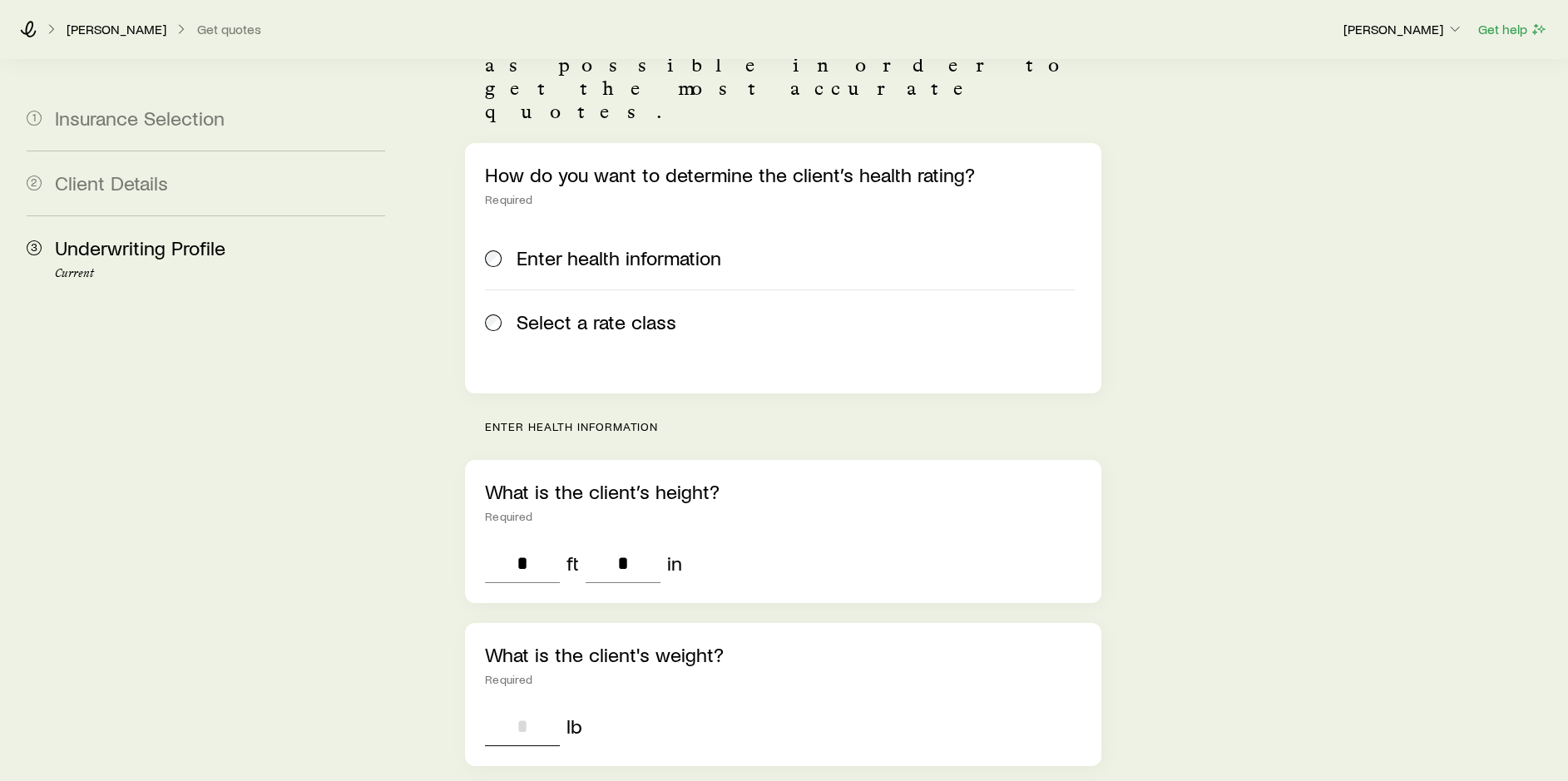
type input "*"
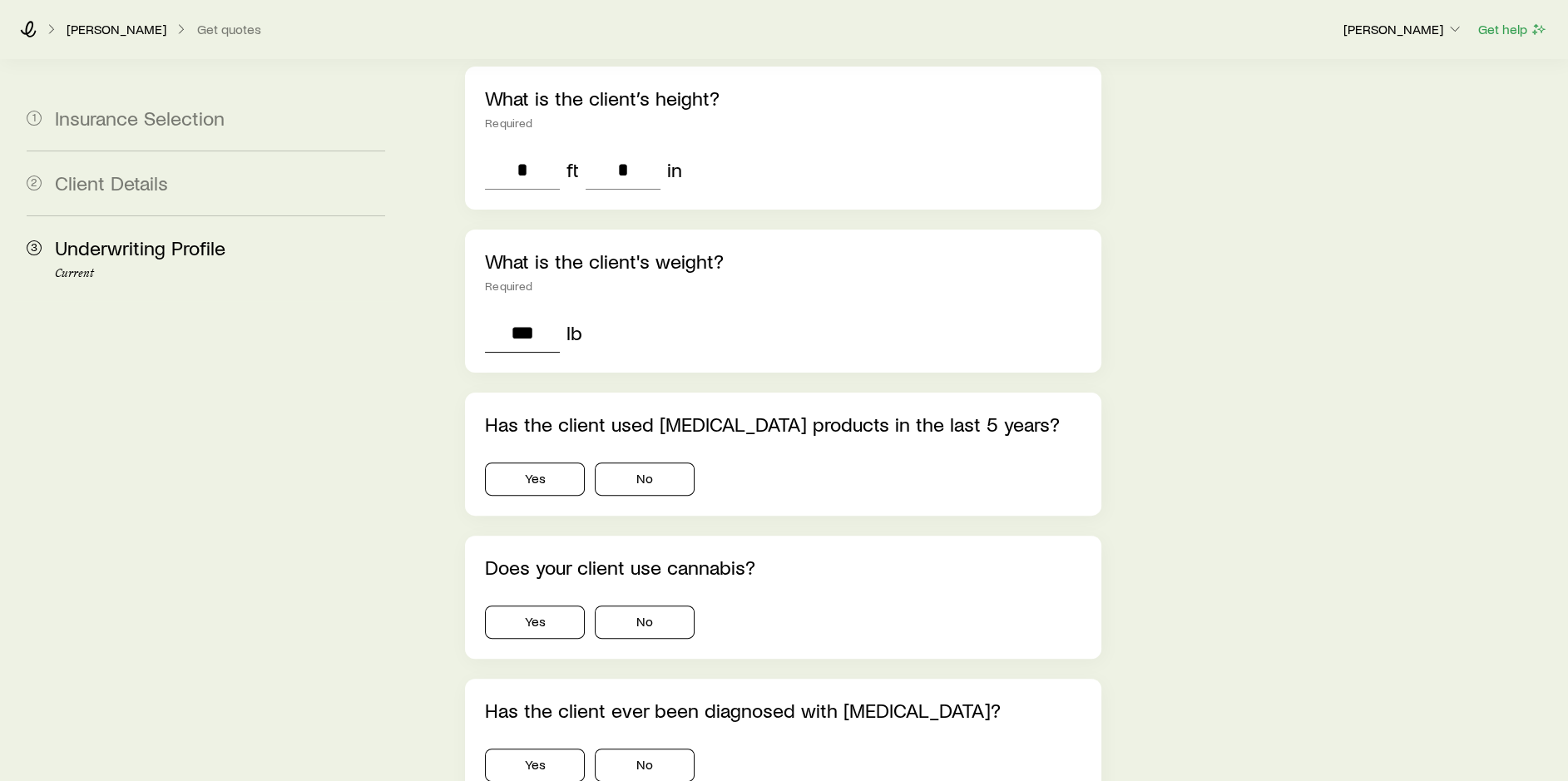
scroll to position [582, 0]
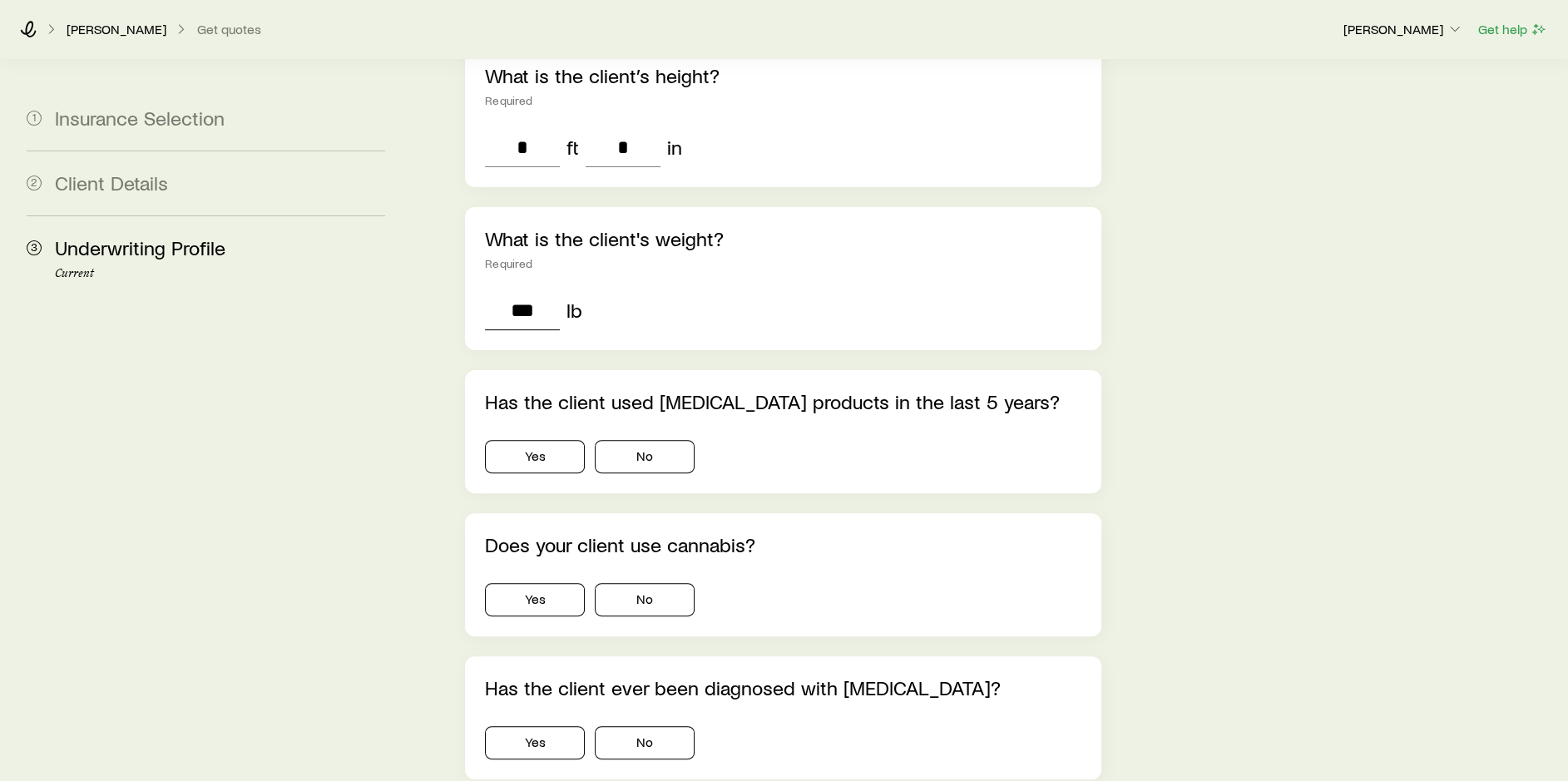
type input "***"
drag, startPoint x: 673, startPoint y: 560, endPoint x: 676, endPoint y: 439, distance: 121.0
click at [672, 583] on button "No" at bounding box center [645, 600] width 100 height 33
click at [672, 439] on button "No" at bounding box center [645, 456] width 100 height 33
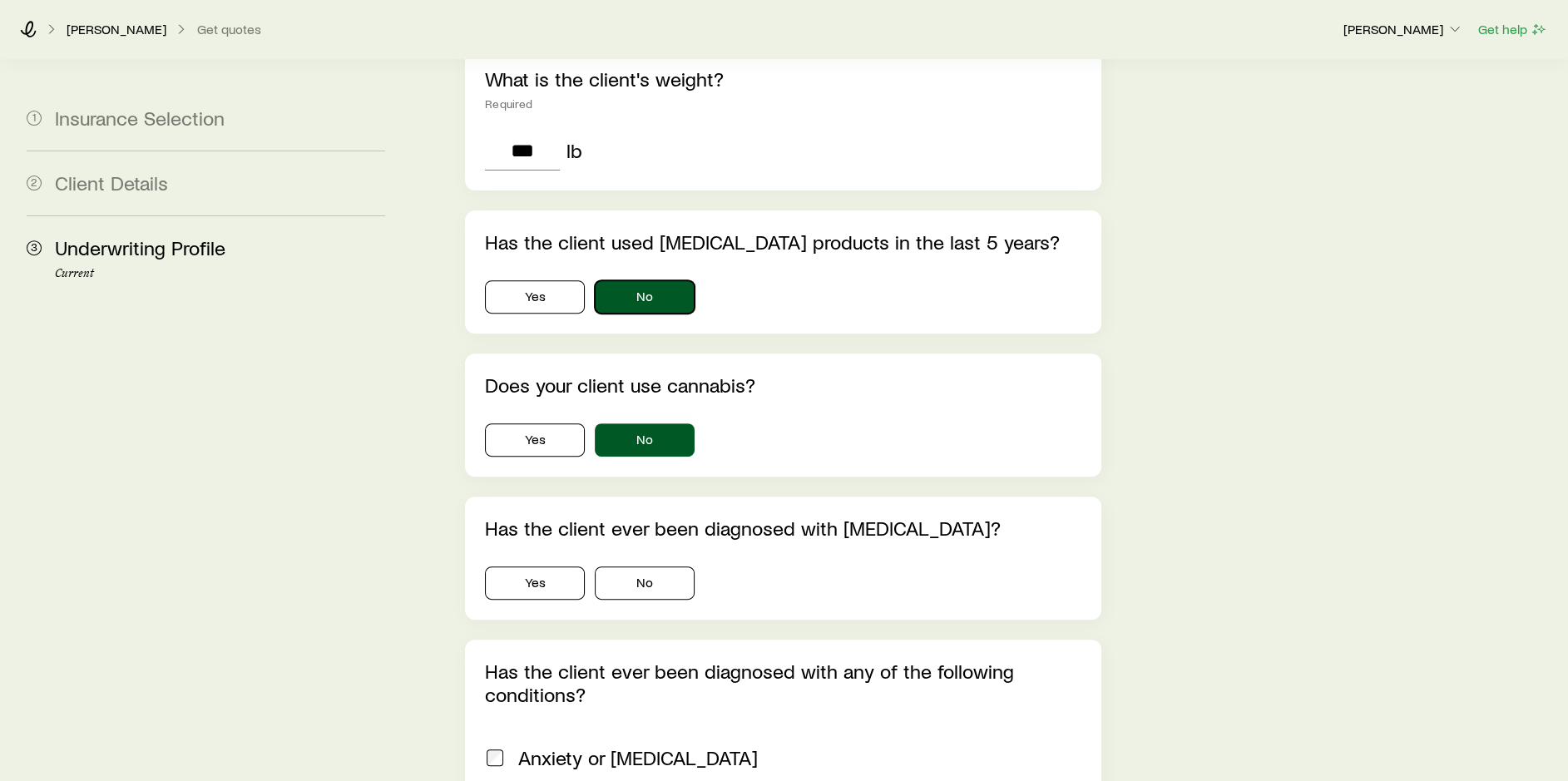
scroll to position [749, 0]
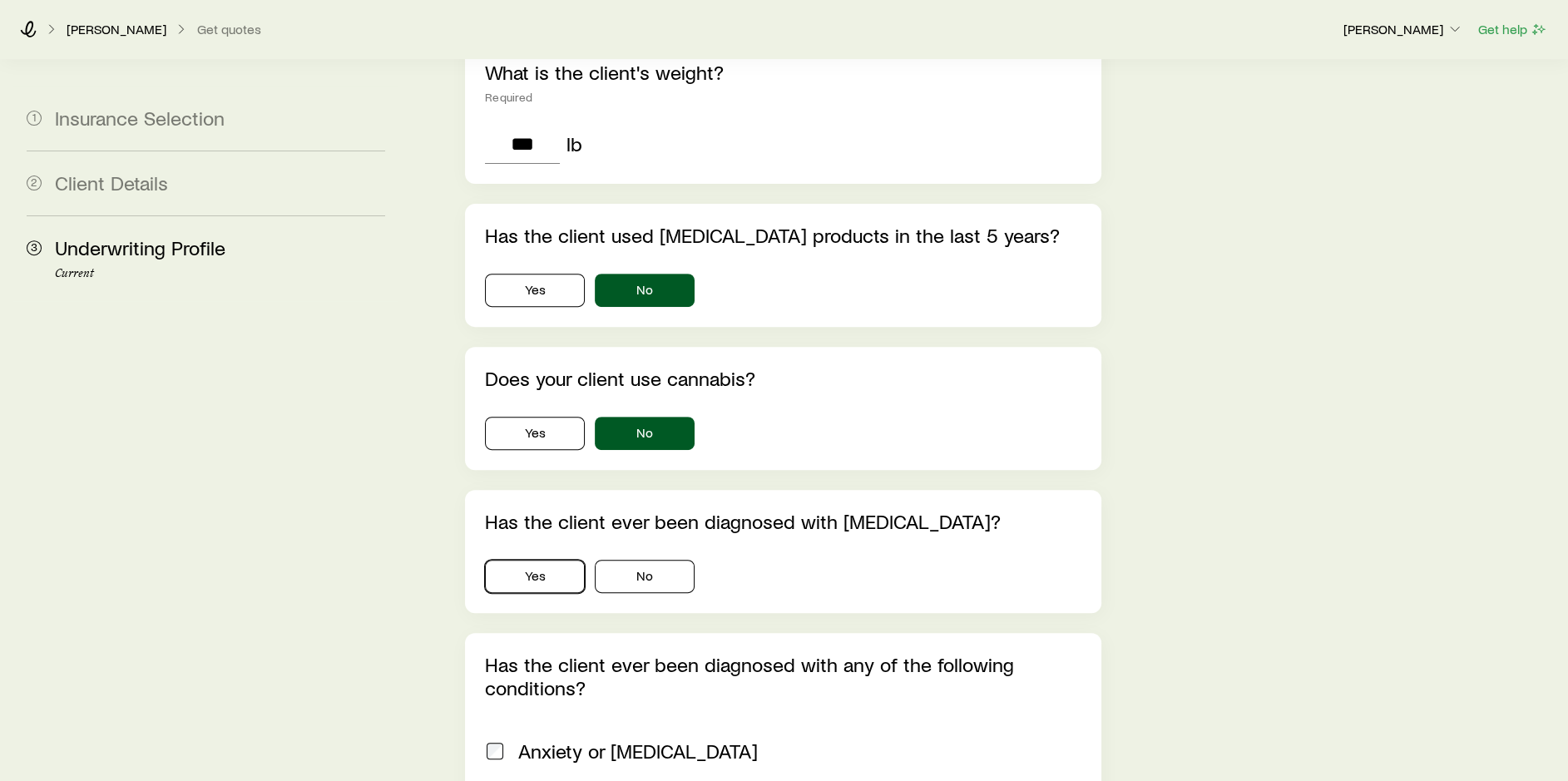
click at [529, 560] on button "Yes" at bounding box center [534, 576] width 100 height 33
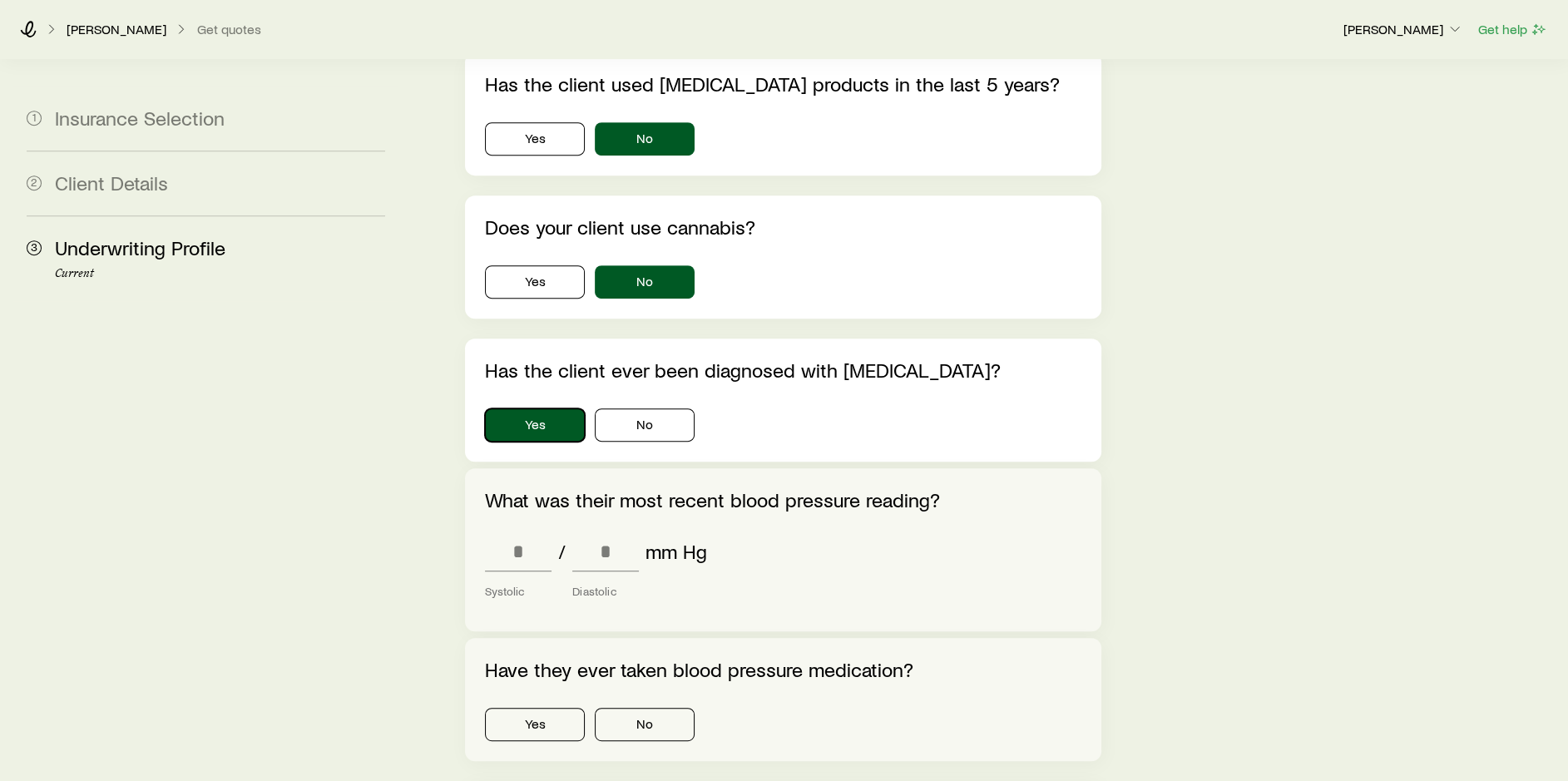
scroll to position [915, 0]
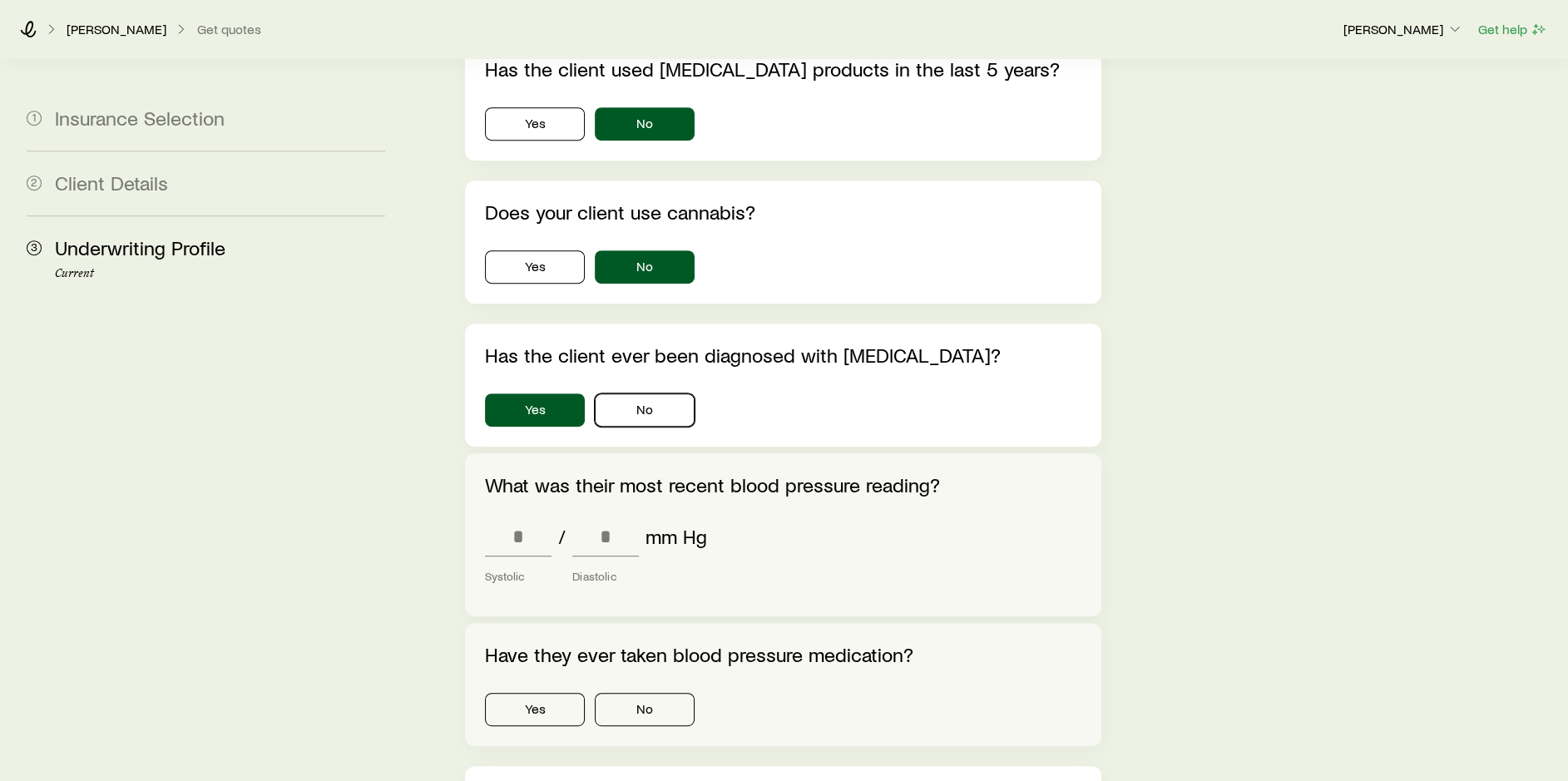
click at [656, 393] on button "No" at bounding box center [645, 410] width 100 height 33
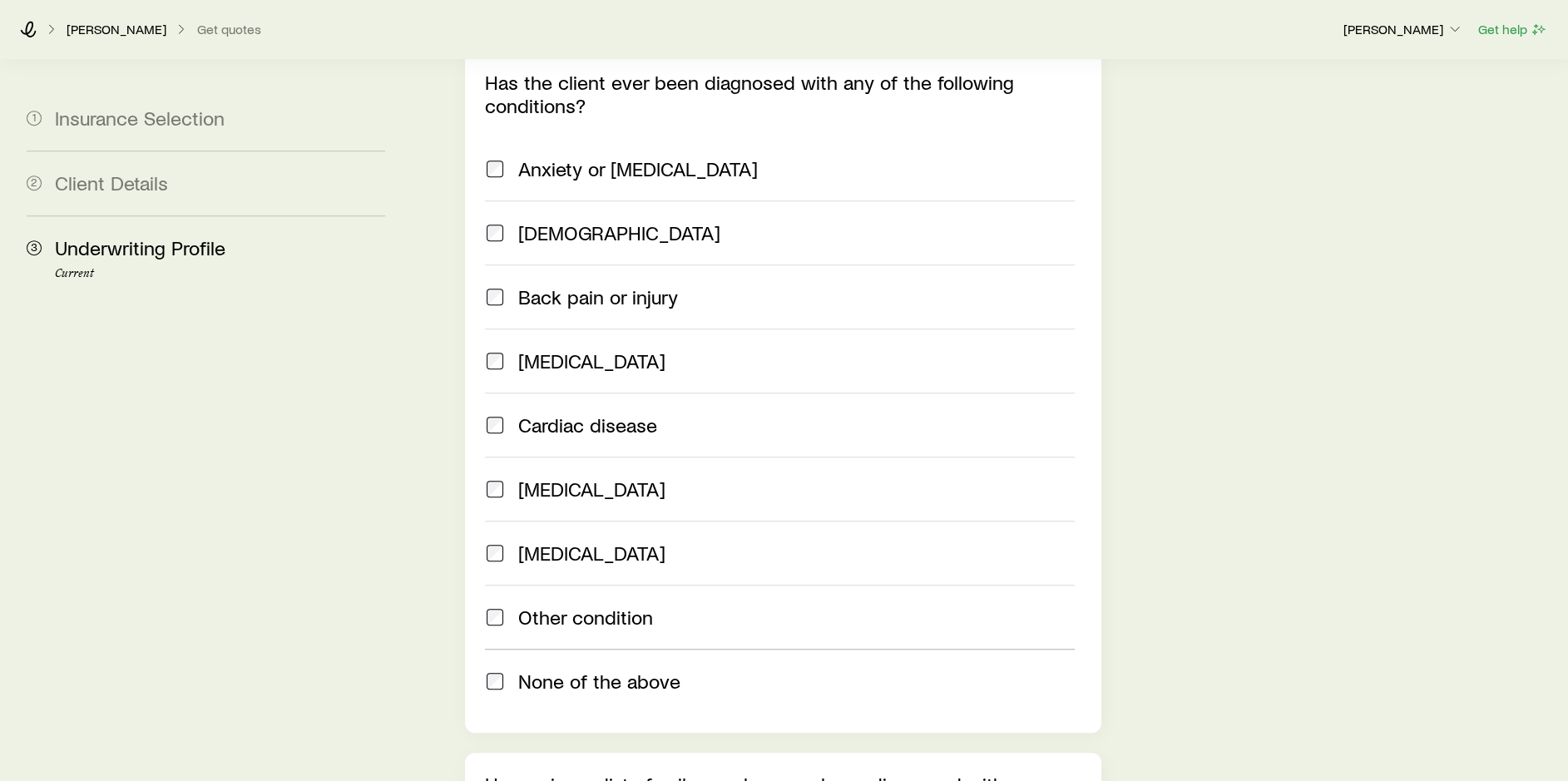
scroll to position [1580, 0]
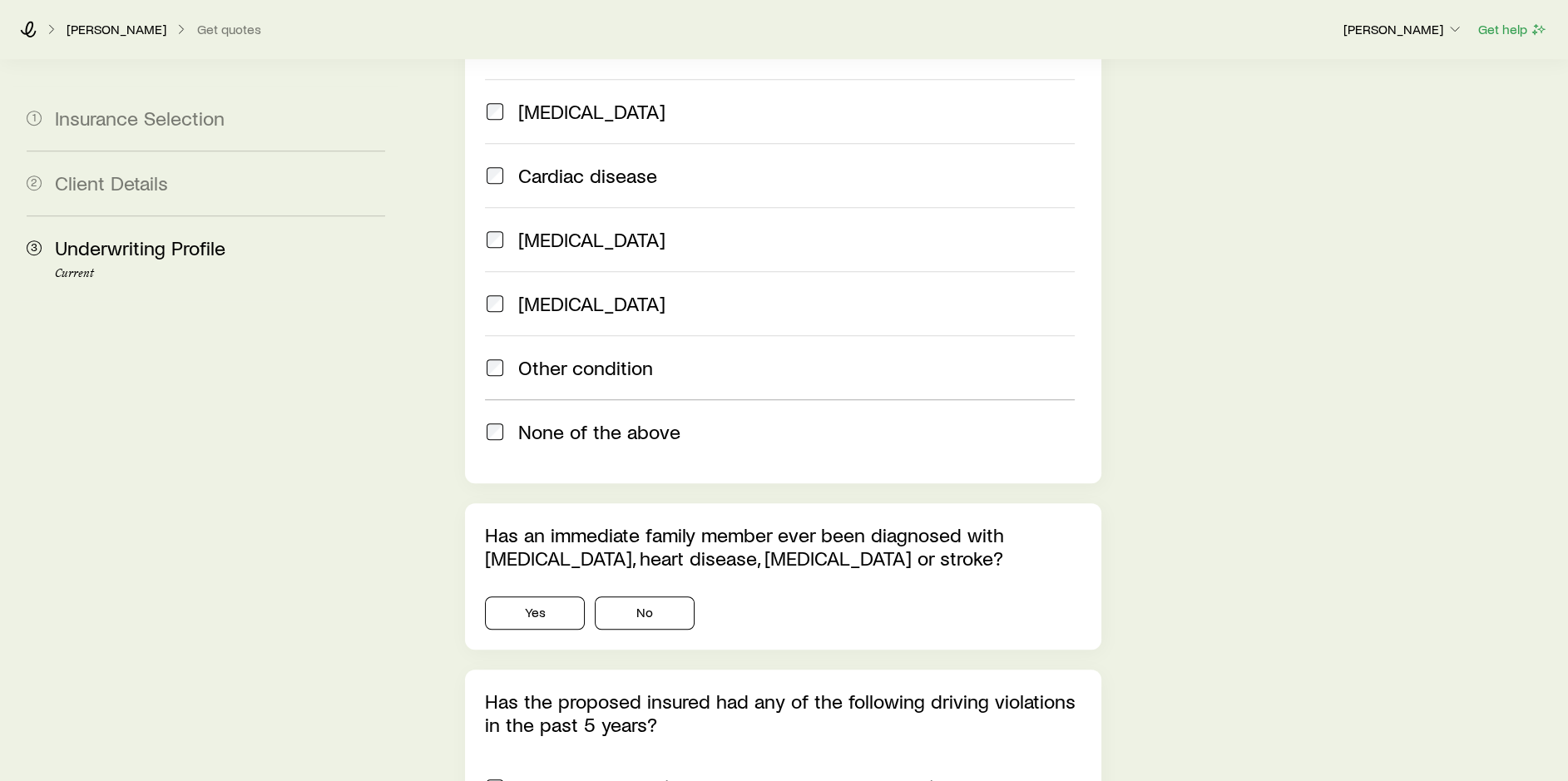
click at [614, 420] on span "None of the above" at bounding box center [599, 432] width 162 height 23
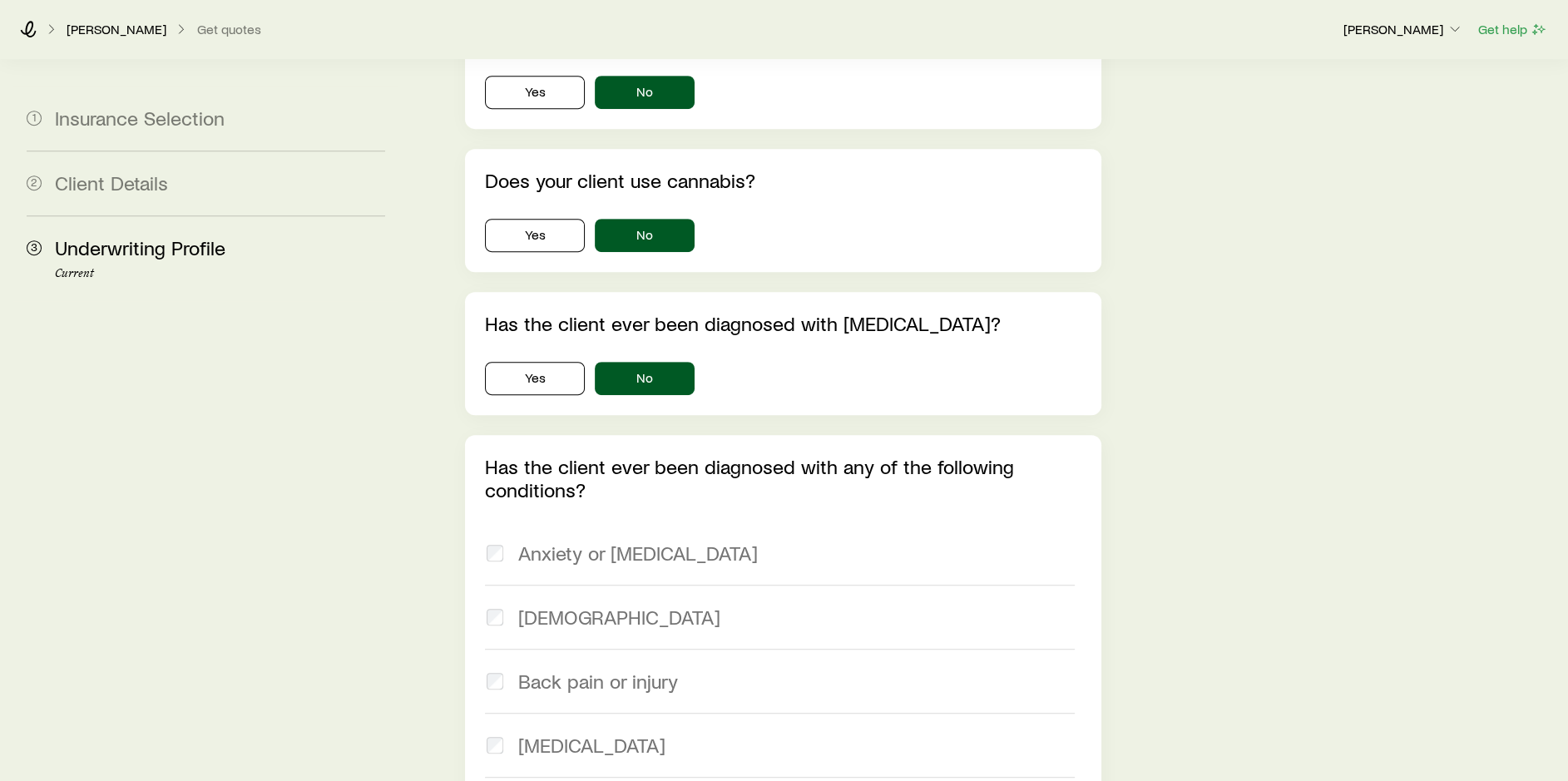
scroll to position [915, 0]
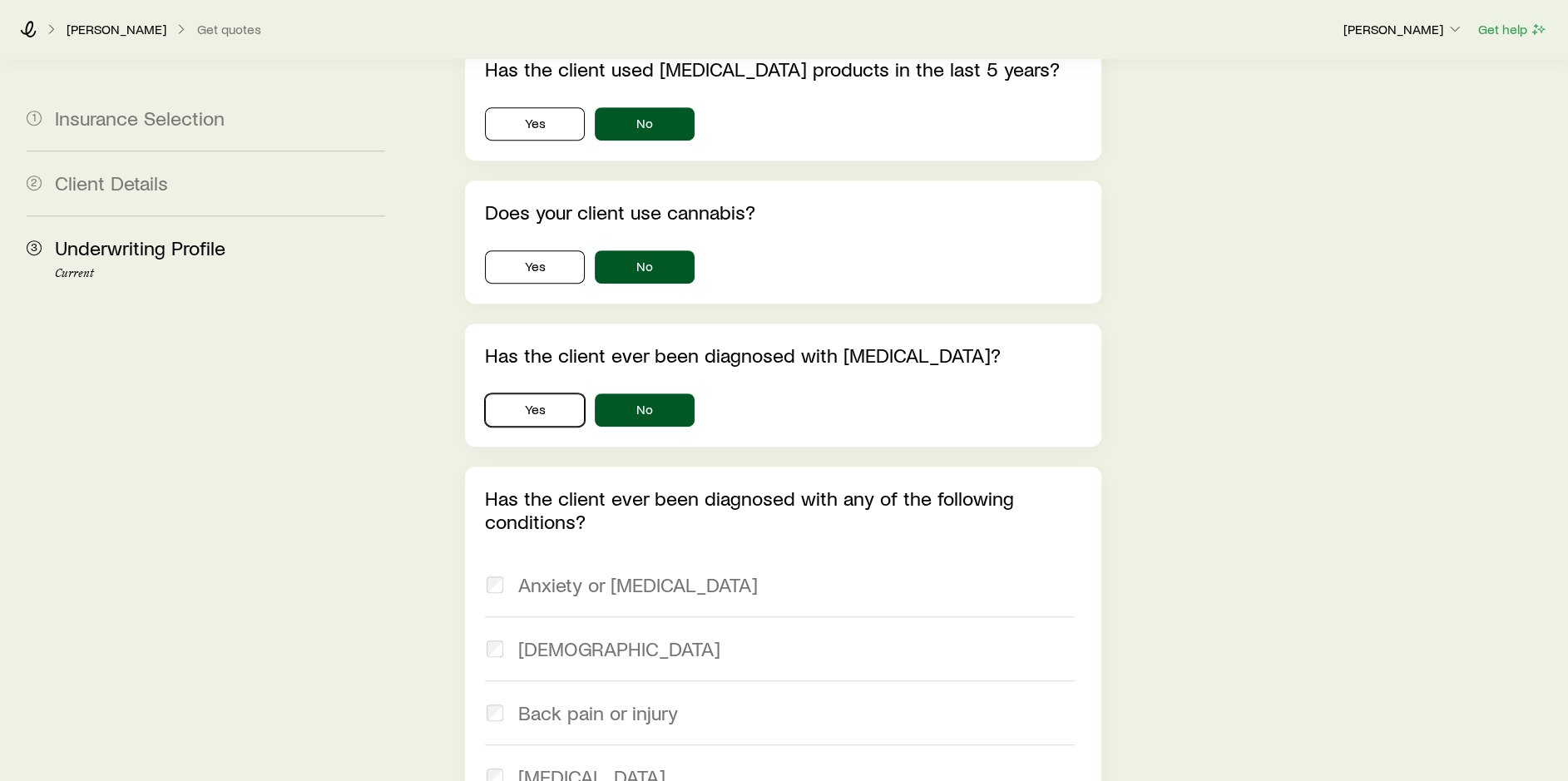
click at [539, 393] on button "Yes" at bounding box center [534, 410] width 100 height 33
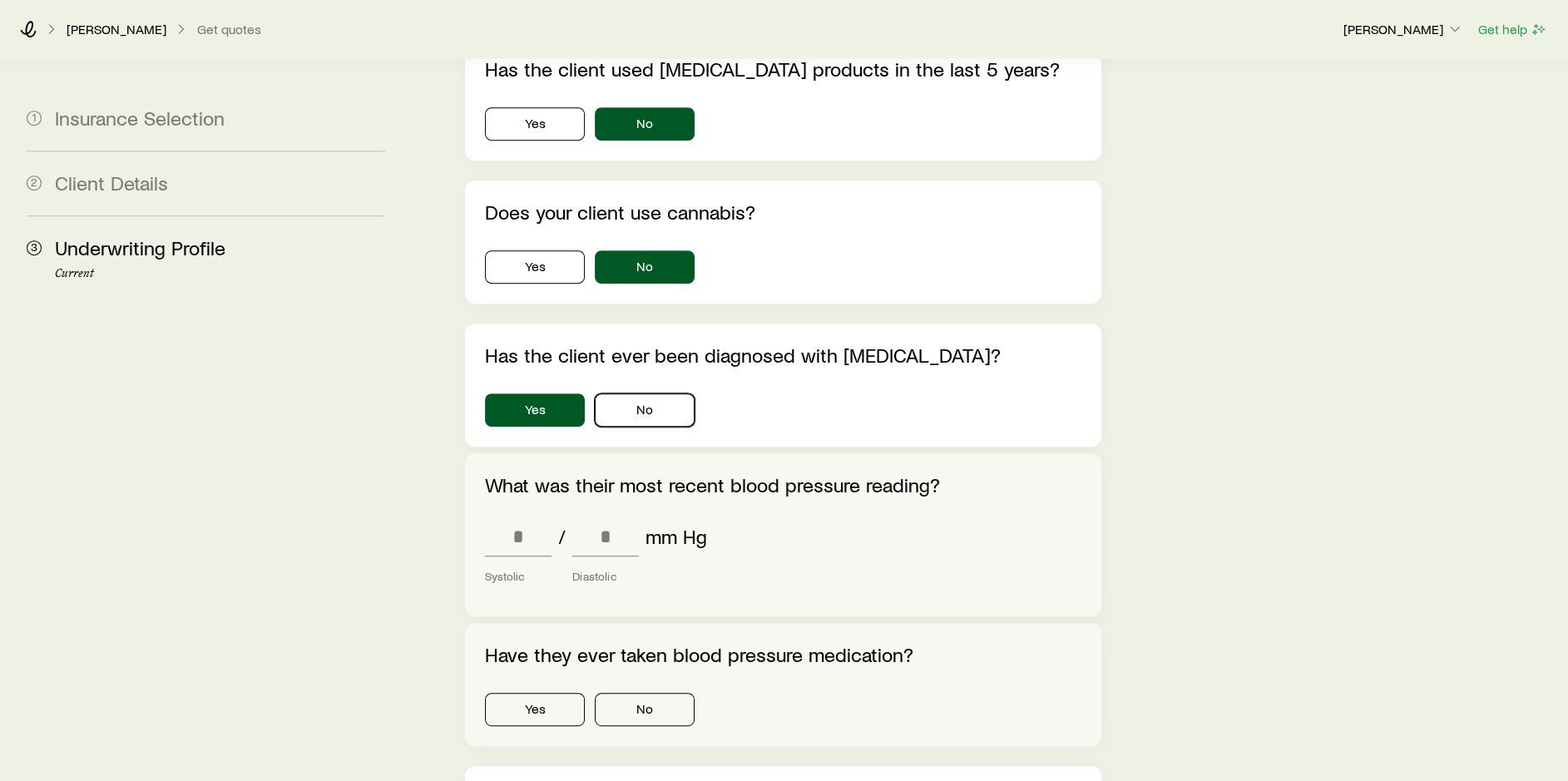
click at [664, 393] on button "No" at bounding box center [645, 410] width 100 height 33
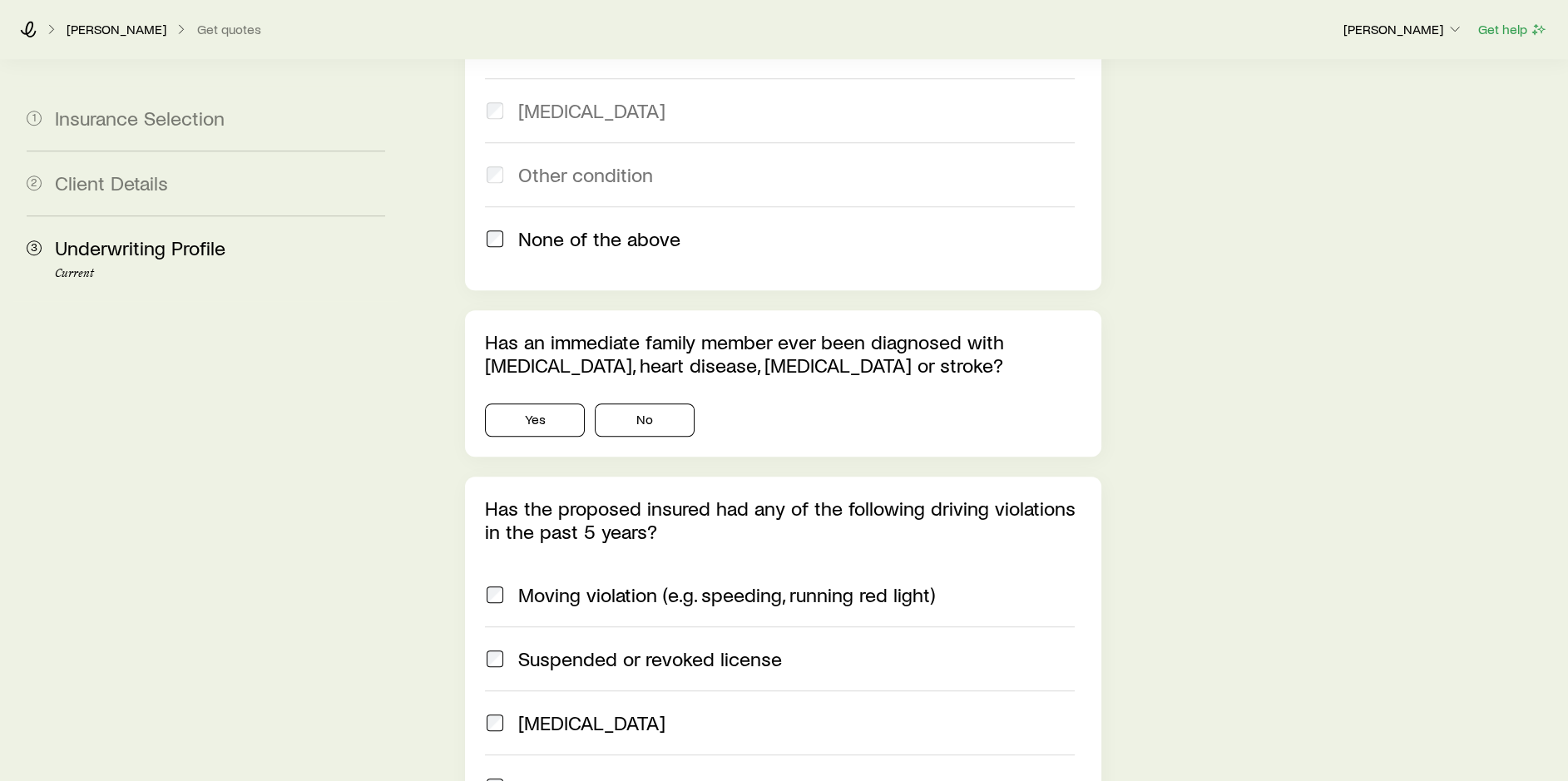
scroll to position [1829, 0]
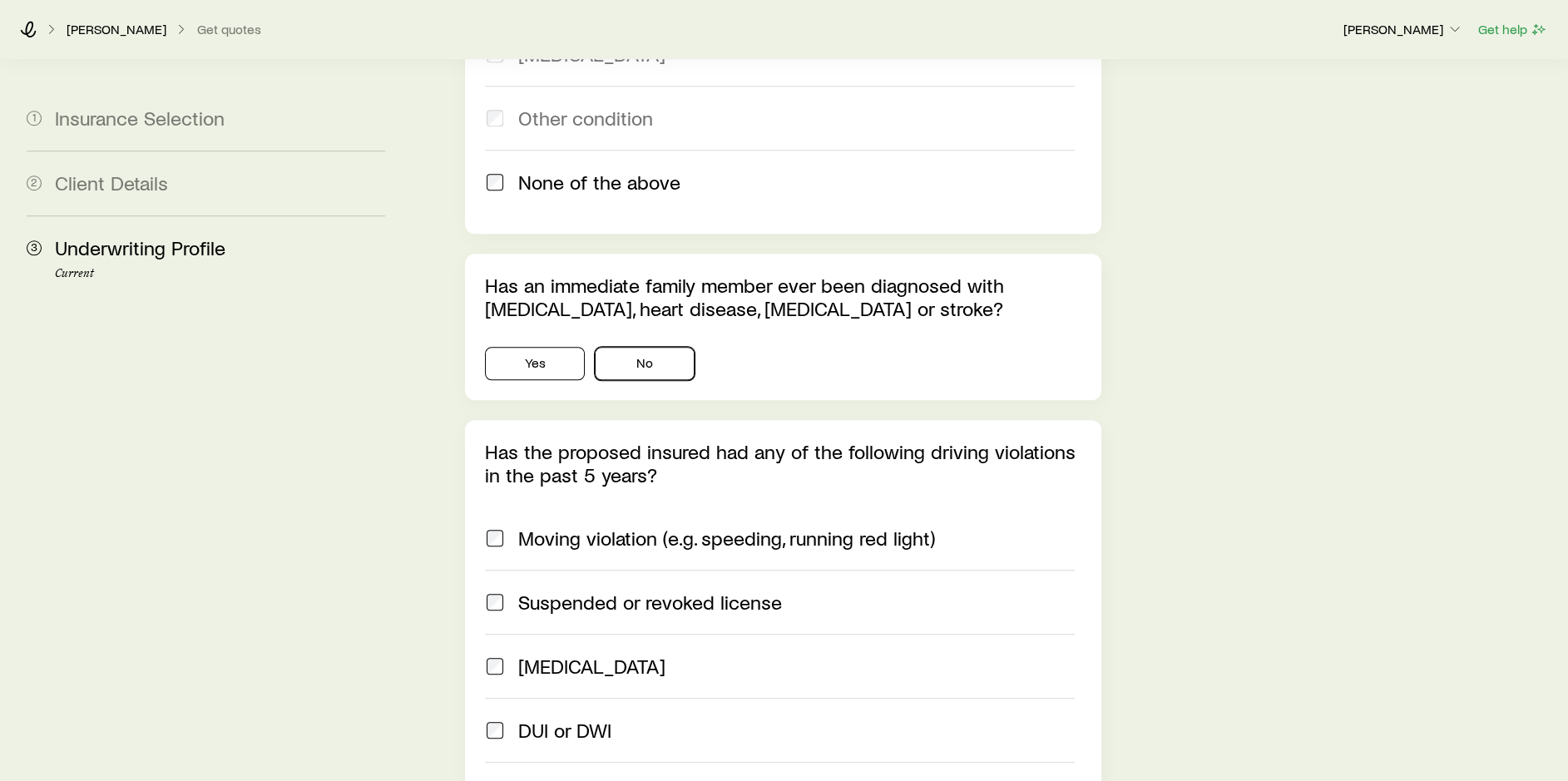
click at [681, 346] on button "No" at bounding box center [645, 363] width 100 height 33
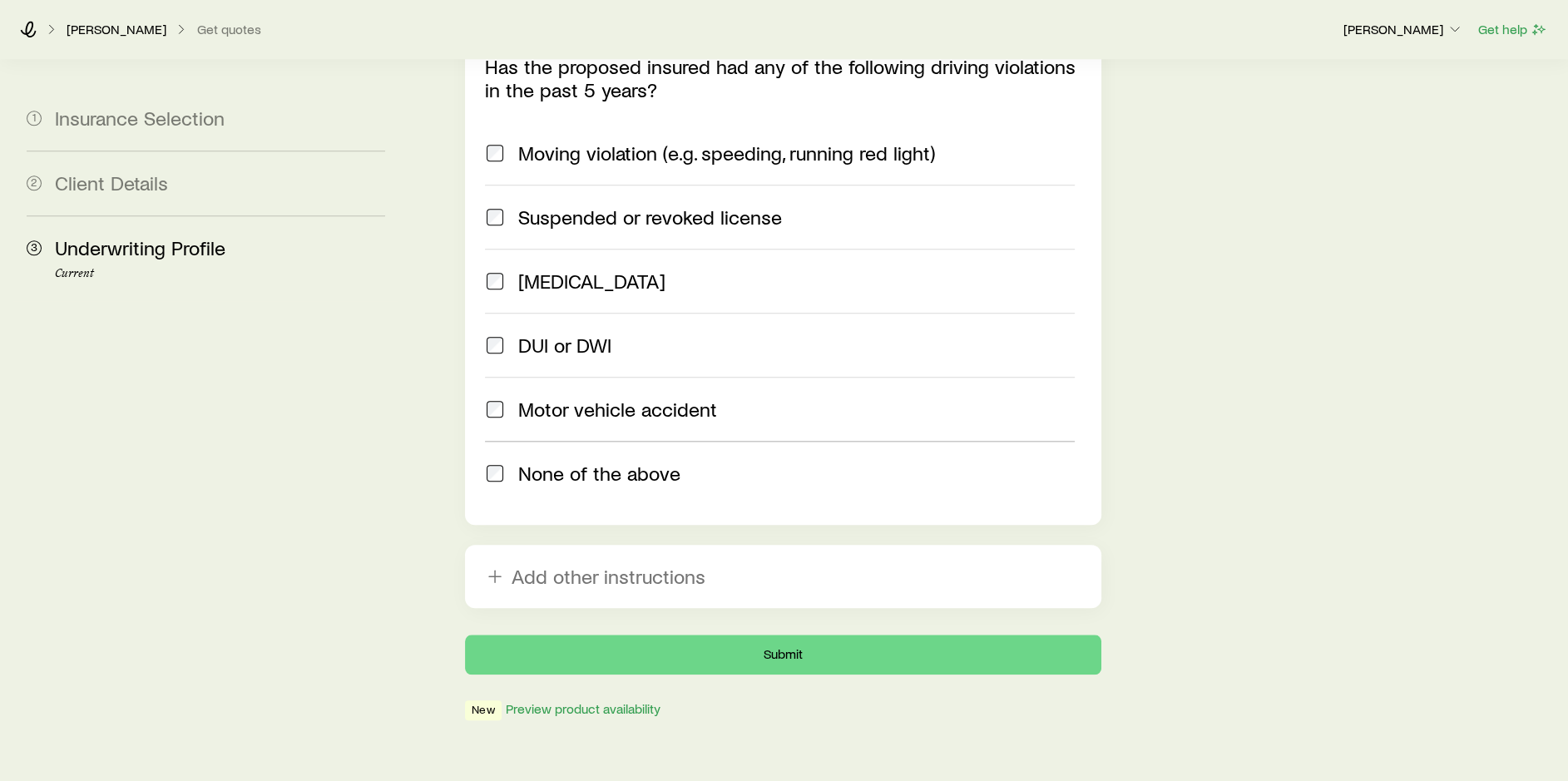
scroll to position [2217, 0]
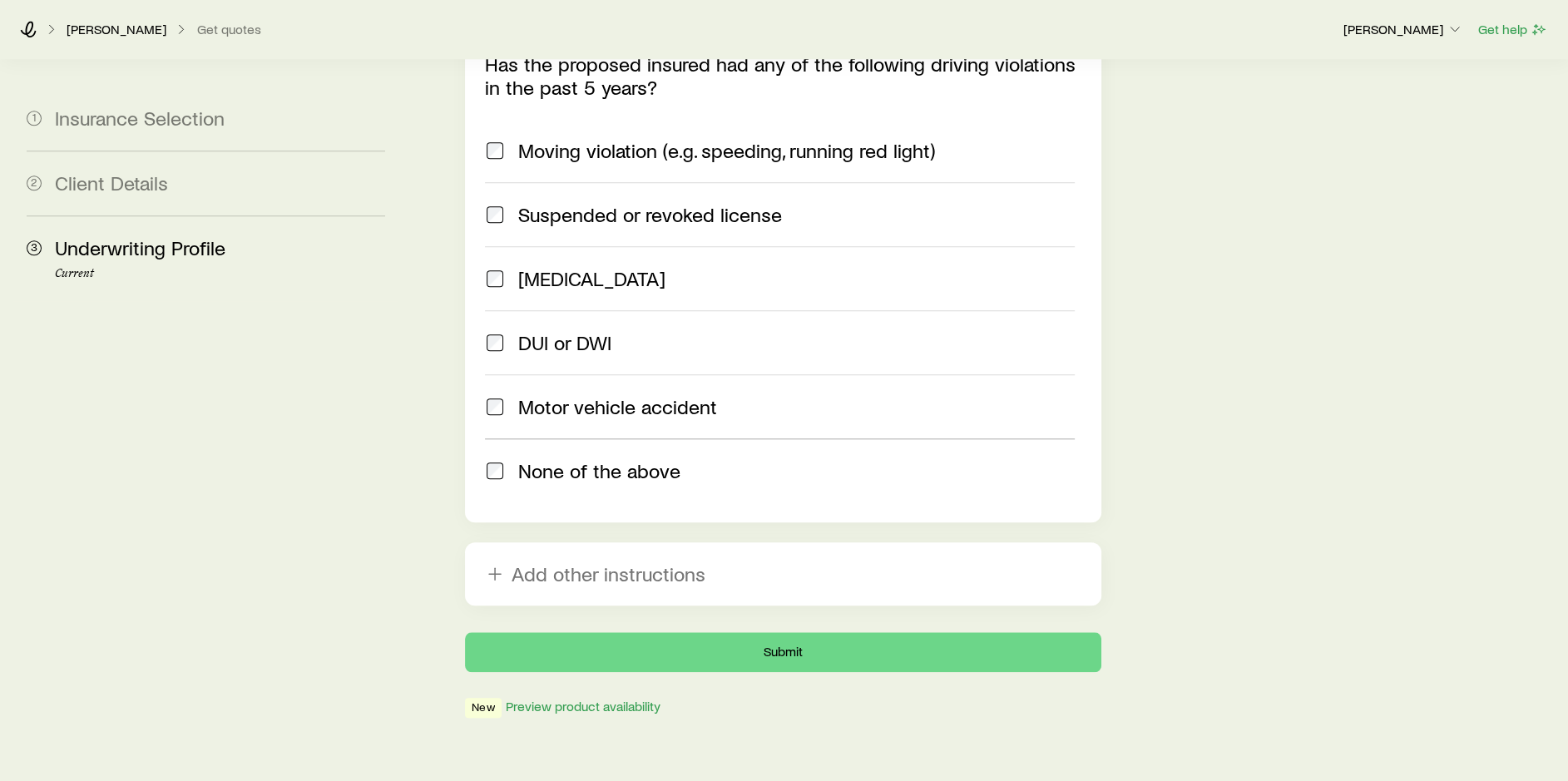
click at [600, 459] on span "None of the above" at bounding box center [599, 471] width 162 height 23
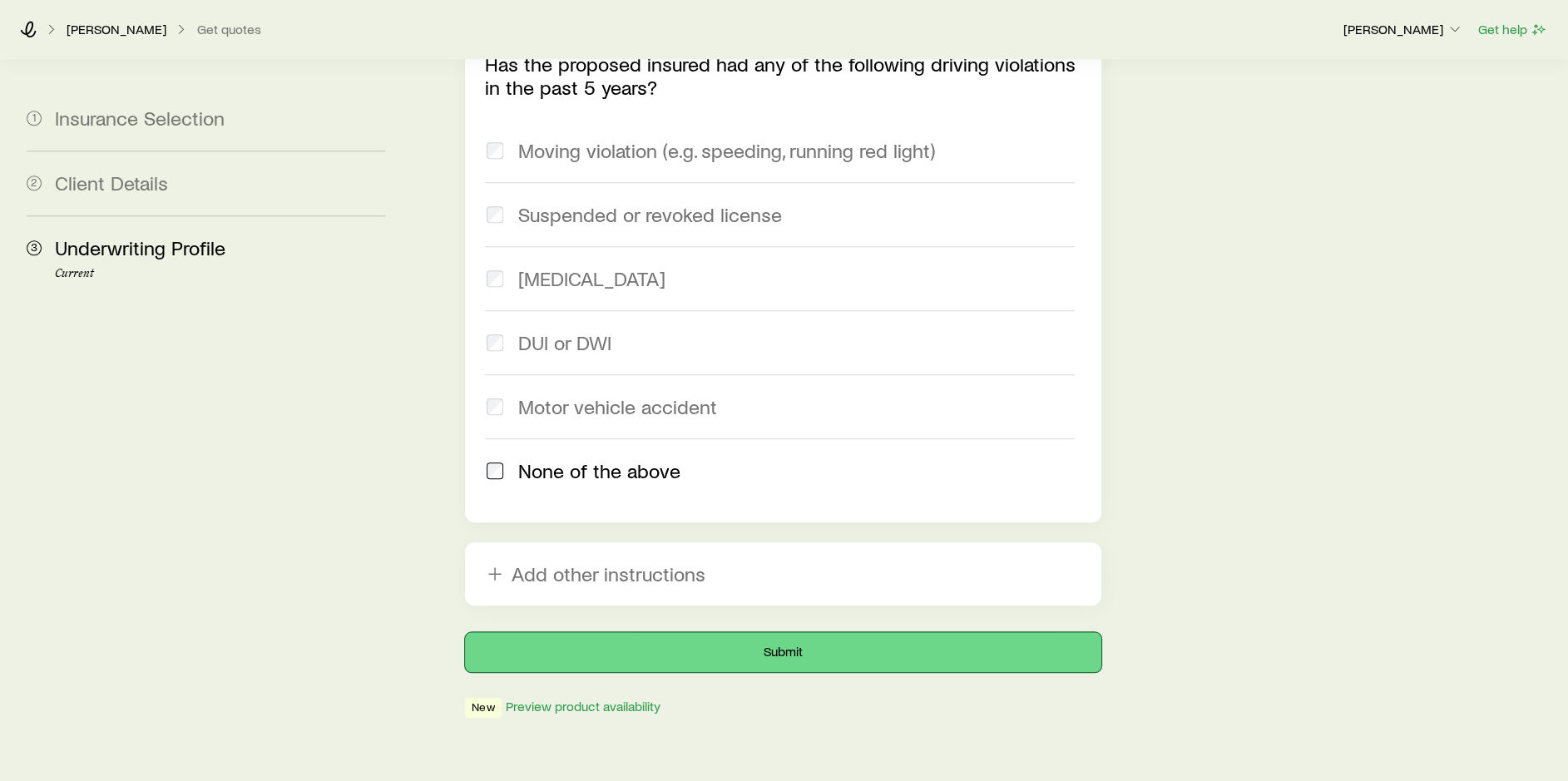
click at [838, 632] on button "Submit" at bounding box center [783, 652] width 636 height 40
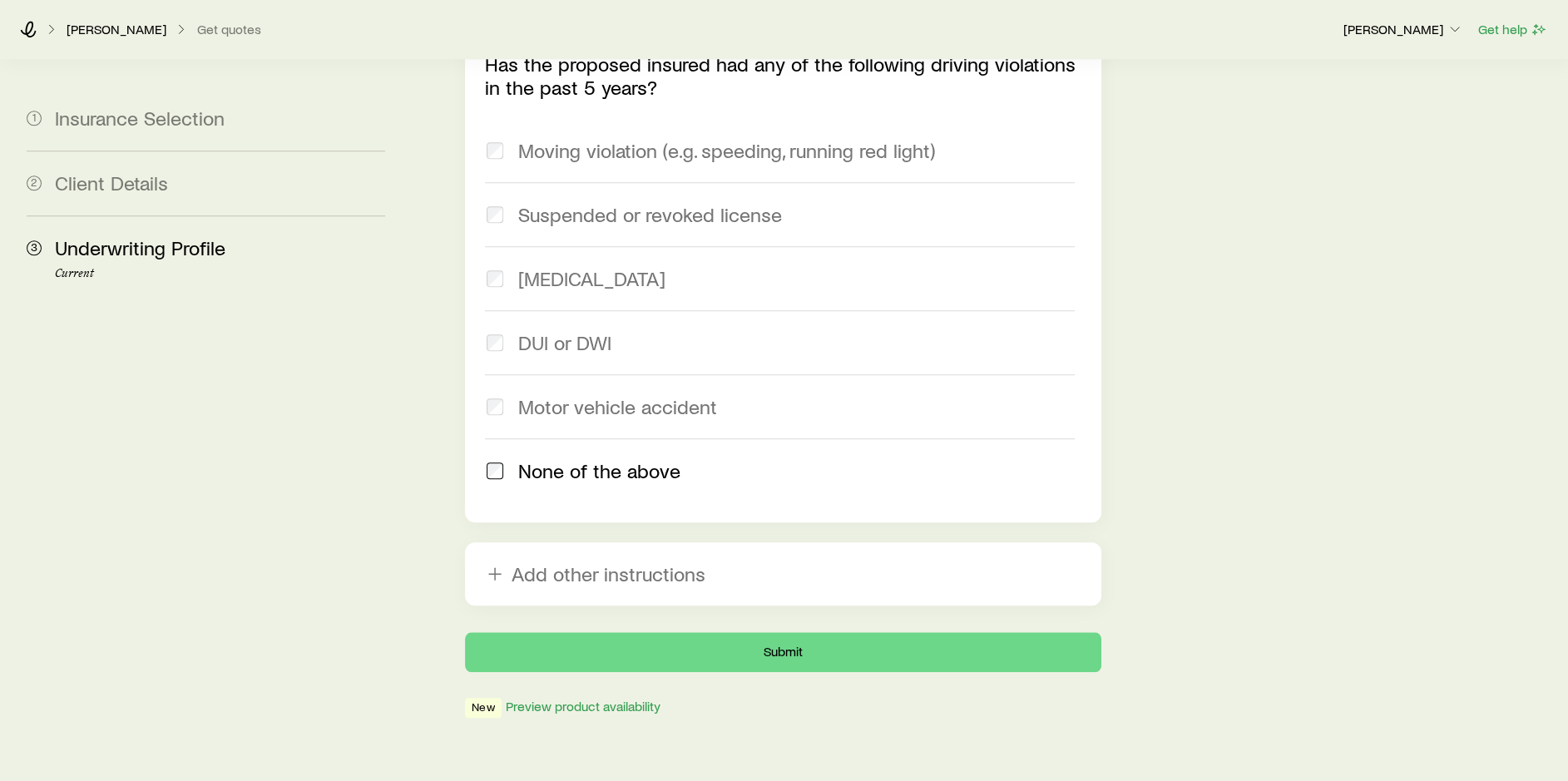
scroll to position [0, 0]
